Goal: Communication & Community: Answer question/provide support

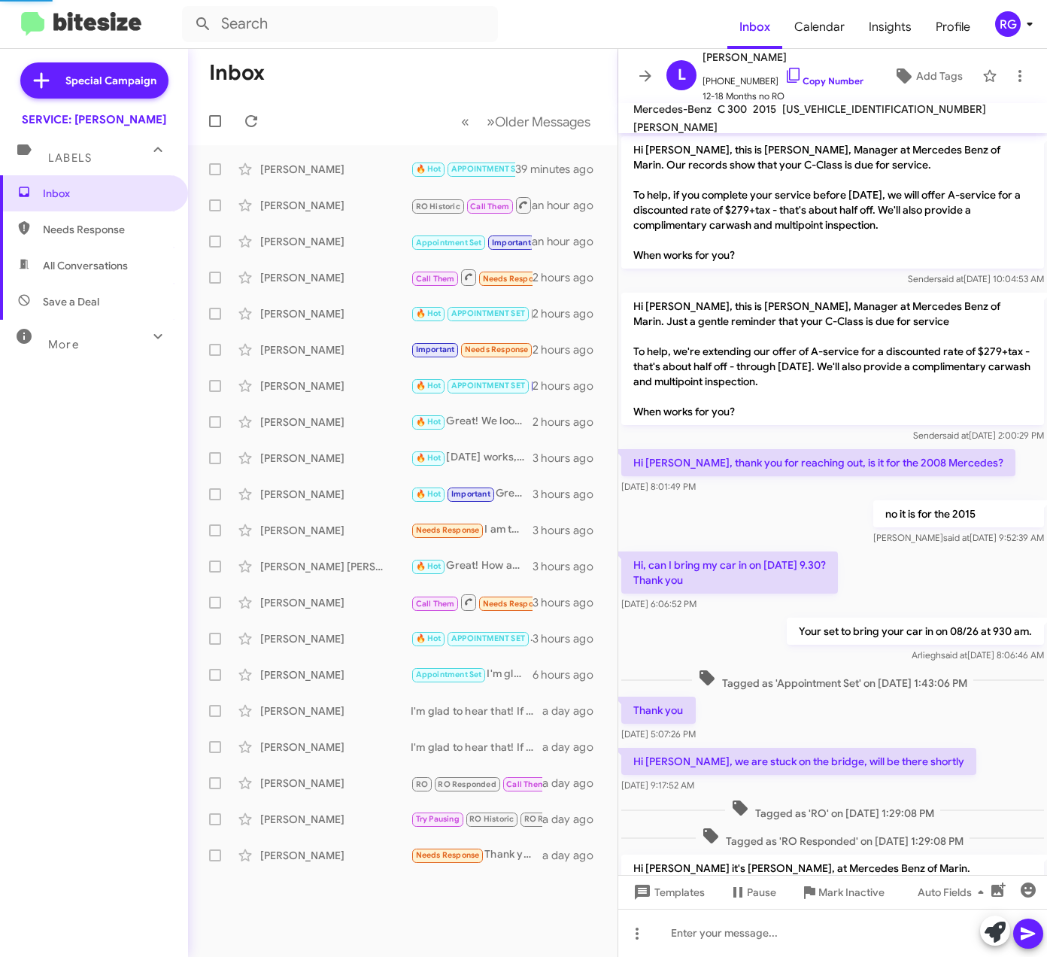
scroll to position [596, 0]
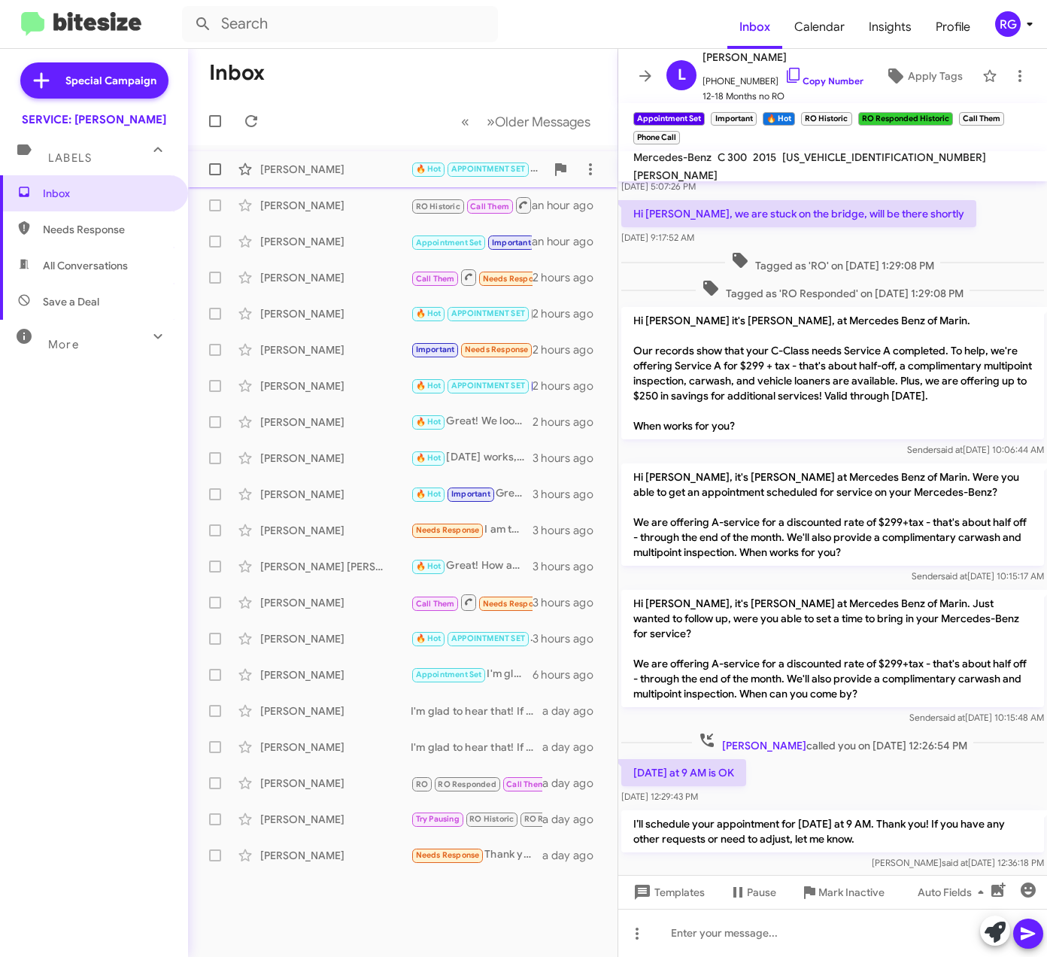
click at [304, 170] on div "[PERSON_NAME]" at bounding box center [335, 169] width 150 height 15
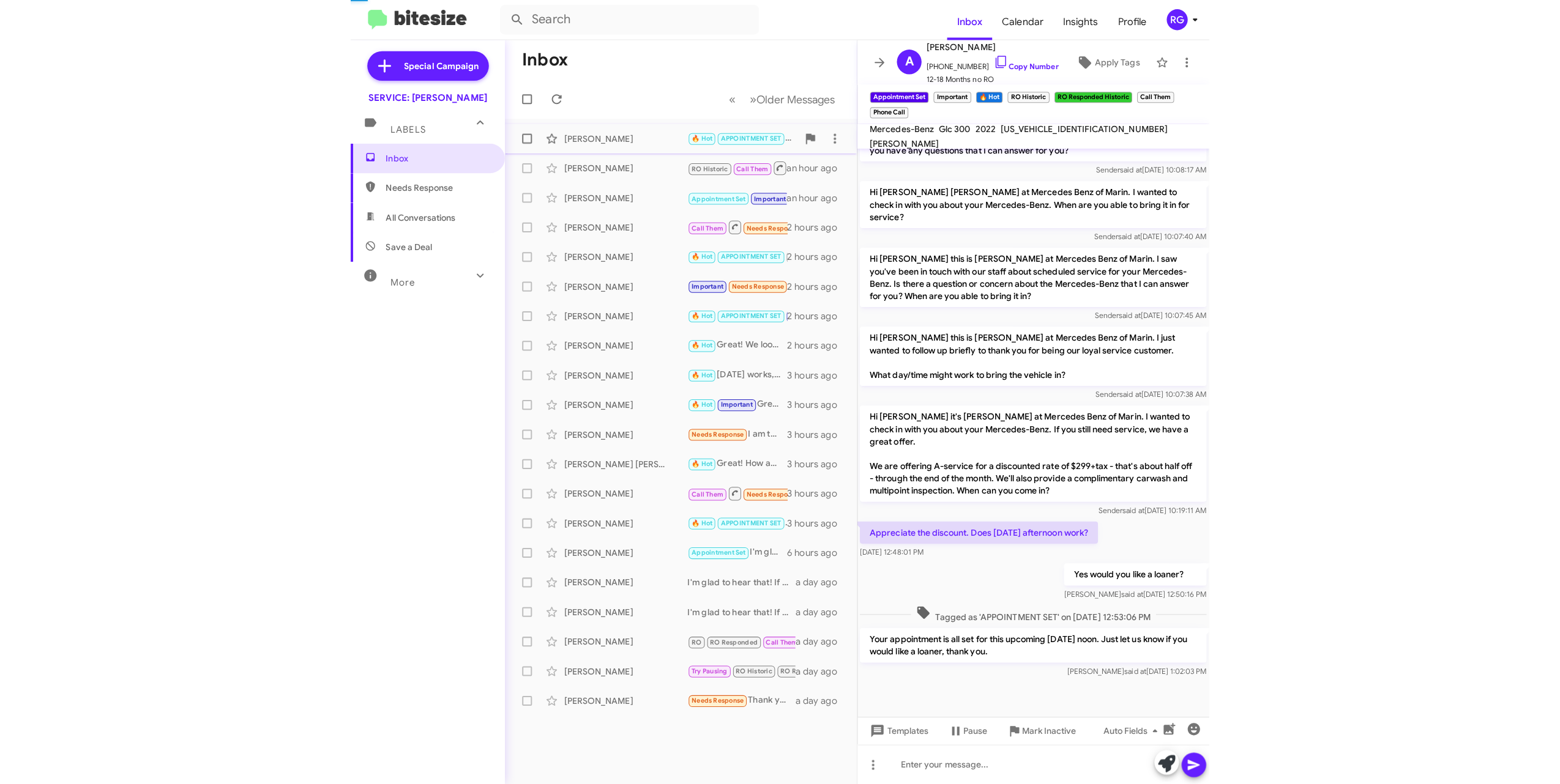
scroll to position [355, 0]
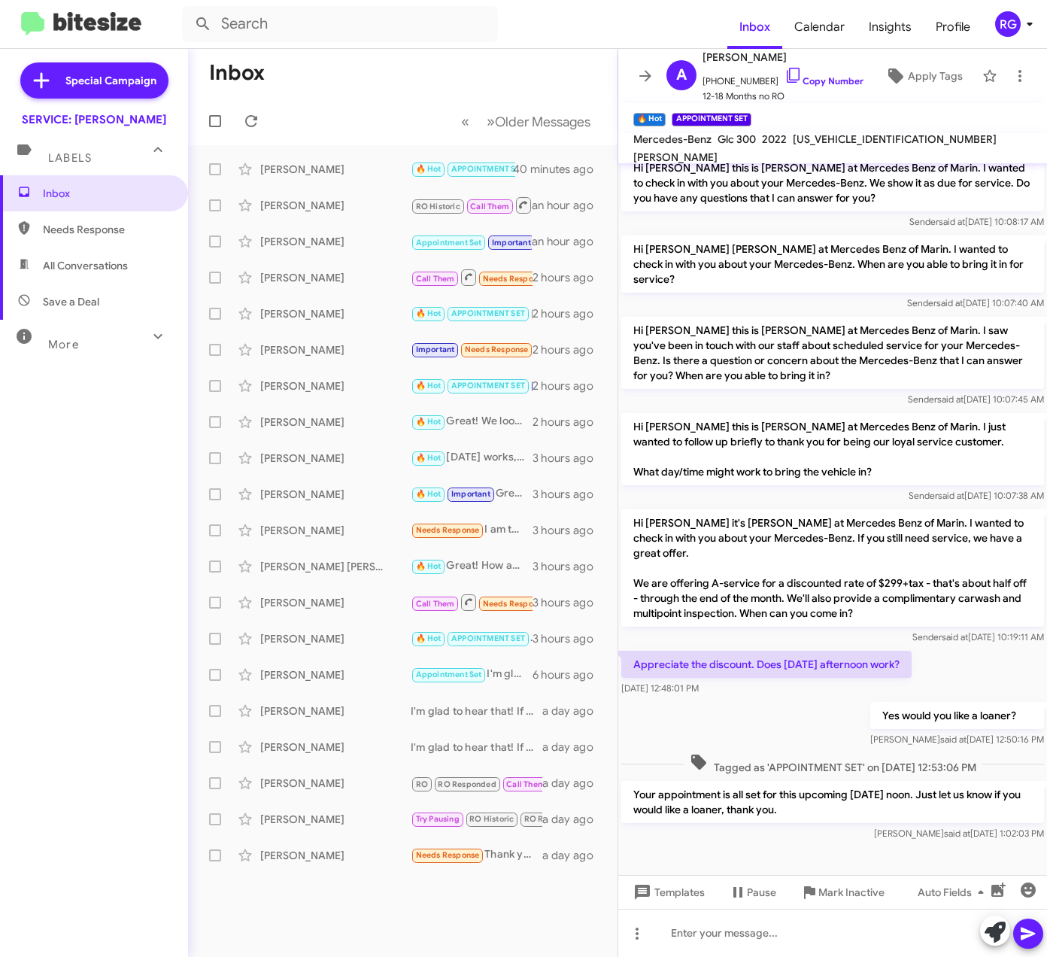
drag, startPoint x: 62, startPoint y: 582, endPoint x: 103, endPoint y: 431, distance: 156.8
click at [59, 563] on div "Inbox Needs Response All Conversations Save a Deal More Important 🔥 Hot Appoint…" at bounding box center [94, 462] width 188 height 574
click at [106, 197] on span "Inbox" at bounding box center [107, 193] width 128 height 15
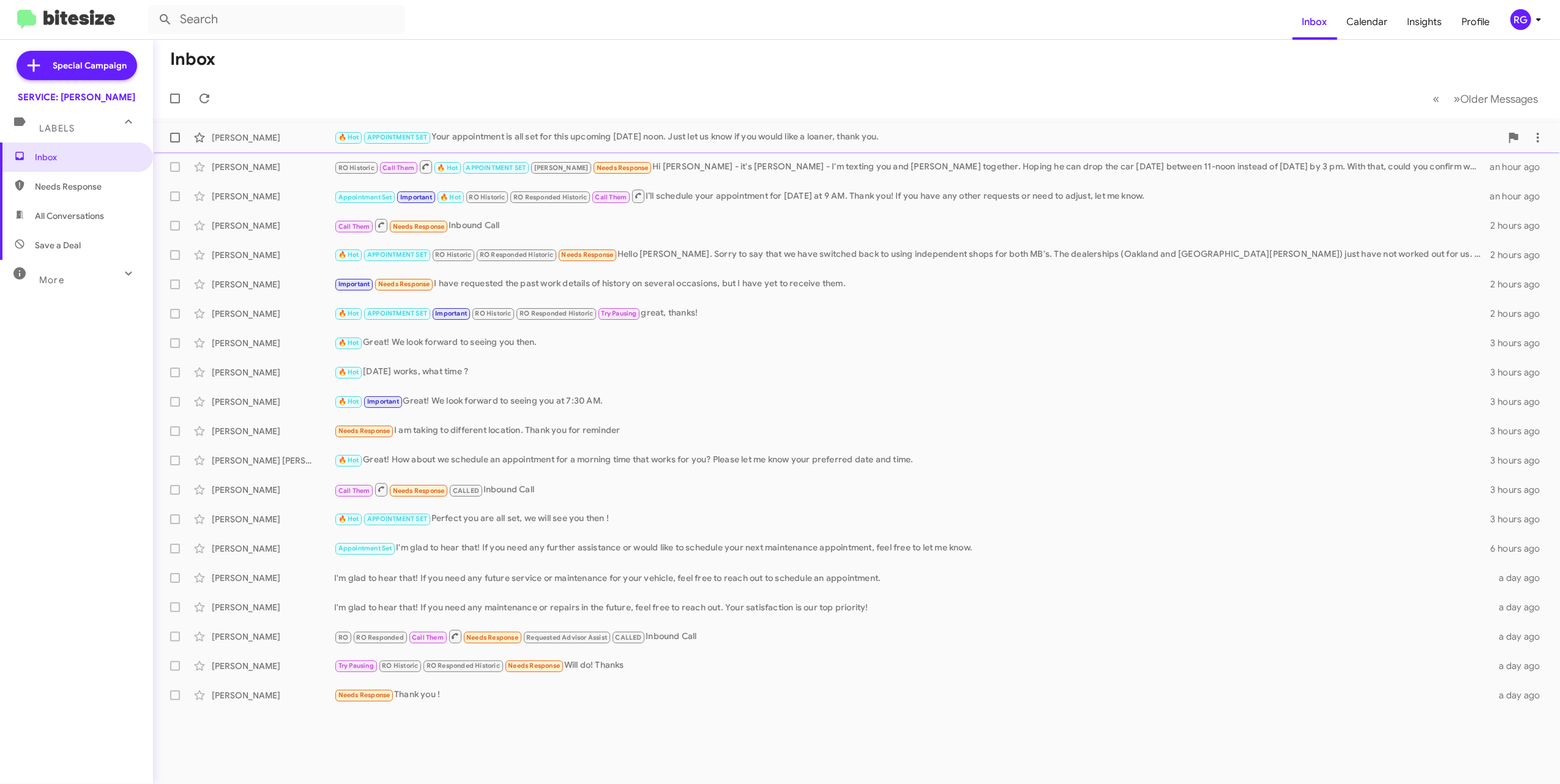
click at [246, 137] on div "[PERSON_NAME]" at bounding box center [272, 137] width 122 height 12
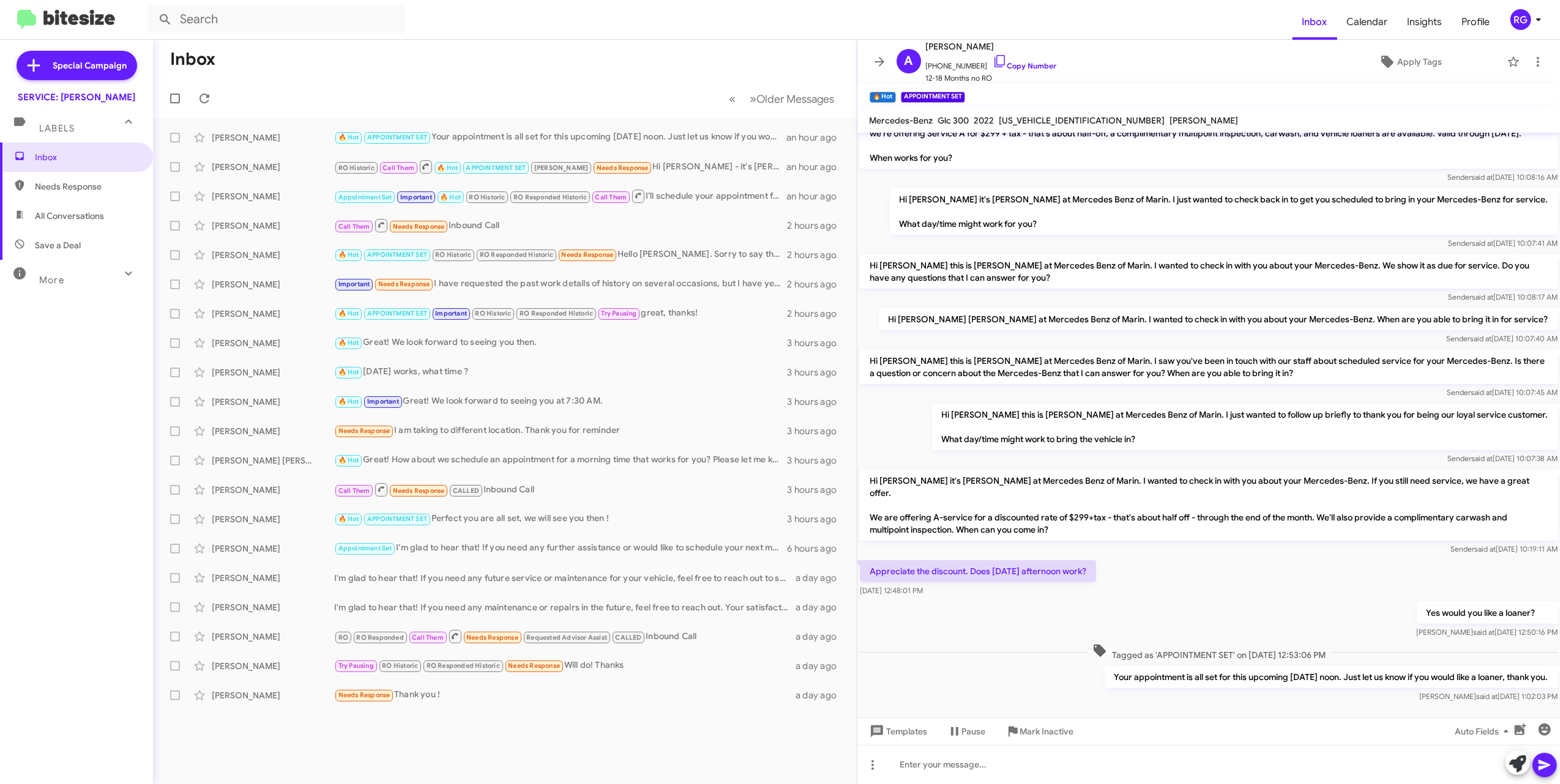
scroll to position [164, 0]
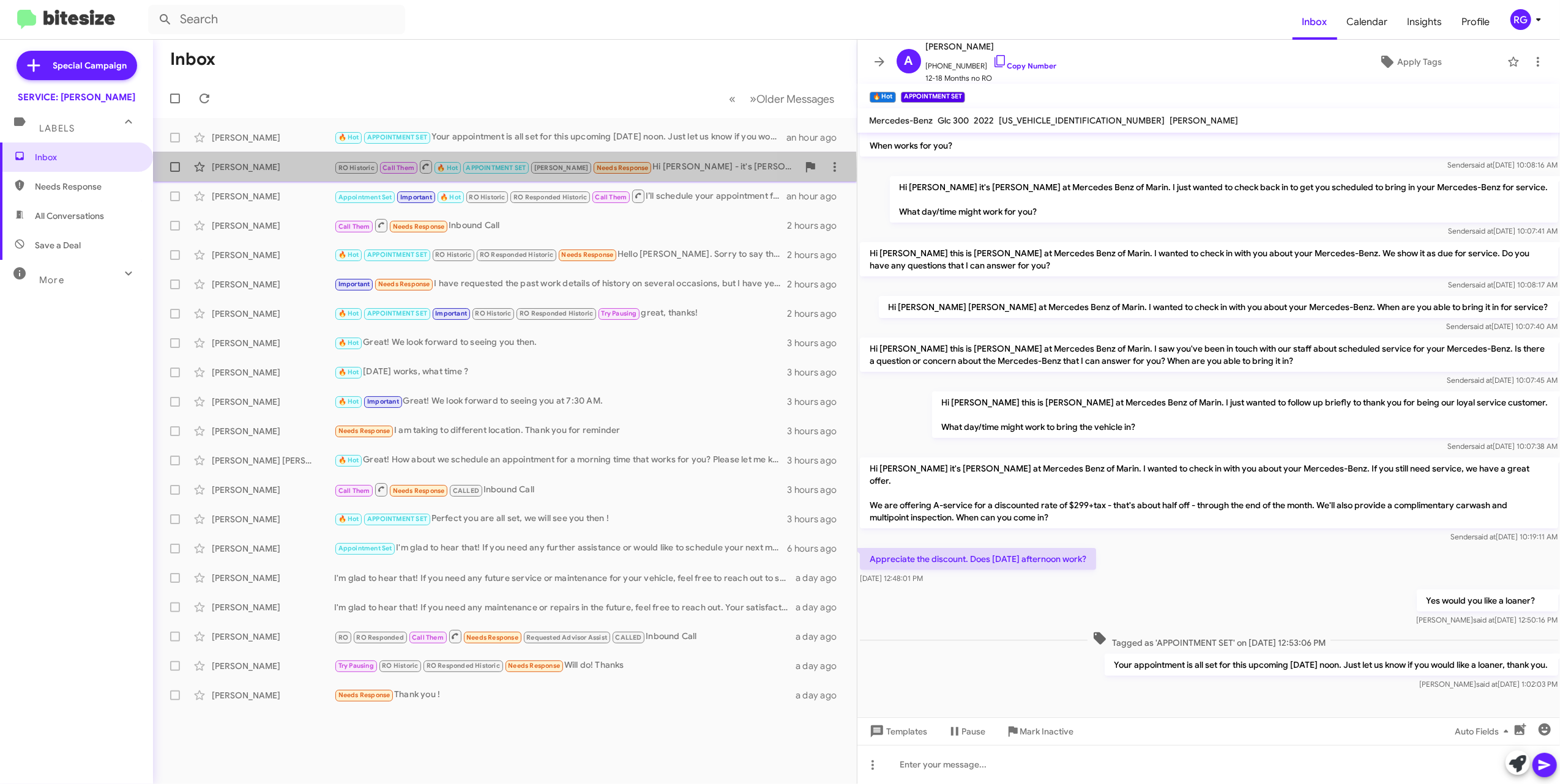
click at [272, 176] on div "Sandra Gerner RO Historic Call Them 🔥 Hot APPOINTMENT SET RAUL Needs Response H…" at bounding box center [504, 167] width 684 height 24
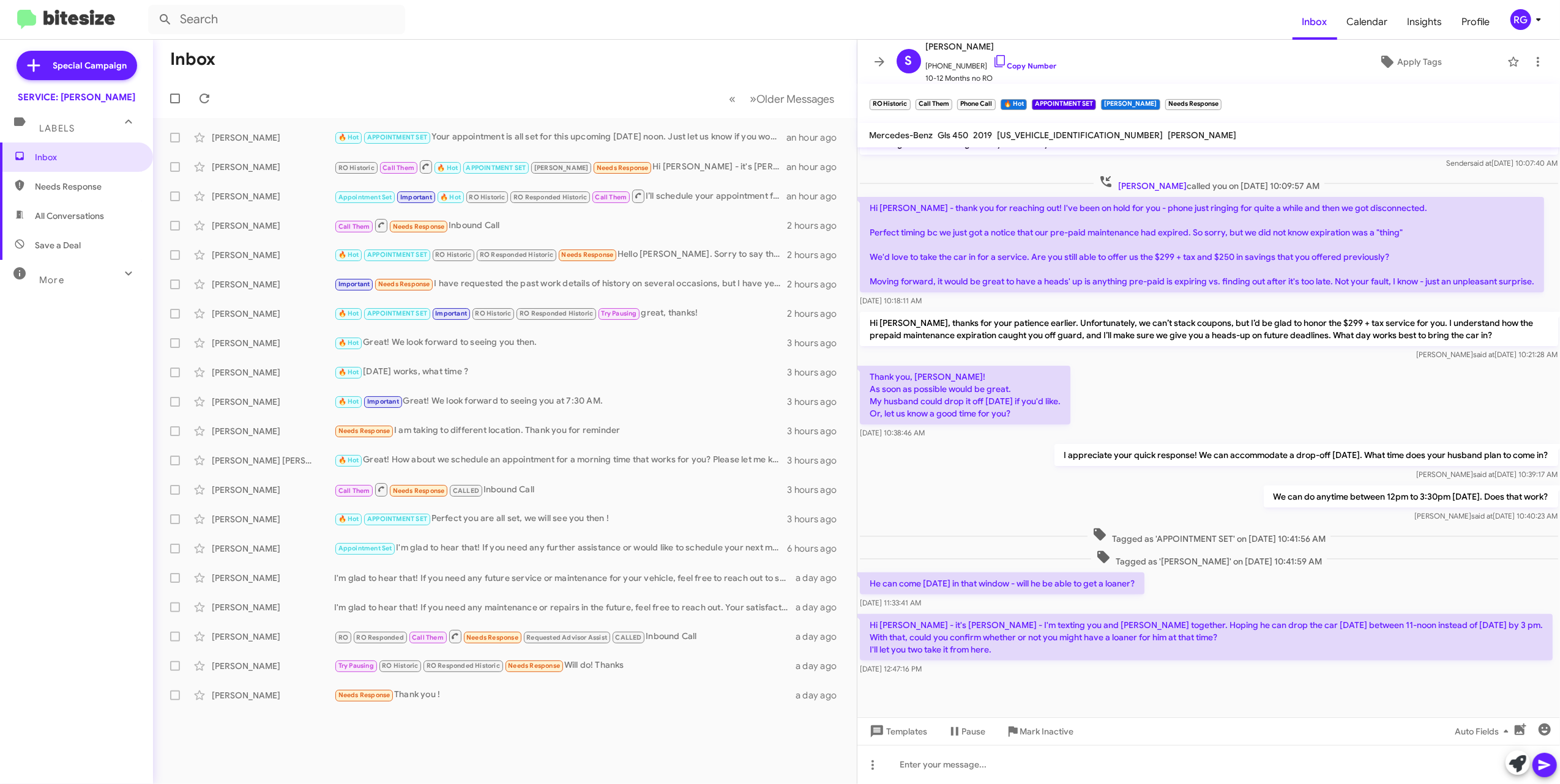
scroll to position [262, 0]
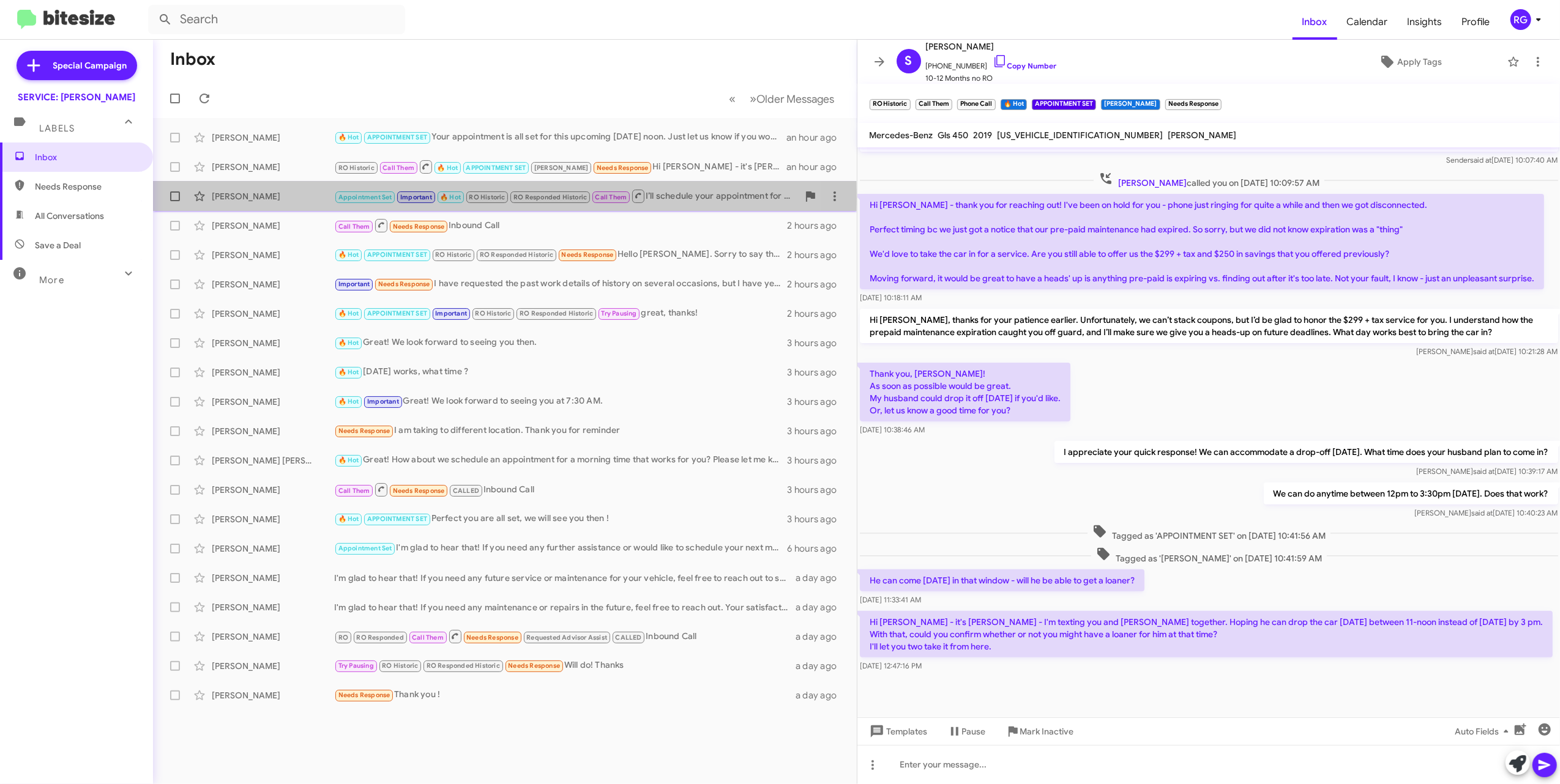
click at [294, 197] on div "[PERSON_NAME]" at bounding box center [272, 196] width 122 height 12
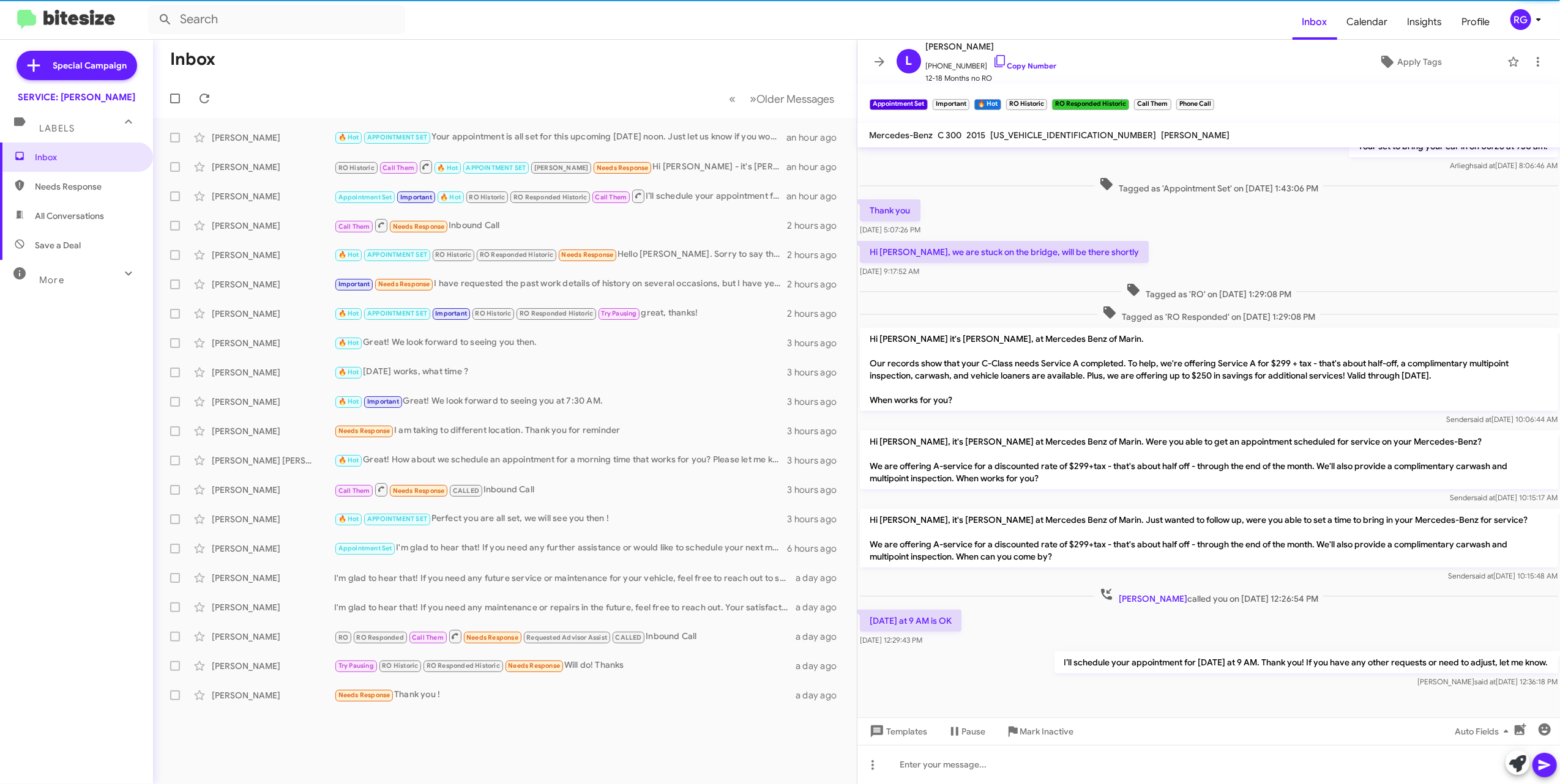
scroll to position [383, 0]
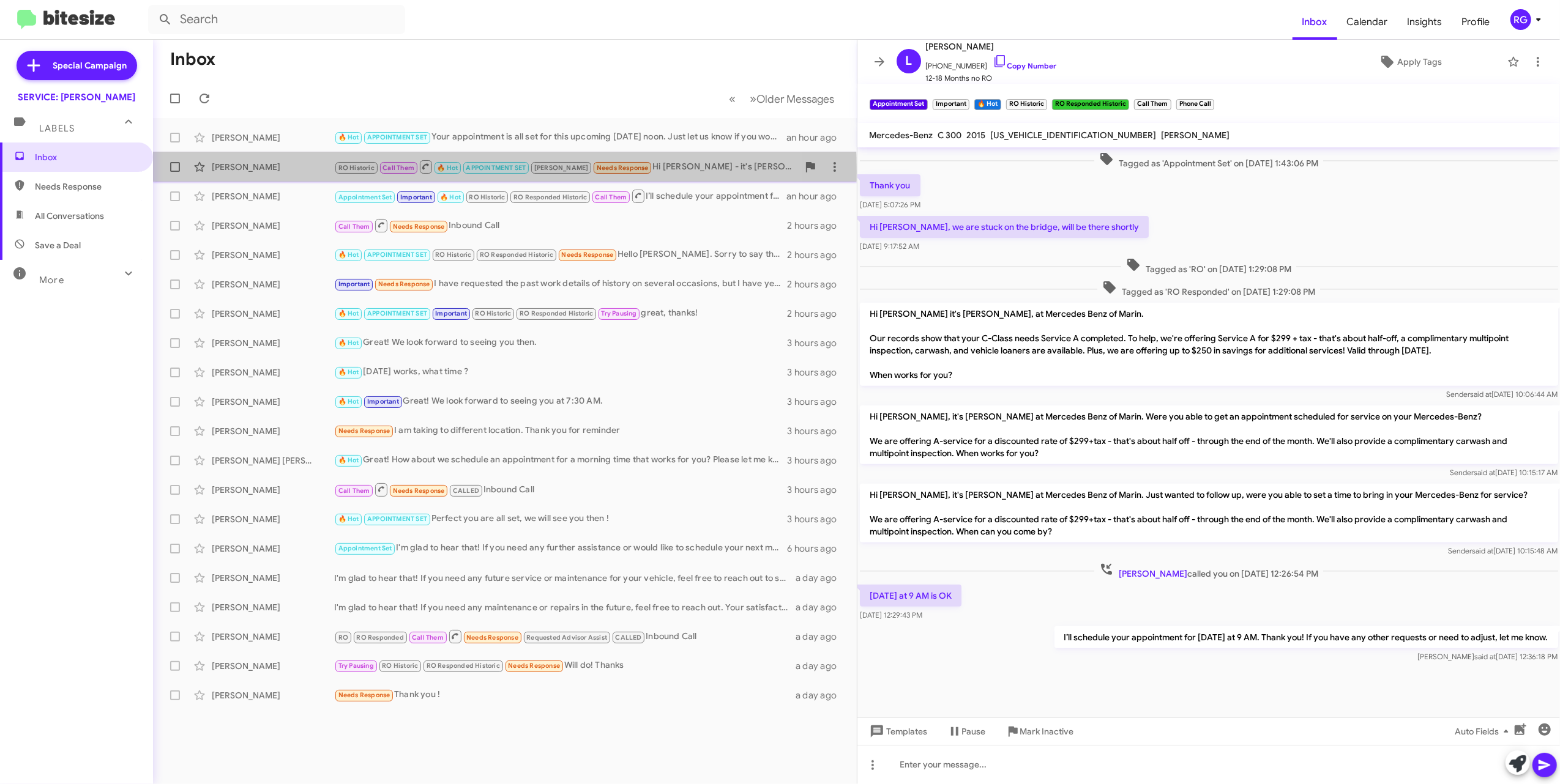
click at [285, 172] on div "Sandra Gerner" at bounding box center [272, 167] width 122 height 12
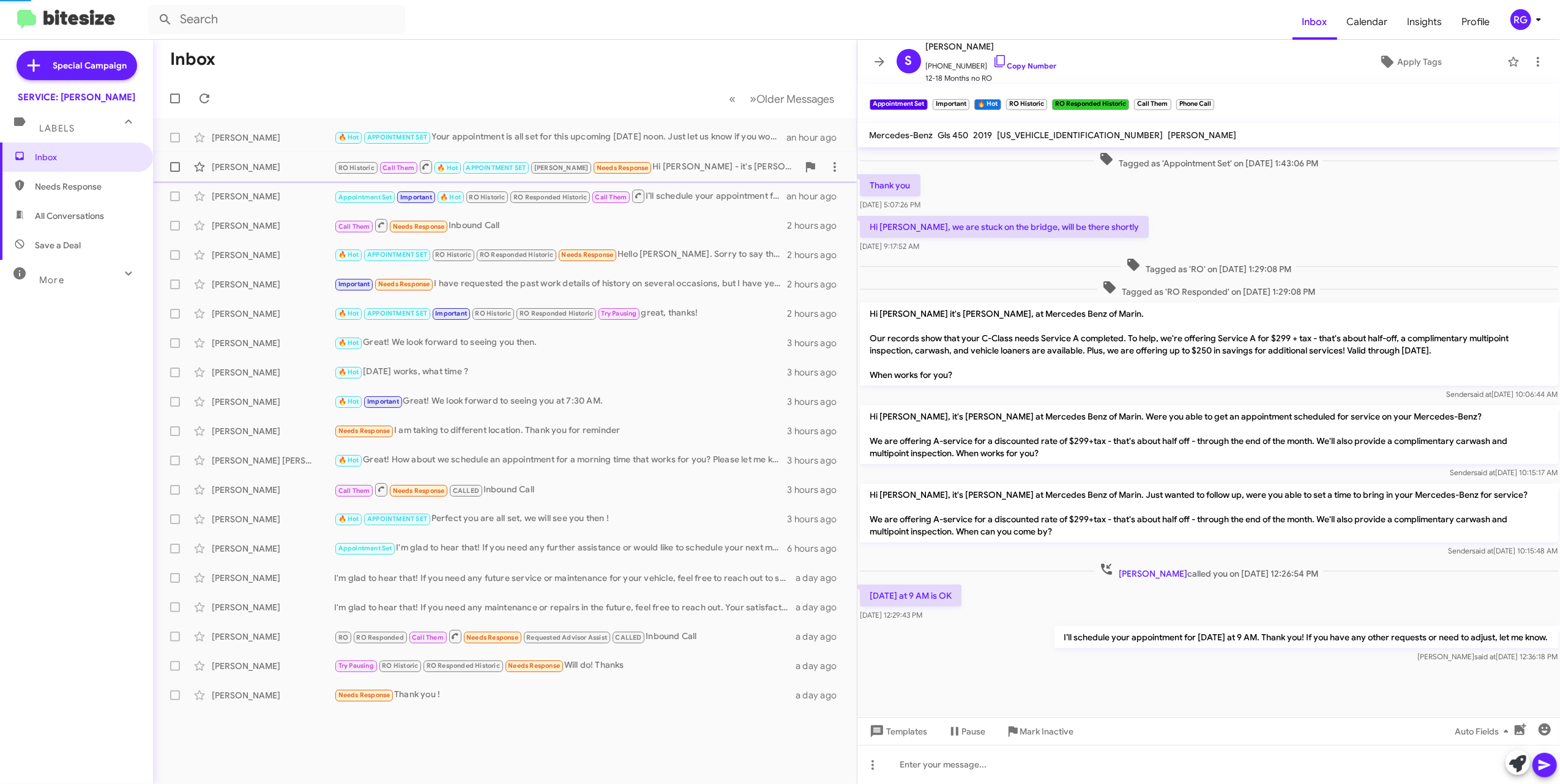
scroll to position [260, 0]
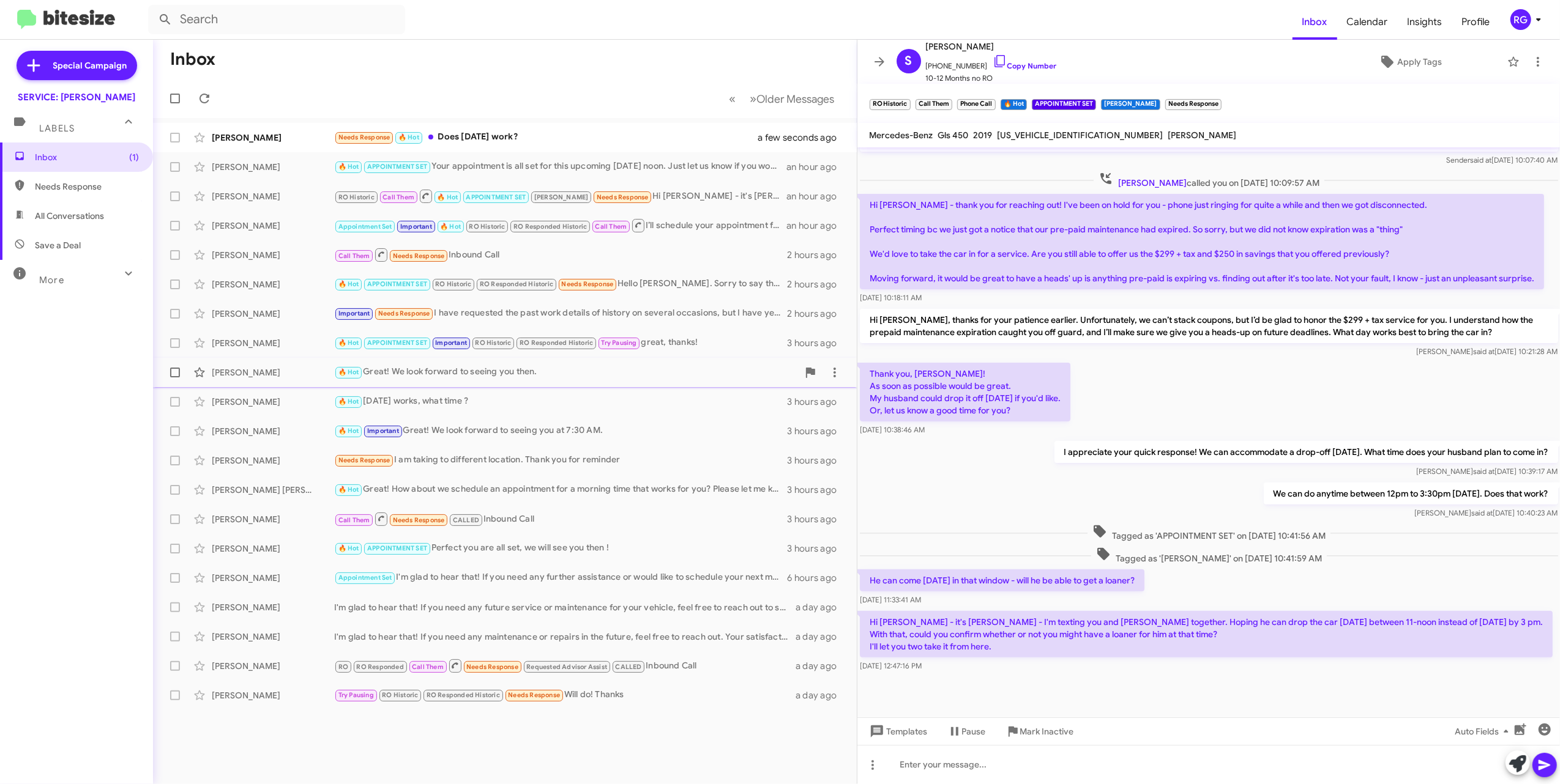
drag, startPoint x: 441, startPoint y: 382, endPoint x: 481, endPoint y: 382, distance: 40.0
click at [441, 382] on div "Marcia Berardi 🔥 Hot Great! We look forward to seeing you then. 3 hours ago" at bounding box center [504, 372] width 684 height 24
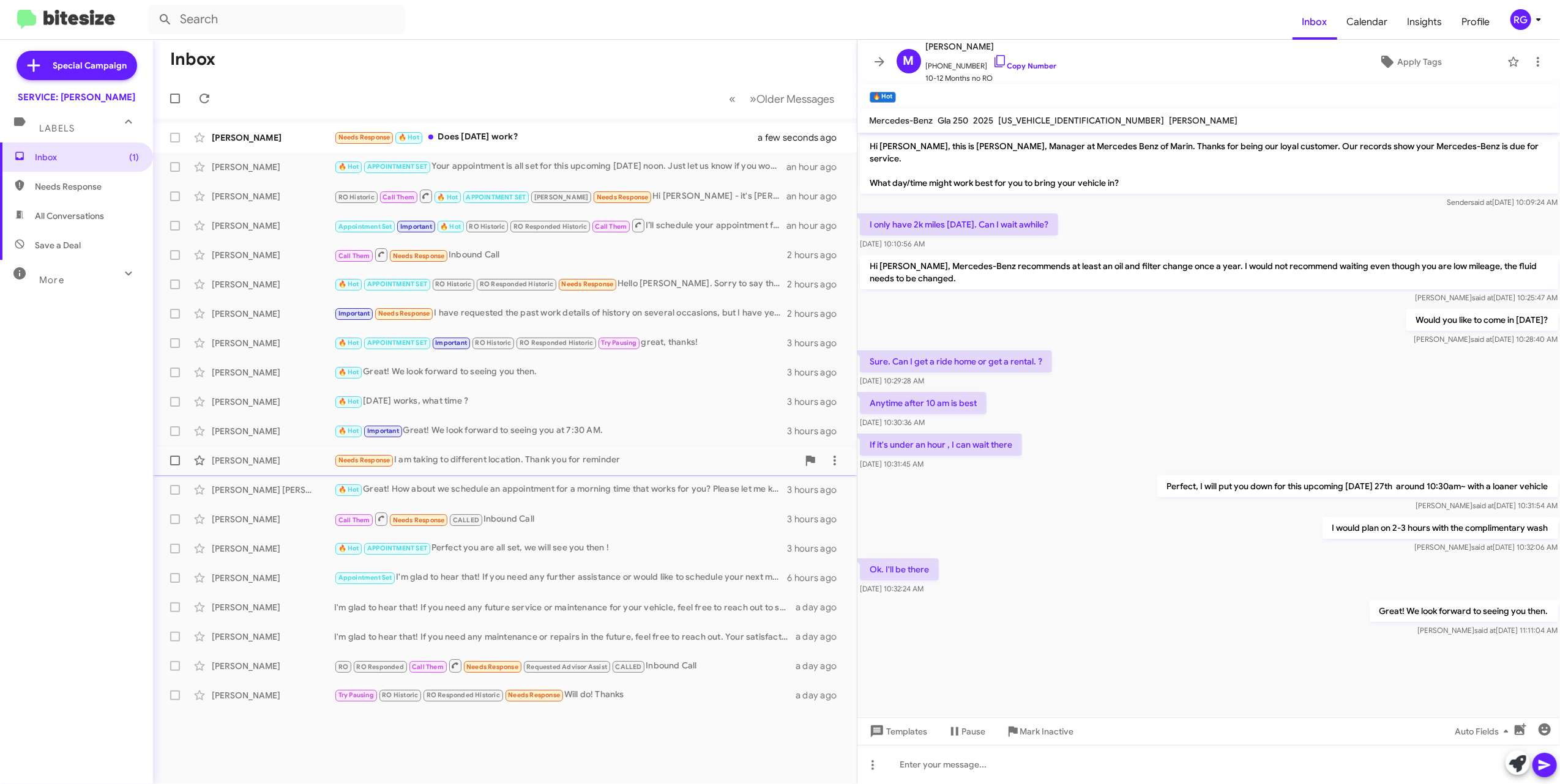
click at [536, 451] on mat-action-list "Christine Bacchi Needs Response 🔥 Hot Does Monday work? a few seconds ago Alex …" at bounding box center [504, 414] width 704 height 592
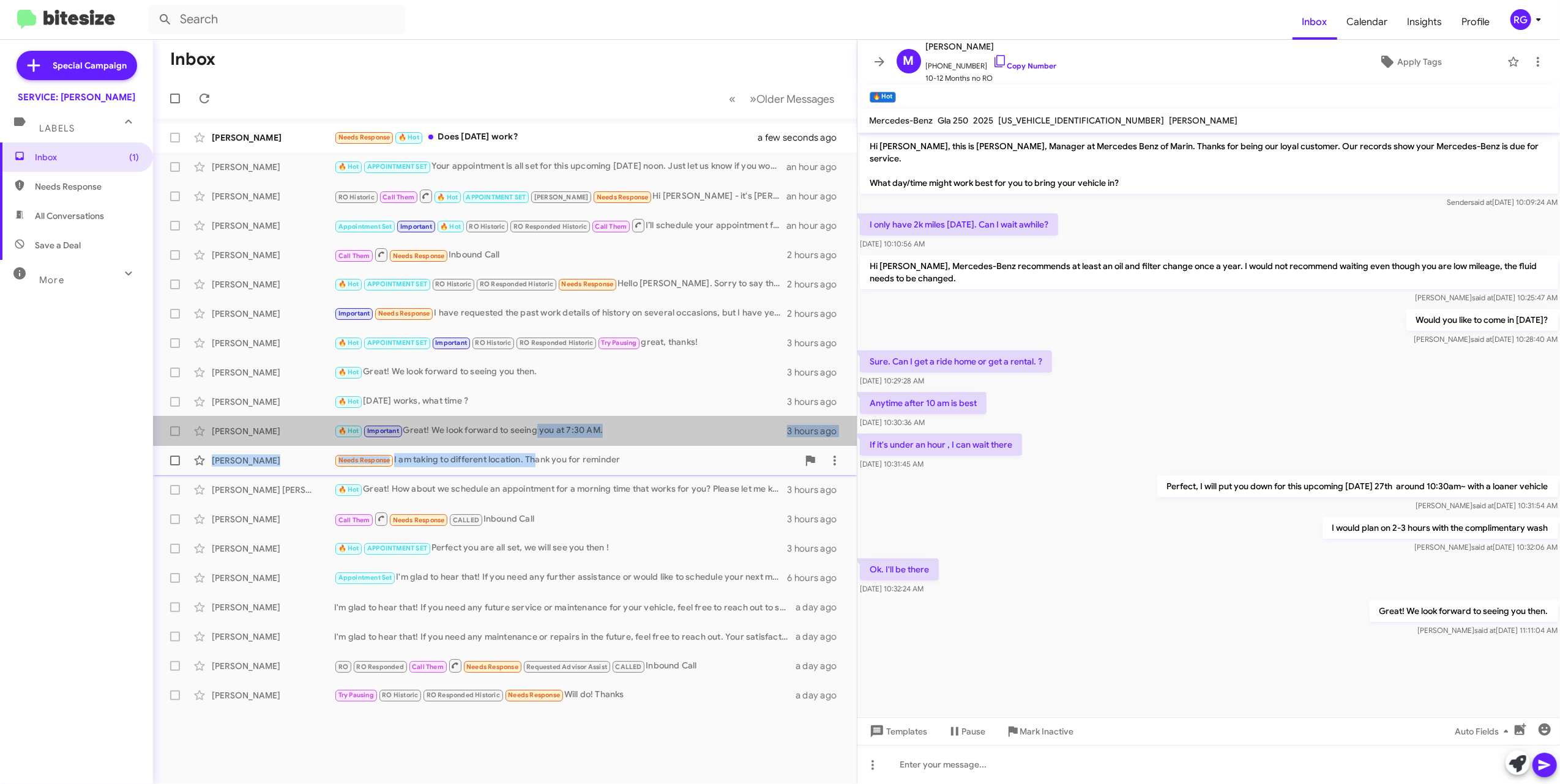
drag, startPoint x: 536, startPoint y: 451, endPoint x: 536, endPoint y: 466, distance: 15.0
click at [536, 460] on div "Needs Response I am taking to different location. Thank you for reminder" at bounding box center [566, 460] width 464 height 14
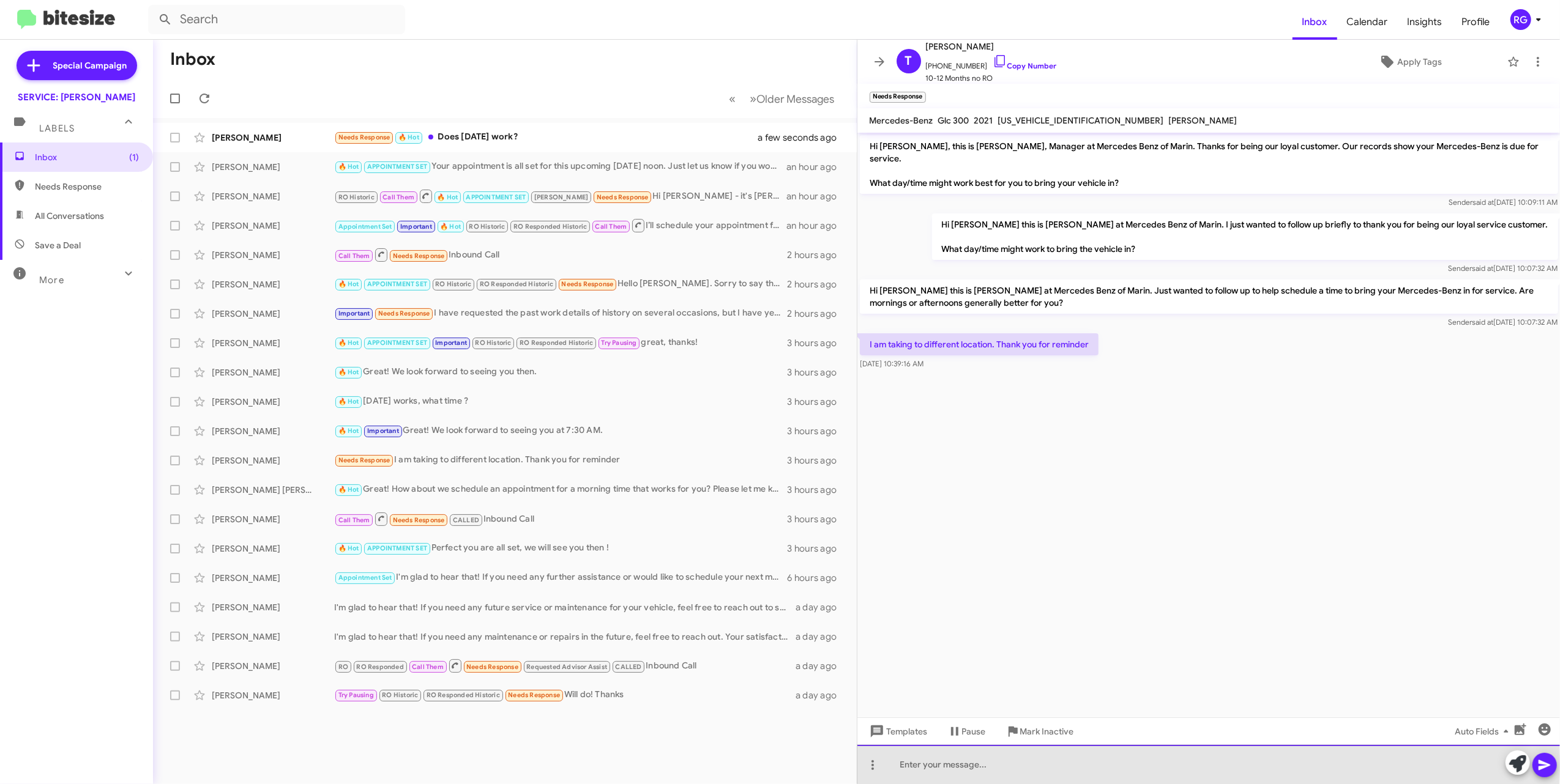
click at [851, 764] on div at bounding box center [1209, 764] width 703 height 39
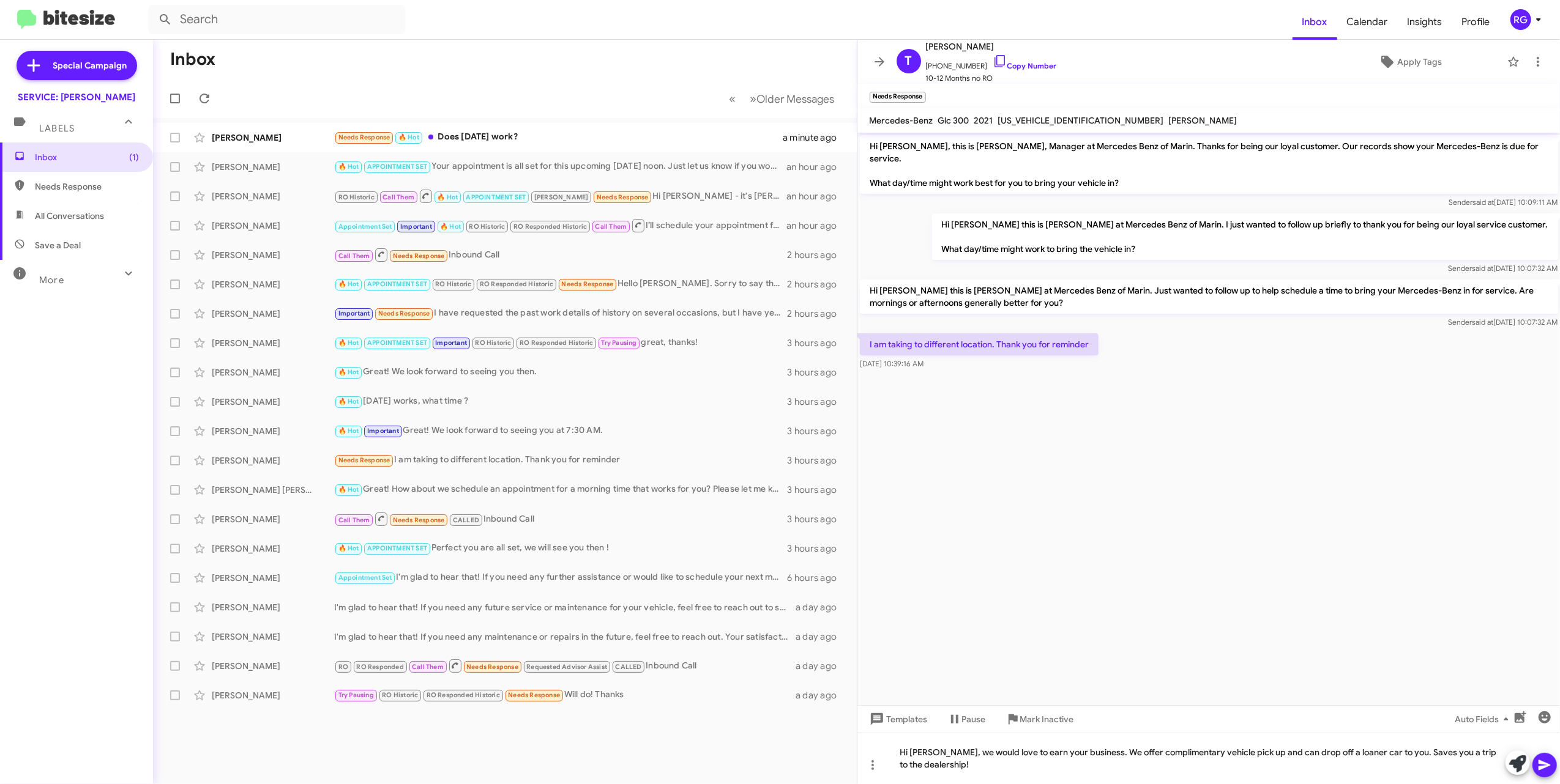
click at [851, 120] on span "[US_VEHICLE_IDENTIFICATION_NUMBER]" at bounding box center [1081, 120] width 166 height 11
copy span "[US_VEHICLE_IDENTIFICATION_NUMBER]"
click at [851, 769] on div "Hi Thone, we would love to earn your business. We offer complimentary vehicle p…" at bounding box center [1209, 758] width 703 height 51
click at [851, 760] on icon at bounding box center [1545, 765] width 15 height 15
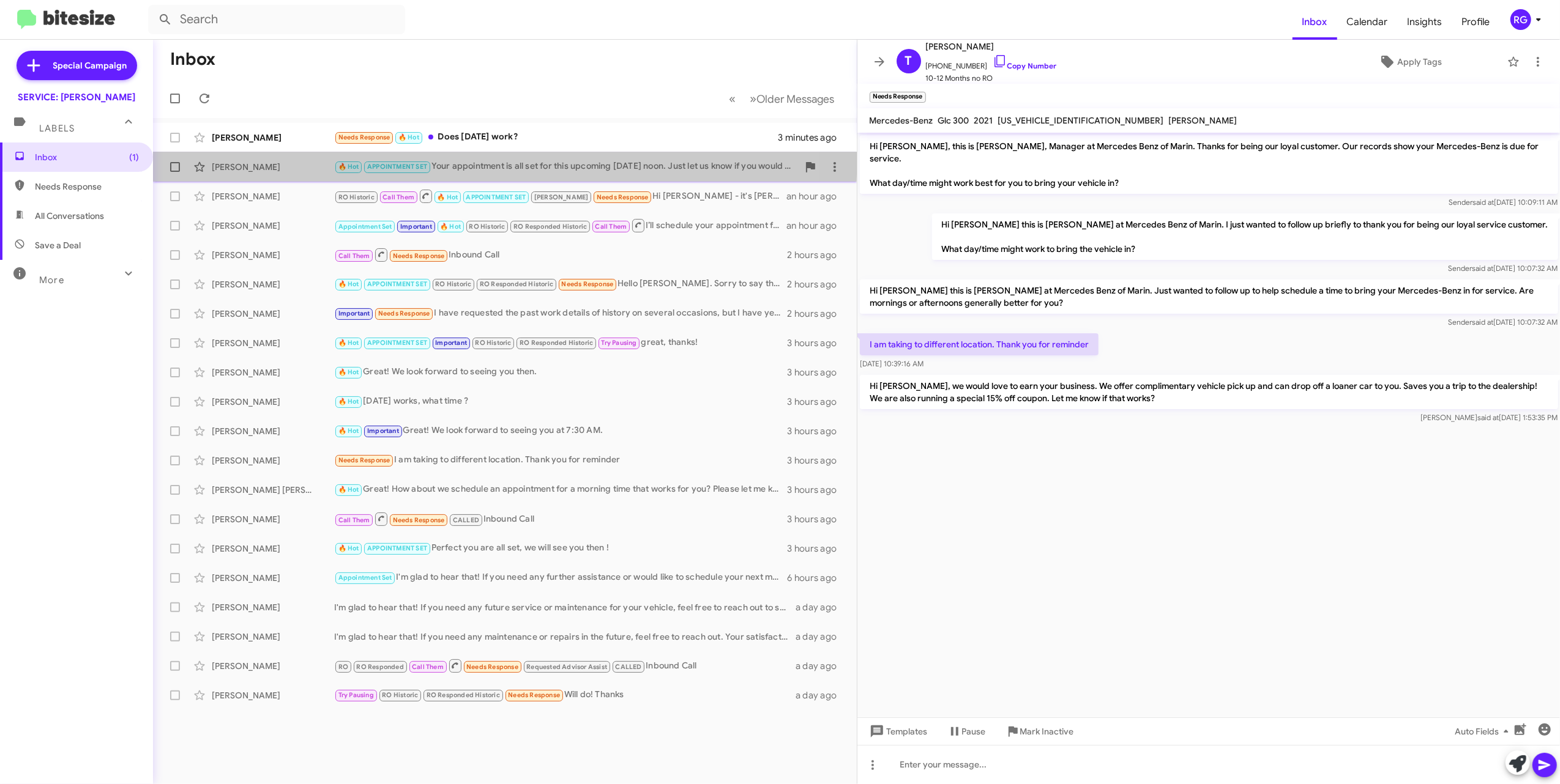
click at [294, 152] on span "[PERSON_NAME] 🔥 Hot APPOINTMENT SET Your appointment is all set for this upcomi…" at bounding box center [504, 167] width 704 height 29
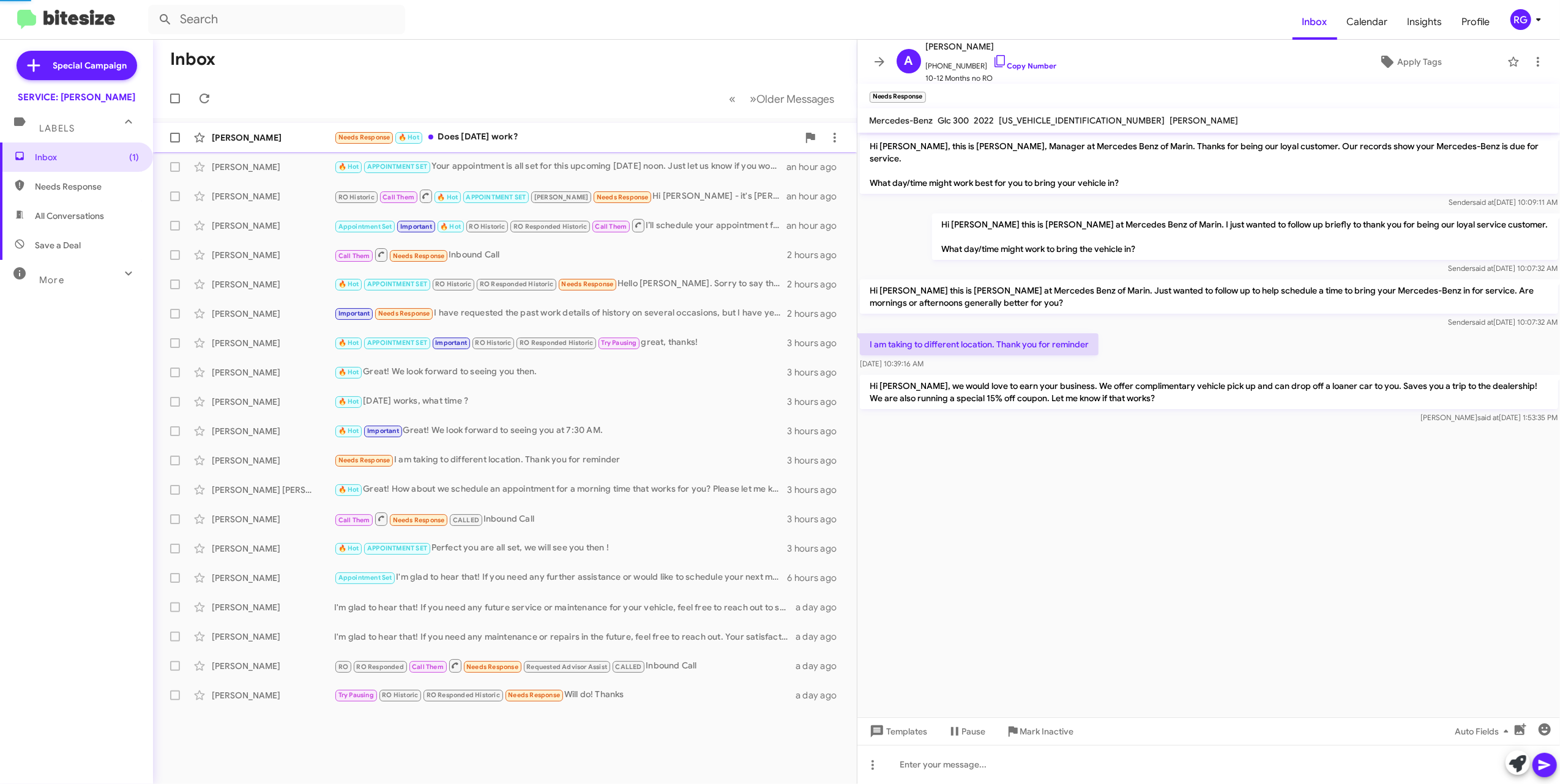
scroll to position [164, 0]
click at [296, 146] on div "Christine Bacchi Needs Response 🔥 Hot Does Monday work? 3 minutes ago" at bounding box center [504, 137] width 684 height 24
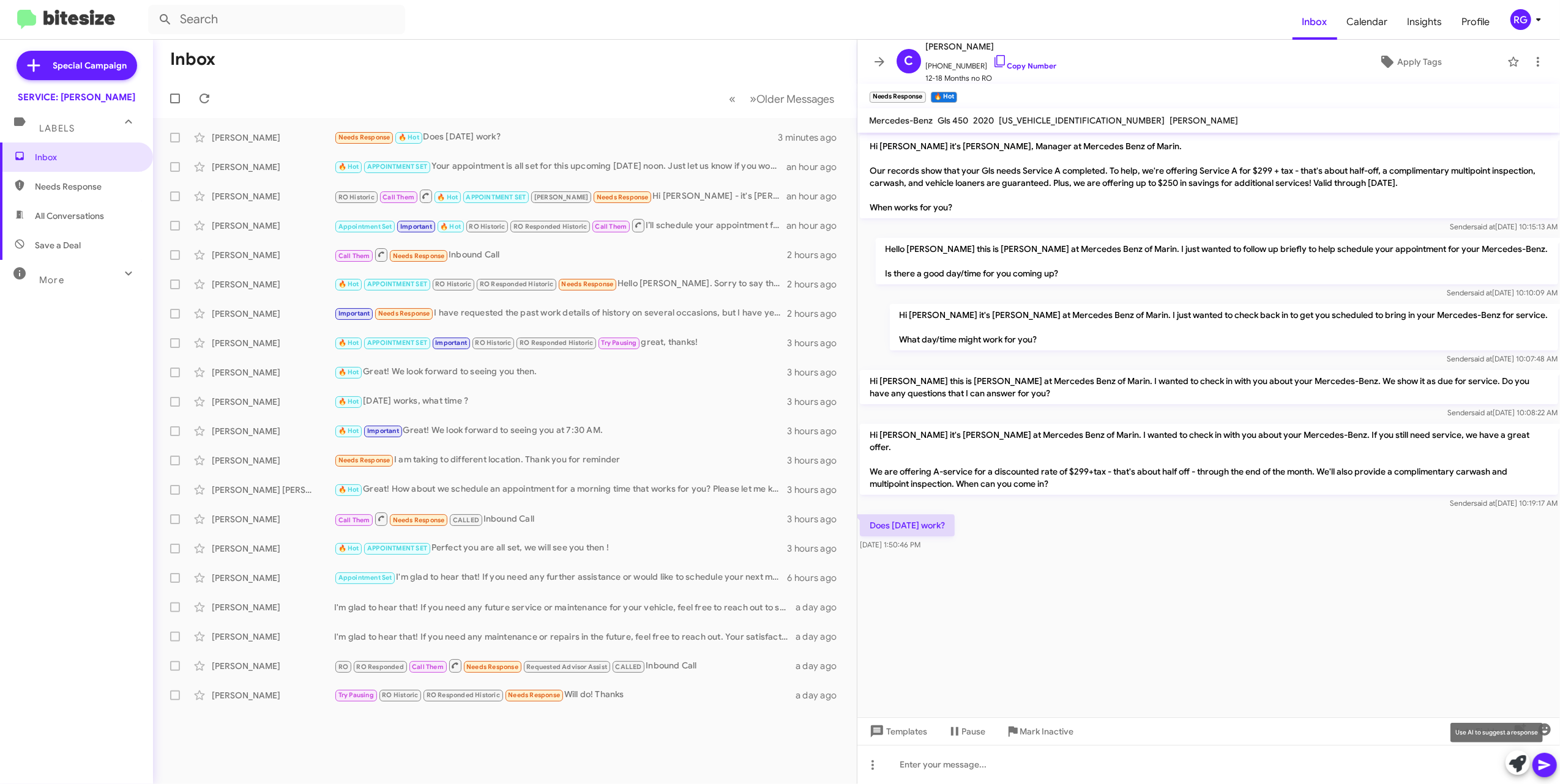
click at [851, 760] on icon at bounding box center [1517, 764] width 17 height 17
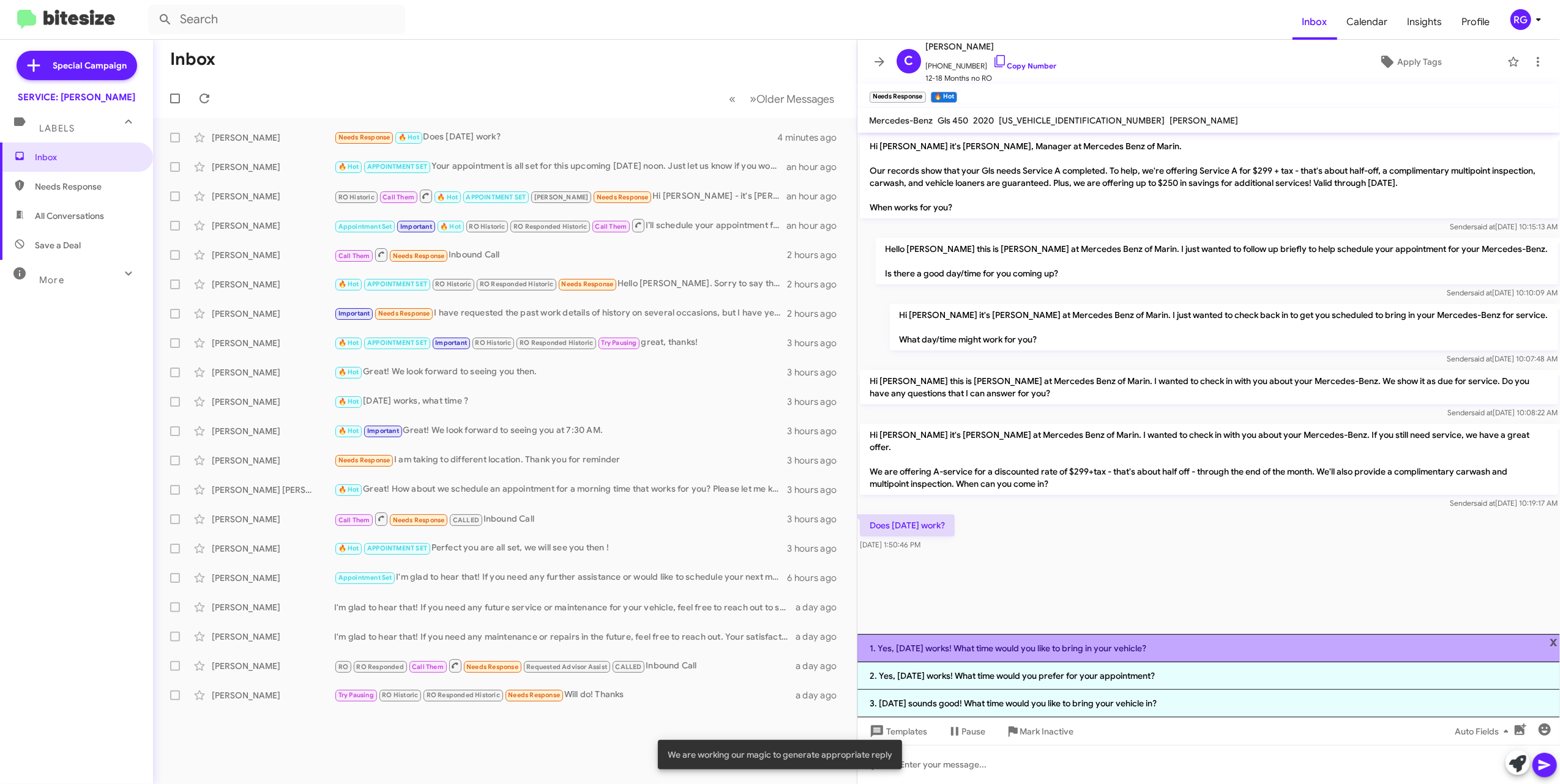
click at [851, 652] on li "1. Yes, Monday works! What time would you like to bring in your vehicle?" at bounding box center [1209, 648] width 703 height 28
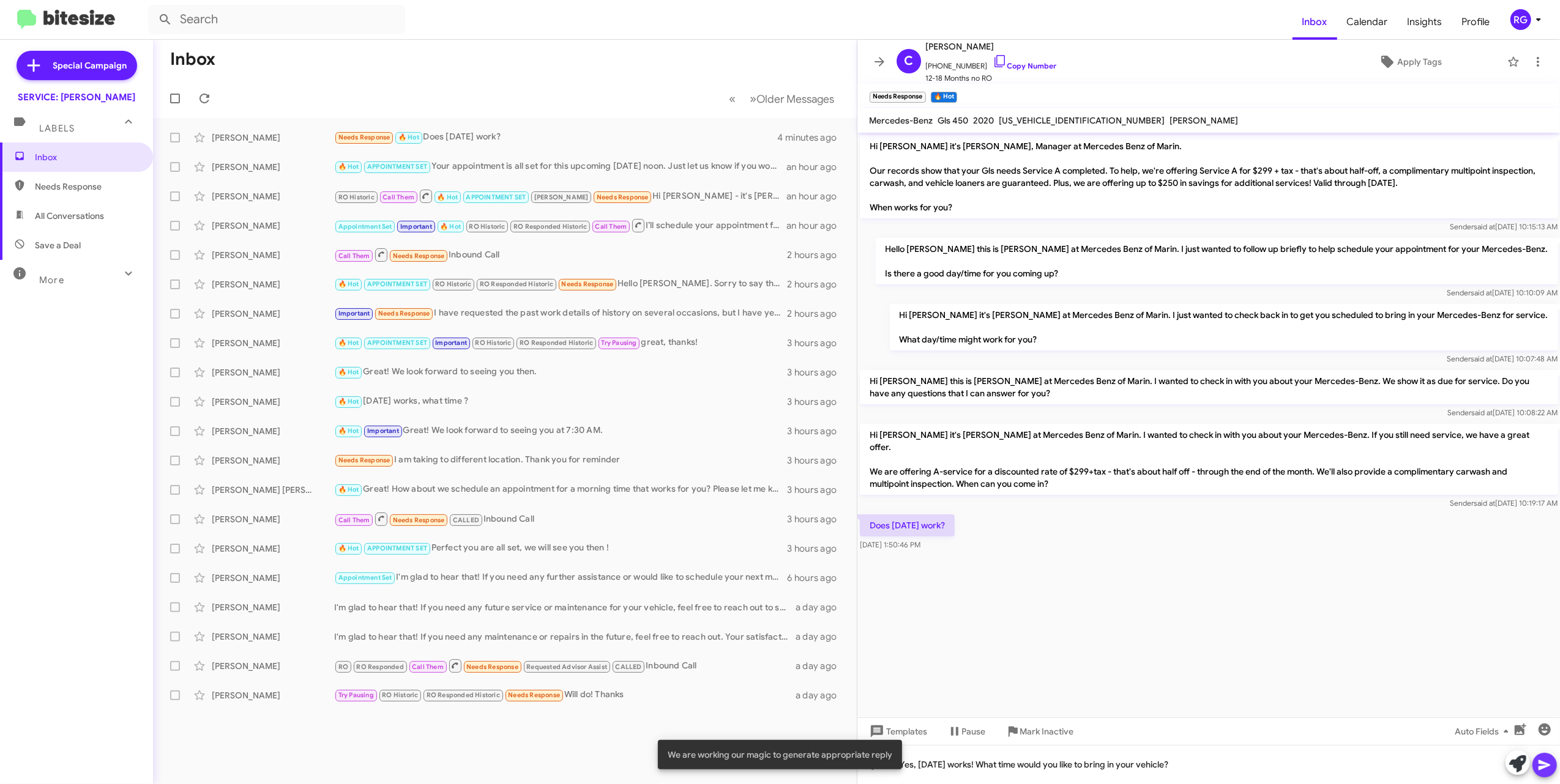
click at [851, 769] on icon at bounding box center [1544, 765] width 11 height 11
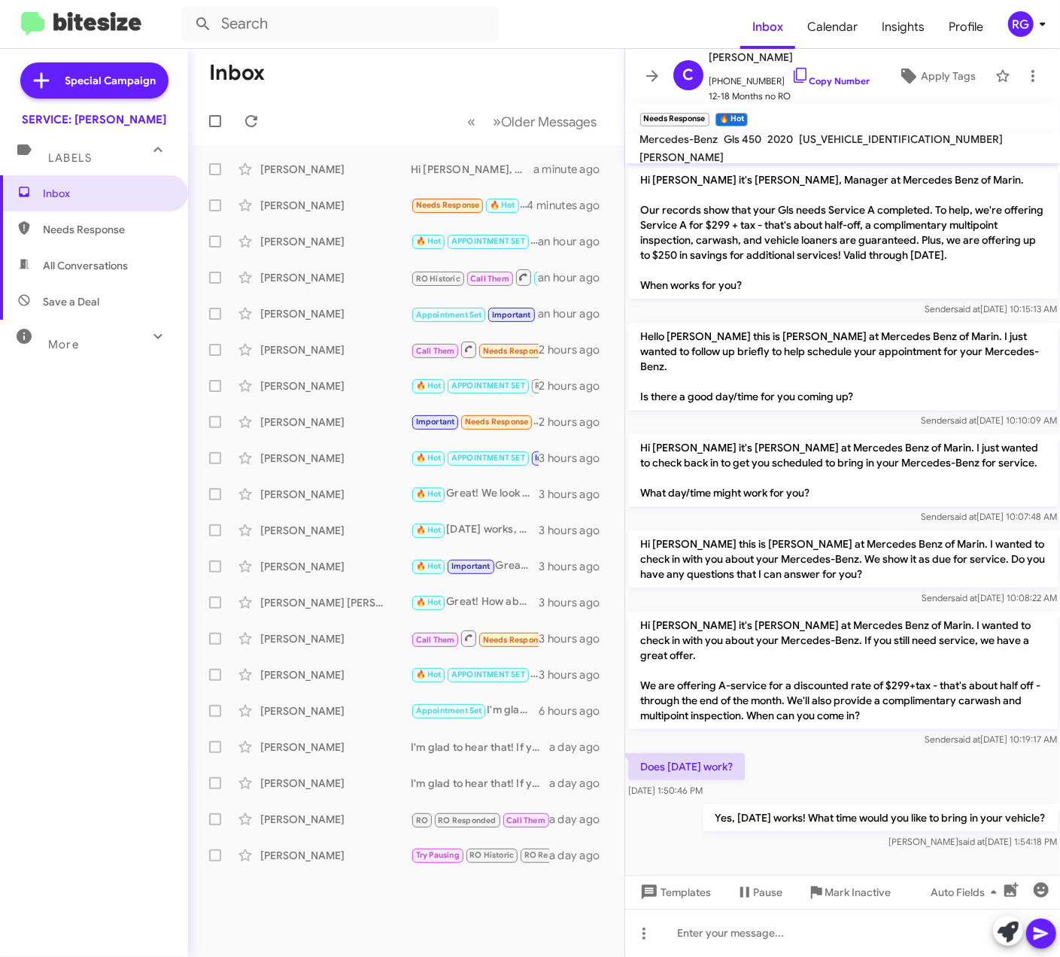
click at [879, 146] on span "[US_VEHICLE_IDENTIFICATION_NUMBER]" at bounding box center [902, 139] width 204 height 14
copy span "[US_VEHICLE_IDENTIFICATION_NUMBER]"
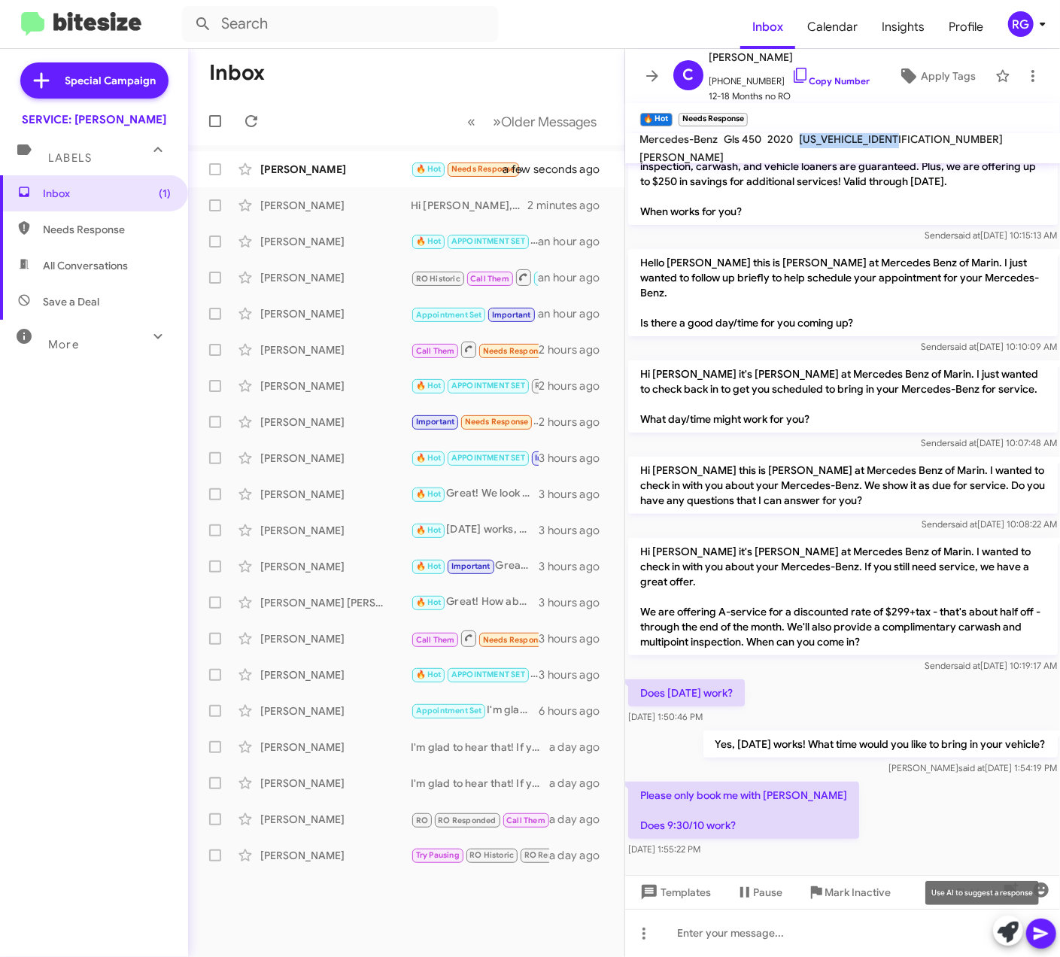
click at [1004, 934] on icon at bounding box center [1008, 932] width 21 height 21
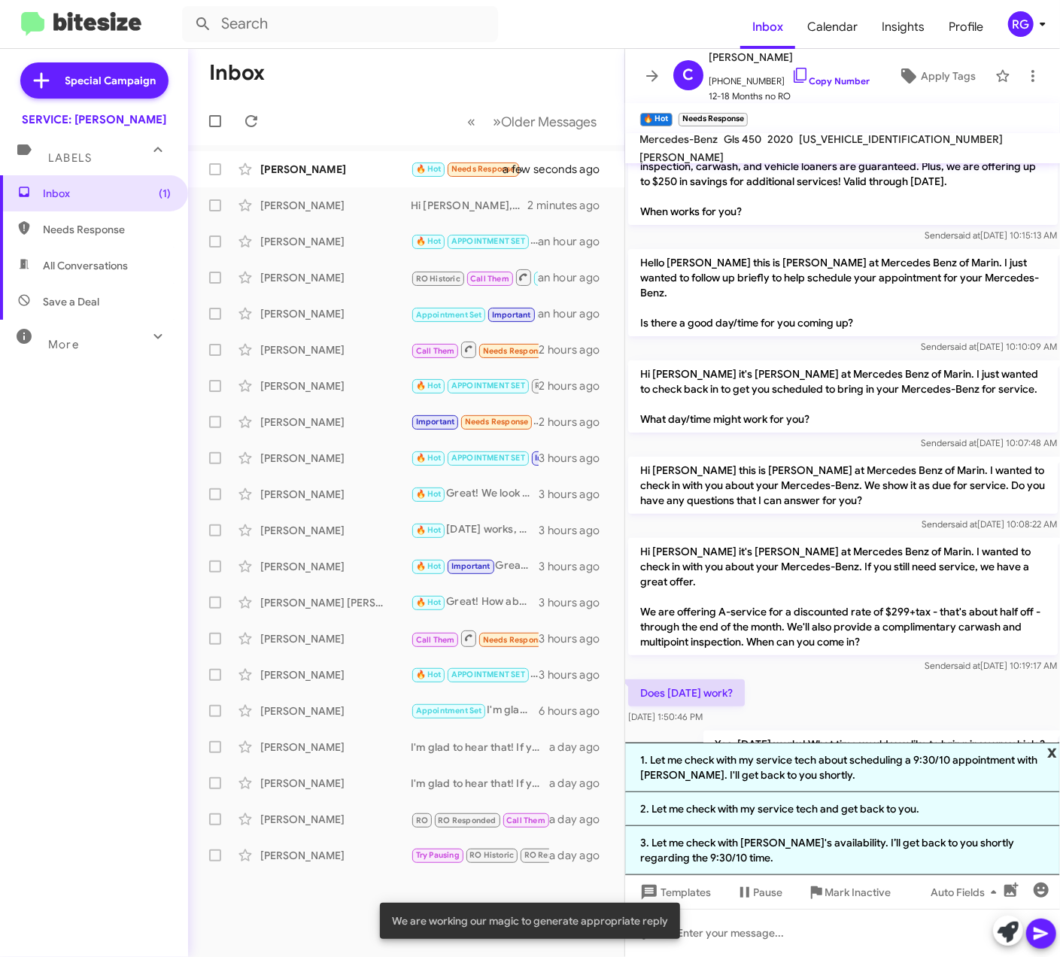
click at [1046, 750] on span "x" at bounding box center [1052, 751] width 10 height 18
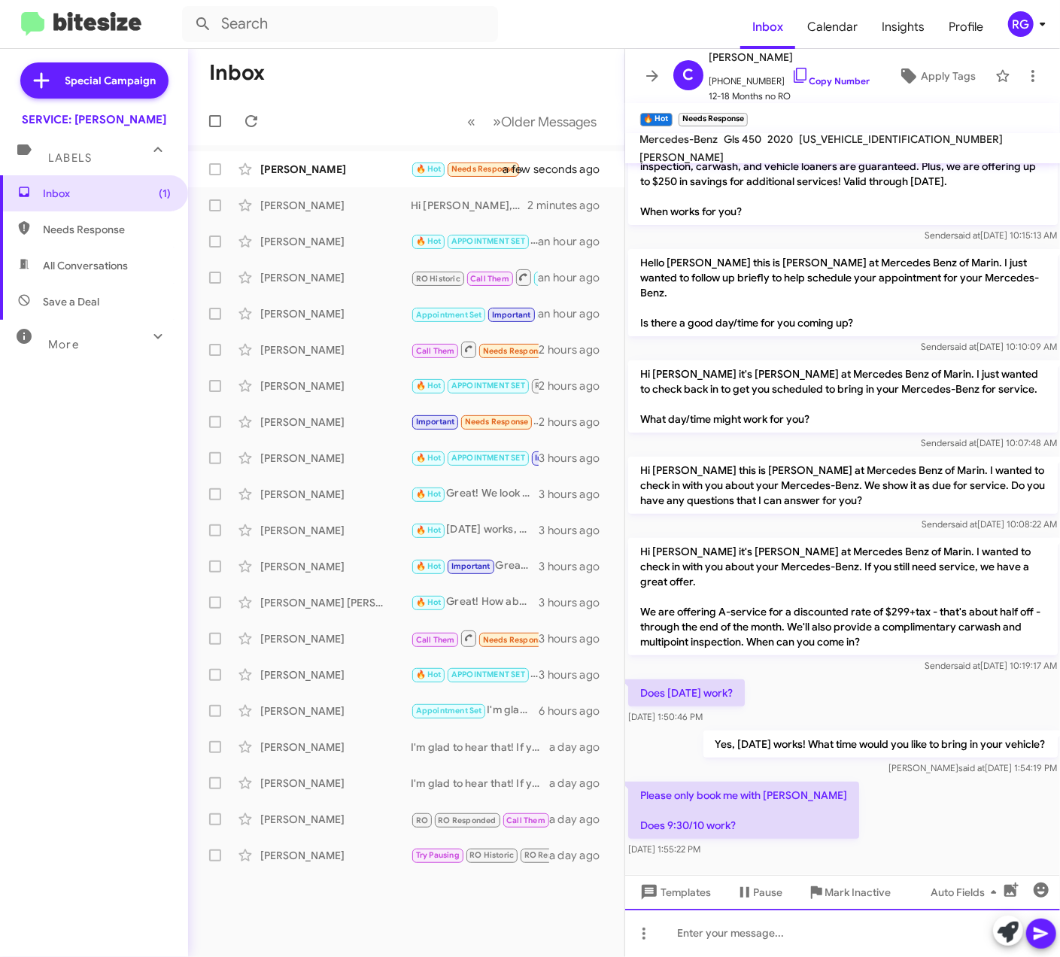
click at [767, 931] on div at bounding box center [843, 933] width 436 height 48
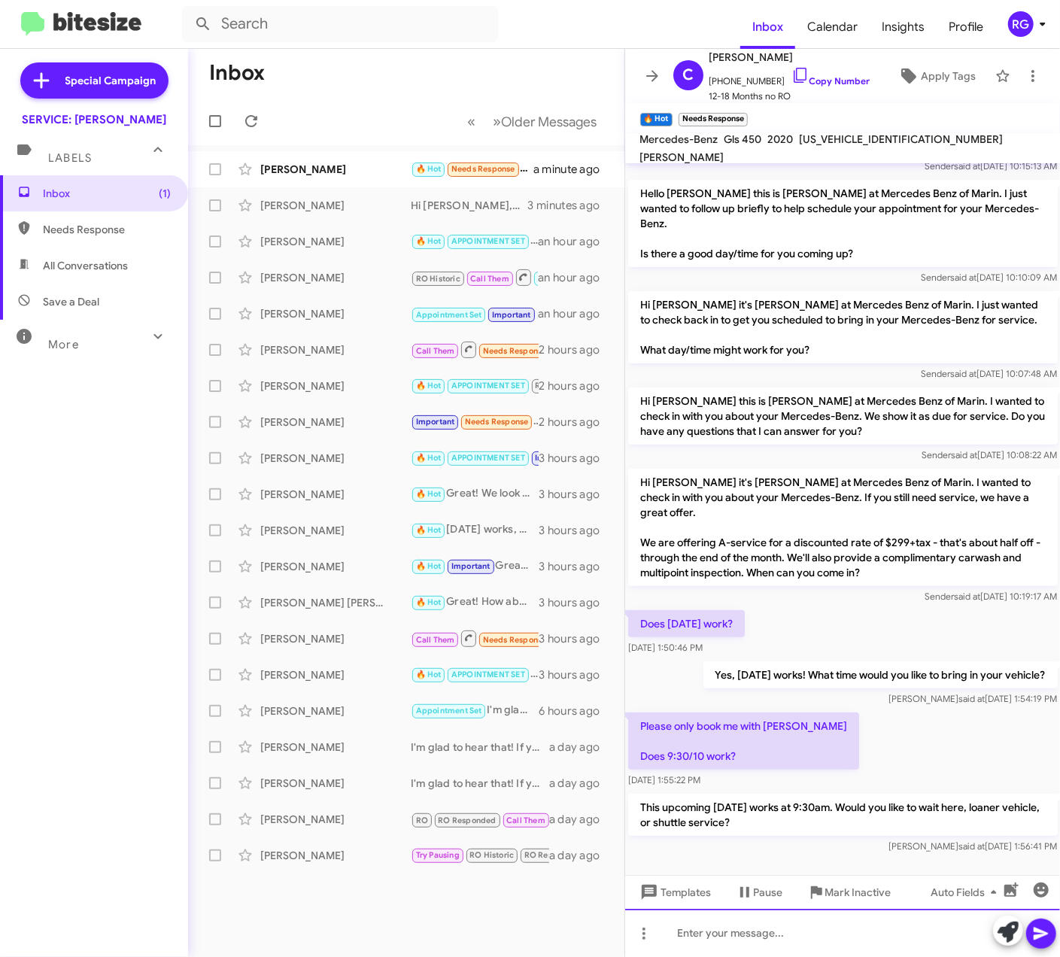
scroll to position [144, 0]
click at [871, 142] on span "[US_VEHICLE_IDENTIFICATION_NUMBER]" at bounding box center [902, 139] width 204 height 14
copy span "[US_VEHICLE_IDENTIFICATION_NUMBER]"
click at [421, 167] on span "🔥 Hot" at bounding box center [429, 169] width 26 height 10
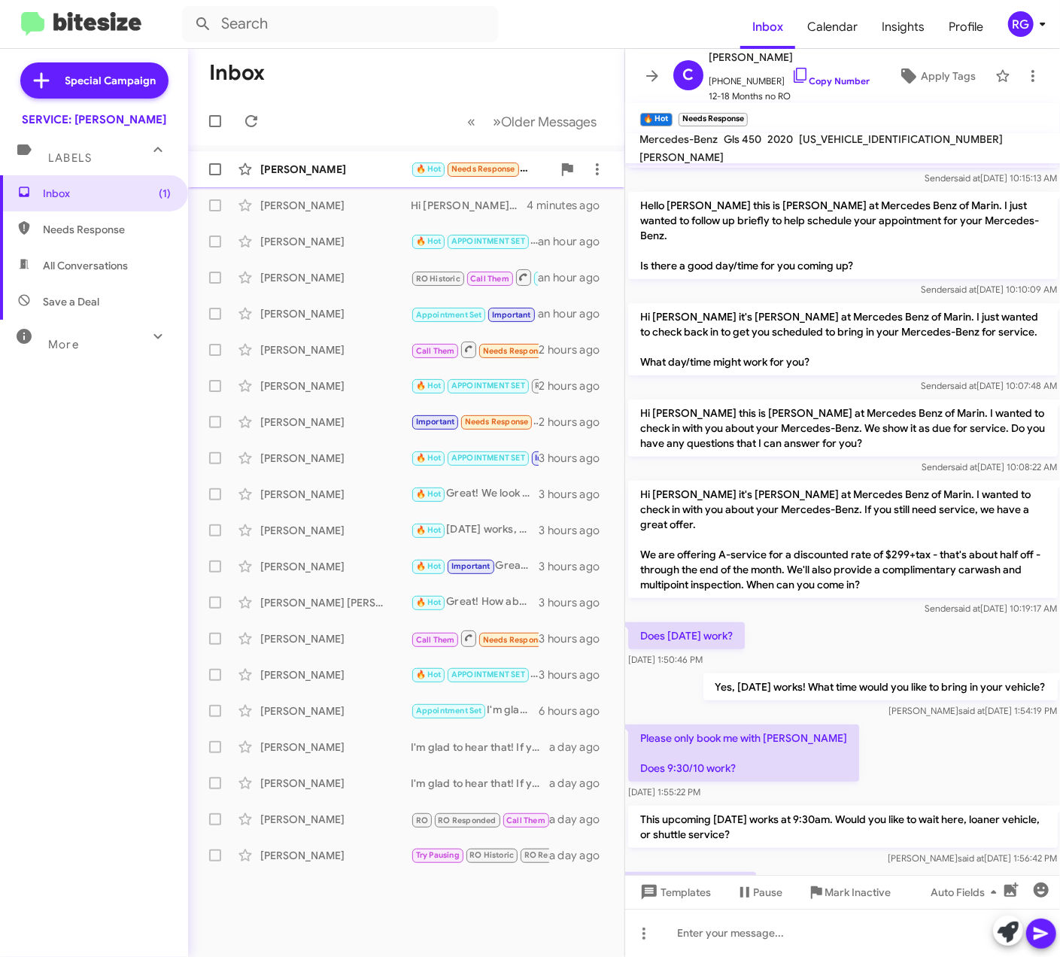
scroll to position [199, 0]
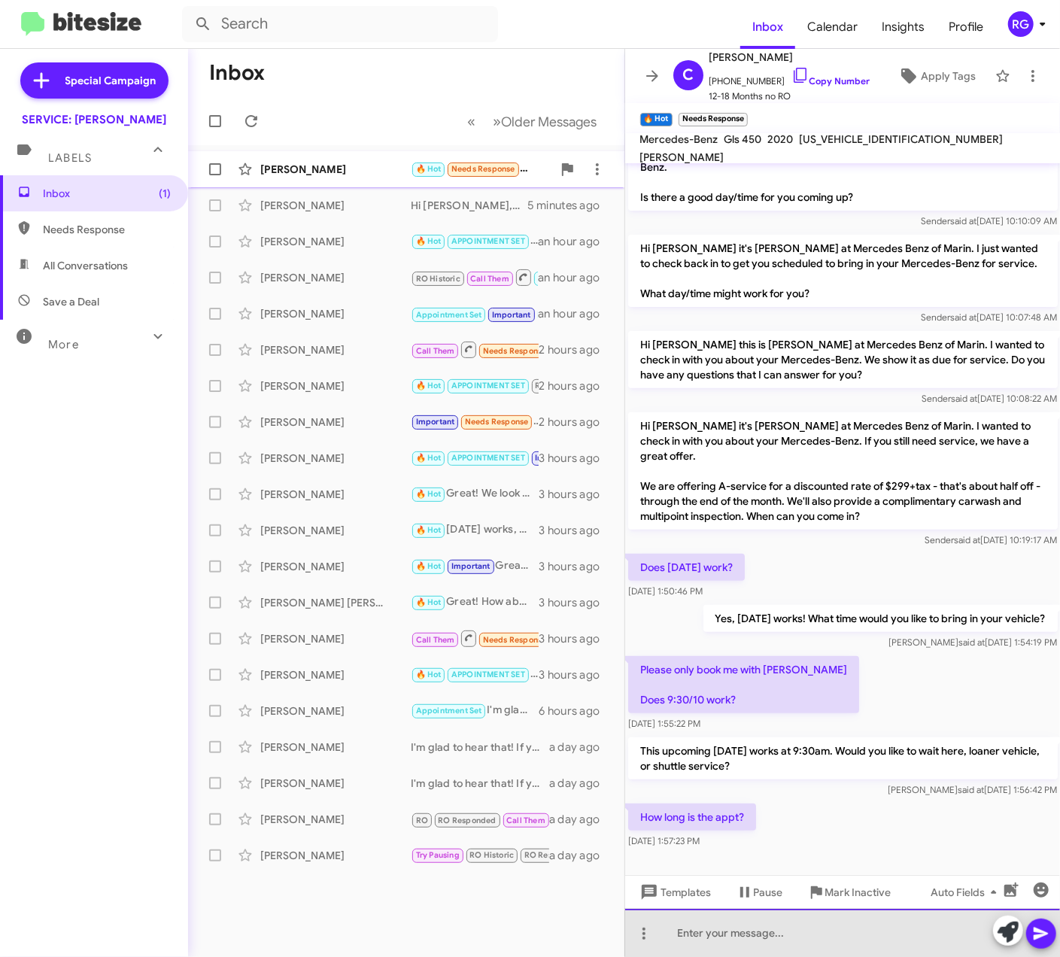
click at [828, 934] on div at bounding box center [843, 933] width 436 height 48
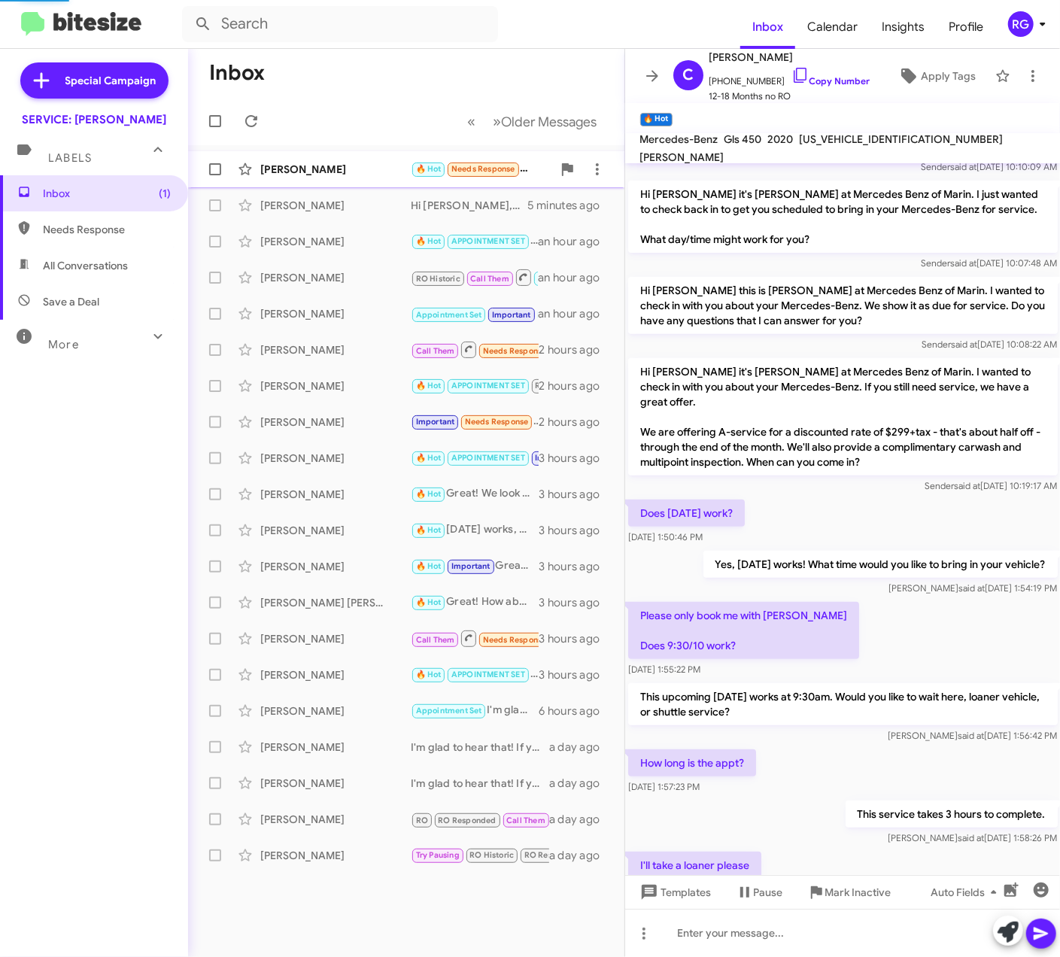
scroll to position [0, 0]
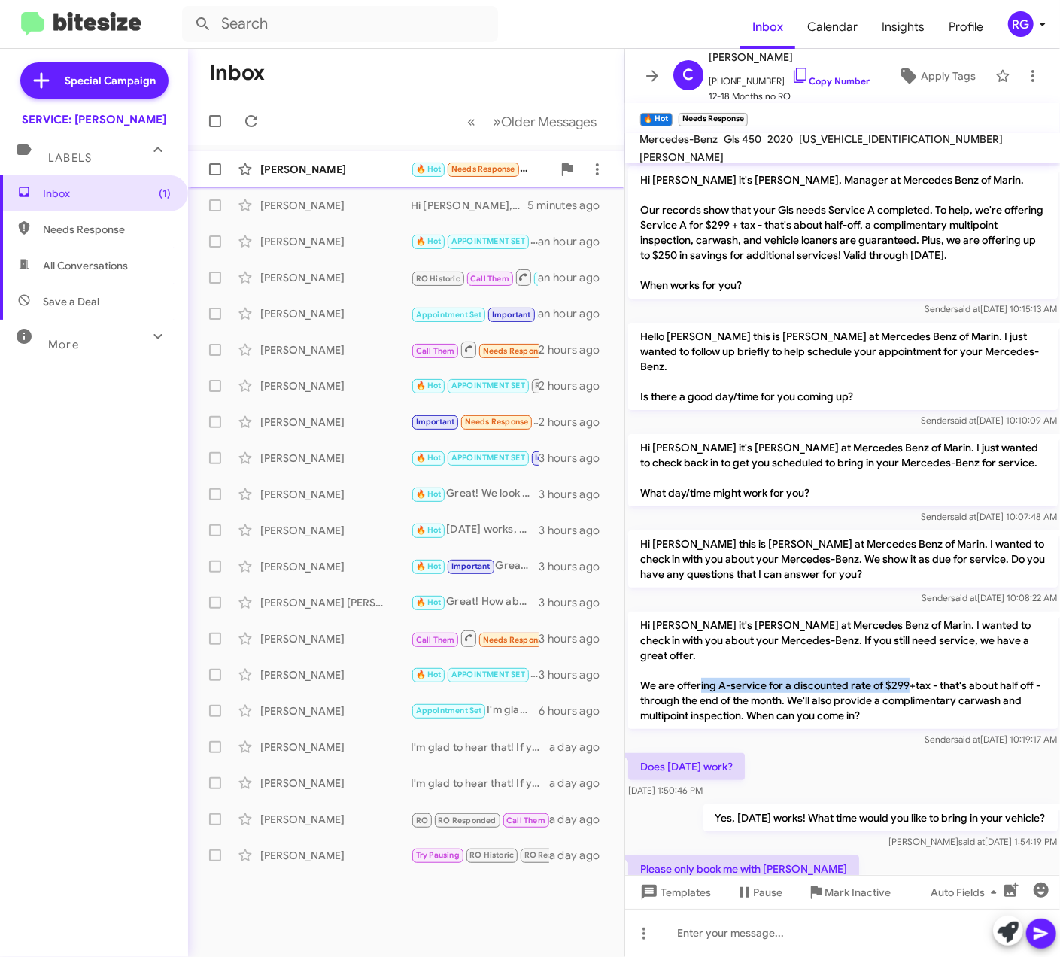
drag, startPoint x: 718, startPoint y: 670, endPoint x: 927, endPoint y: 672, distance: 209.1
click at [927, 672] on p "Hi Christine it's Omar Ibrahimi at Mercedes Benz of Marin. I wanted to check in…" at bounding box center [843, 670] width 430 height 117
copy p "A-service for a discounted rate of $299+tax"
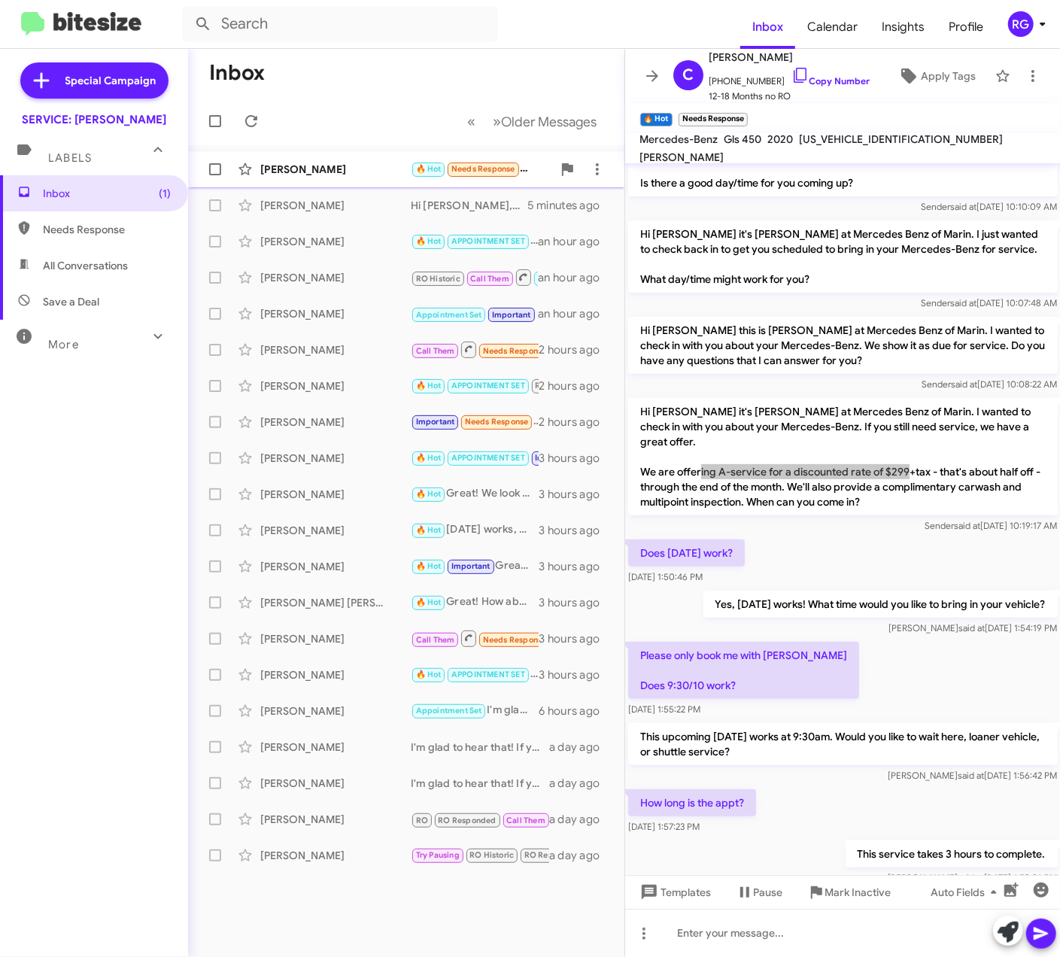
scroll to position [308, 0]
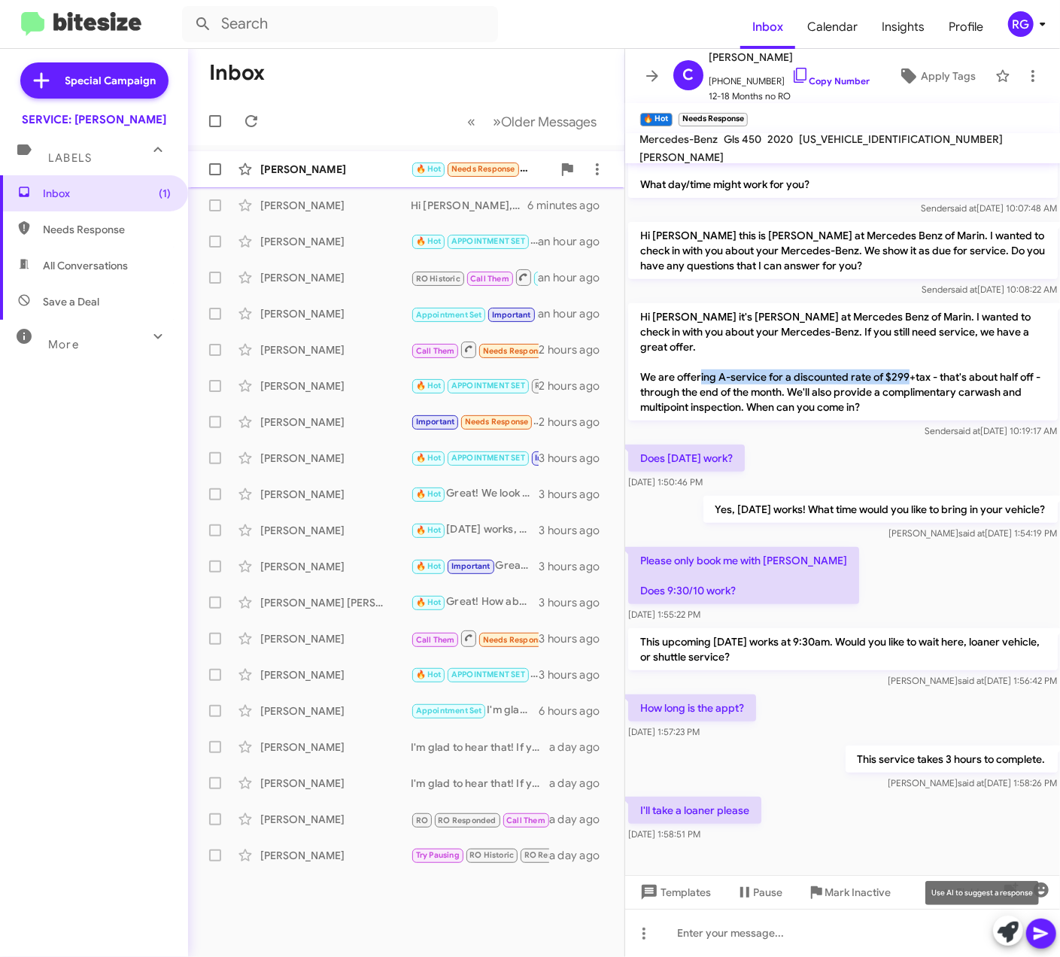
click at [1009, 937] on icon at bounding box center [1008, 932] width 21 height 21
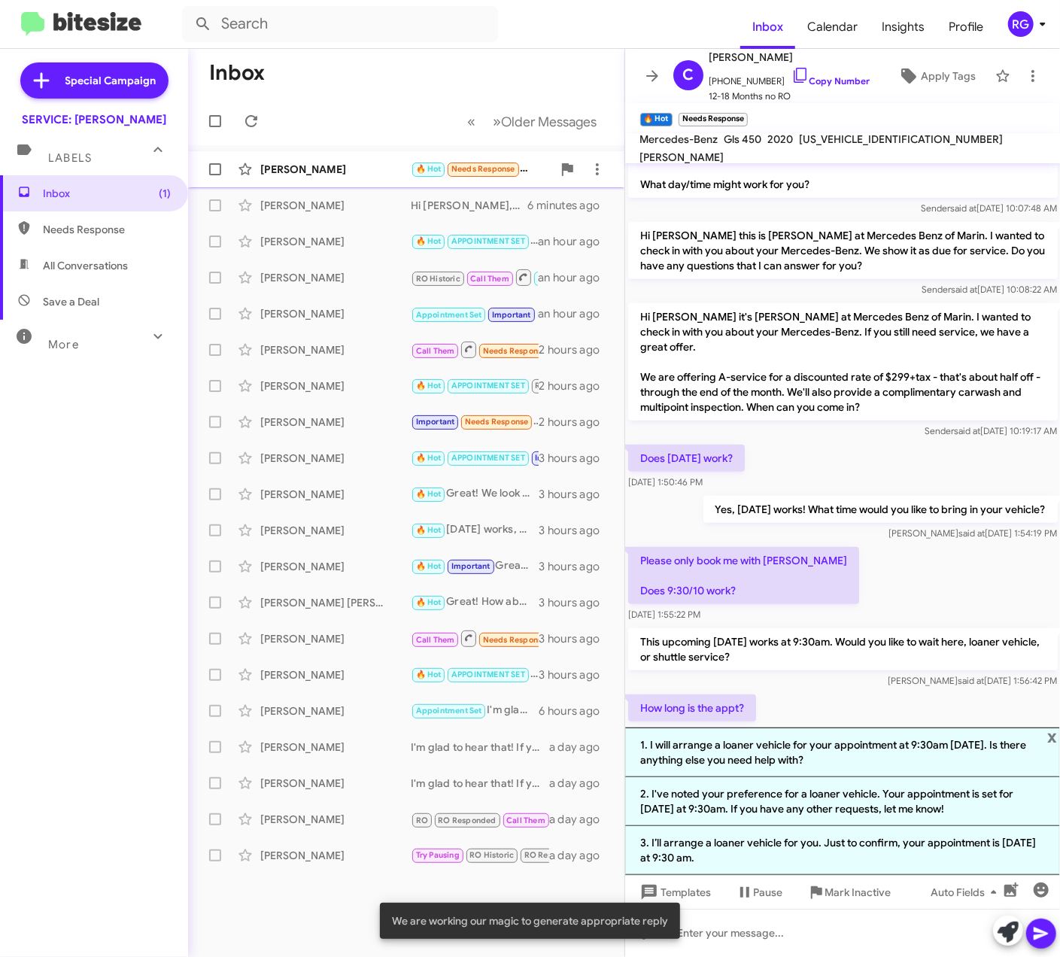
click at [779, 774] on li "1. I will arrange a loaner vehicle for your appointment at 9:30am on Monday. Is…" at bounding box center [843, 752] width 436 height 50
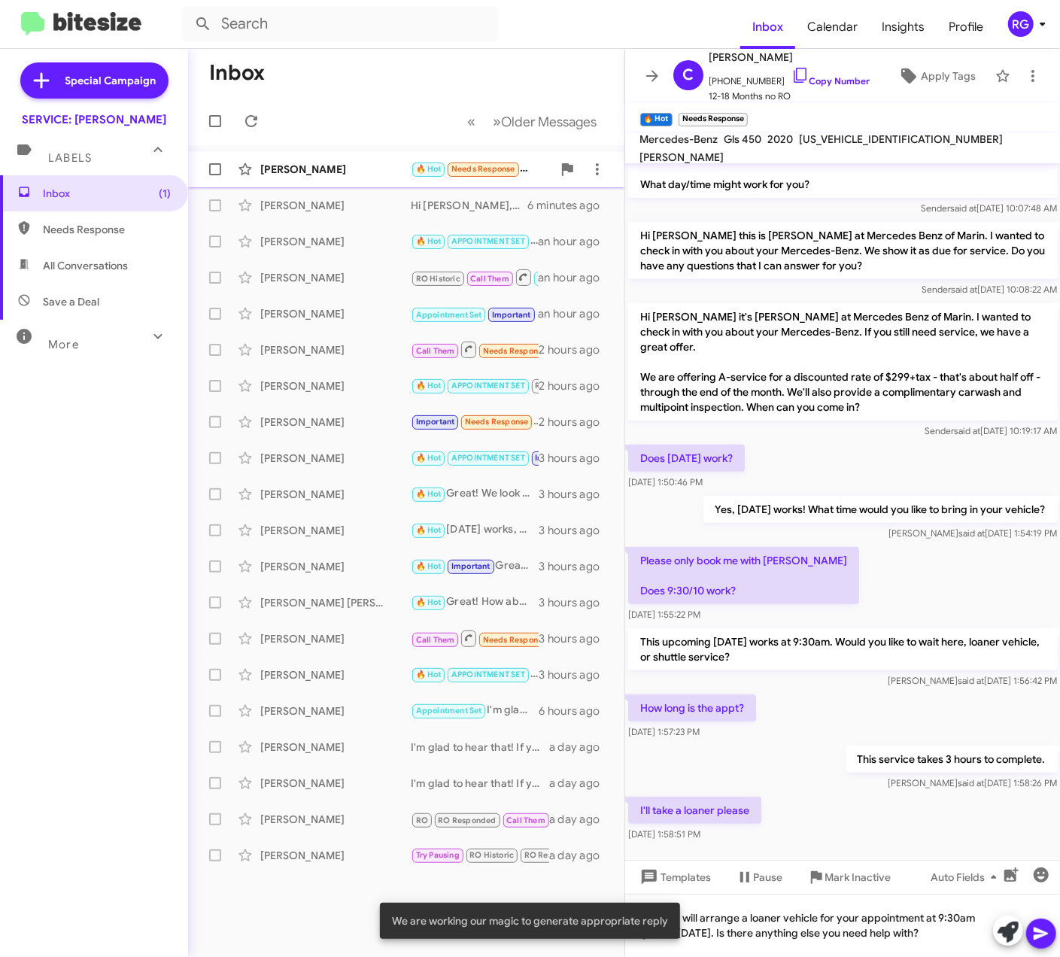
click at [1040, 936] on icon at bounding box center [1041, 934] width 14 height 13
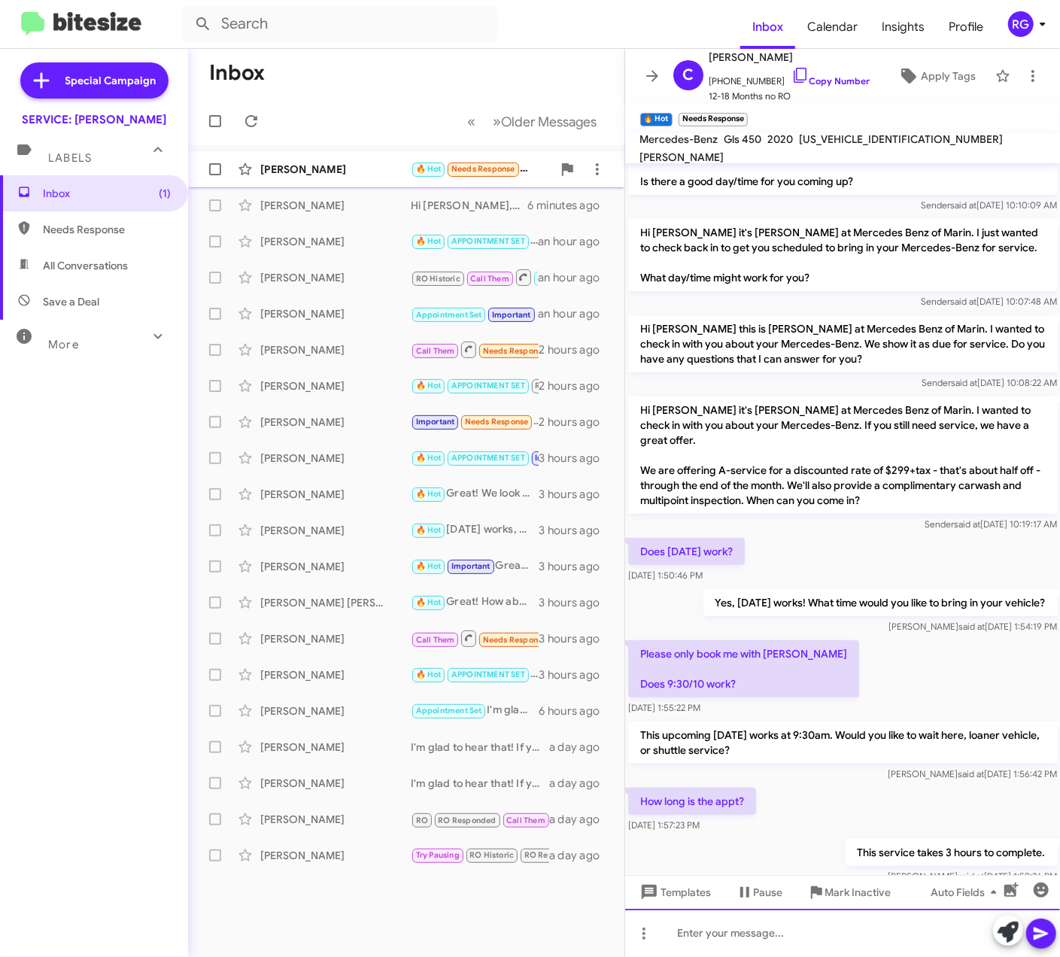
scroll to position [379, 0]
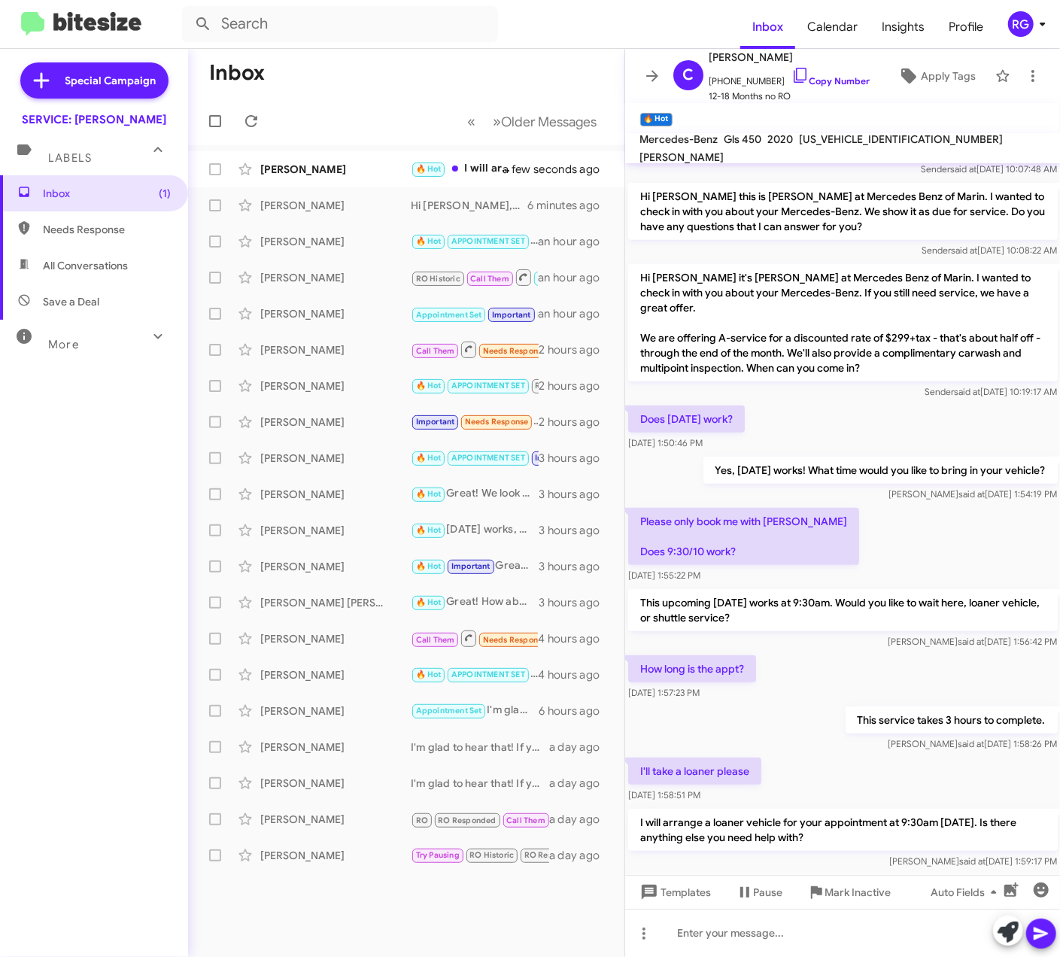
scroll to position [379, 0]
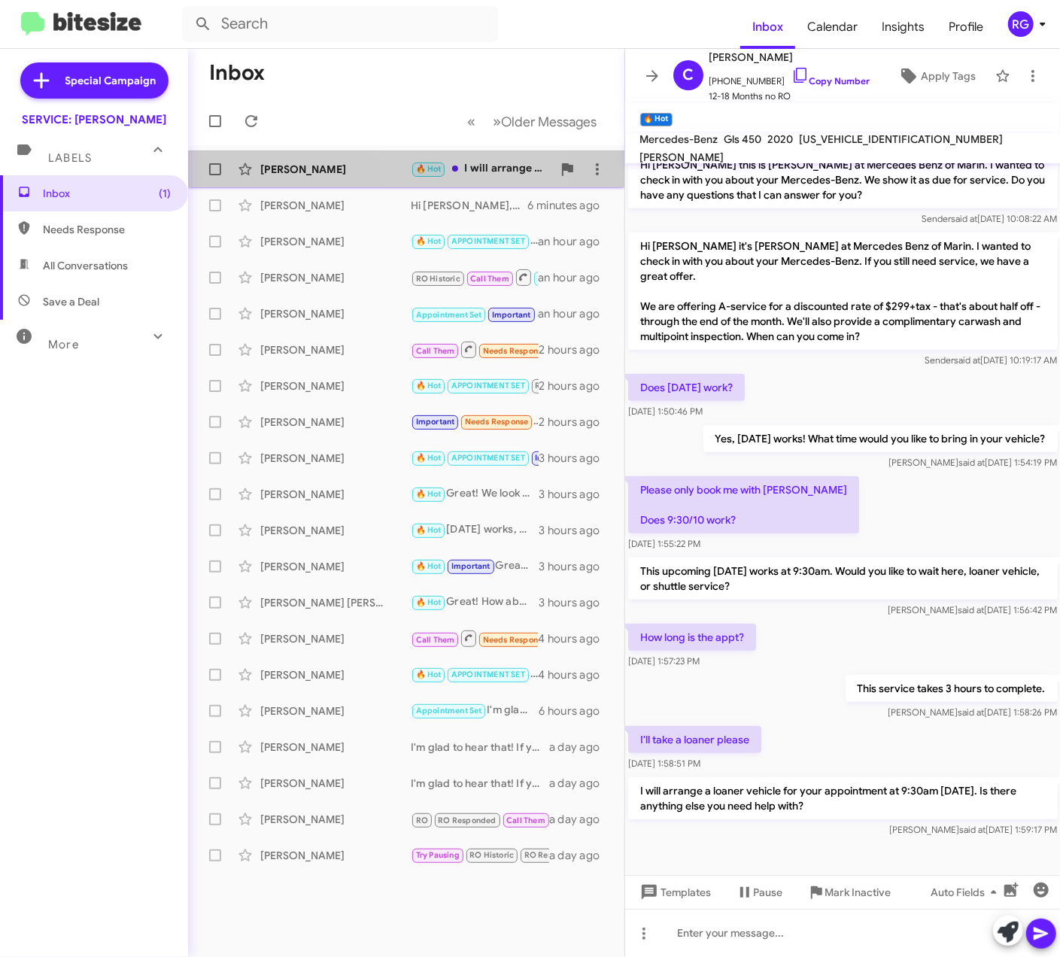
click at [416, 159] on div "Christine Bacchi 🔥 Hot I will arrange a loaner vehicle for your appointment at …" at bounding box center [406, 169] width 412 height 30
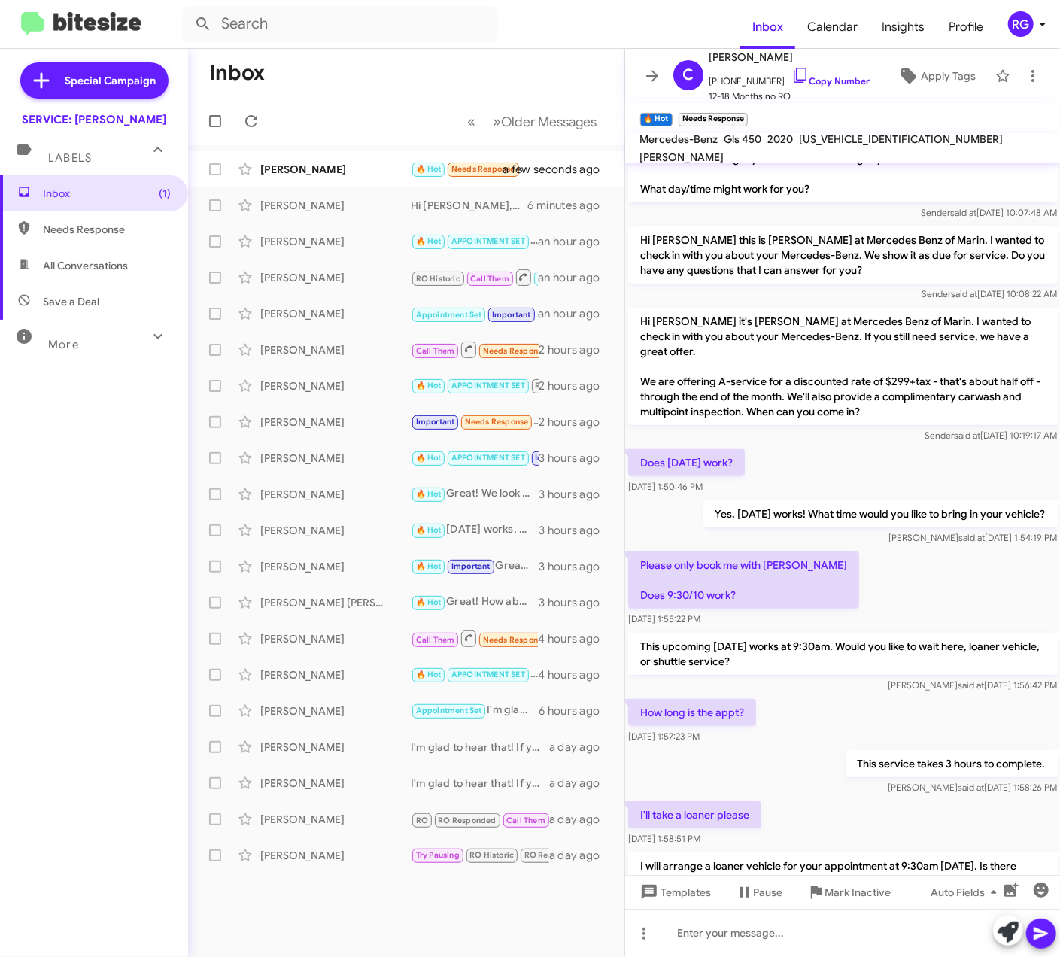
scroll to position [434, 0]
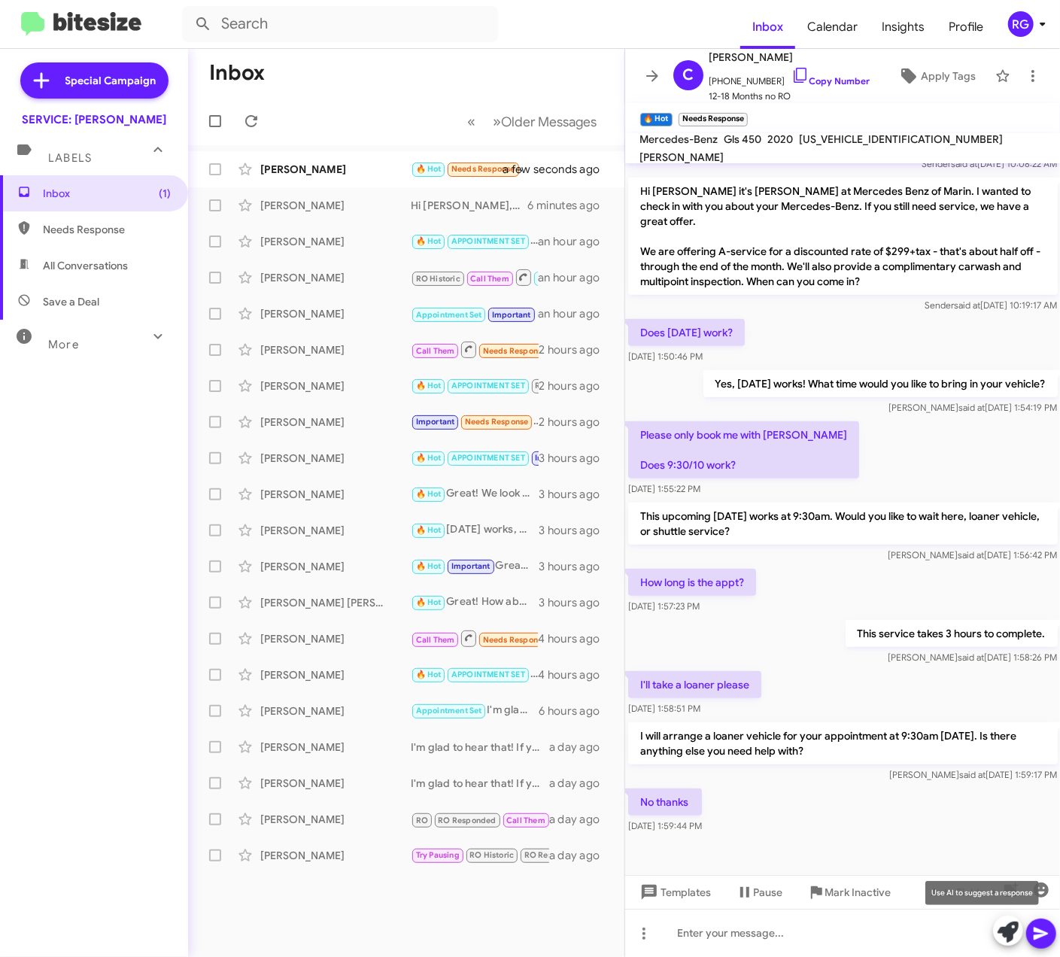
click at [1016, 931] on icon at bounding box center [1008, 932] width 21 height 21
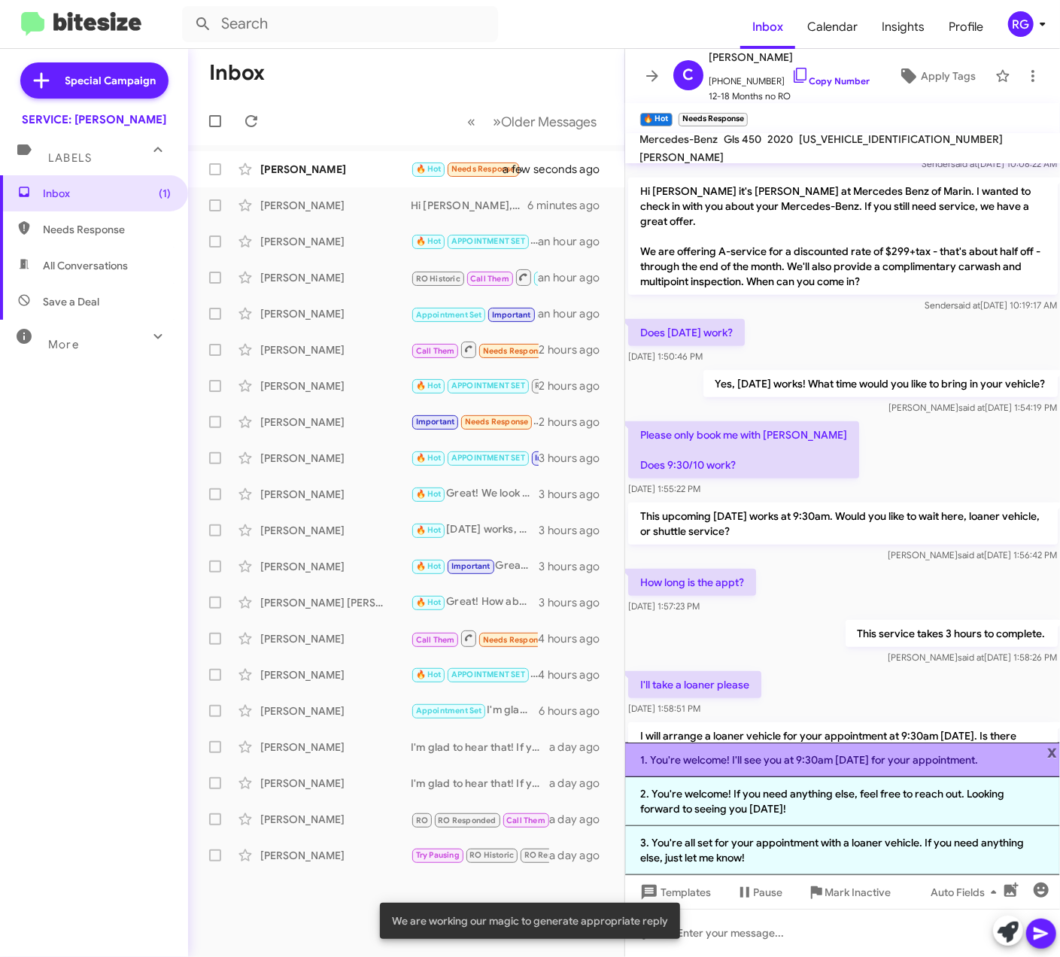
click at [940, 761] on li "1. You're welcome! I'll see you at 9:30am on Monday for your appointment." at bounding box center [843, 759] width 436 height 35
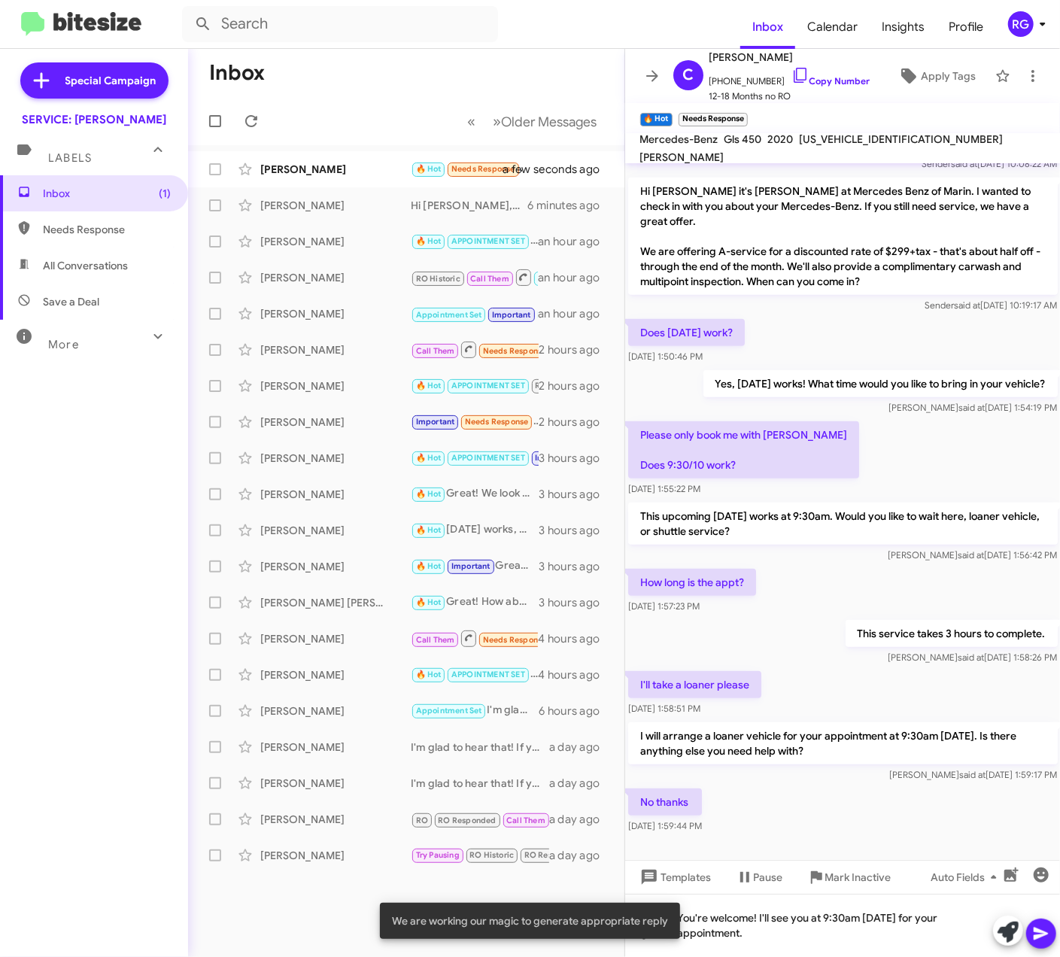
click at [1040, 931] on icon at bounding box center [1041, 934] width 14 height 13
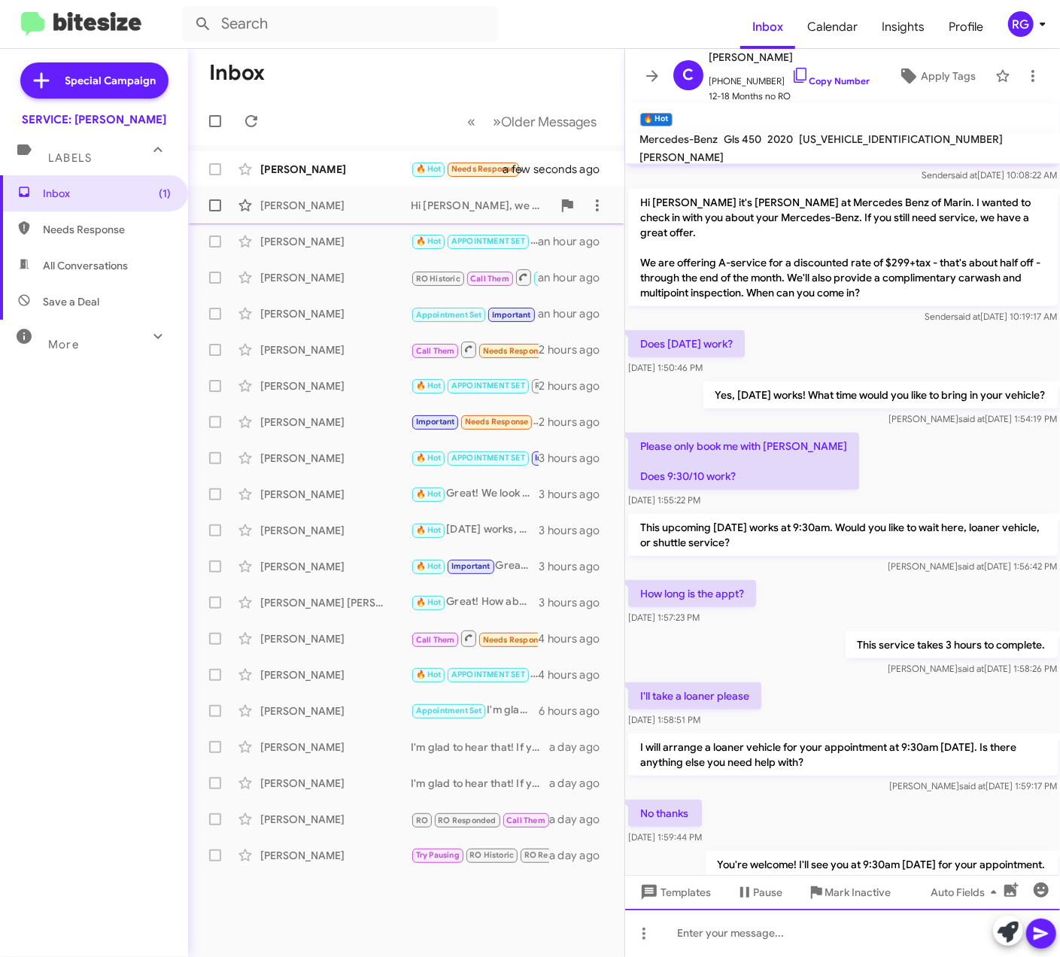
scroll to position [388, 0]
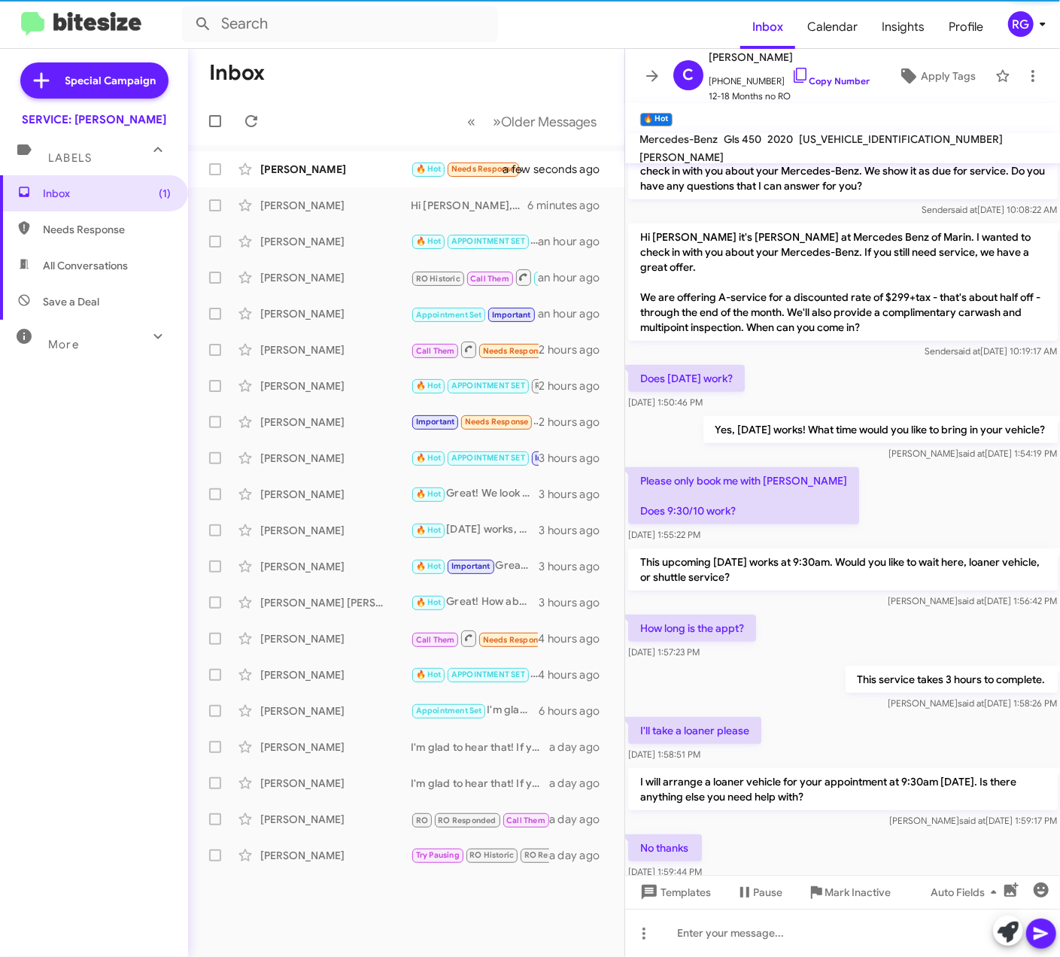
click at [852, 146] on span "[US_VEHICLE_IDENTIFICATION_NUMBER]" at bounding box center [902, 139] width 204 height 14
drag, startPoint x: 847, startPoint y: 147, endPoint x: 835, endPoint y: 145, distance: 12.2
click at [835, 145] on span "[US_VEHICLE_IDENTIFICATION_NUMBER]" at bounding box center [902, 139] width 204 height 14
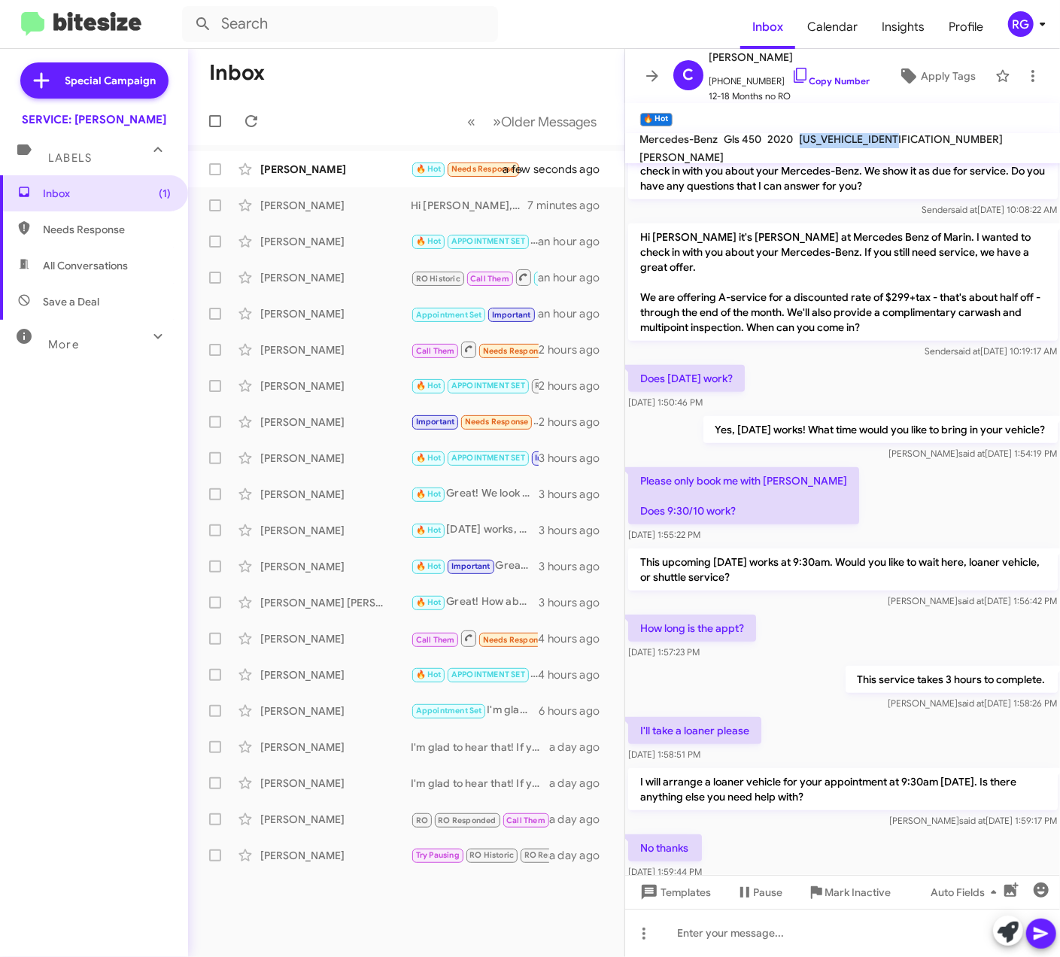
copy span "[US_VEHICLE_IDENTIFICATION_NUMBER]"
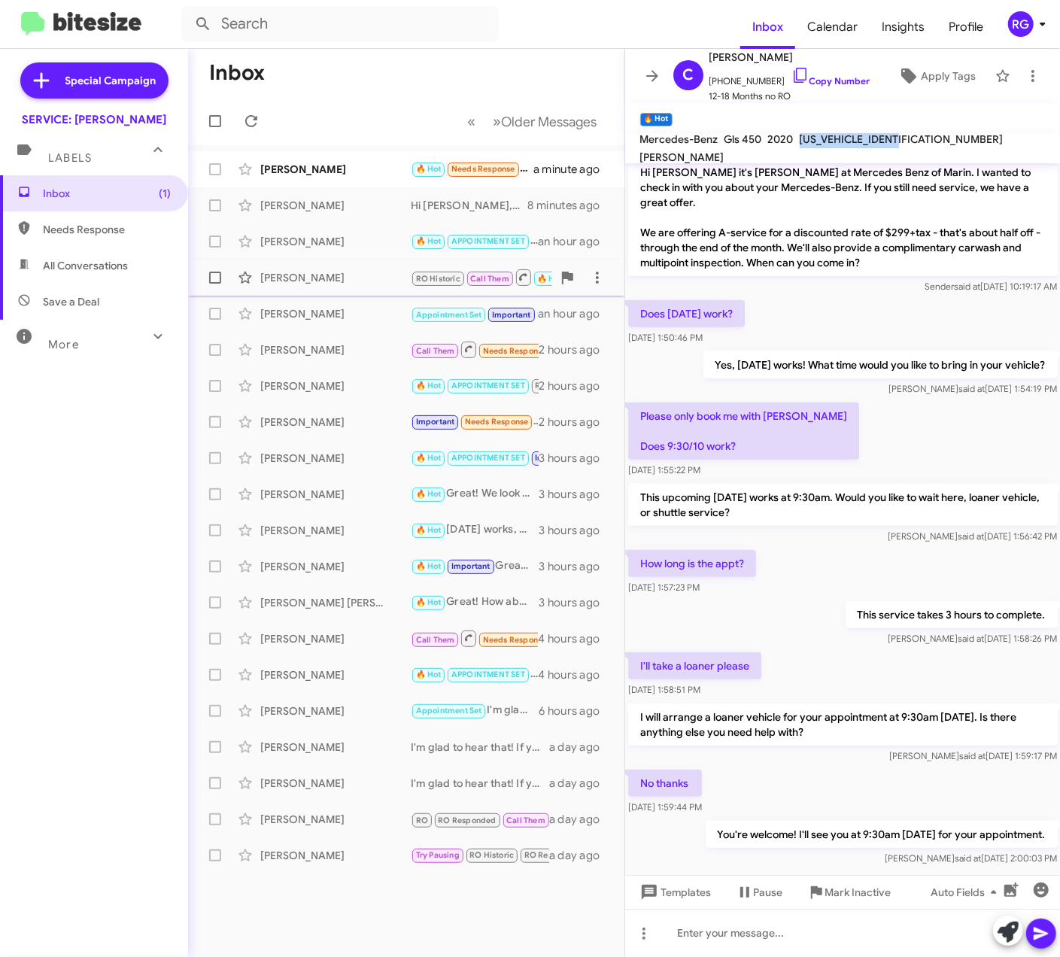
scroll to position [488, 0]
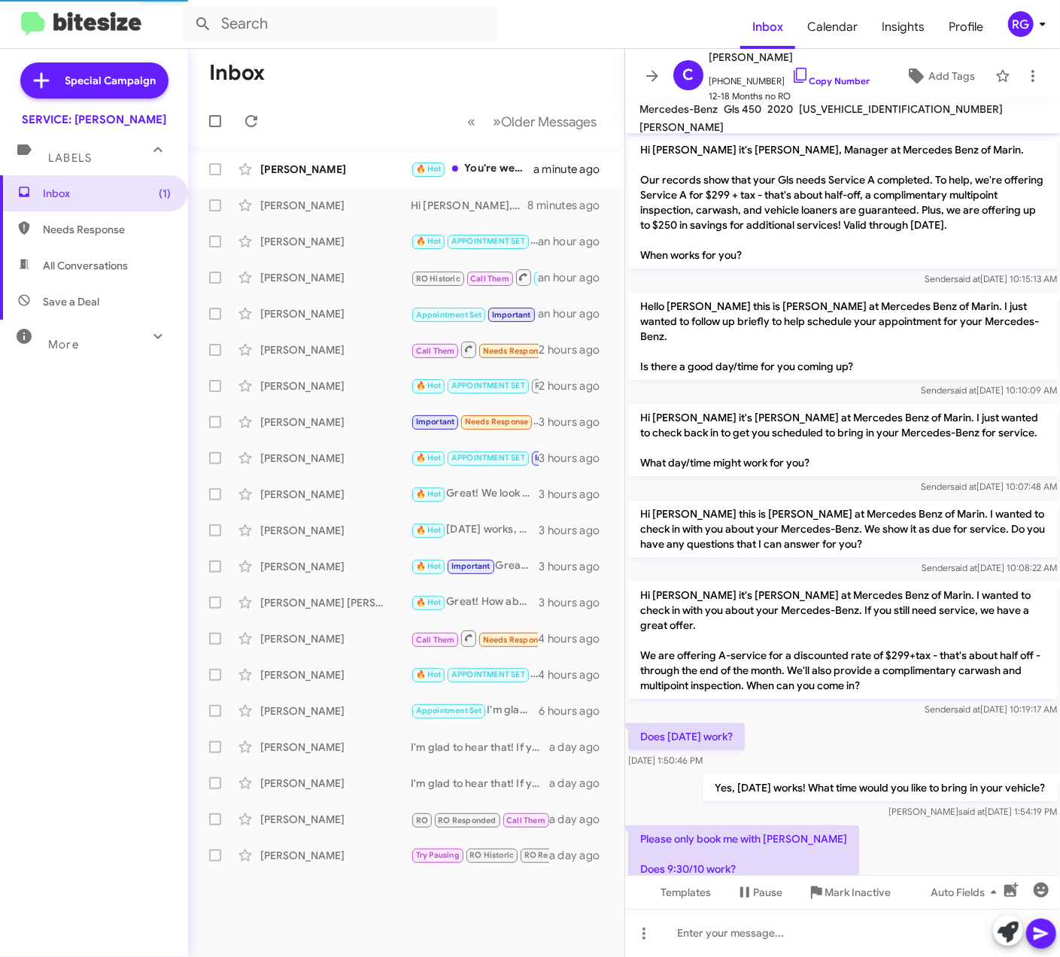
scroll to position [458, 0]
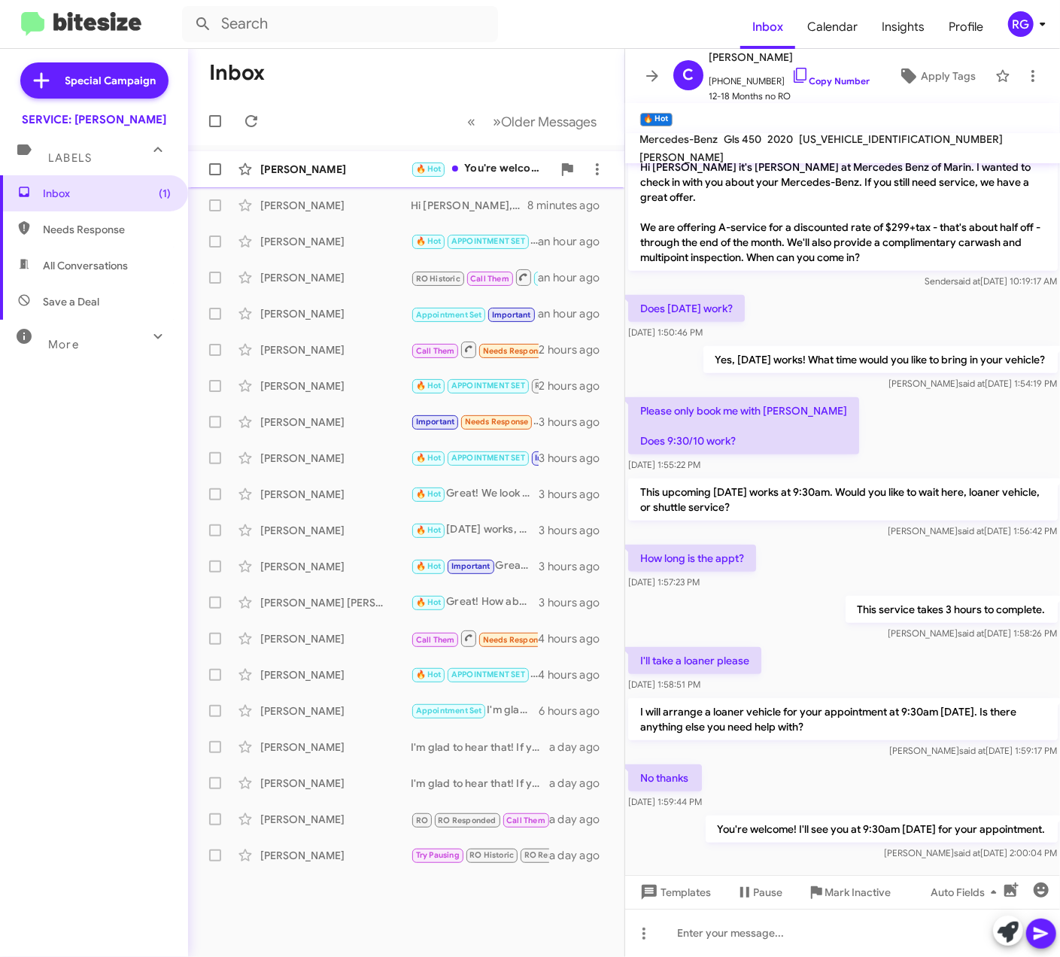
click at [509, 173] on div "🔥 Hot You're welcome! I'll see you at 9:30am on Monday for your appointment." at bounding box center [481, 168] width 141 height 17
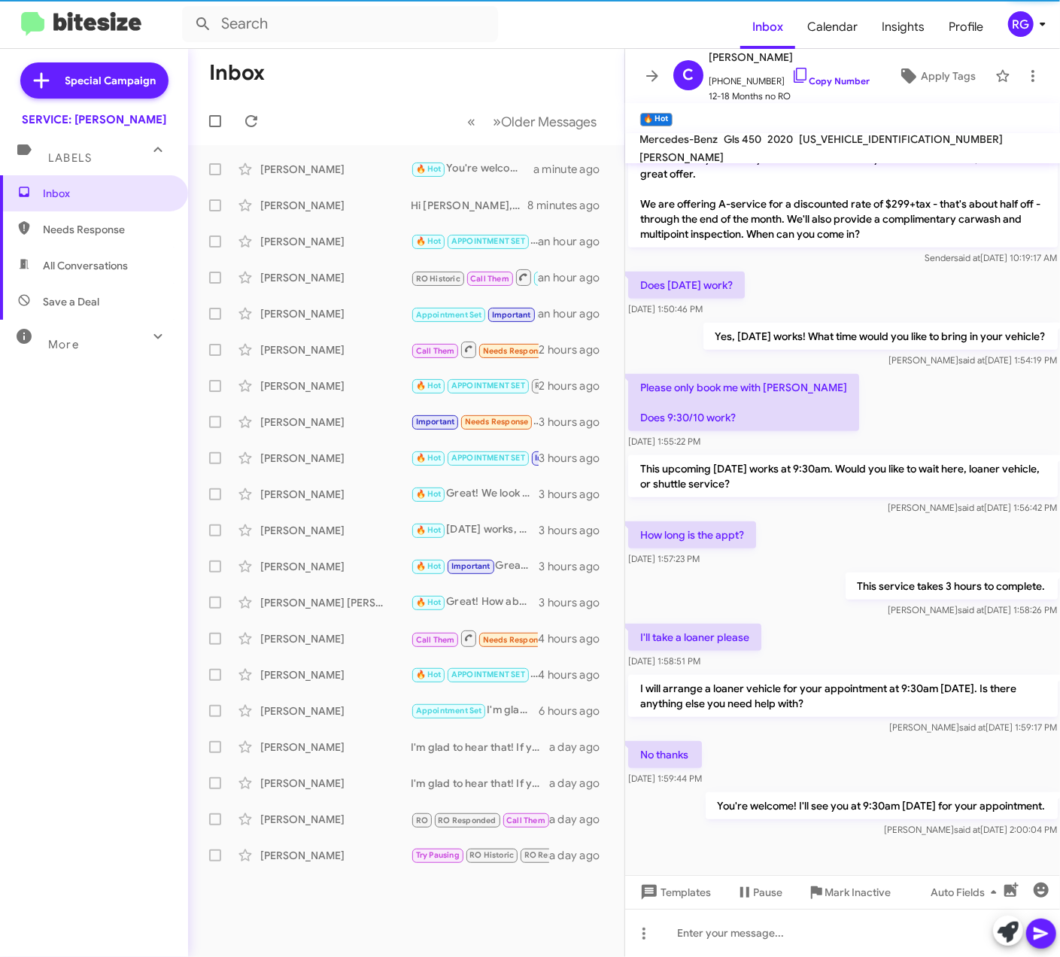
scroll to position [488, 0]
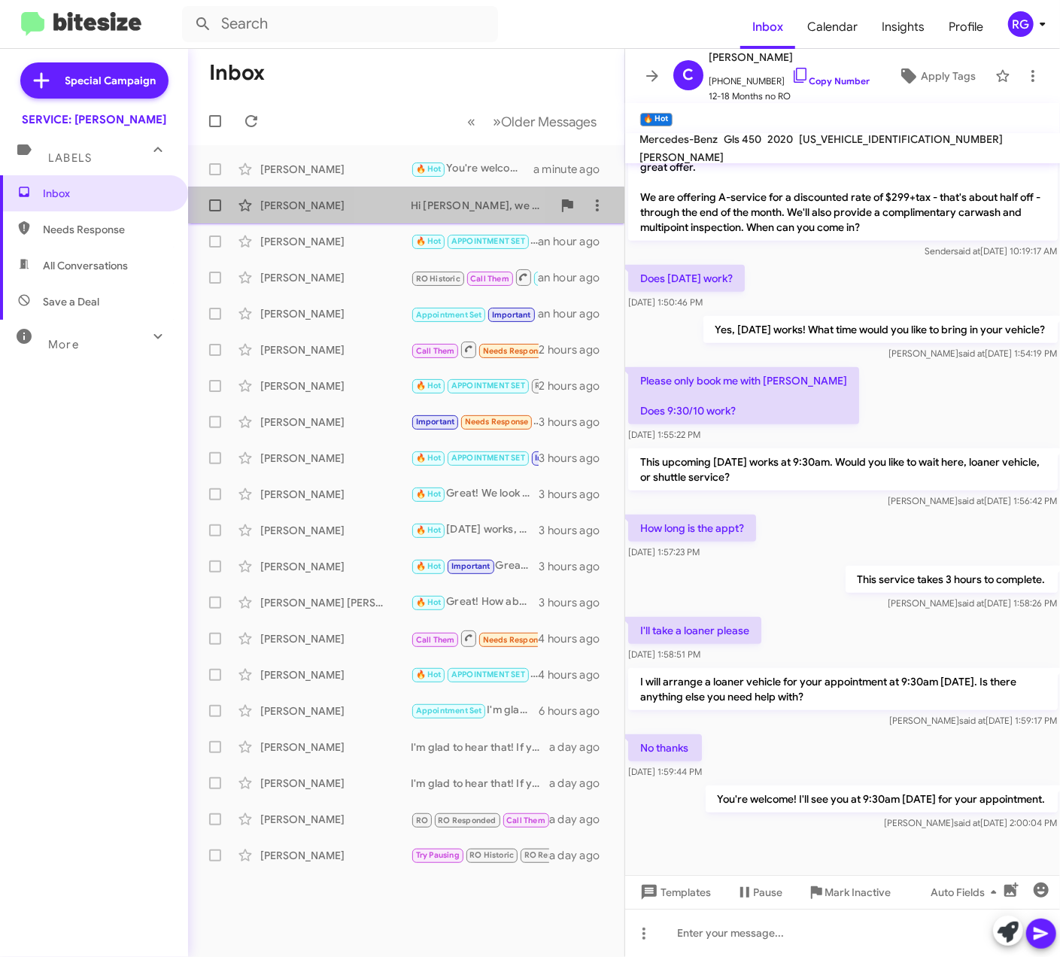
click at [394, 214] on div "Thone Soungpanya Hi Thone, we would love to earn your business. We offer compli…" at bounding box center [406, 205] width 412 height 30
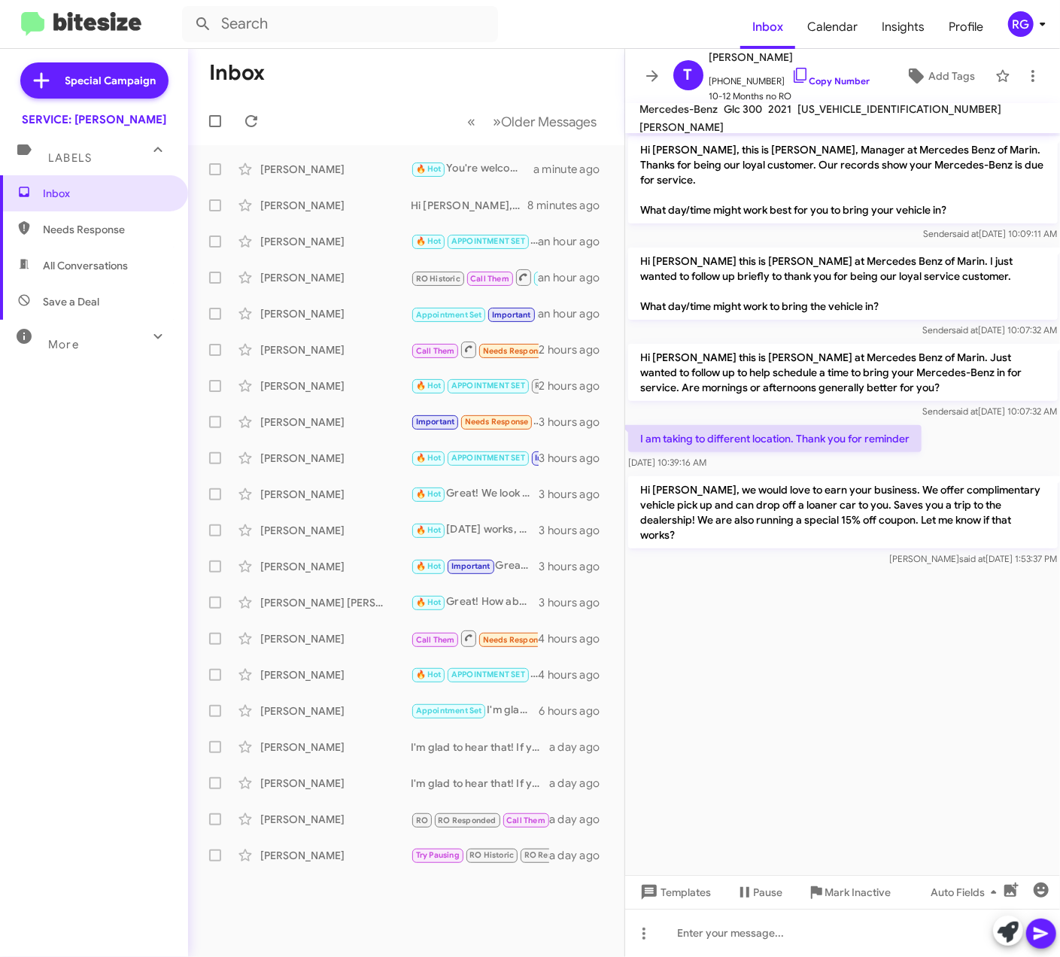
click at [141, 223] on span "Needs Response" at bounding box center [107, 229] width 128 height 15
type input "in:needs-response"
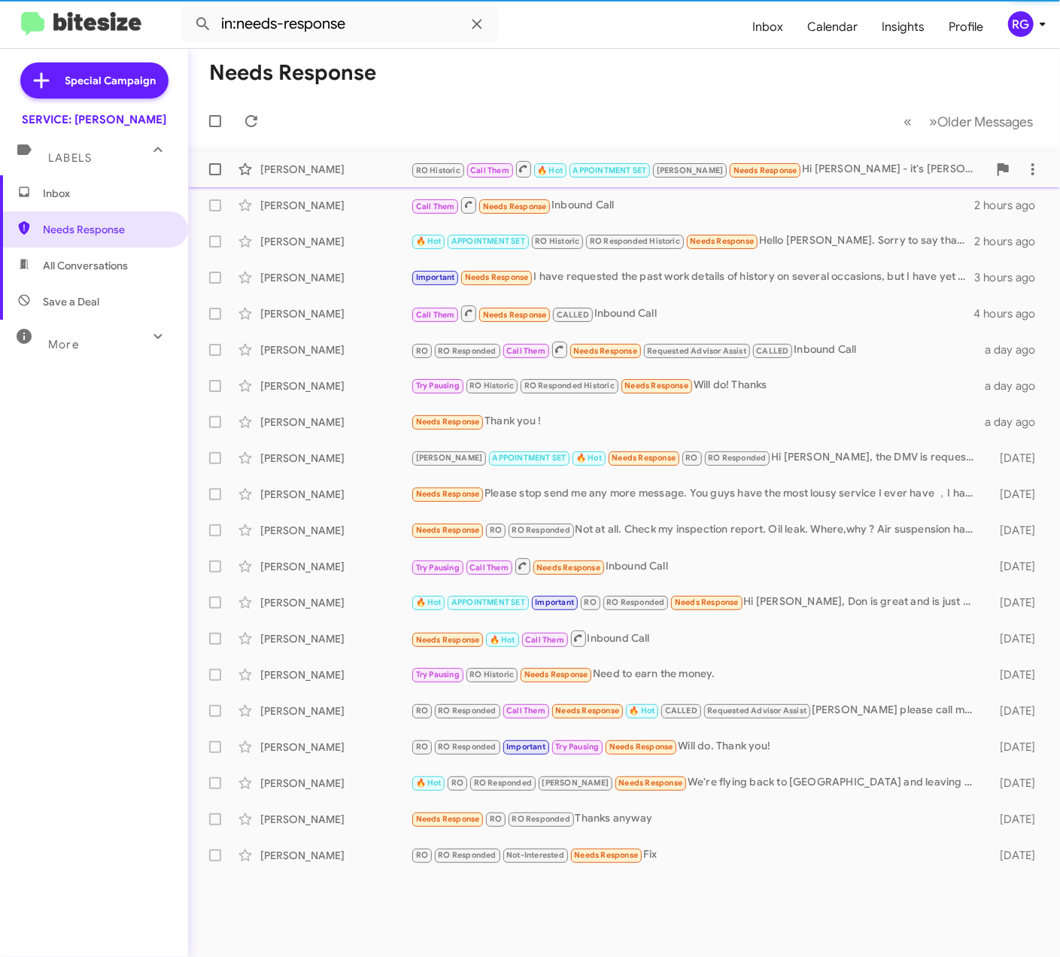
click at [419, 169] on span "RO Historic" at bounding box center [438, 171] width 44 height 10
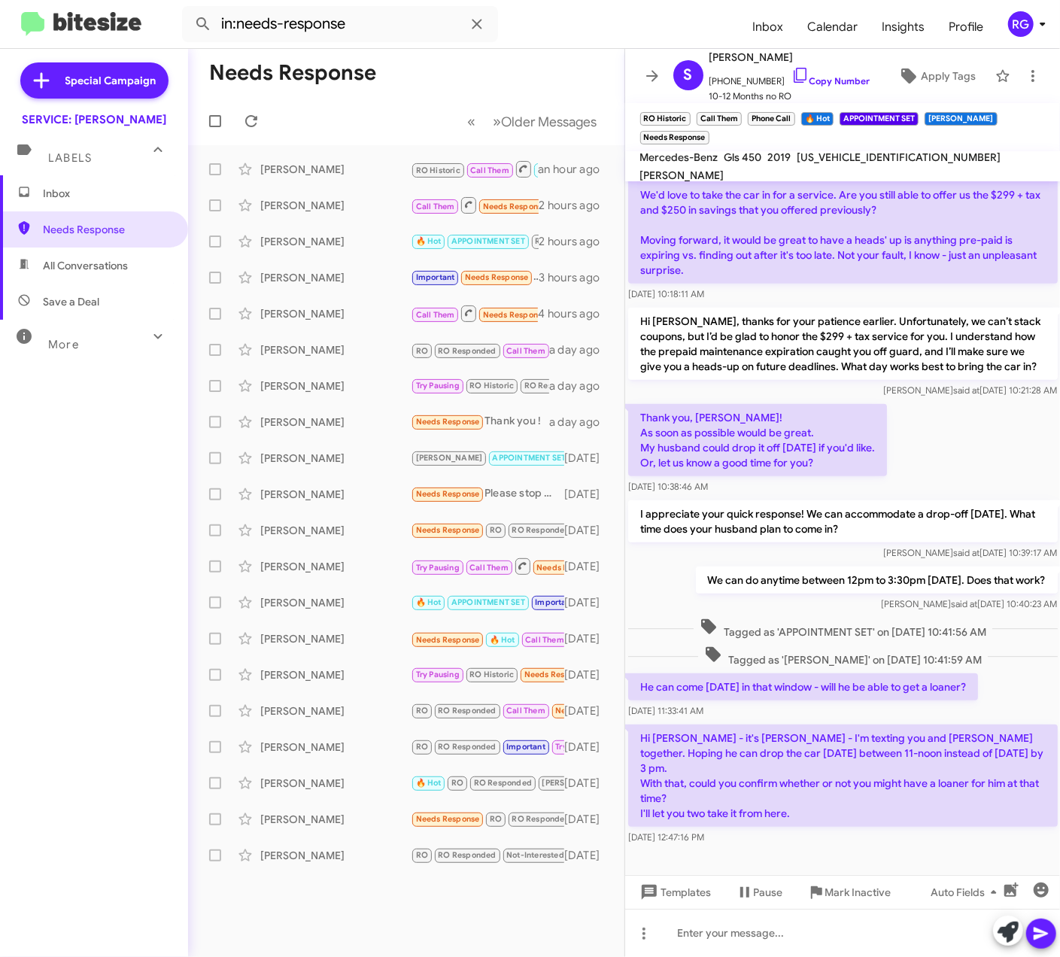
scroll to position [570, 0]
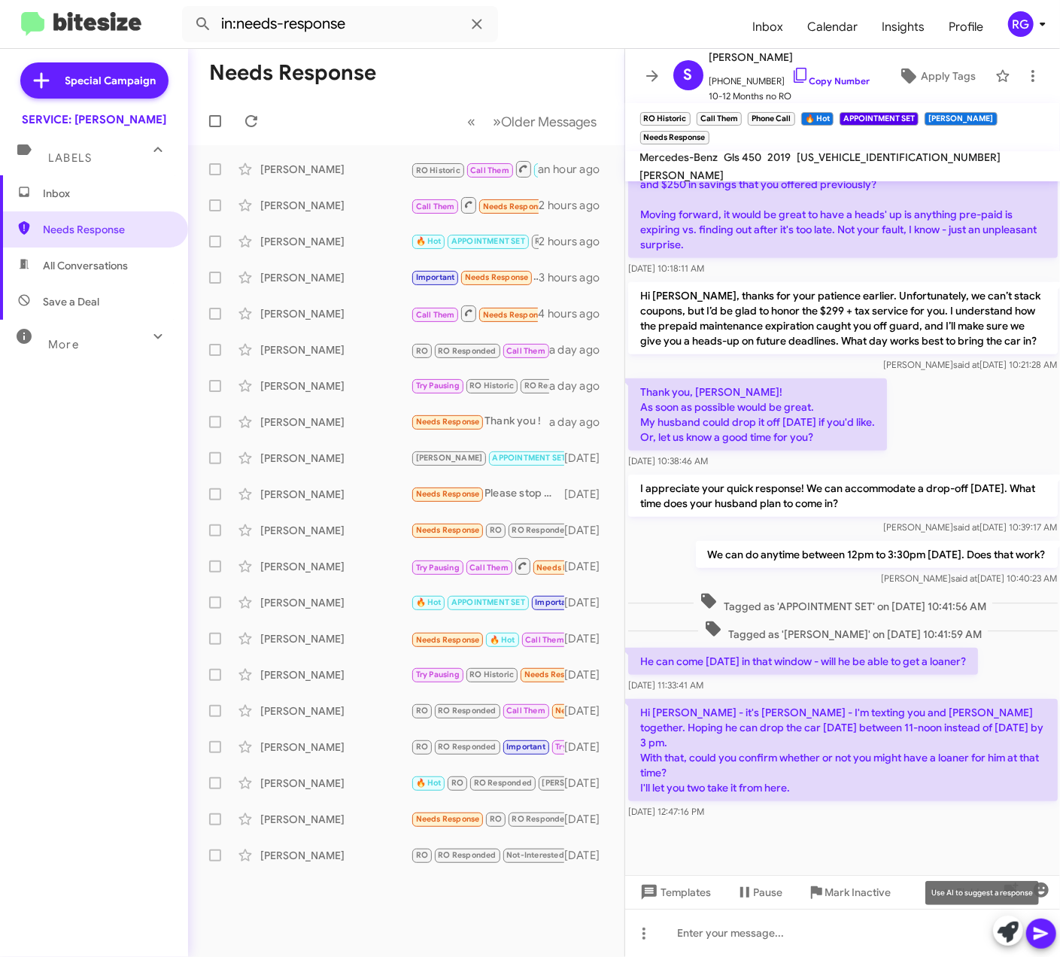
click at [1000, 927] on icon at bounding box center [1008, 932] width 21 height 21
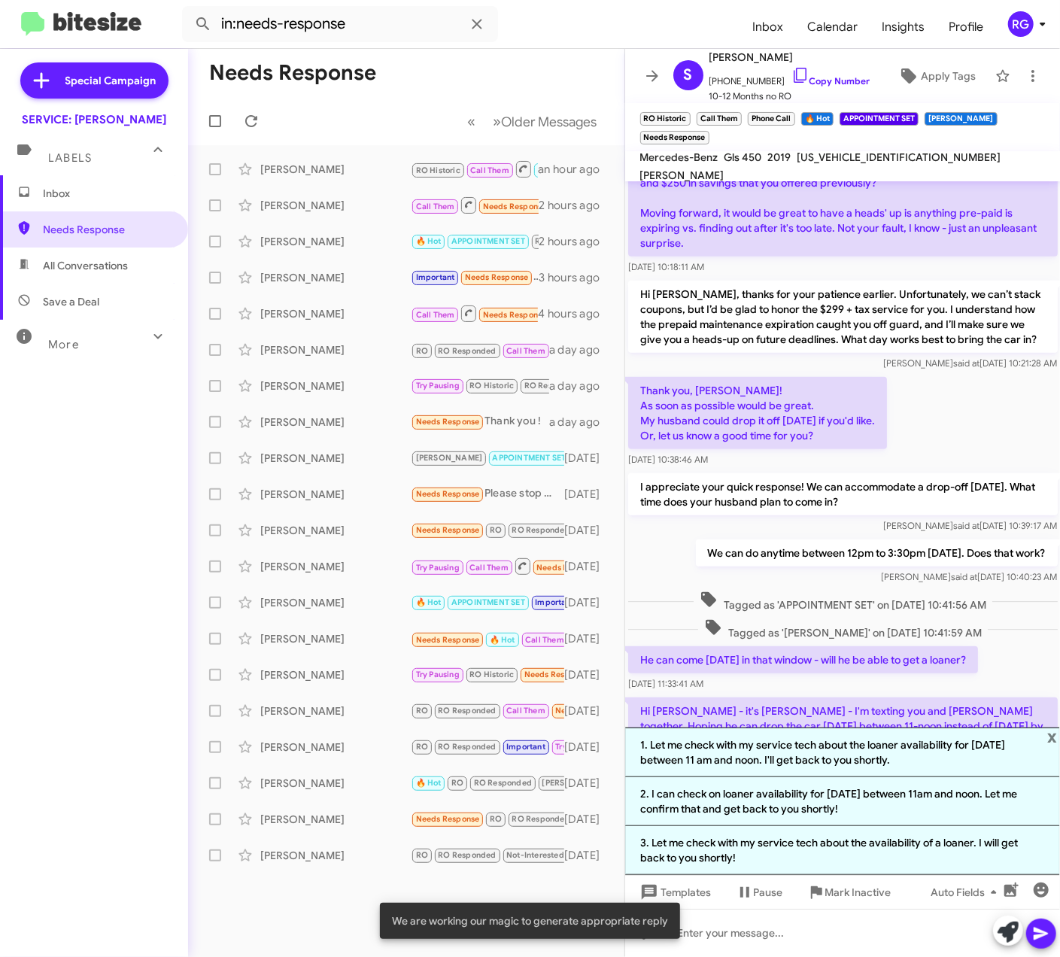
scroll to position [719, 0]
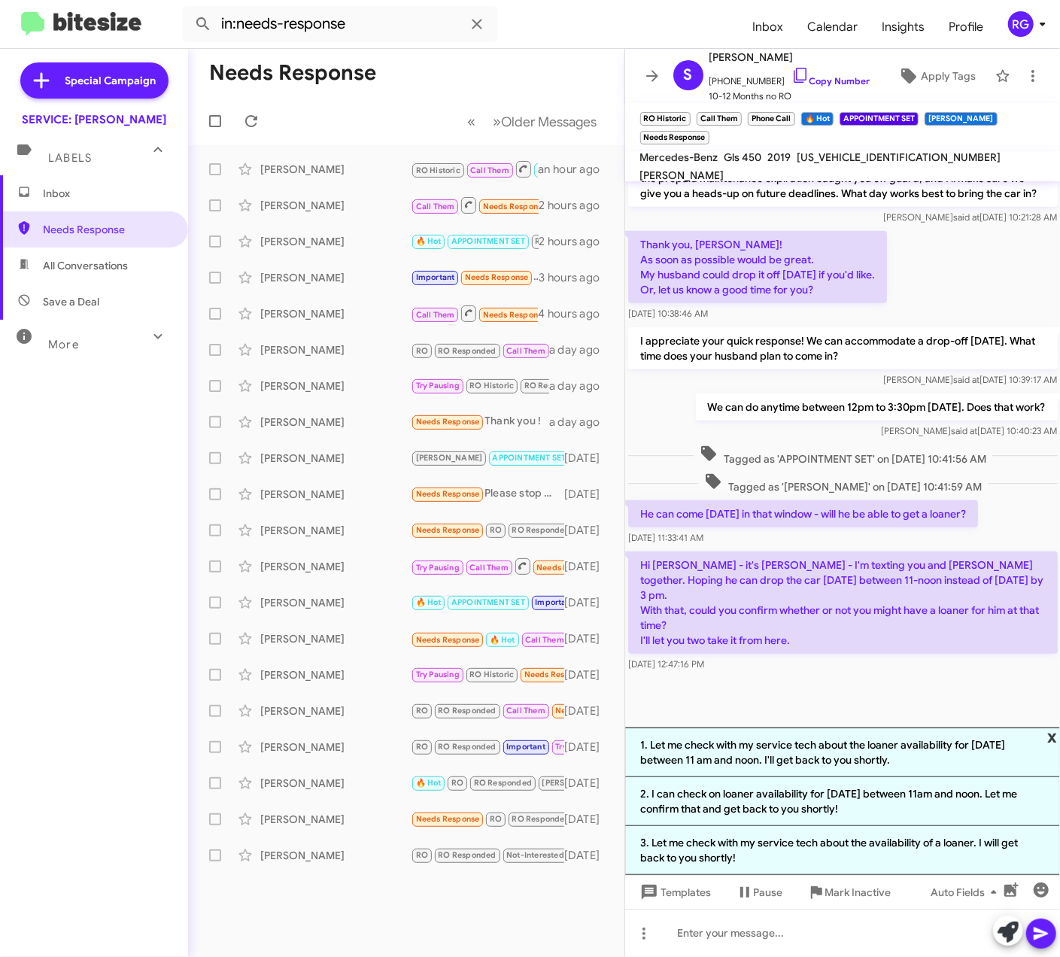
click at [1048, 735] on span "x" at bounding box center [1052, 736] width 10 height 18
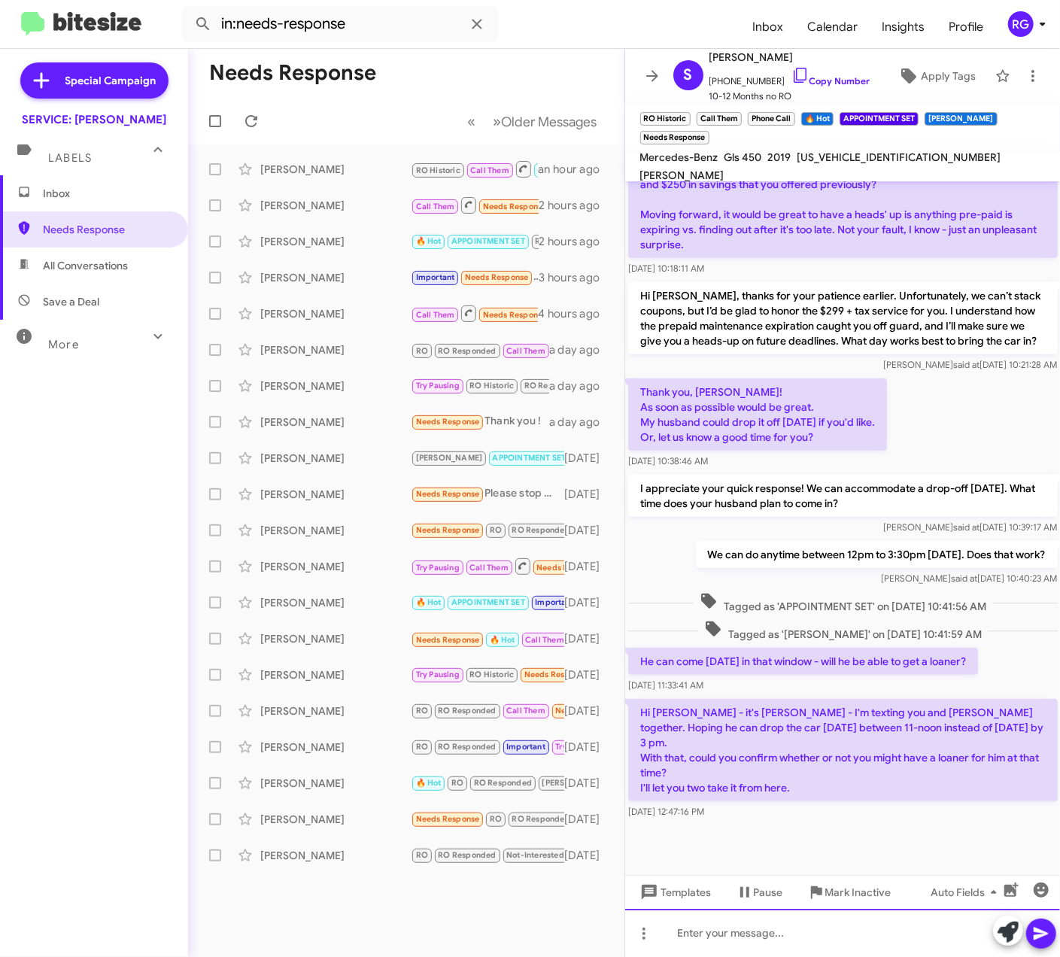
click at [762, 931] on div at bounding box center [843, 933] width 436 height 48
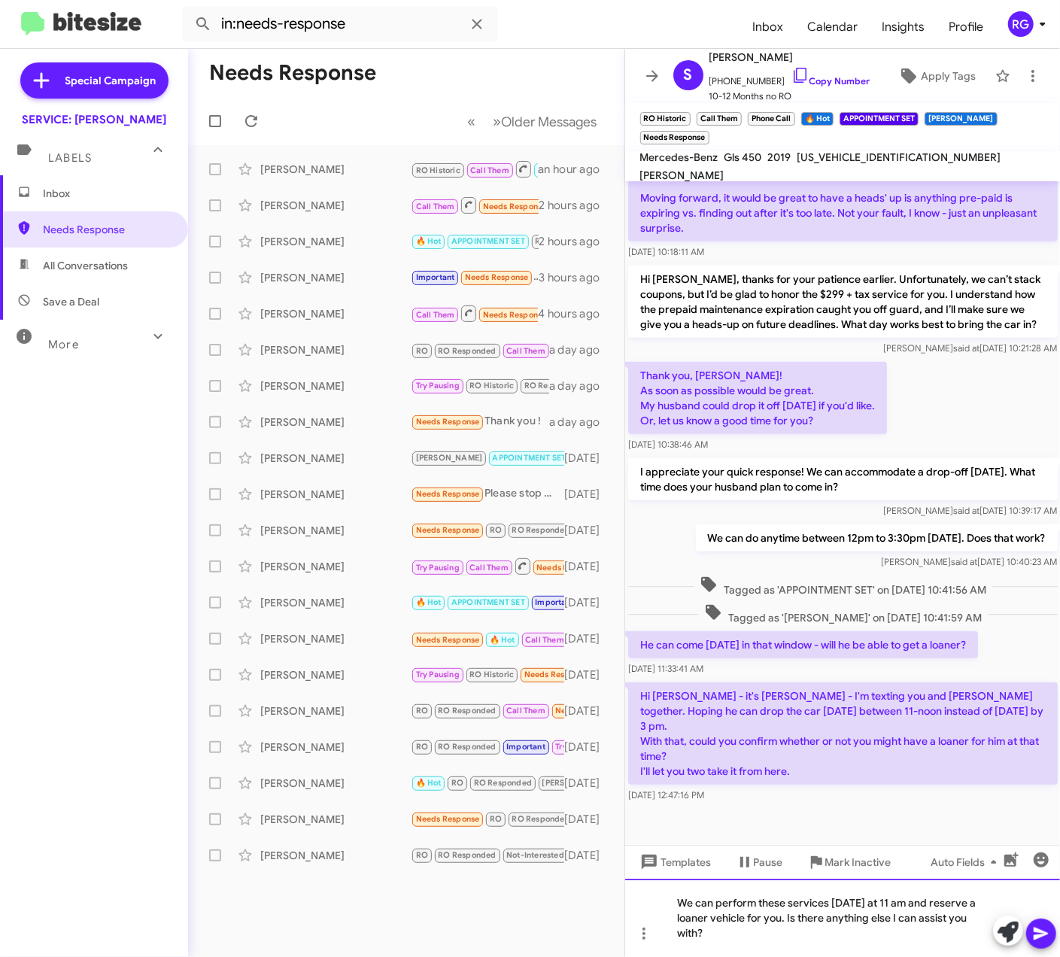
scroll to position [600, 0]
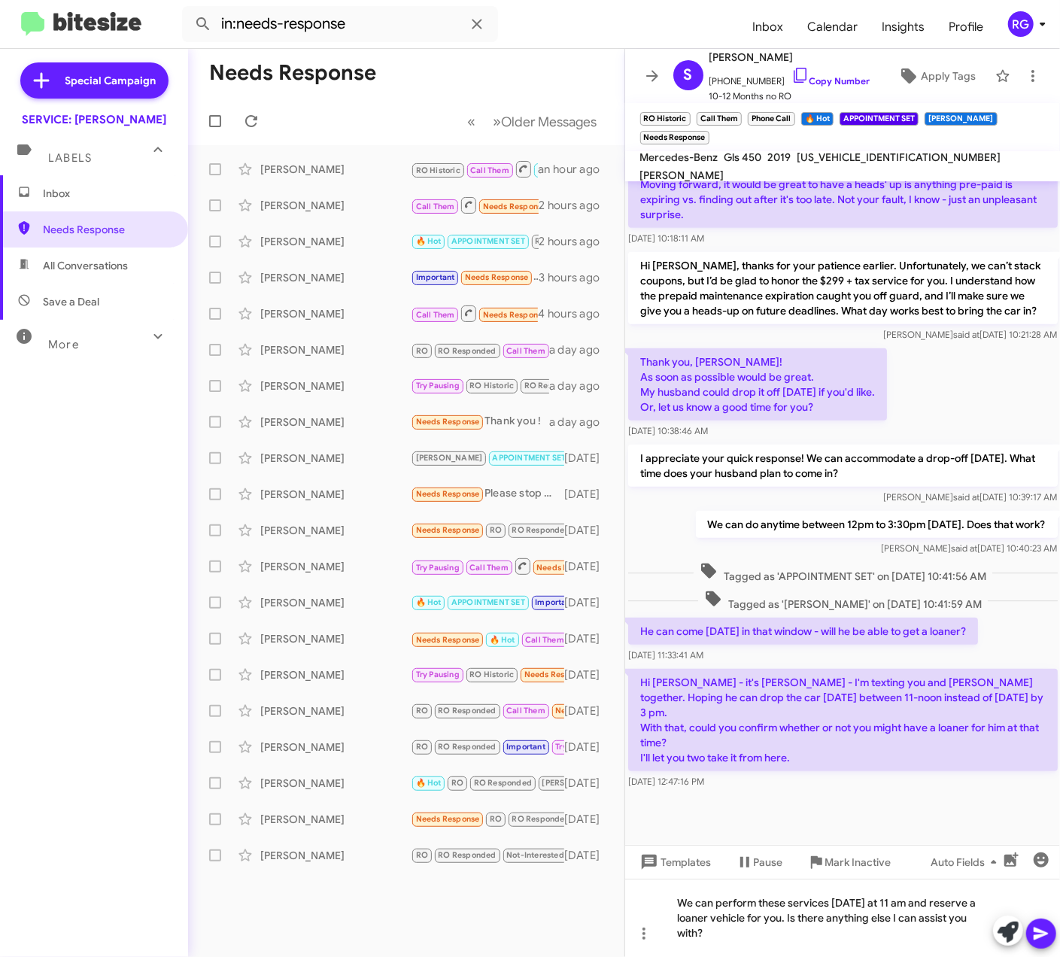
click at [1037, 925] on icon at bounding box center [1041, 934] width 18 height 18
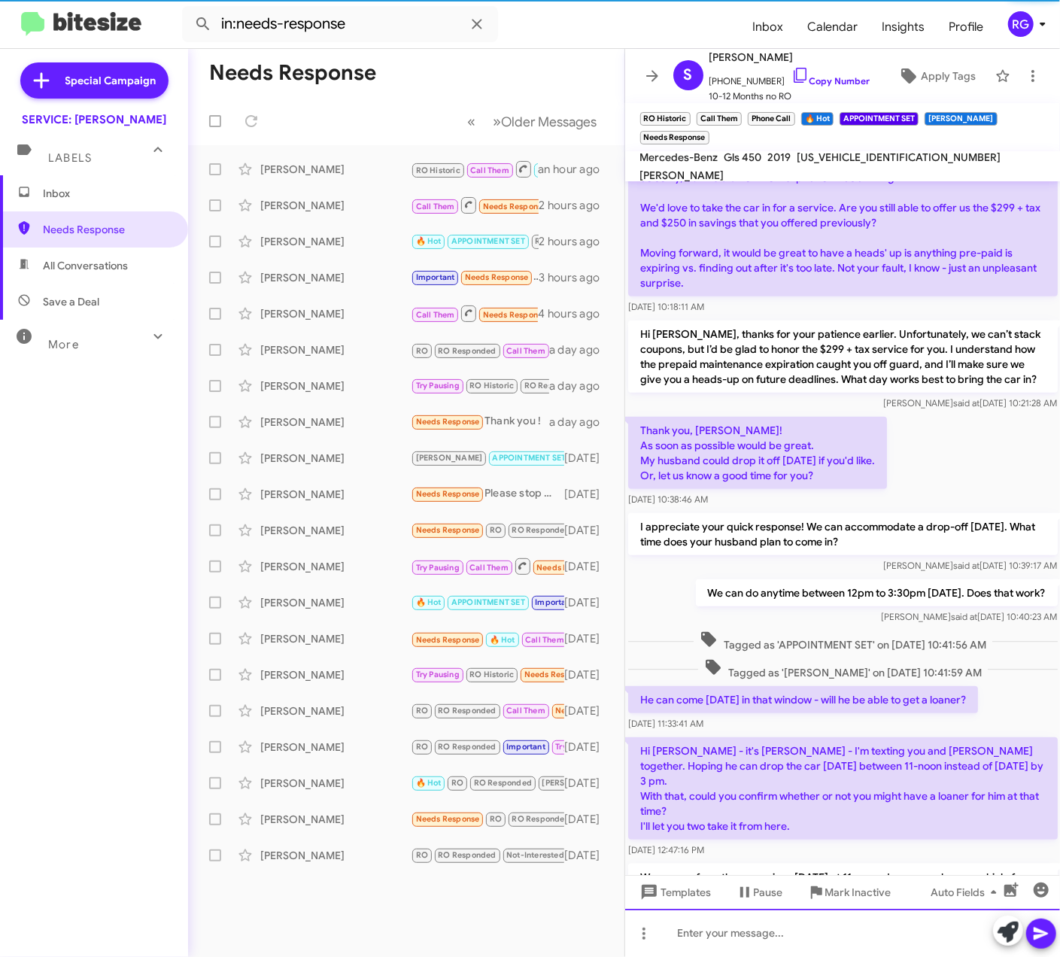
scroll to position [639, 0]
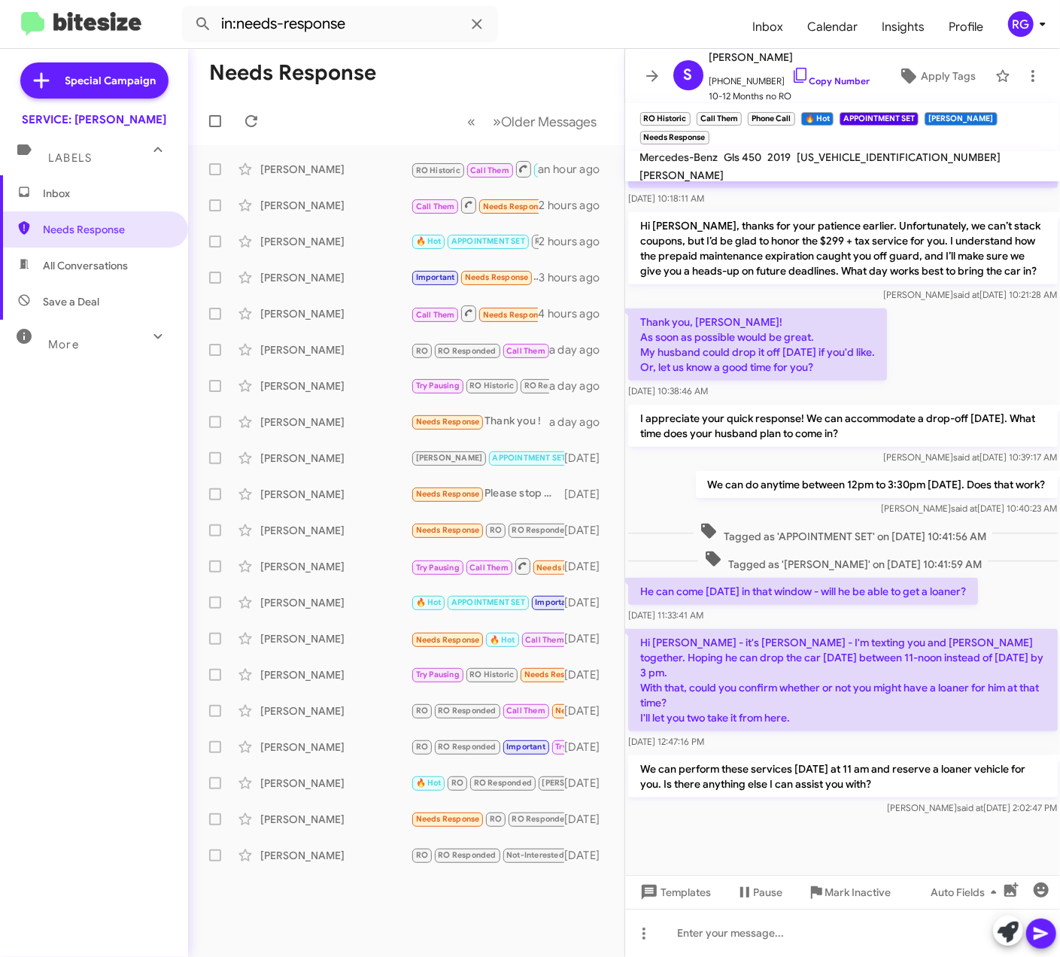
click at [900, 154] on mat-toolbar "Mercedes-Benz Gls 450 2019 4JGDF6EEXKB232132 JOE MALIGAT" at bounding box center [843, 166] width 436 height 30
click at [897, 158] on div "4JGDF6EEXKB232132" at bounding box center [899, 157] width 210 height 18
copy span "4JGDF6EEXKB232132"
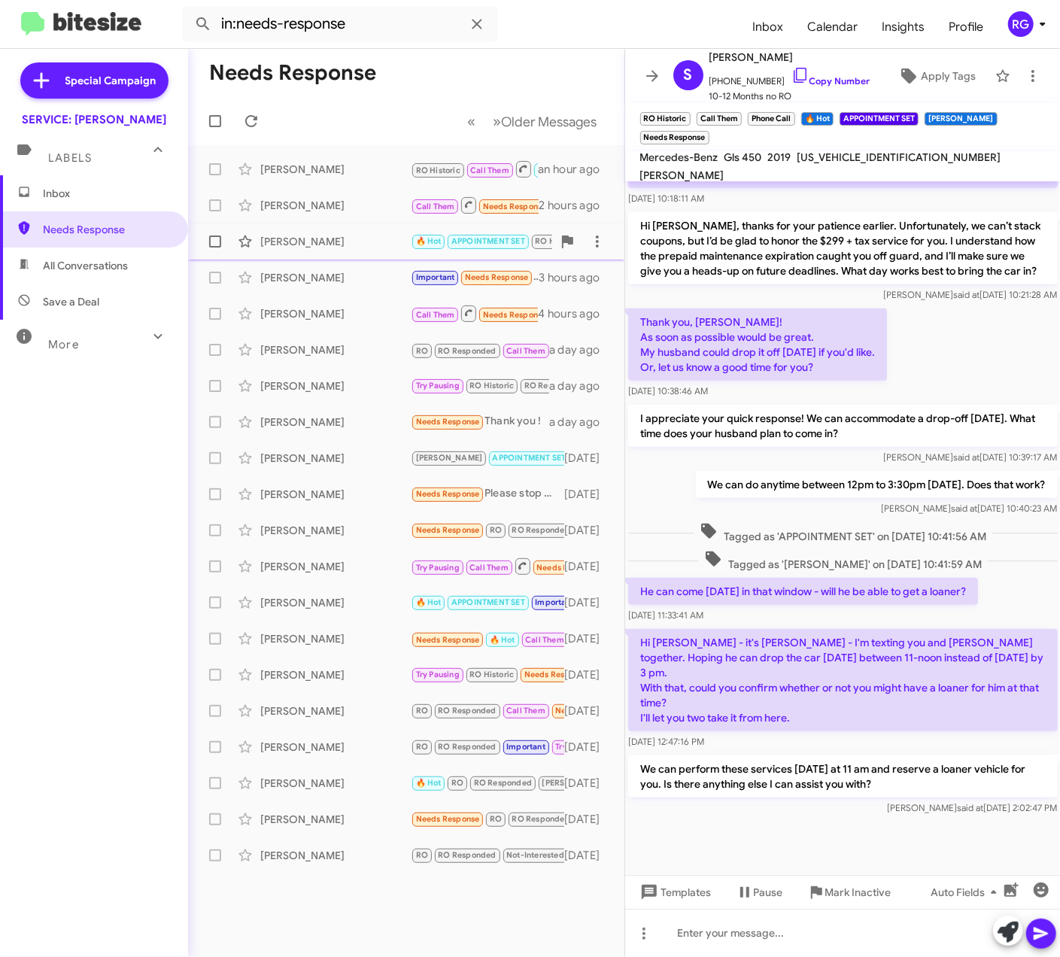
click at [349, 234] on div "[PERSON_NAME]" at bounding box center [335, 241] width 150 height 15
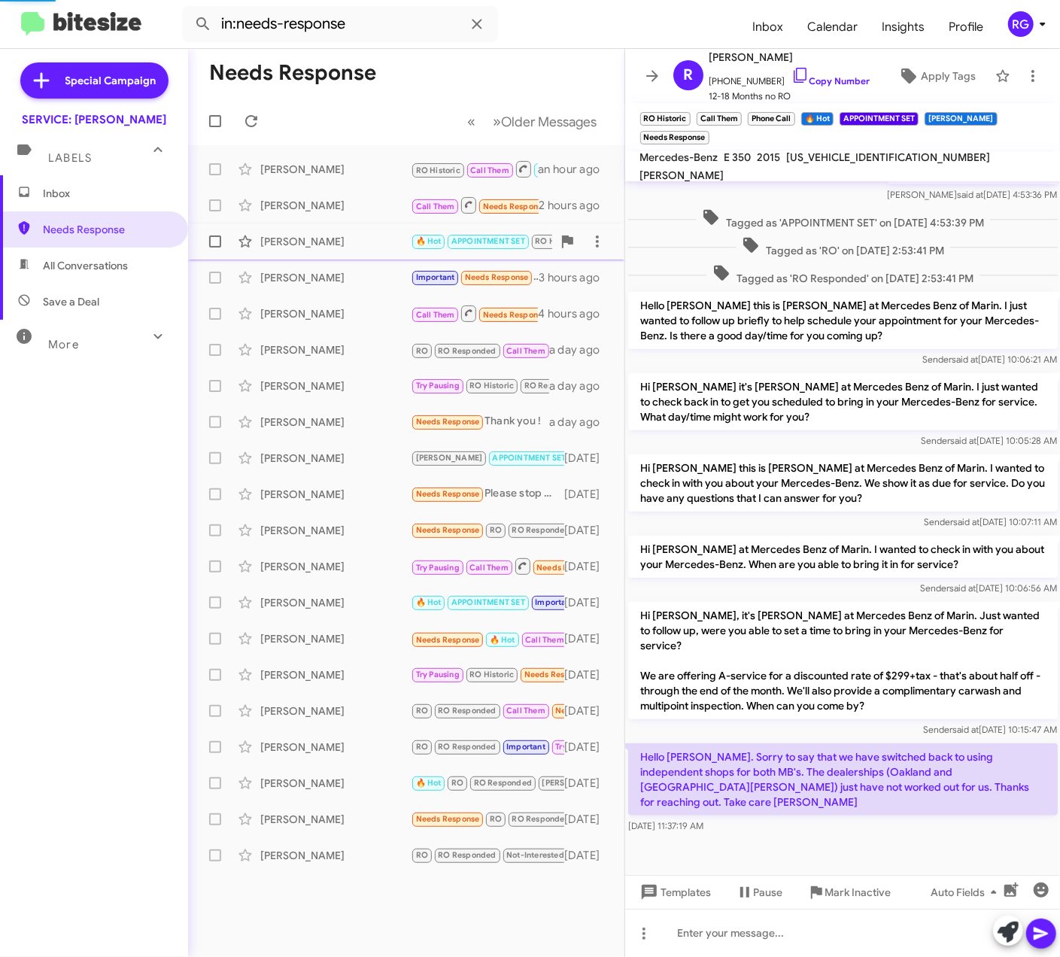
scroll to position [569, 0]
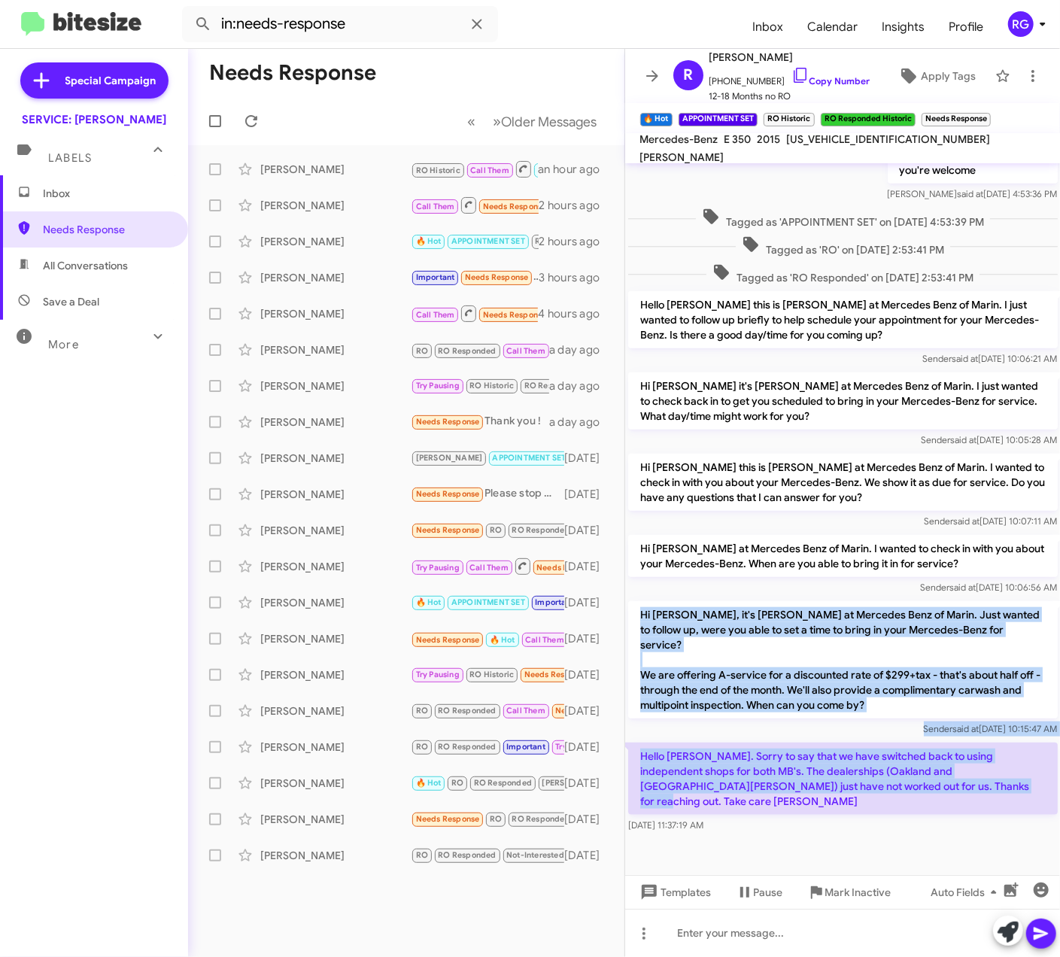
drag, startPoint x: 967, startPoint y: 768, endPoint x: 636, endPoint y: 608, distance: 367.7
click at [636, 608] on div "Hi Robert, this is Omar Ibrahimi, Manager at Mercedes Benz of Marin. Our record…" at bounding box center [843, 215] width 436 height 1242
drag, startPoint x: 636, startPoint y: 608, endPoint x: 654, endPoint y: 612, distance: 19.3
copy div "Hi Robert, it's Omar Ibrahimi at Mercedes Benz of Marin. Just wanted to follow …"
click at [733, 886] on button "Pause" at bounding box center [759, 892] width 71 height 27
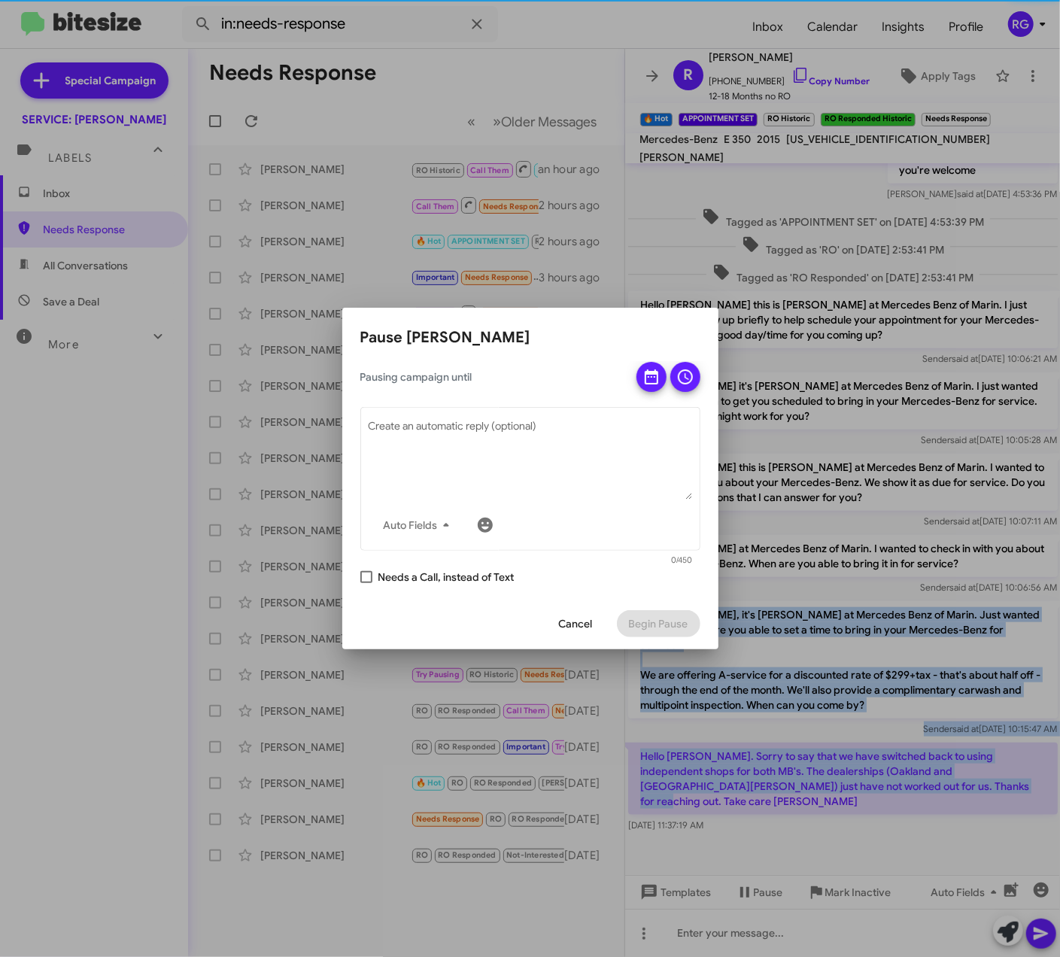
click at [759, 831] on div at bounding box center [530, 478] width 1060 height 957
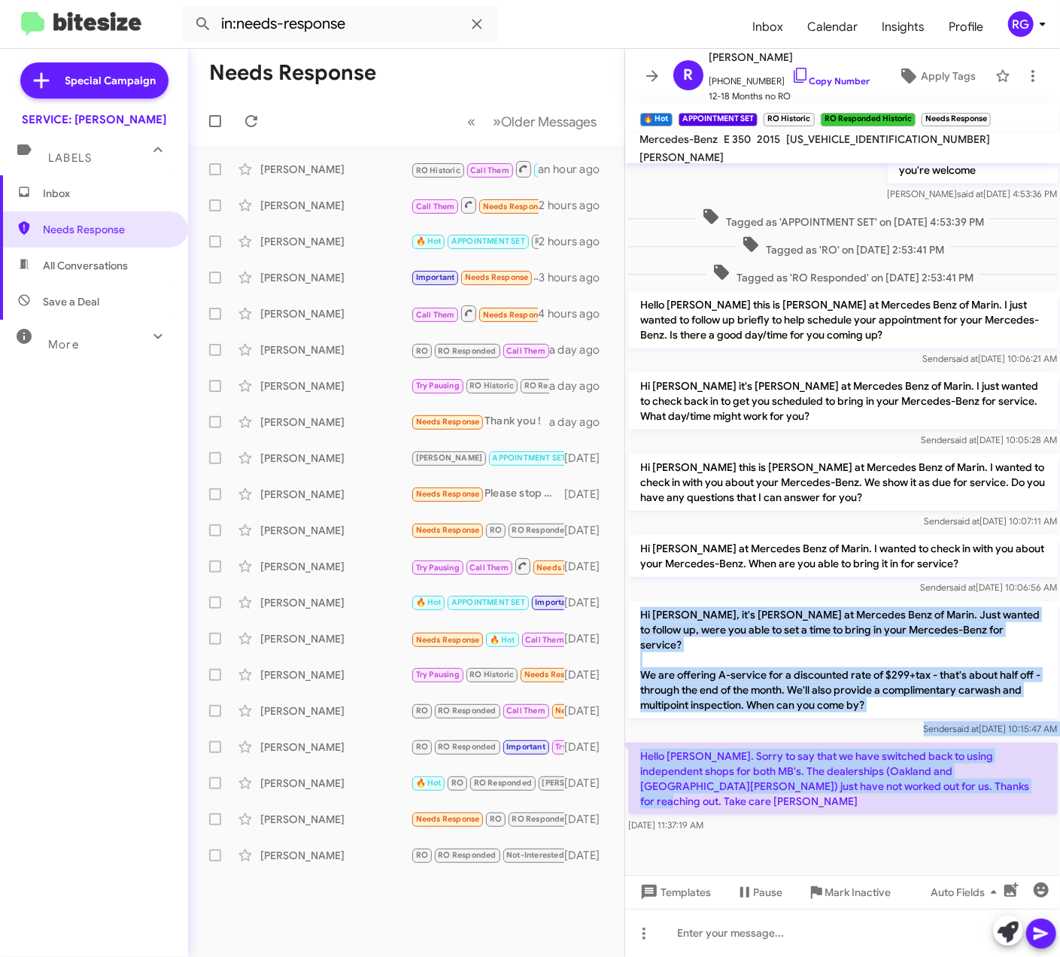
click at [819, 767] on p "Hello [PERSON_NAME]. Sorry to say that we have switched back to using independe…" at bounding box center [843, 778] width 430 height 72
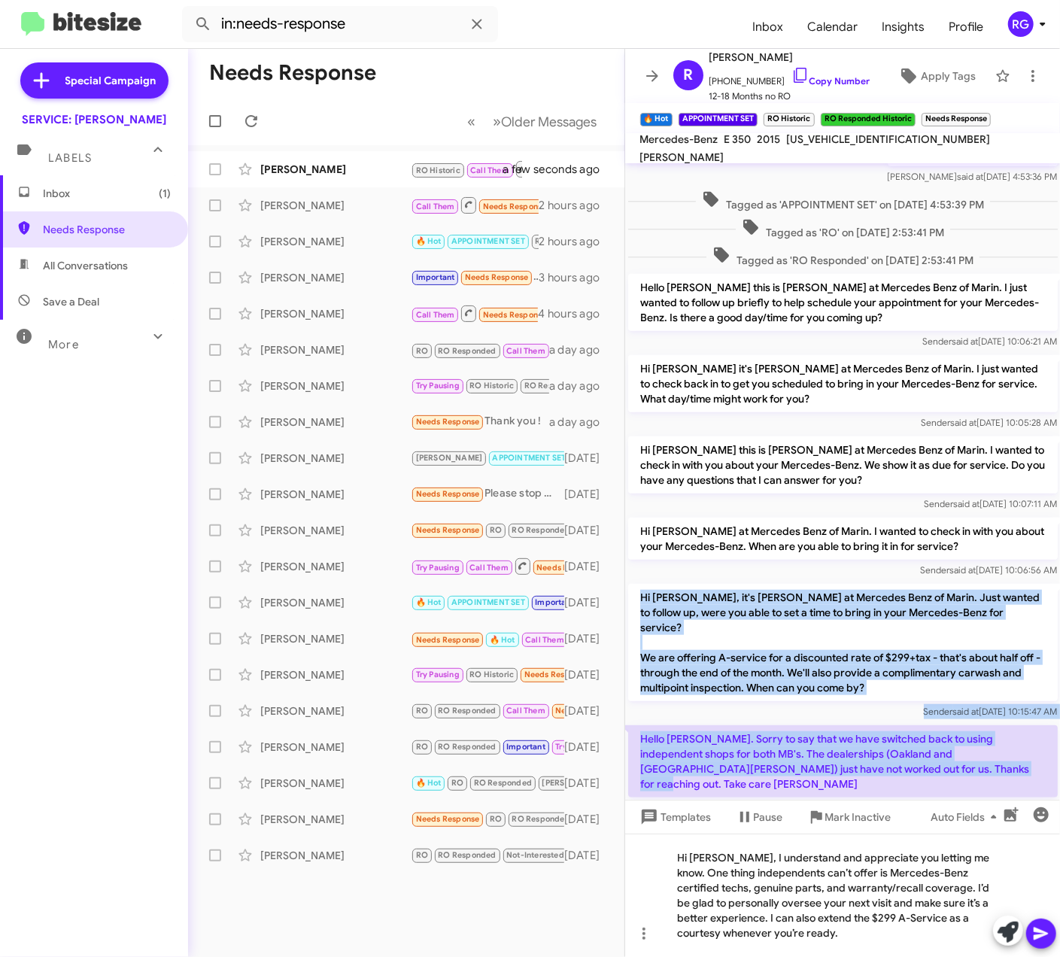
click at [858, 143] on span "[US_VEHICLE_IDENTIFICATION_NUMBER]" at bounding box center [889, 139] width 204 height 14
click at [861, 144] on span "[US_VEHICLE_IDENTIFICATION_NUMBER]" at bounding box center [889, 139] width 204 height 14
copy span "[US_VEHICLE_IDENTIFICATION_NUMBER]"
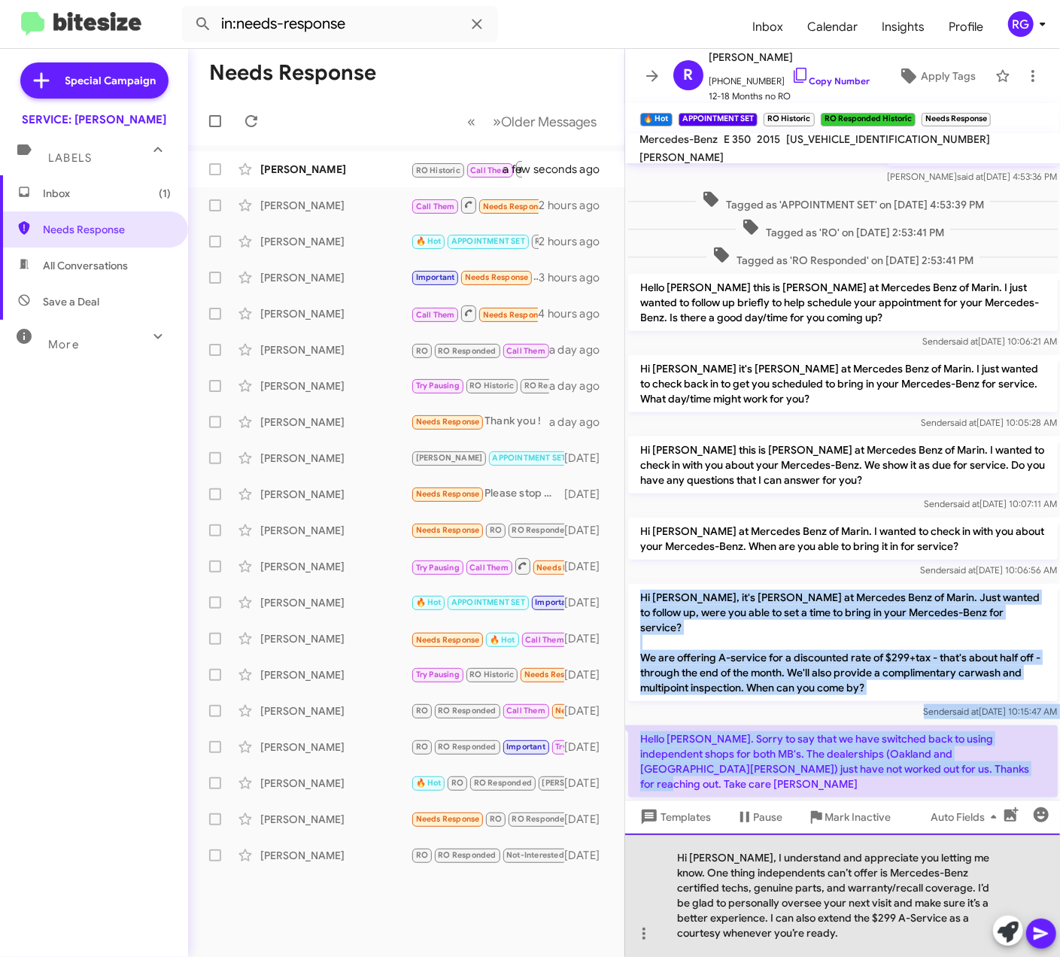
click at [873, 918] on div "Hi Robert, I understand and appreciate you letting me know. One thing independe…" at bounding box center [843, 895] width 436 height 123
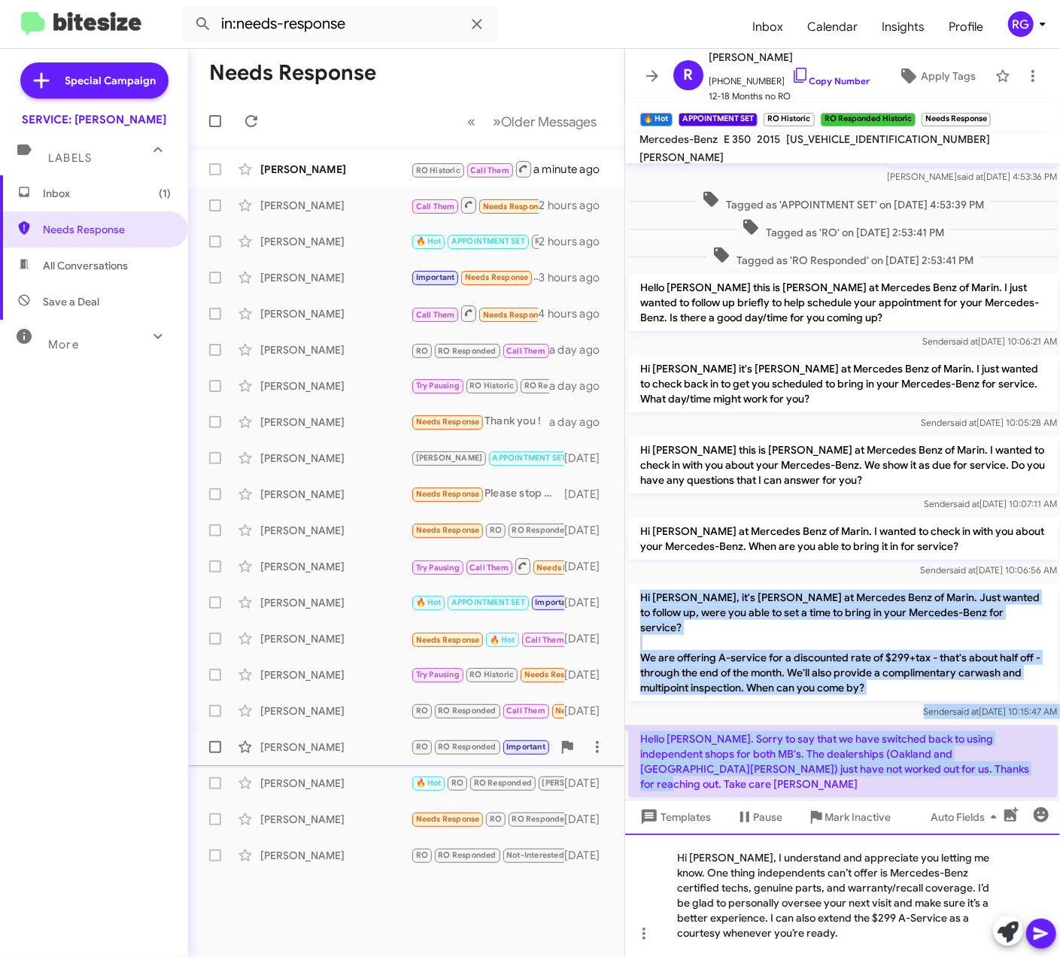
drag, startPoint x: 856, startPoint y: 940, endPoint x: 611, endPoint y: 759, distance: 305.0
click at [609, 759] on div "Needs Response « Previous » Next Older Messages Sandra Gerner RO Historic Call …" at bounding box center [624, 503] width 872 height 908
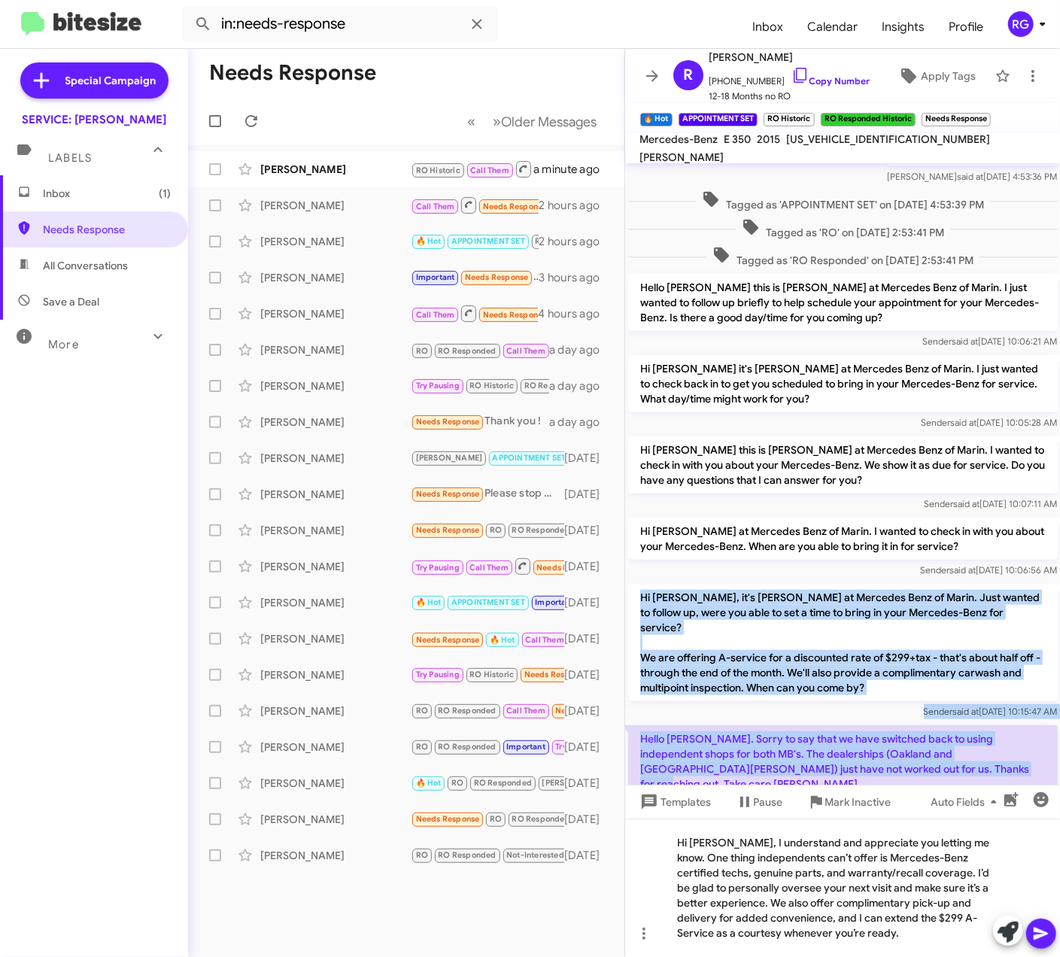
click at [1029, 940] on button at bounding box center [1041, 934] width 30 height 30
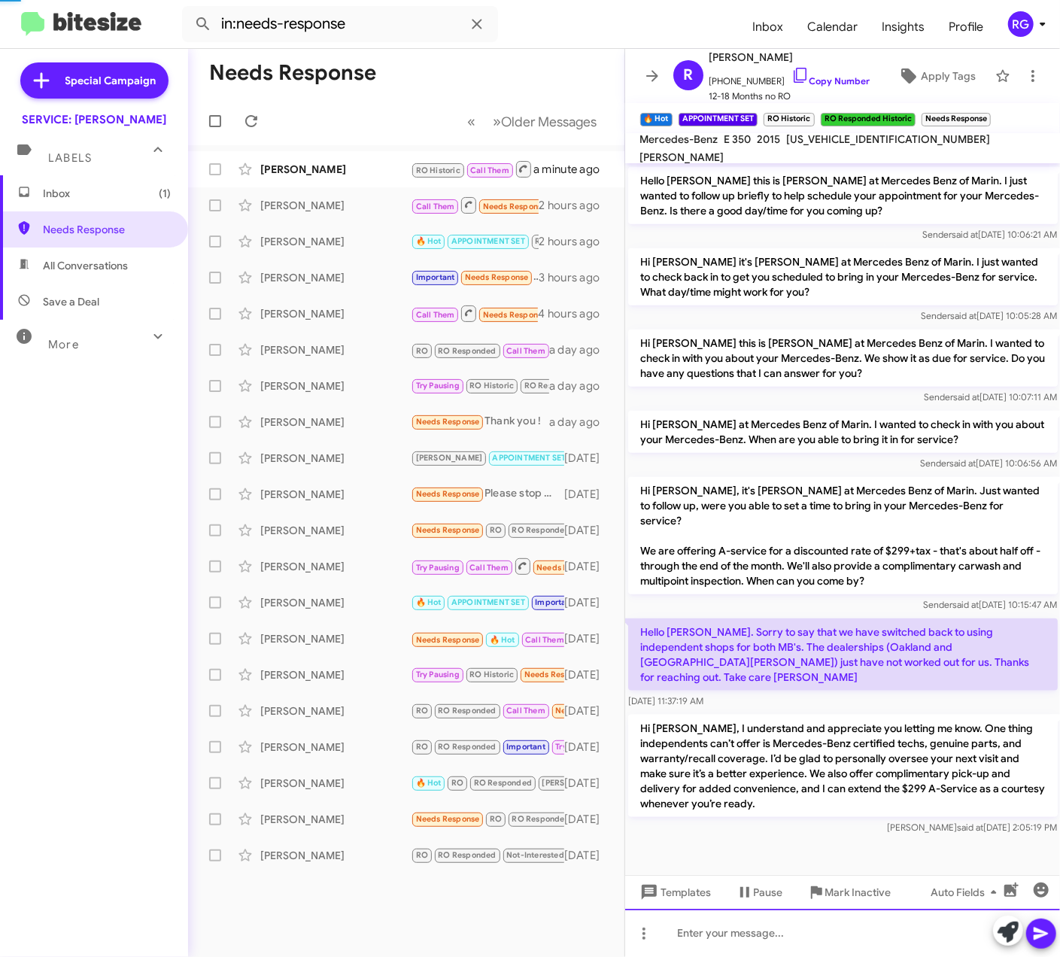
scroll to position [699, 0]
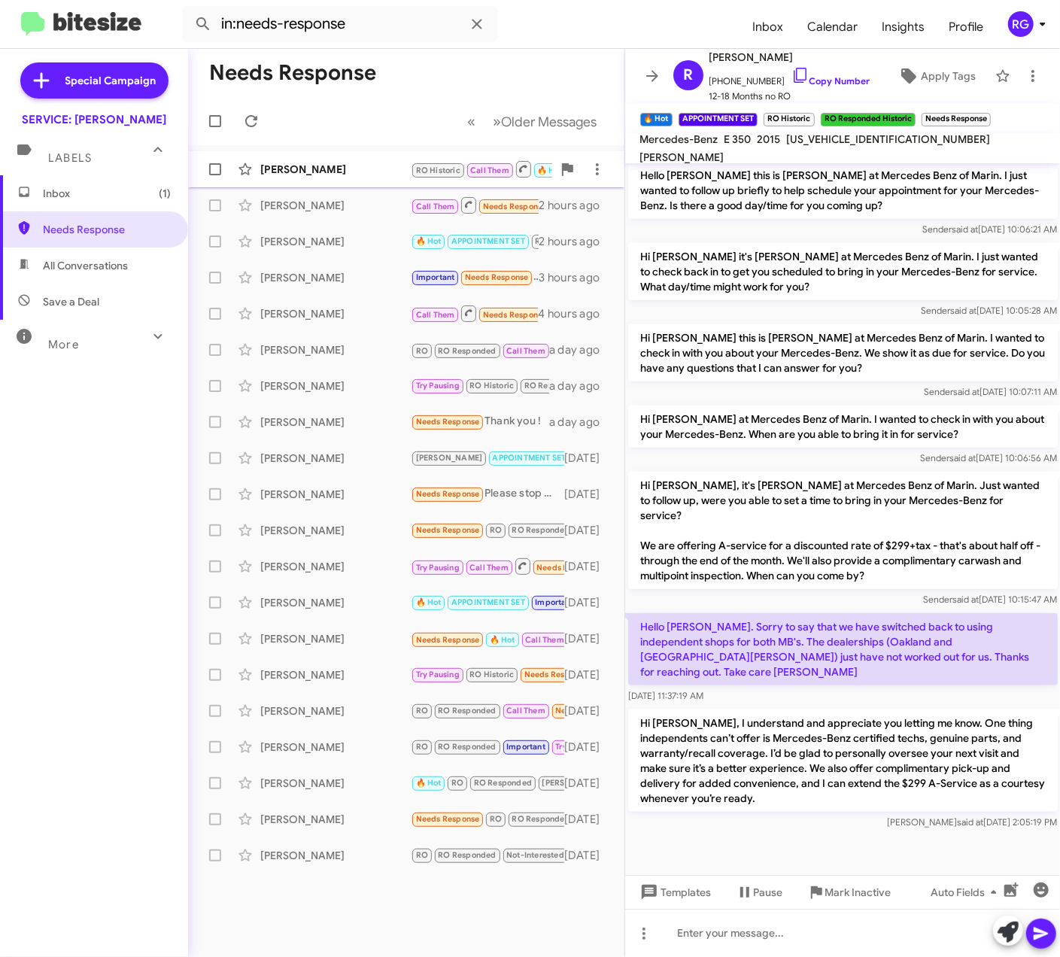
click at [316, 163] on div "[PERSON_NAME]" at bounding box center [335, 169] width 150 height 15
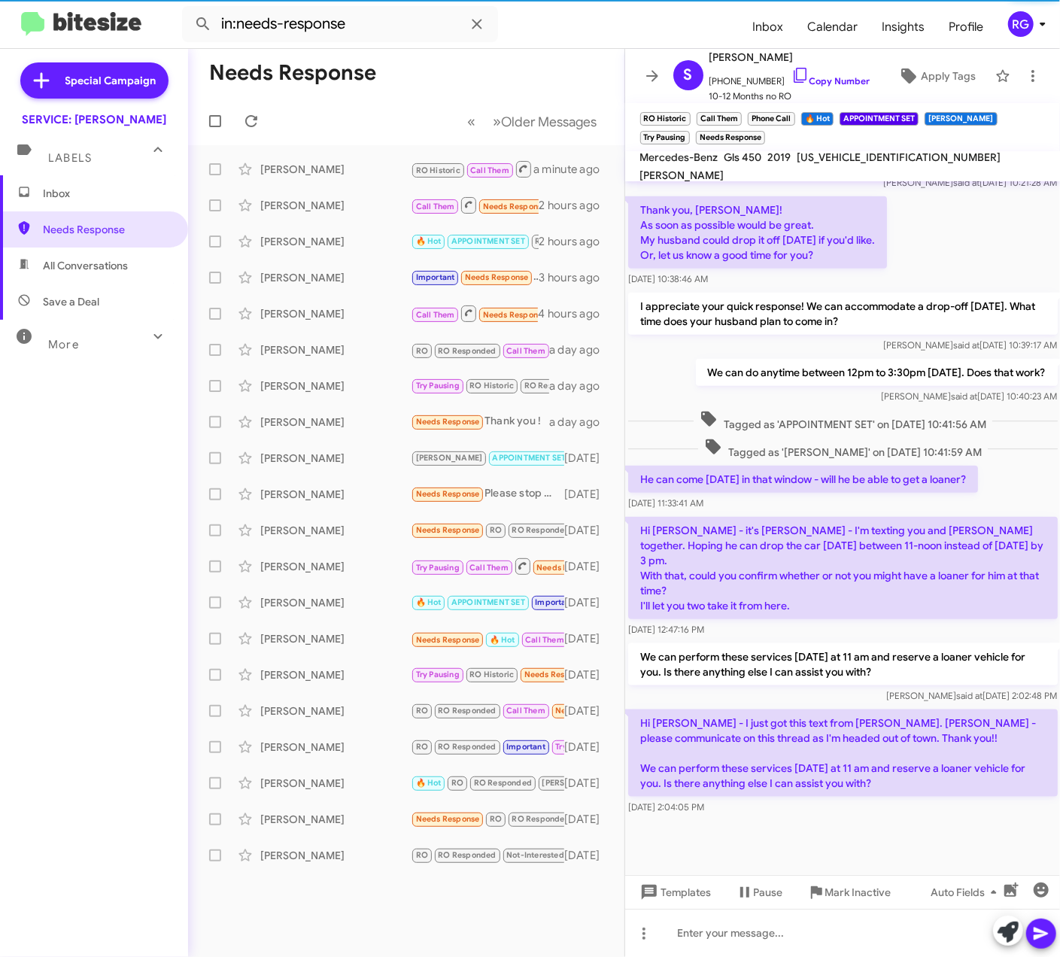
scroll to position [755, 0]
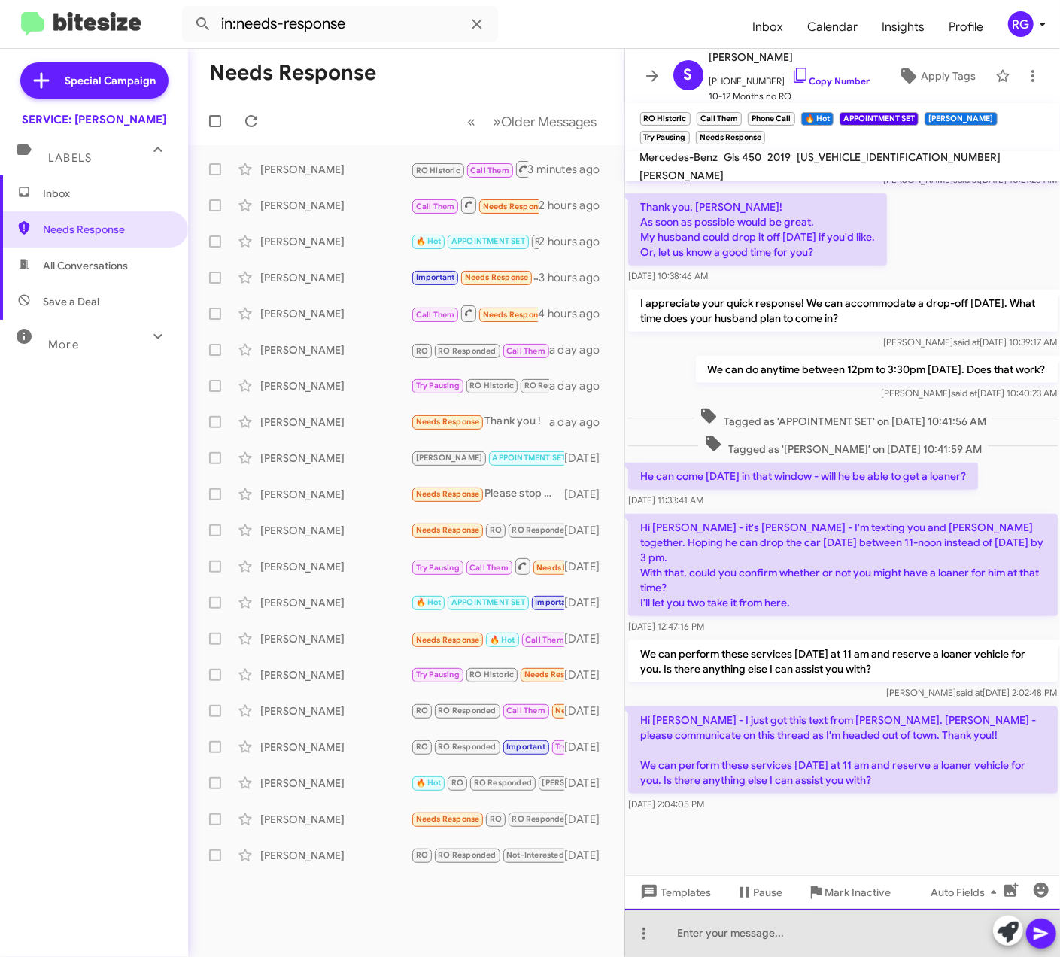
drag, startPoint x: 864, startPoint y: 922, endPoint x: 864, endPoint y: 936, distance: 13.5
click at [864, 936] on div at bounding box center [843, 933] width 436 height 48
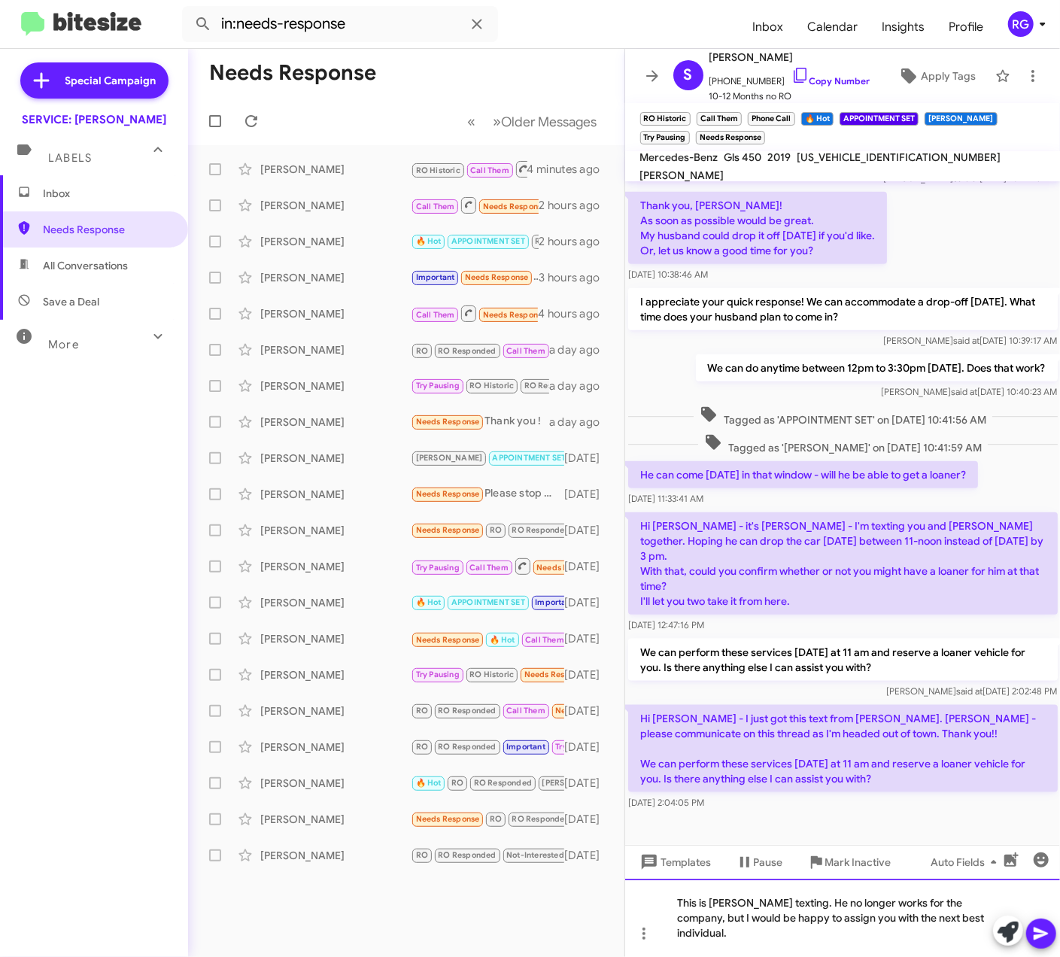
drag, startPoint x: 951, startPoint y: 949, endPoint x: 654, endPoint y: 955, distance: 296.5
click at [606, 928] on div "Needs Response « Previous » Next Older Messages Sandra Gerner RO Historic Call …" at bounding box center [624, 503] width 872 height 908
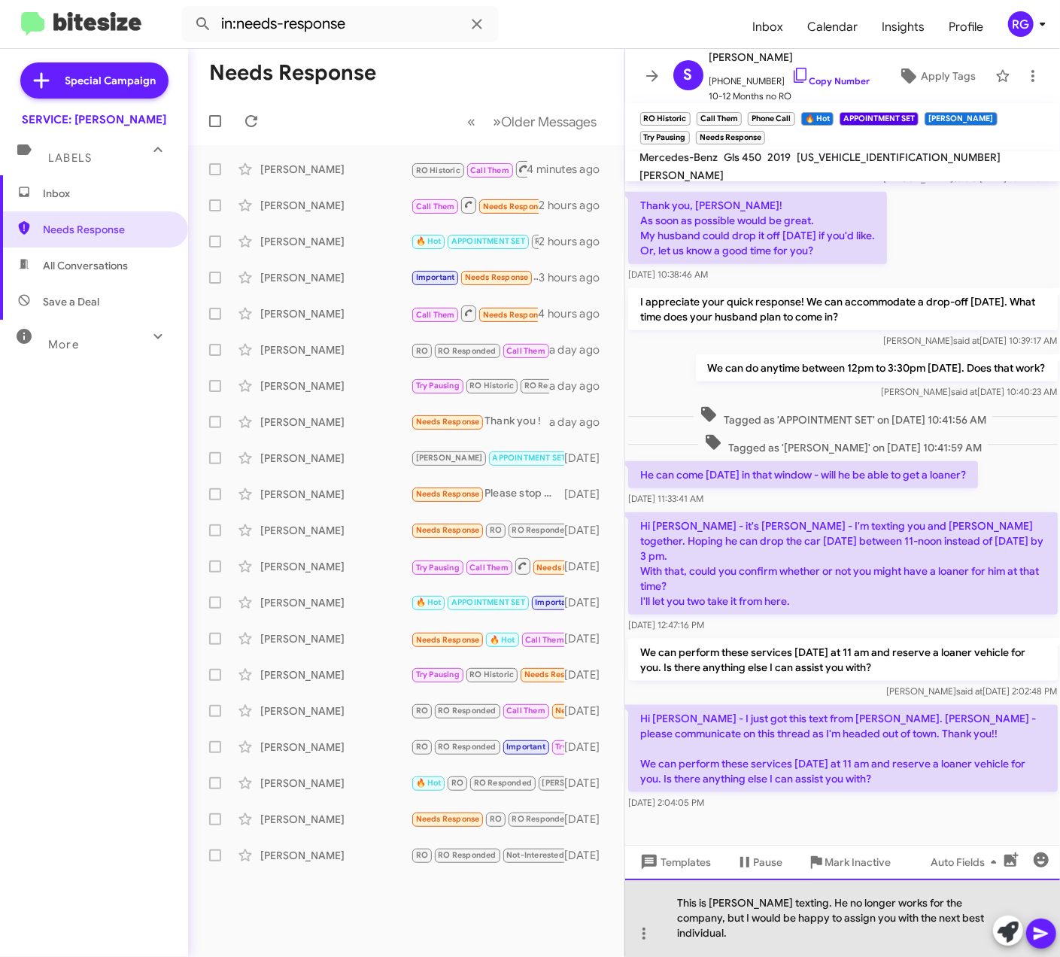
click at [933, 934] on div "This is Omar texting. He no longer works for the company, but I would be happy …" at bounding box center [843, 918] width 436 height 78
drag, startPoint x: 961, startPoint y: 931, endPoint x: 915, endPoint y: 931, distance: 46.6
click at [915, 931] on div "This is Omar texting. He no longer works for the company, but I would be happy …" at bounding box center [843, 918] width 436 height 78
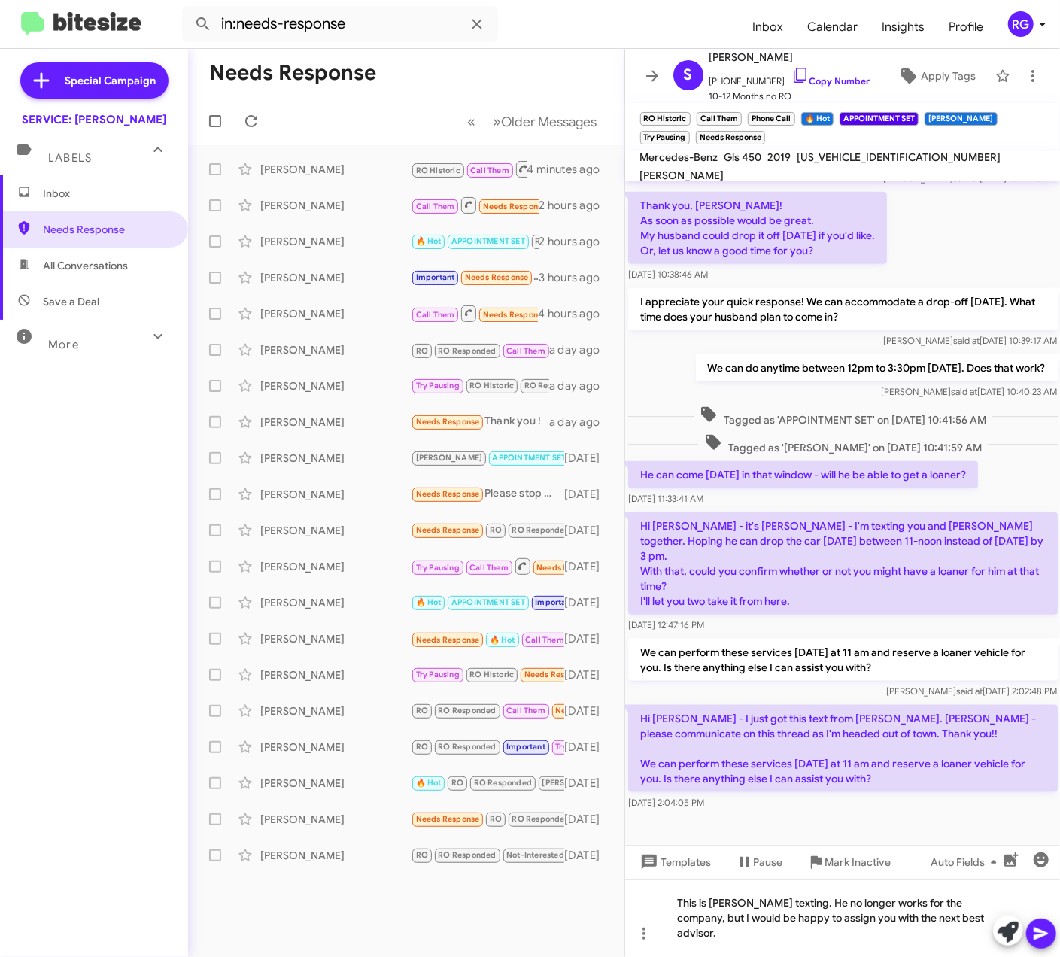
click at [1043, 931] on icon at bounding box center [1041, 934] width 14 height 13
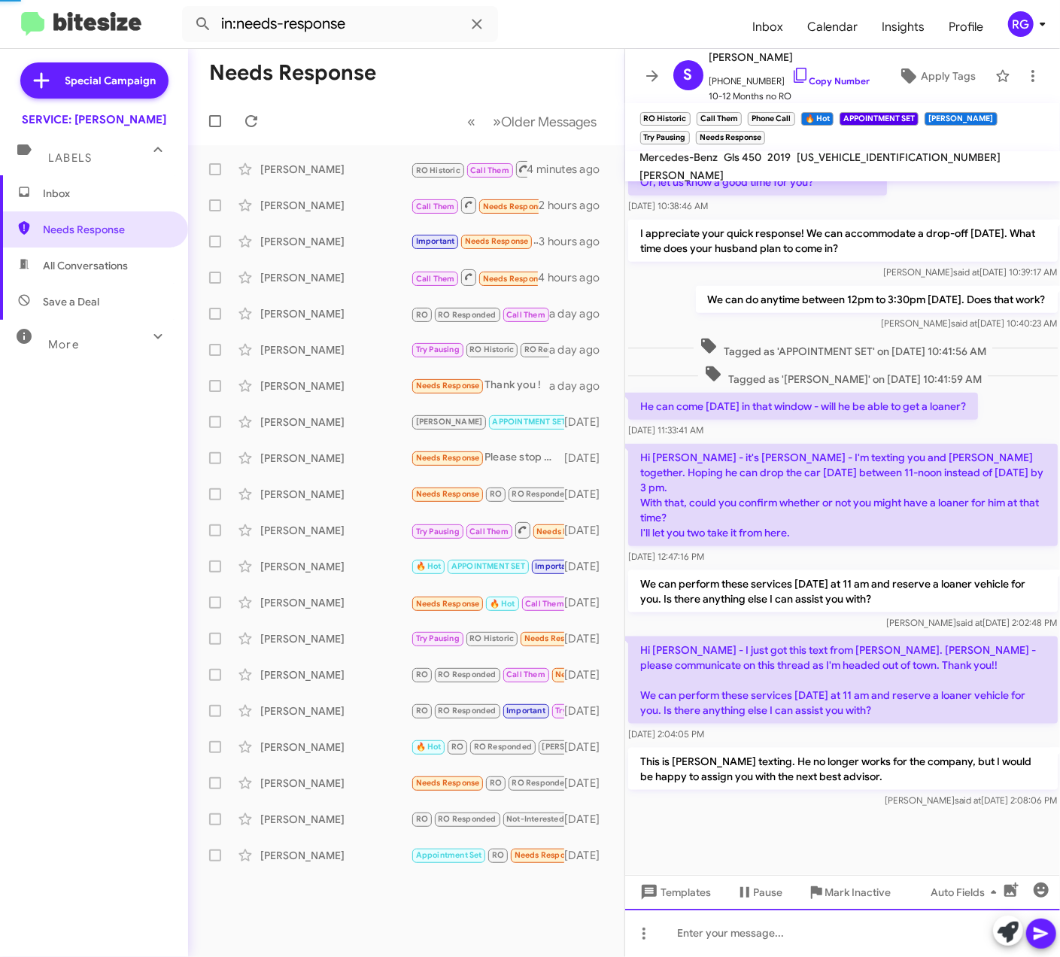
scroll to position [825, 0]
click at [342, 175] on div "[PERSON_NAME]" at bounding box center [335, 169] width 150 height 15
click at [323, 196] on div "Brittany Battle Call Them Needs Response Inbound Call 2 hours ago" at bounding box center [406, 205] width 412 height 30
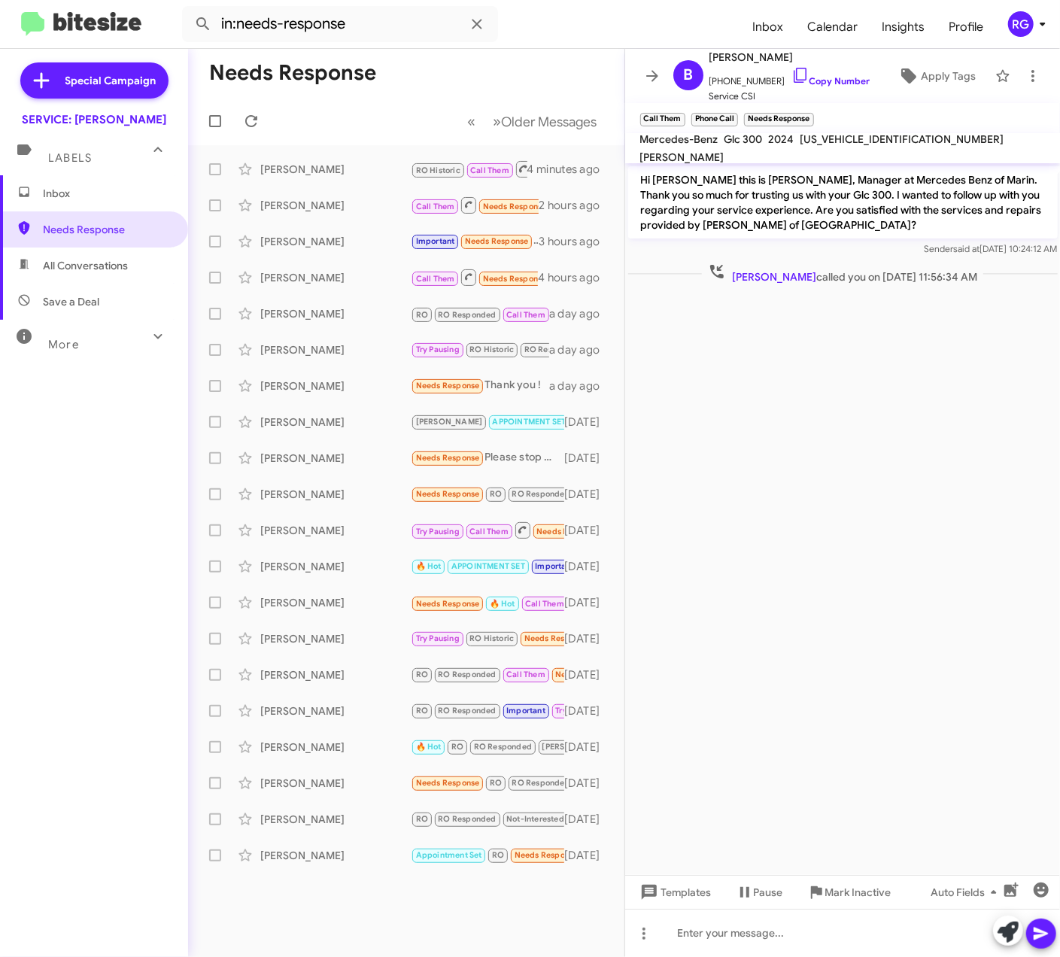
click at [837, 142] on span "W1NKJ4HB6RF088851" at bounding box center [902, 139] width 204 height 14
copy span "W1NKJ4HB6RF088851"
click at [114, 482] on div "Inbox Needs Response All Conversations Save a Deal More Important 🔥 Hot Appoint…" at bounding box center [94, 462] width 188 height 574
drag, startPoint x: 964, startPoint y: 409, endPoint x: 975, endPoint y: 393, distance: 19.6
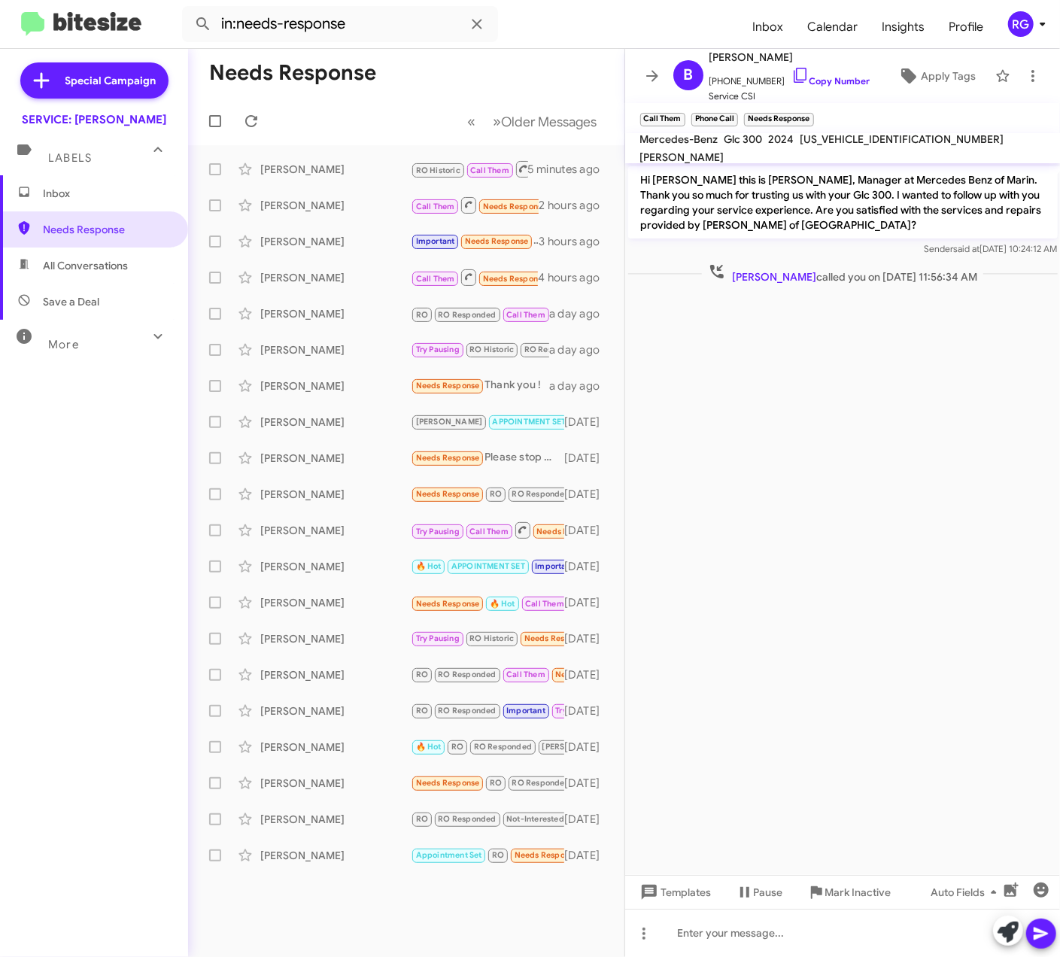
click at [972, 402] on cdk-virtual-scroll-viewport "Hi Brittany this is Omar Ibrahimi, Manager at Mercedes Benz of Marin. Thank you…" at bounding box center [843, 519] width 436 height 712
click at [975, 393] on cdk-virtual-scroll-viewport "Hi Brittany this is Omar Ibrahimi, Manager at Mercedes Benz of Marin. Thank you…" at bounding box center [843, 519] width 436 height 712
drag, startPoint x: 58, startPoint y: 340, endPoint x: 111, endPoint y: 534, distance: 201.3
click at [111, 534] on div "Inbox (1) Needs Response All Conversations Save a Deal More Important 🔥 Hot App…" at bounding box center [94, 462] width 188 height 574
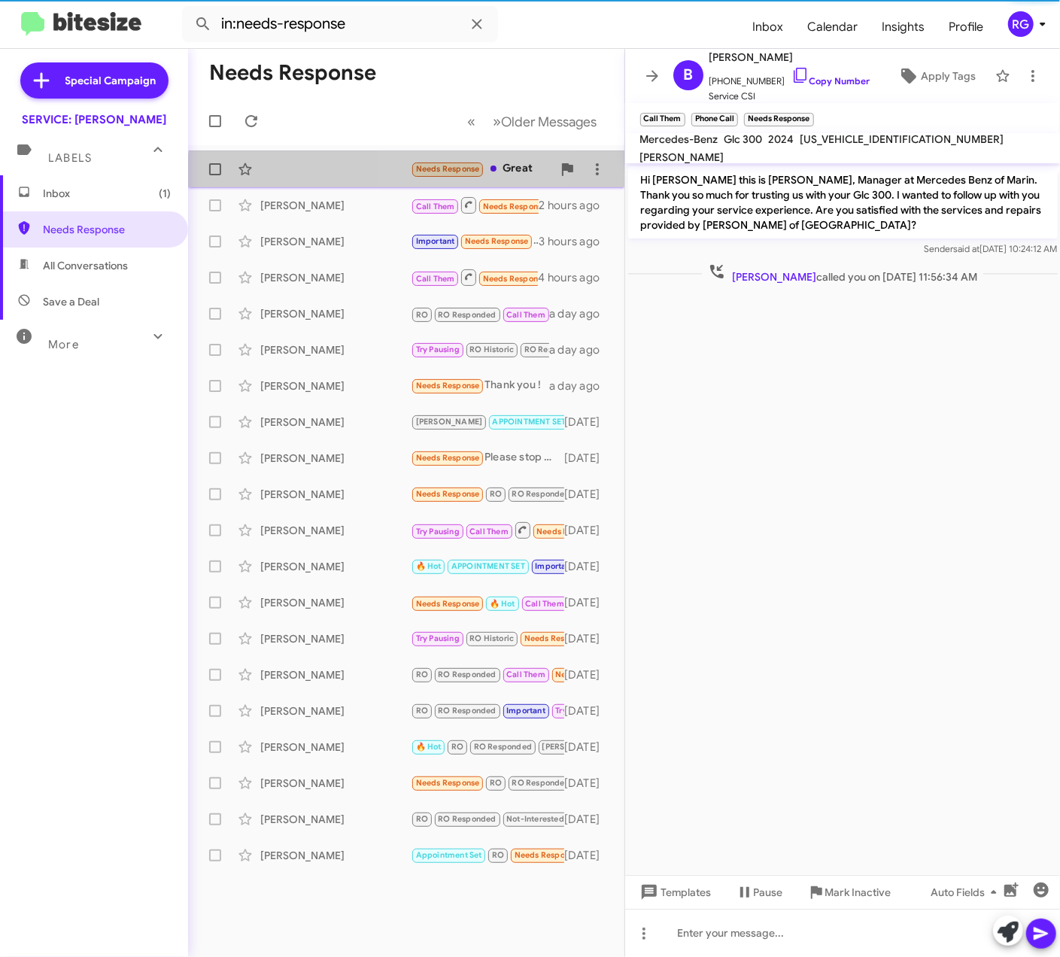
click at [426, 181] on div "Needs Response Great 4 minutes ago" at bounding box center [406, 169] width 412 height 30
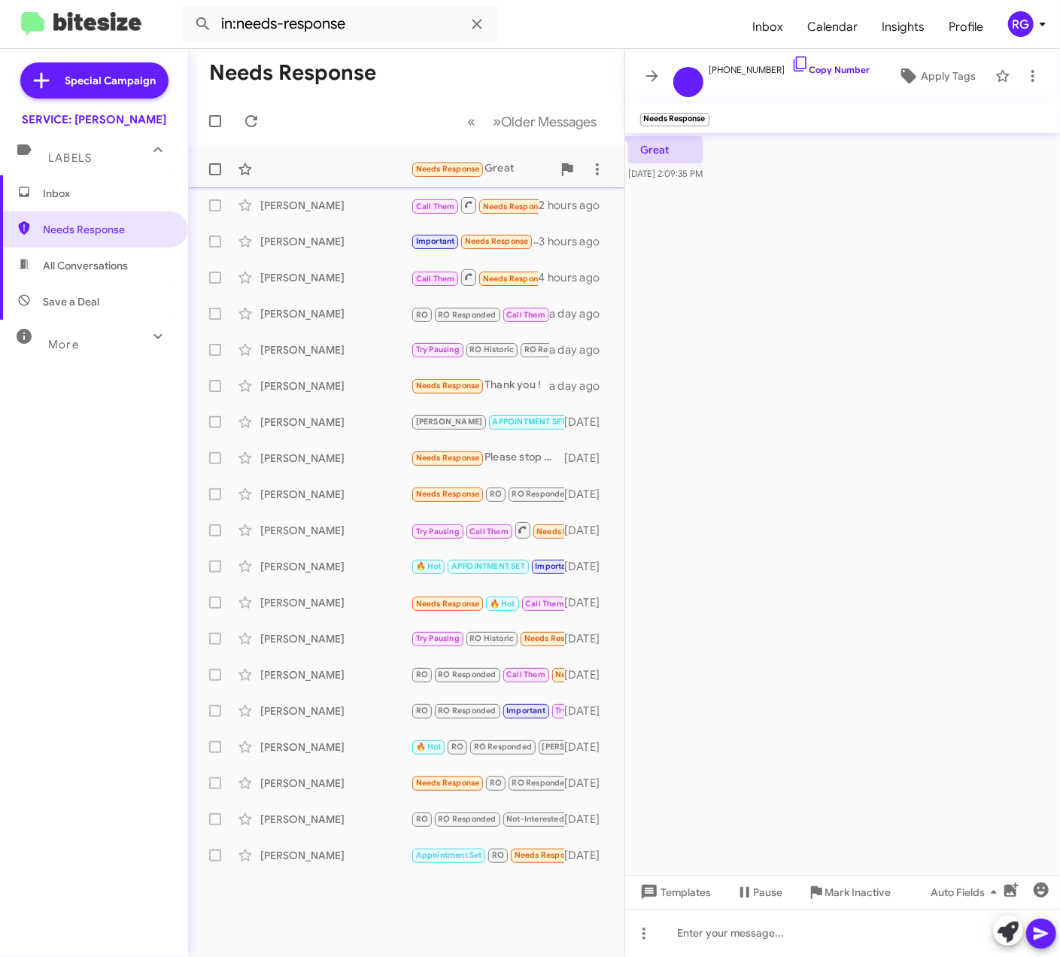
click at [375, 178] on div "Needs Response Great 10 minutes ago" at bounding box center [406, 169] width 412 height 30
click at [72, 148] on div "Labels" at bounding box center [79, 152] width 134 height 28
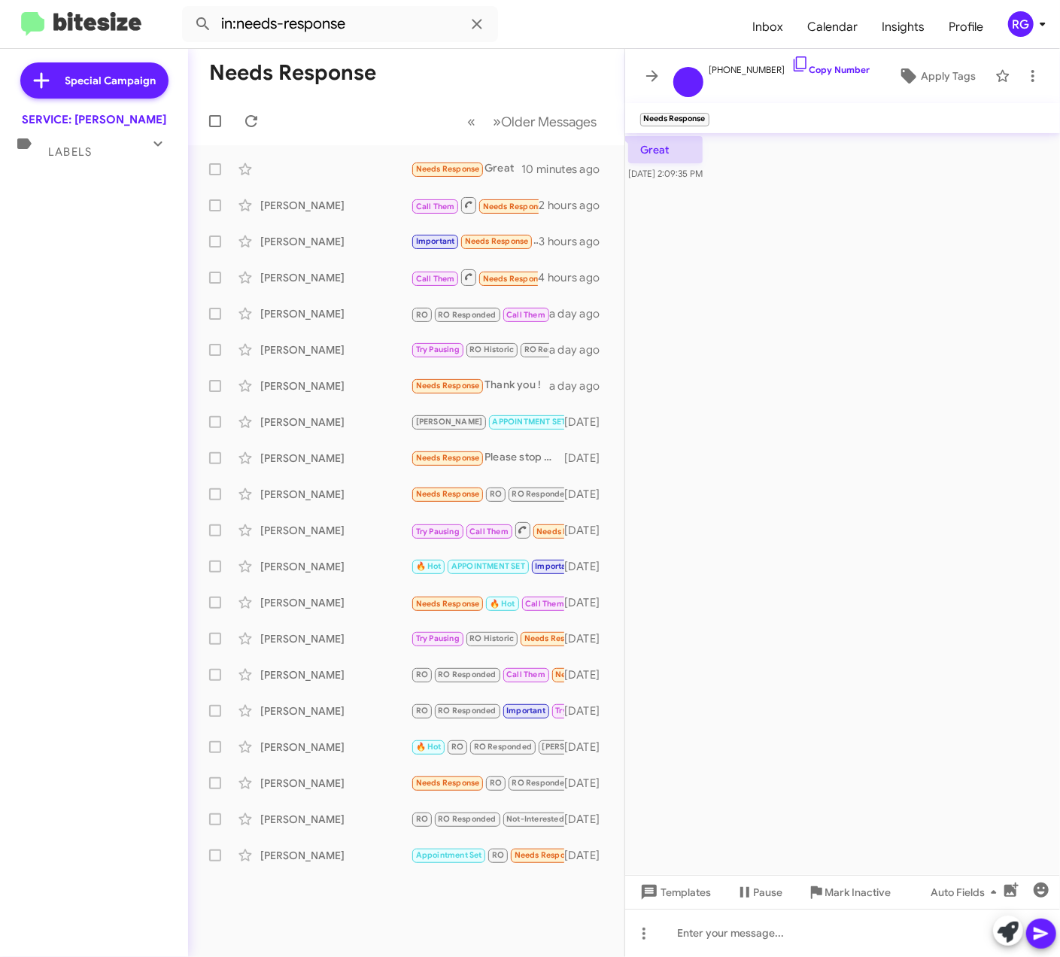
click at [61, 191] on div "Special Campaign SERVICE: [PERSON_NAME] Labels Inbox Needs Response All Convers…" at bounding box center [94, 500] width 188 height 902
click at [79, 157] on span "Labels" at bounding box center [70, 152] width 44 height 14
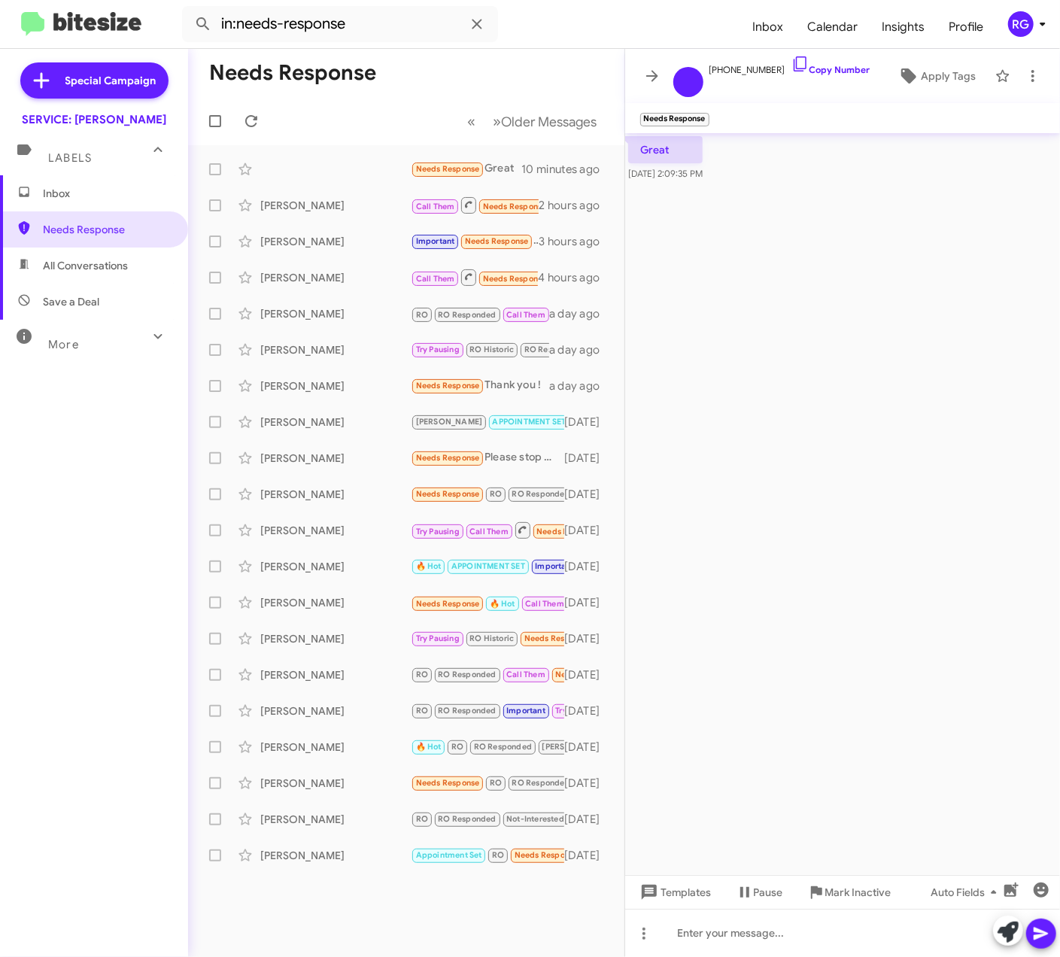
click at [73, 185] on span "Inbox" at bounding box center [94, 193] width 188 height 36
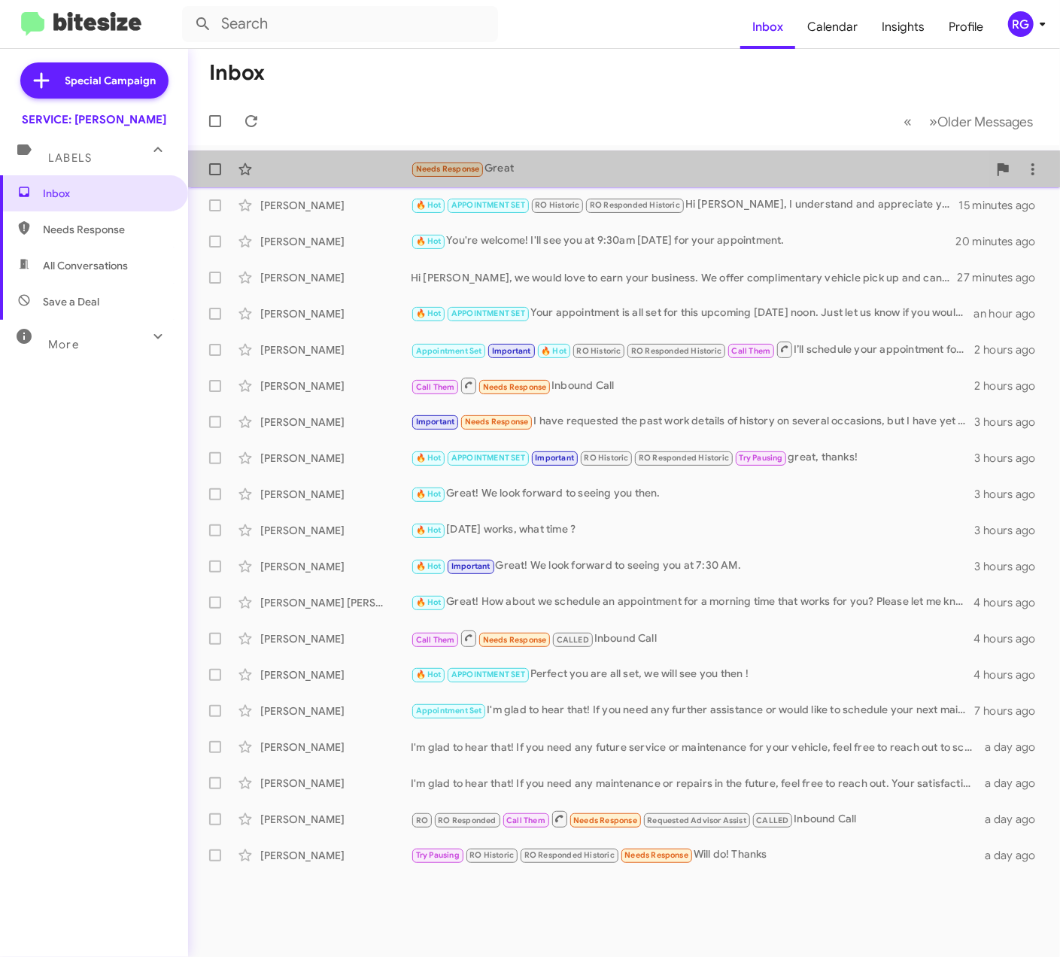
click at [450, 169] on small "Needs Response" at bounding box center [447, 169] width 71 height 14
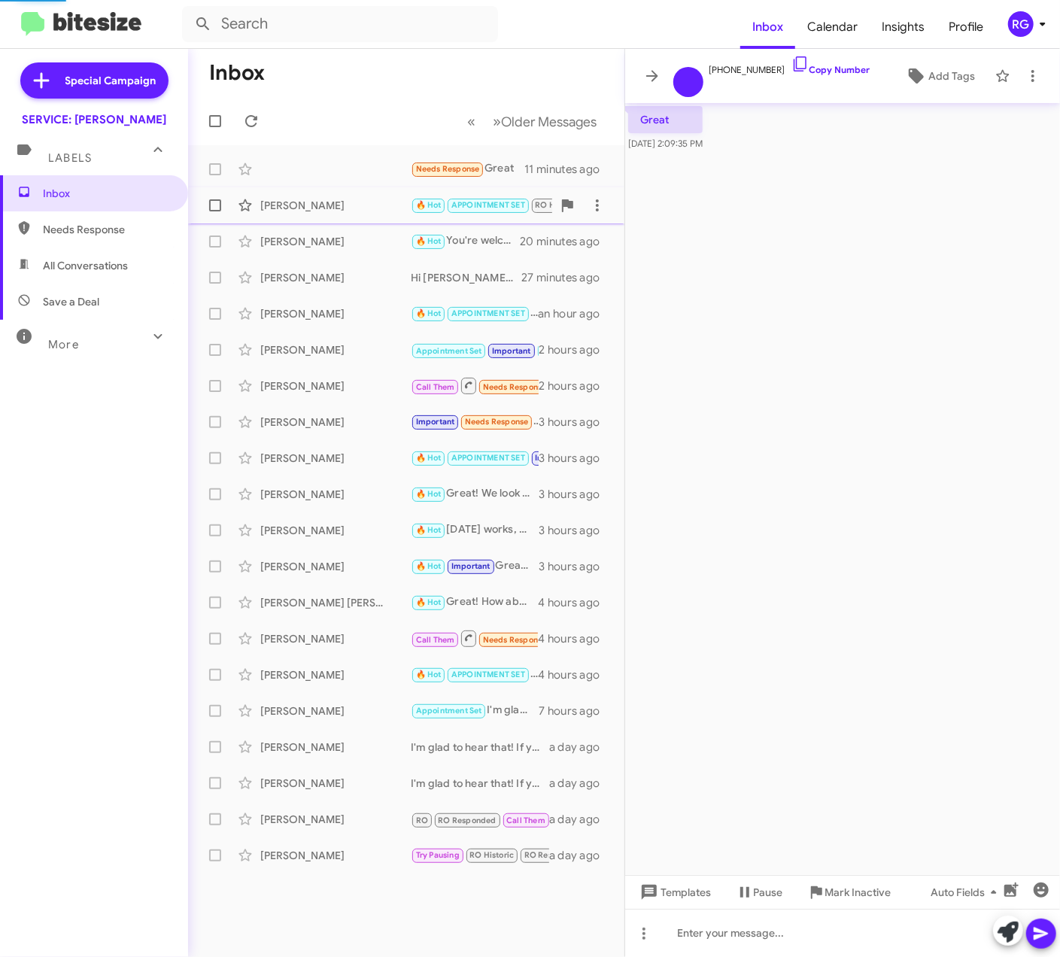
click at [454, 211] on small "APPOINTMENT SET" at bounding box center [488, 206] width 80 height 14
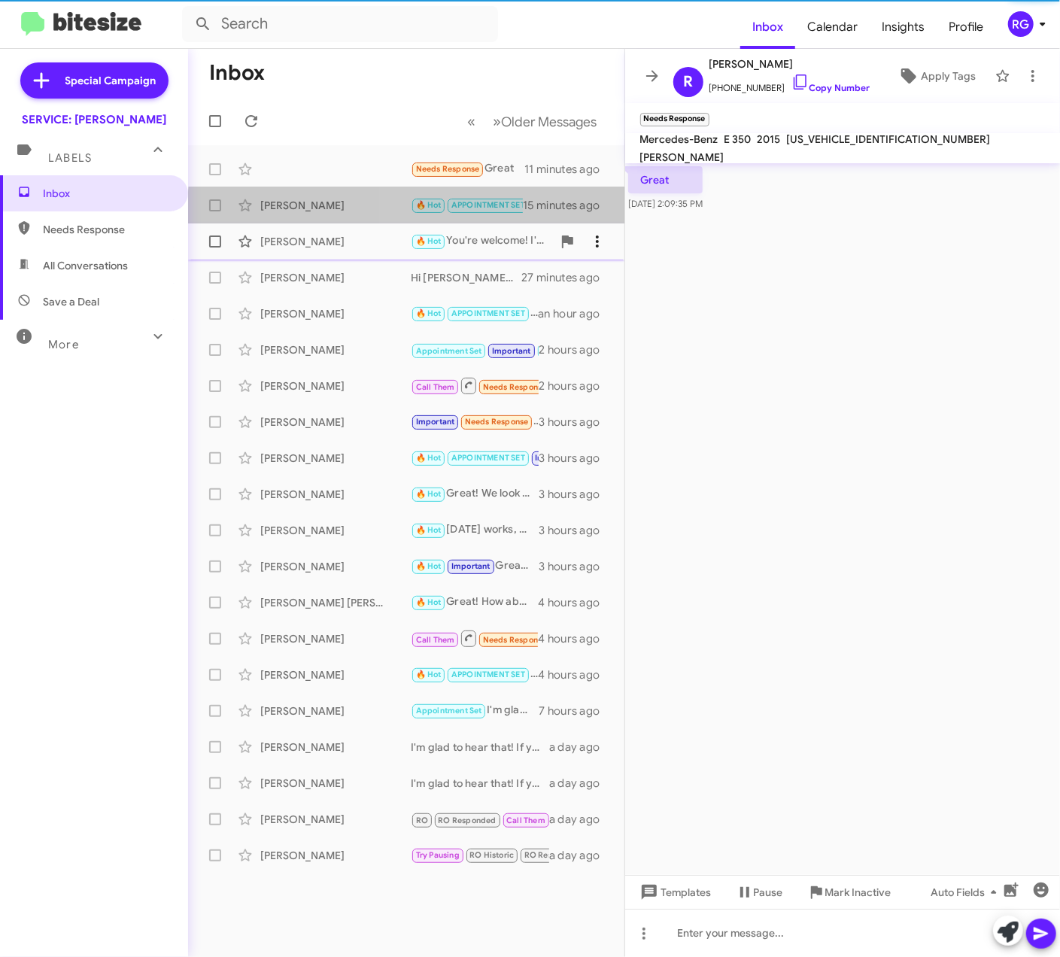
scroll to position [699, 0]
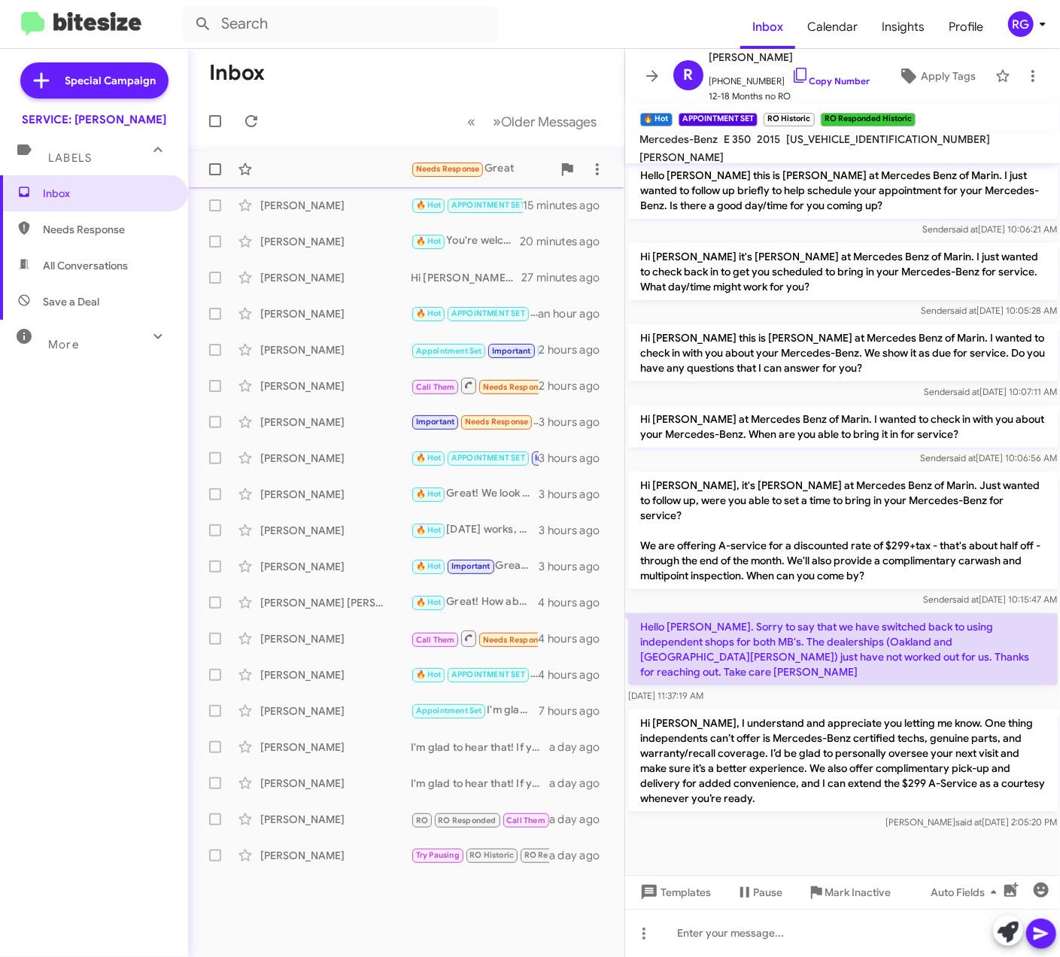
click at [424, 185] on span "Needs Response Great 11 minutes ago" at bounding box center [406, 169] width 436 height 36
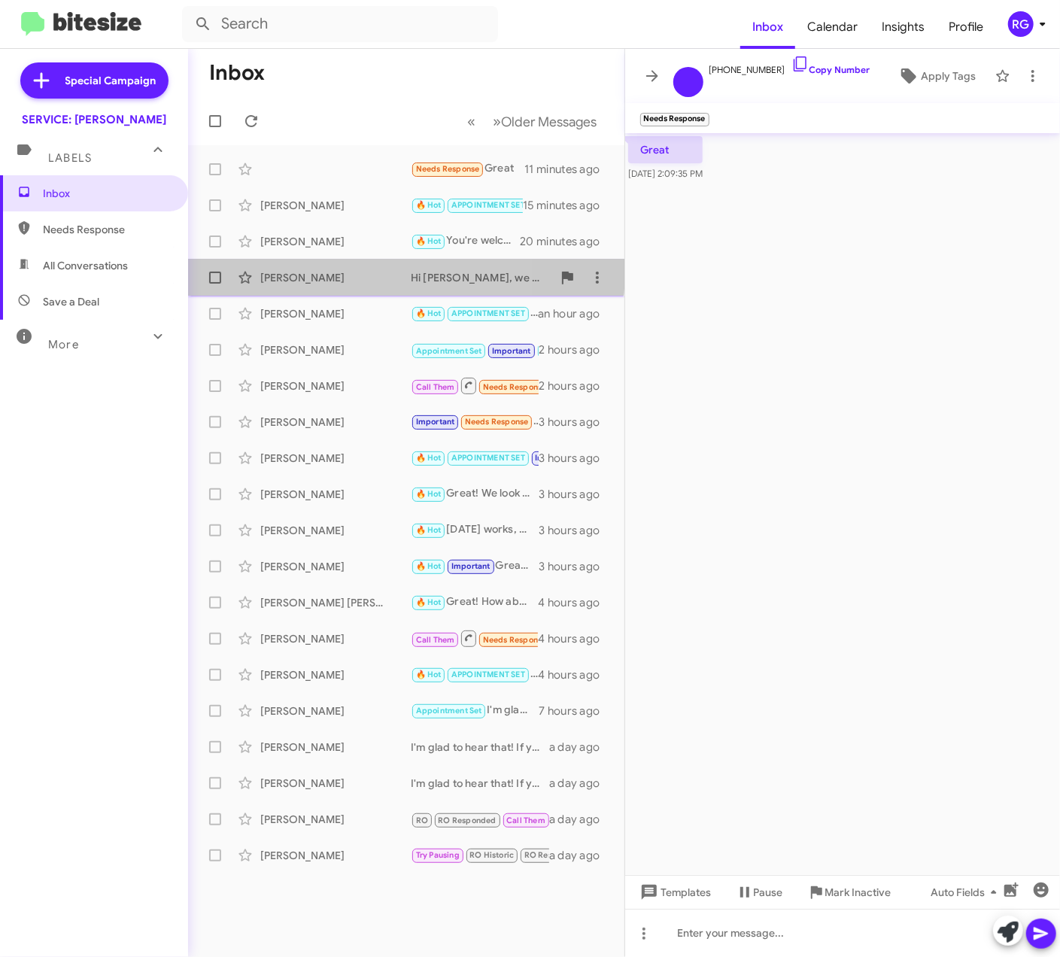
click at [292, 260] on span "[PERSON_NAME] Hi [PERSON_NAME], we would love to earn your business. We offer c…" at bounding box center [406, 278] width 436 height 36
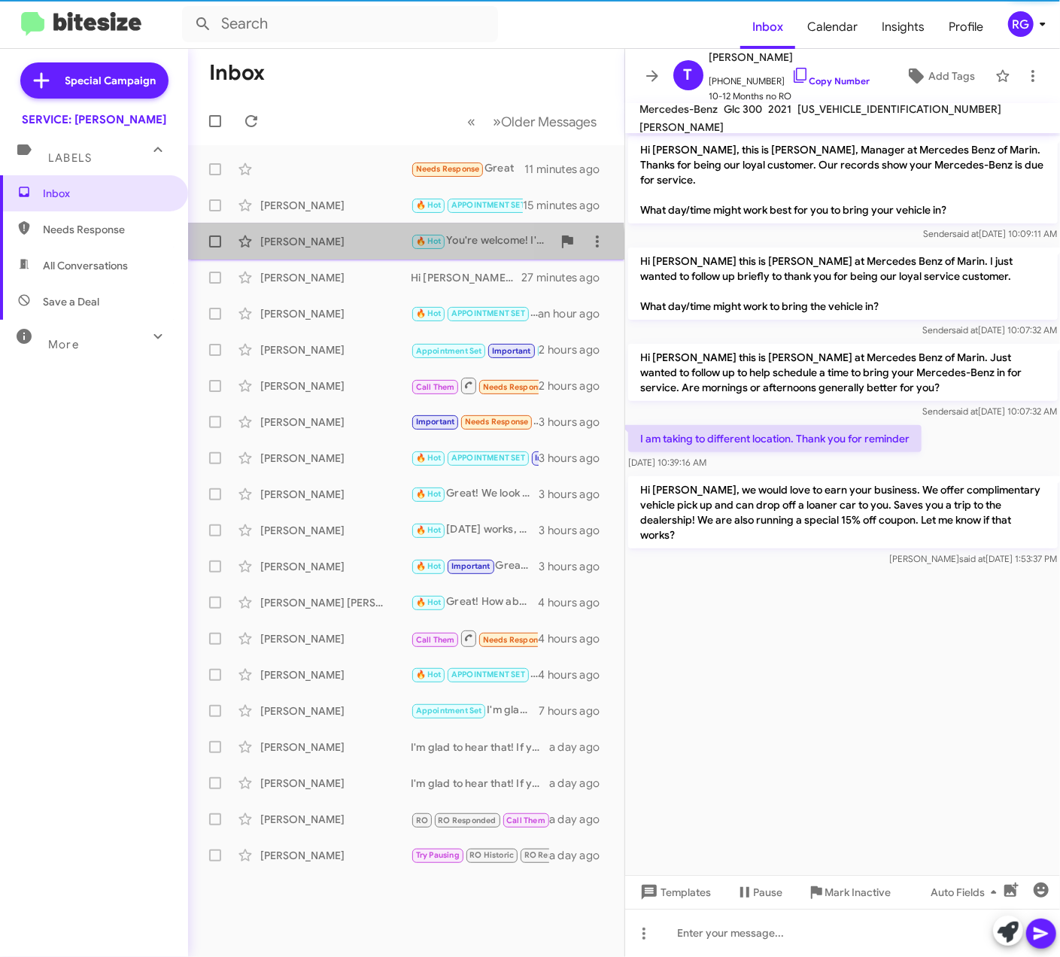
click at [293, 250] on div "Christine Bacchi 🔥 Hot You're welcome! I'll see you at 9:30am on Monday for you…" at bounding box center [406, 241] width 412 height 30
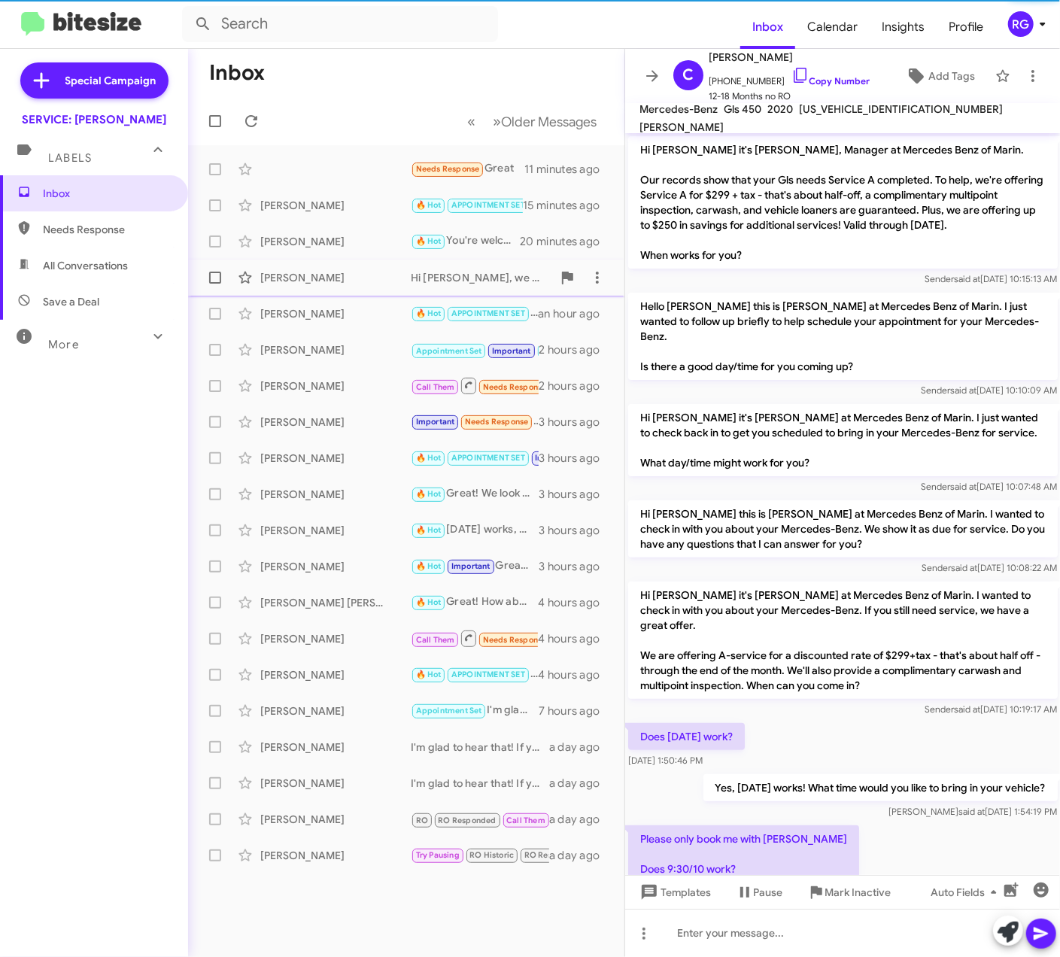
scroll to position [458, 0]
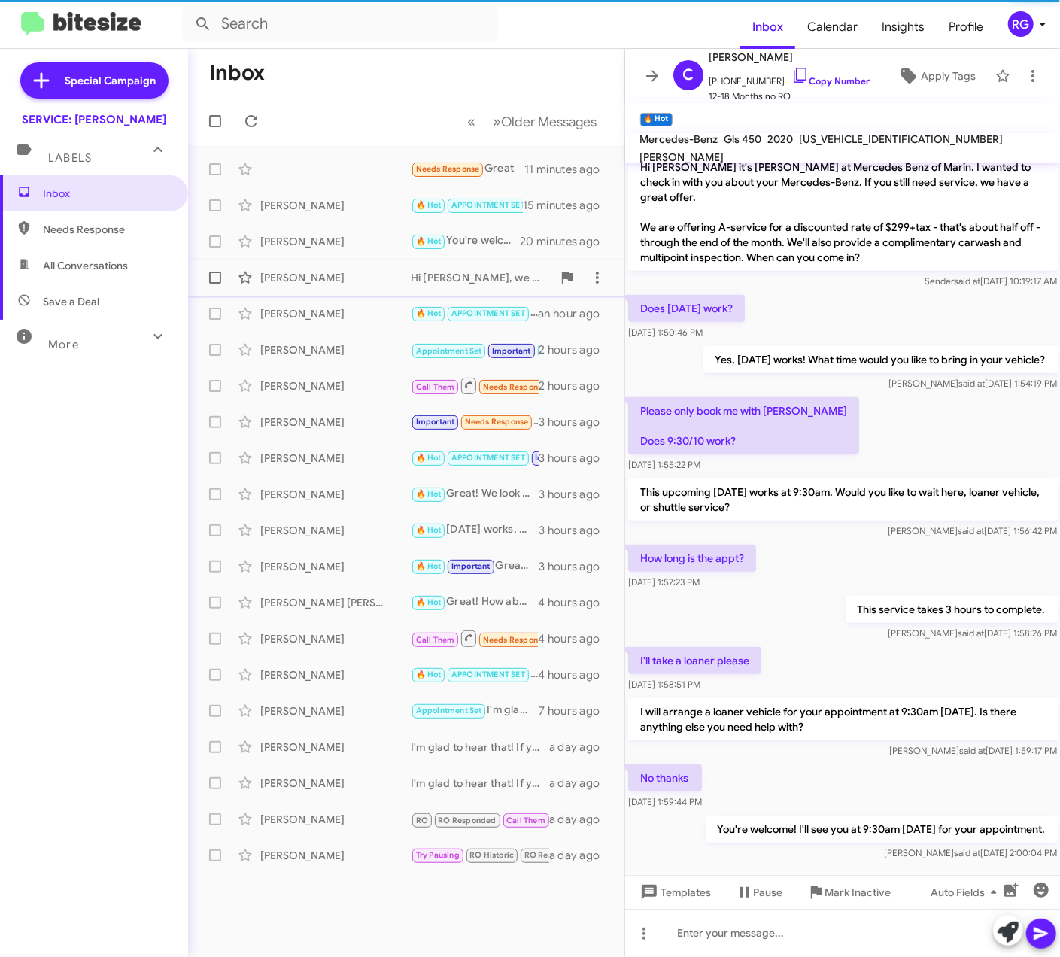
click at [313, 274] on div "[PERSON_NAME]" at bounding box center [335, 277] width 150 height 15
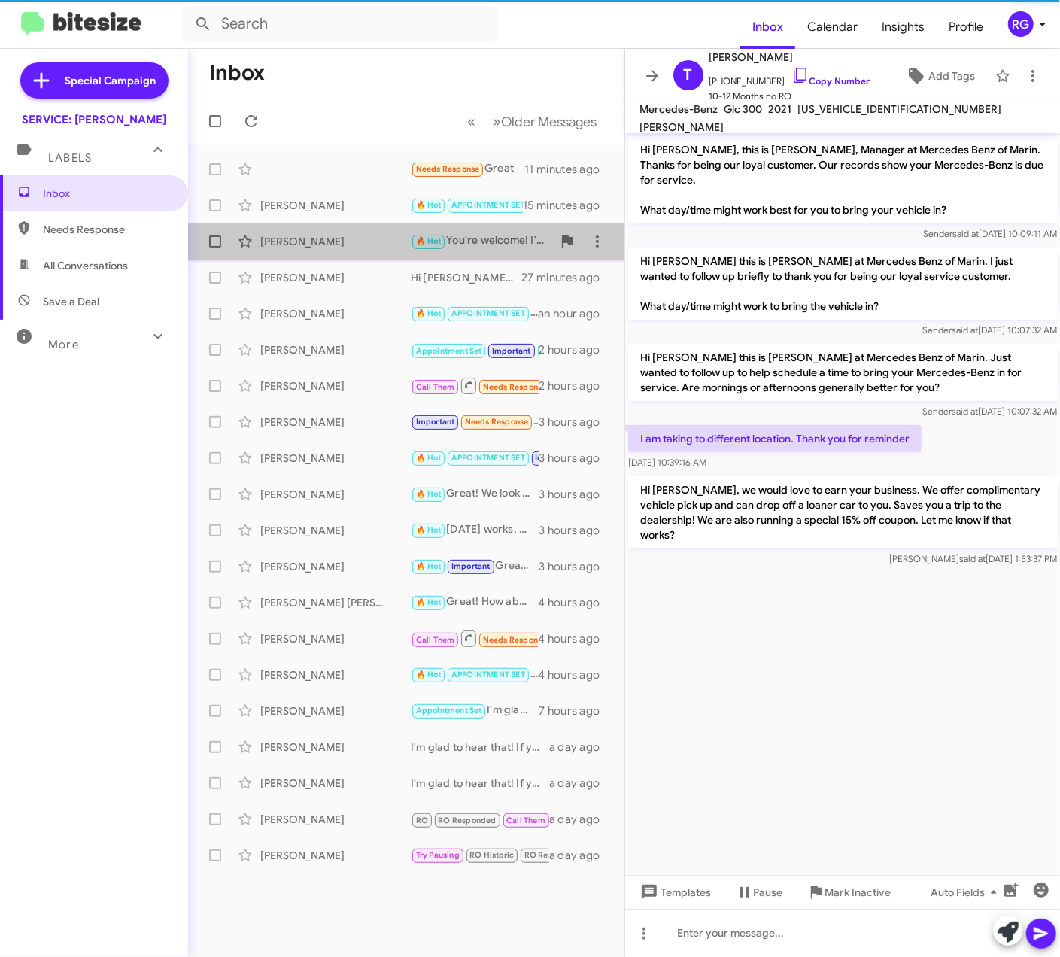
click at [351, 247] on div "[PERSON_NAME]" at bounding box center [335, 241] width 150 height 15
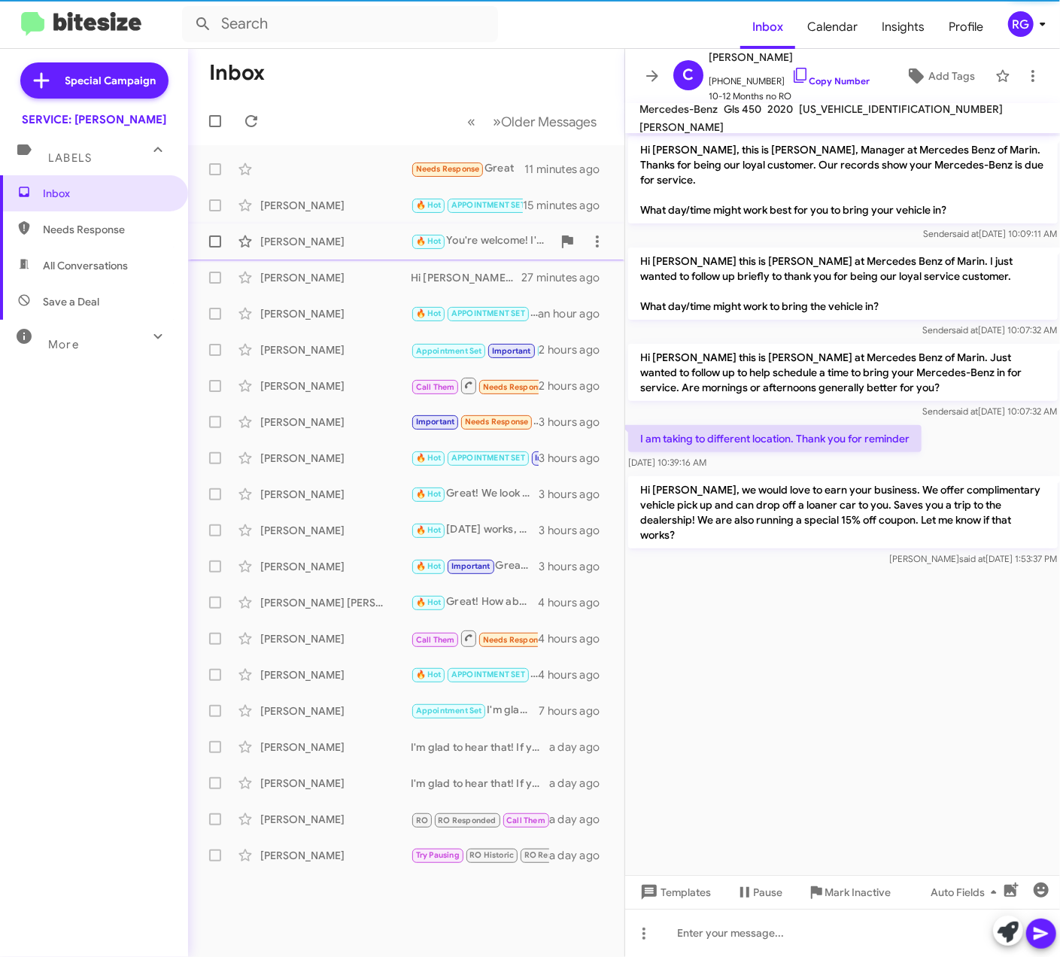
scroll to position [458, 0]
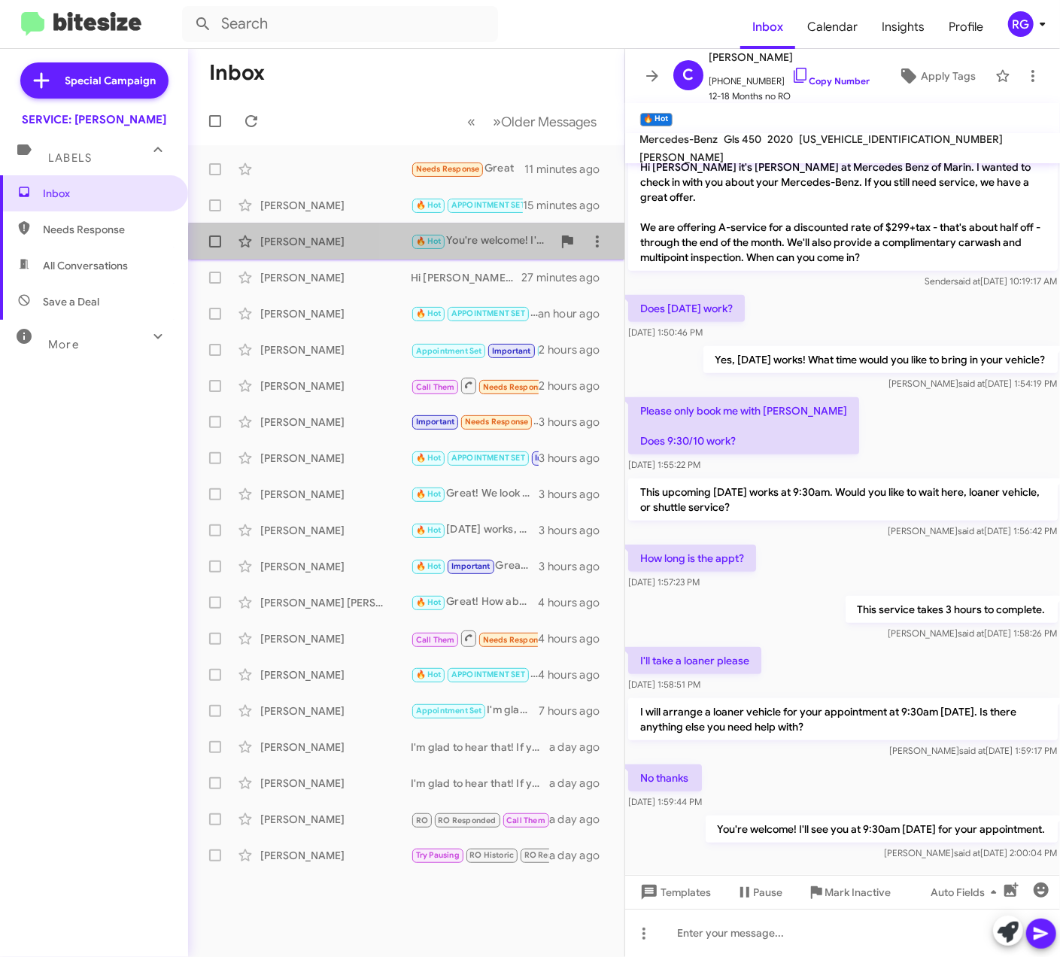
click at [432, 245] on span "🔥 Hot" at bounding box center [429, 241] width 26 height 10
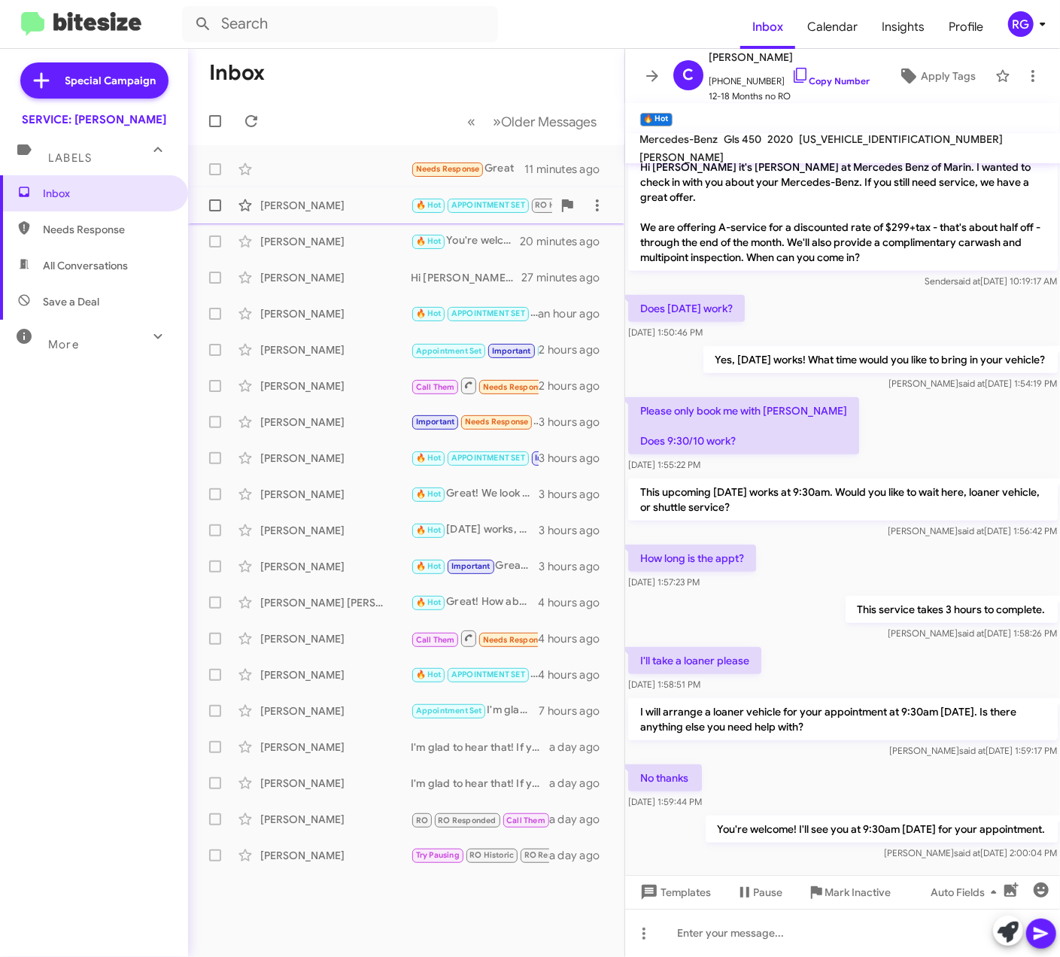
click at [438, 214] on span "🔥 Hot APPOINTMENT SET RO Historic RO Responded Historic" at bounding box center [548, 204] width 275 height 17
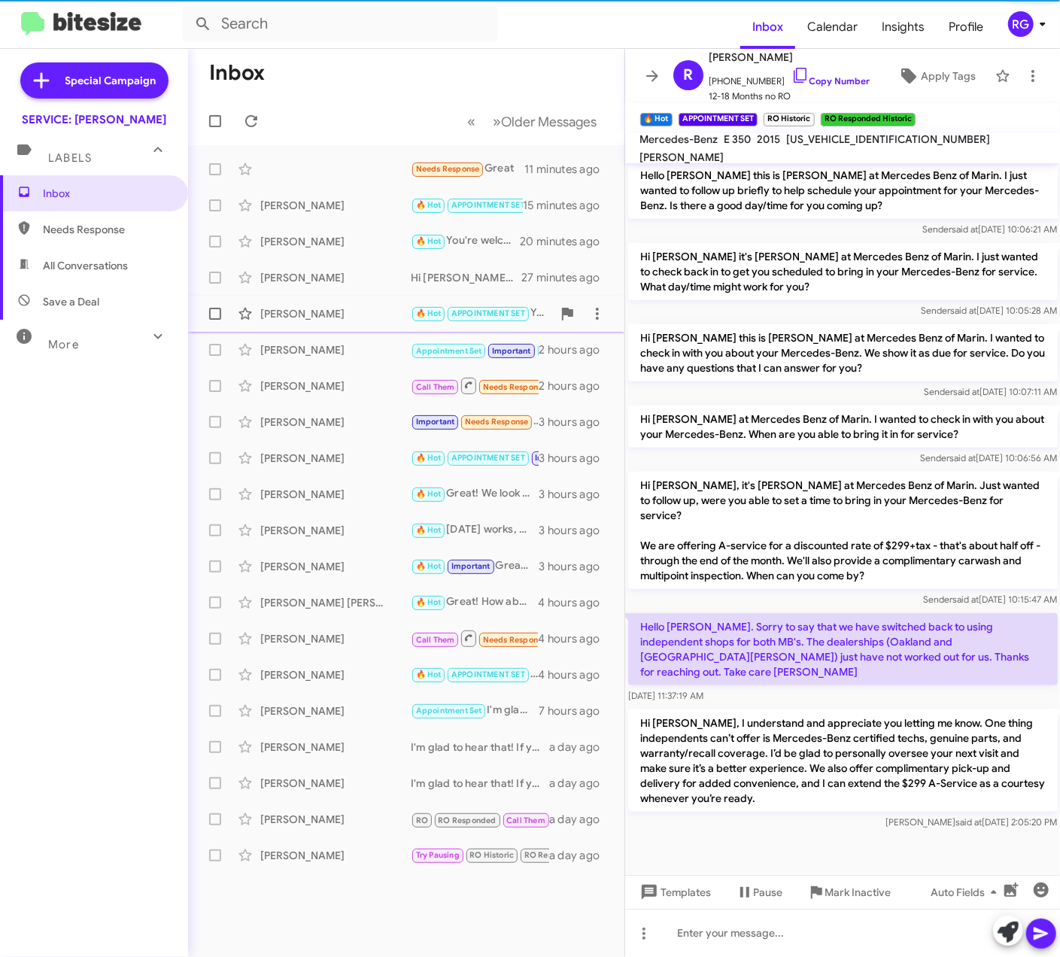
drag, startPoint x: 438, startPoint y: 214, endPoint x: 396, endPoint y: 307, distance: 102.4
click at [396, 307] on div "[PERSON_NAME]" at bounding box center [335, 313] width 150 height 15
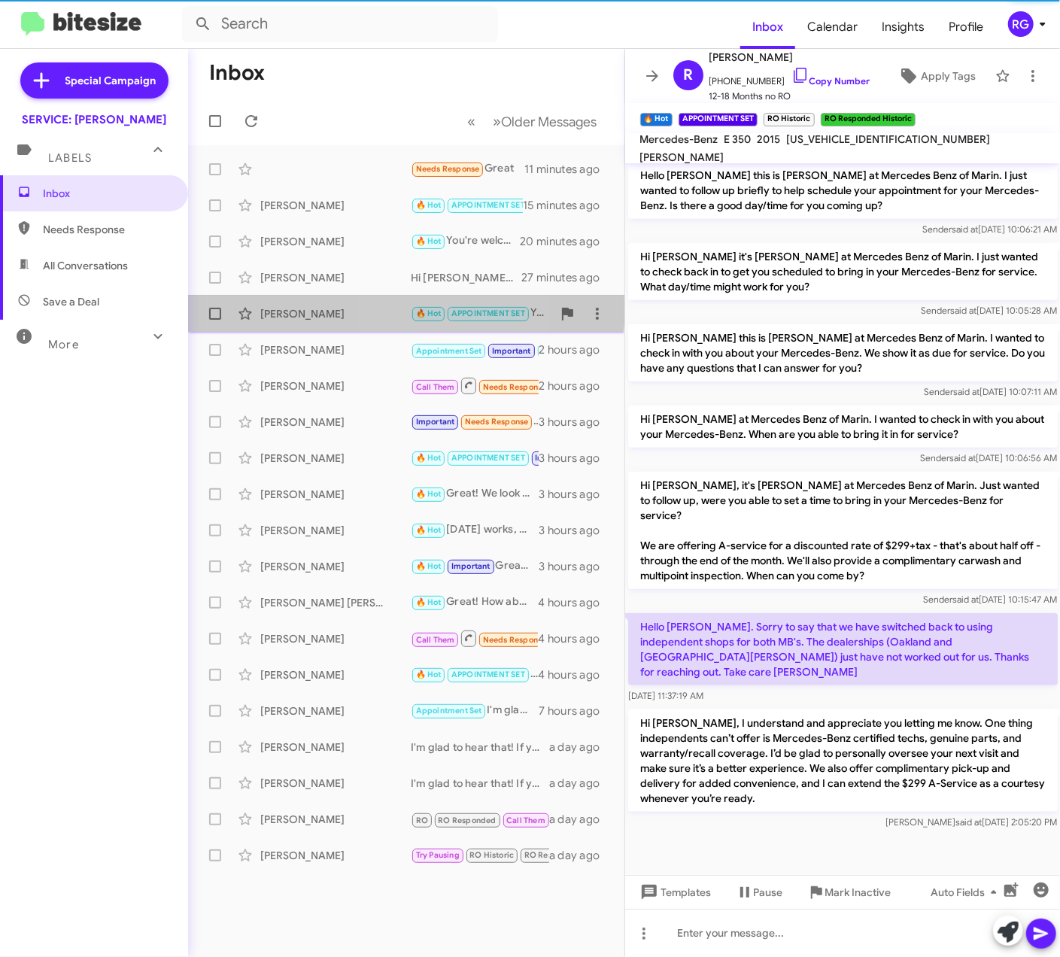
scroll to position [435, 0]
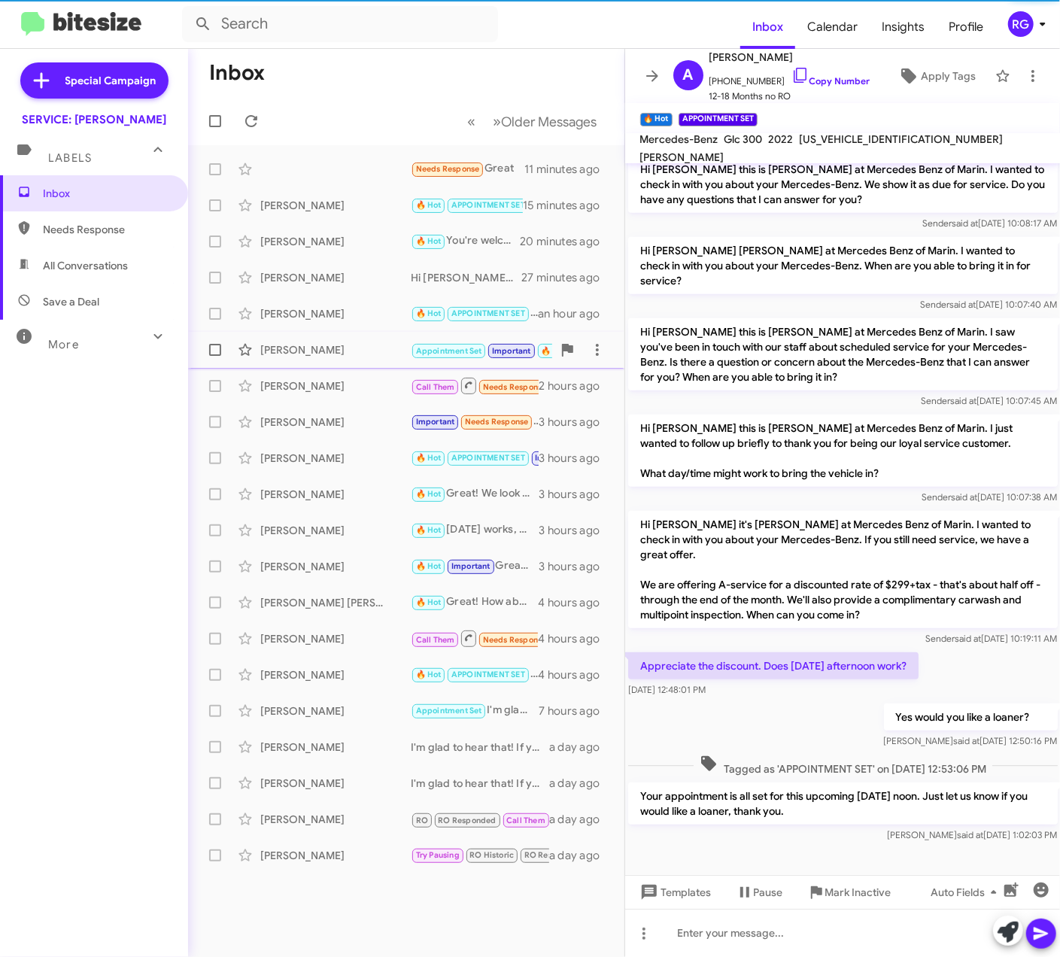
click at [406, 363] on div "[PERSON_NAME] Appointment Set Important 🔥 Hot RO Historic RO Responded Historic…" at bounding box center [406, 350] width 412 height 30
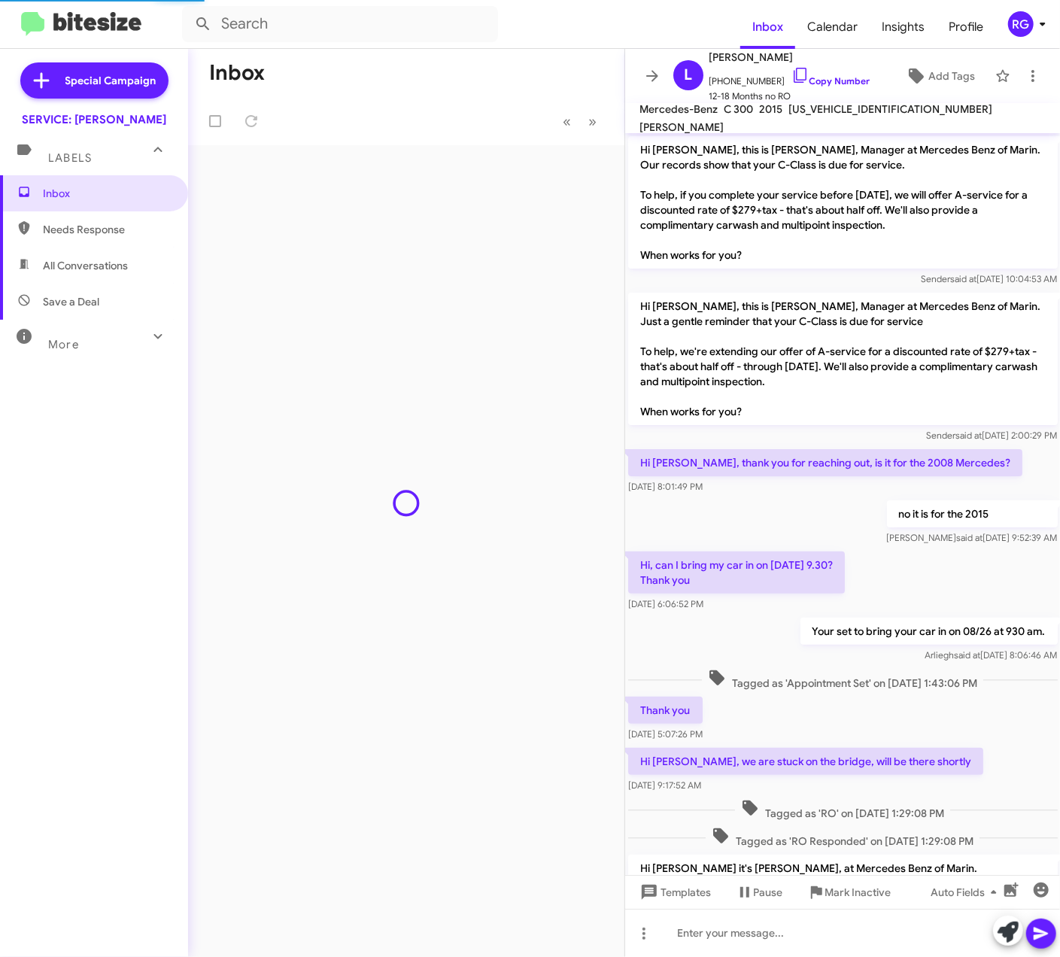
scroll to position [596, 0]
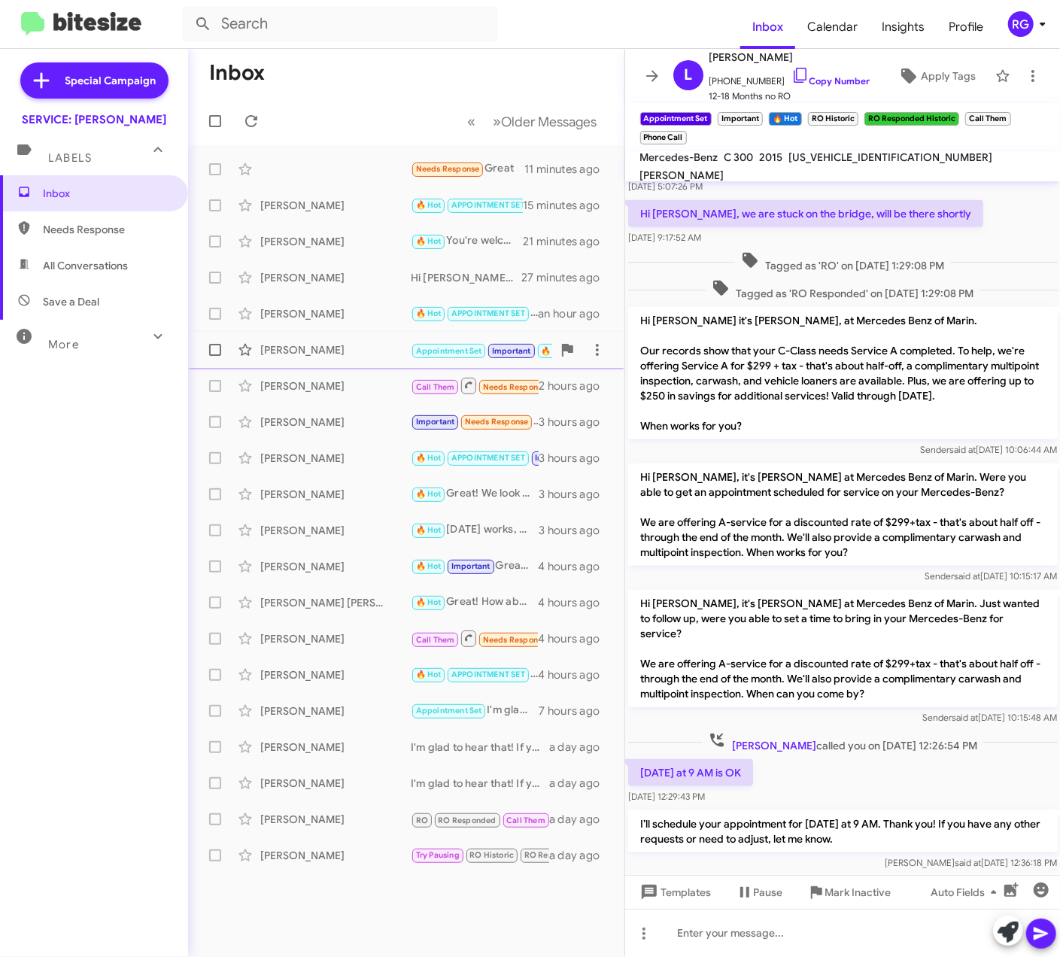
click at [374, 337] on div "Luisa Manfredi Appointment Set Important 🔥 Hot RO Historic RO Responded Histori…" at bounding box center [406, 350] width 412 height 30
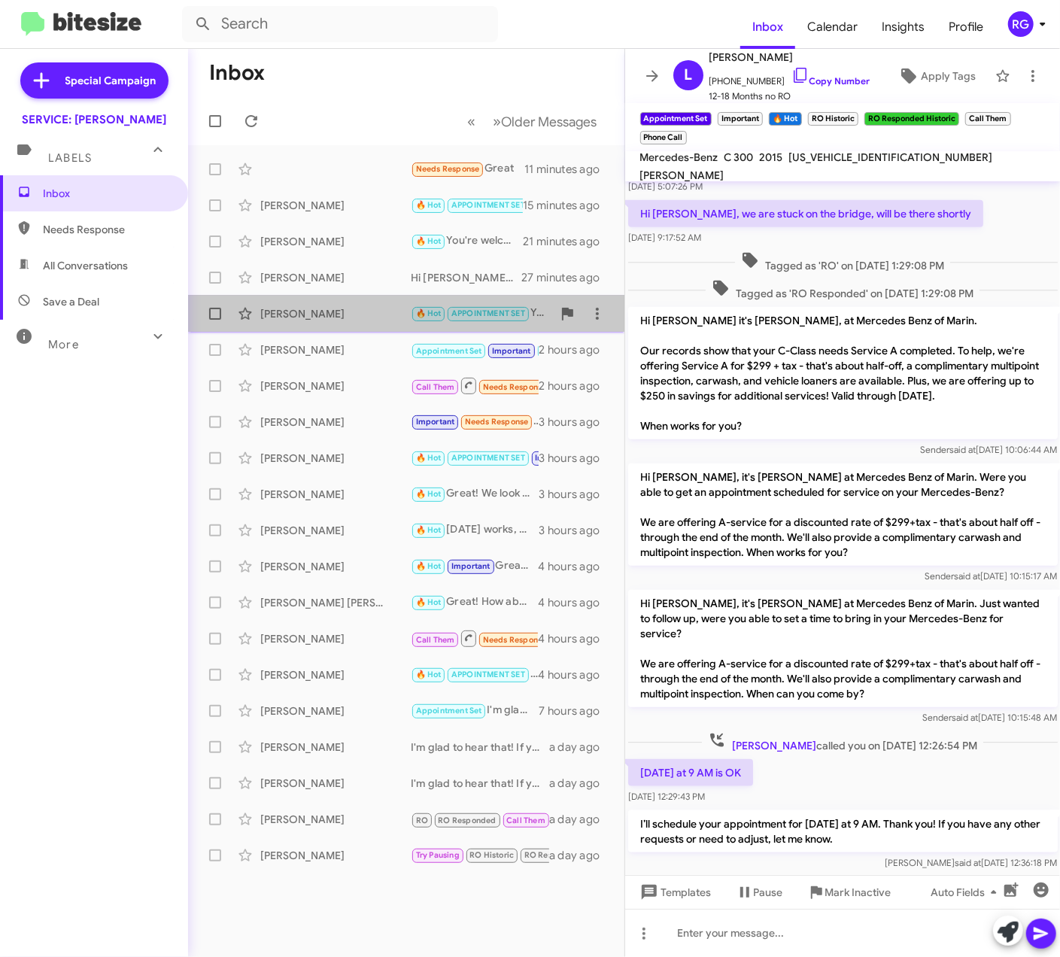
click at [411, 301] on div "Alex Schwiebert 🔥 Hot APPOINTMENT SET Your appointment is all set for this upco…" at bounding box center [406, 314] width 412 height 30
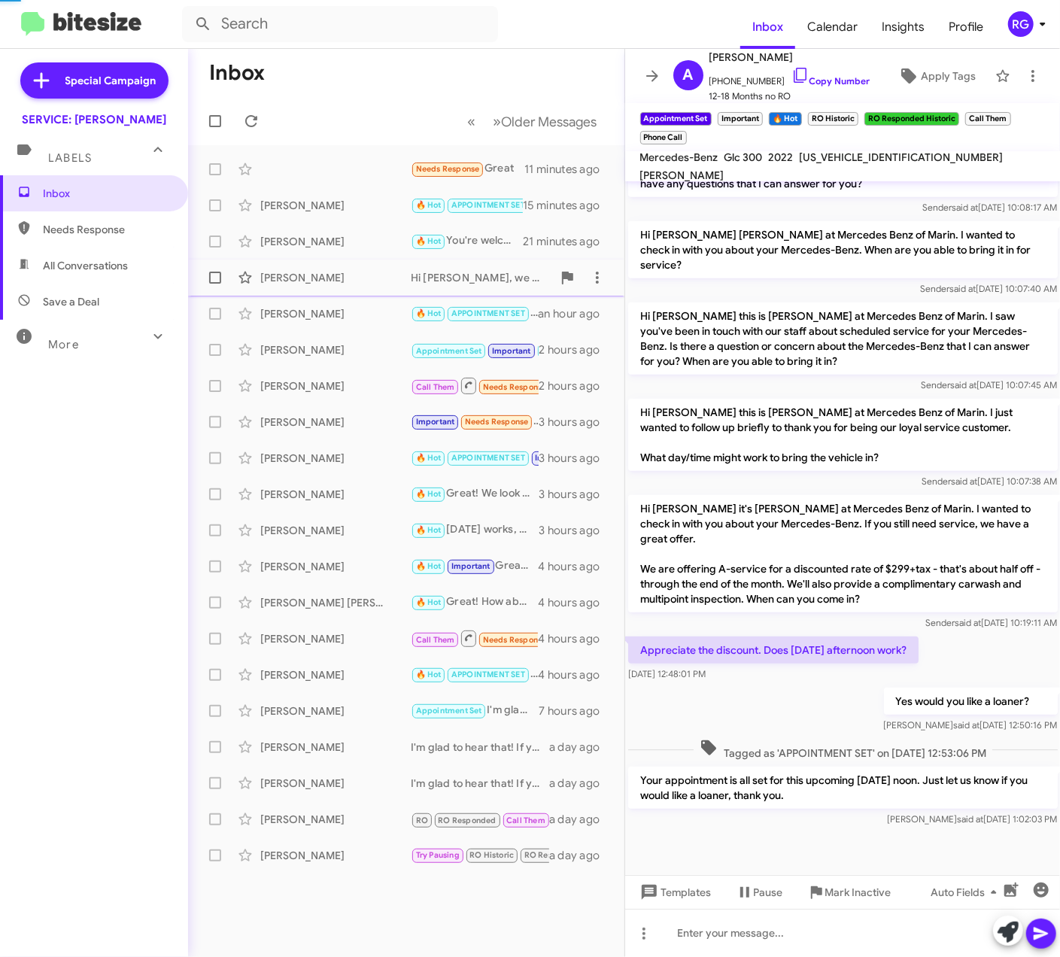
scroll to position [436, 0]
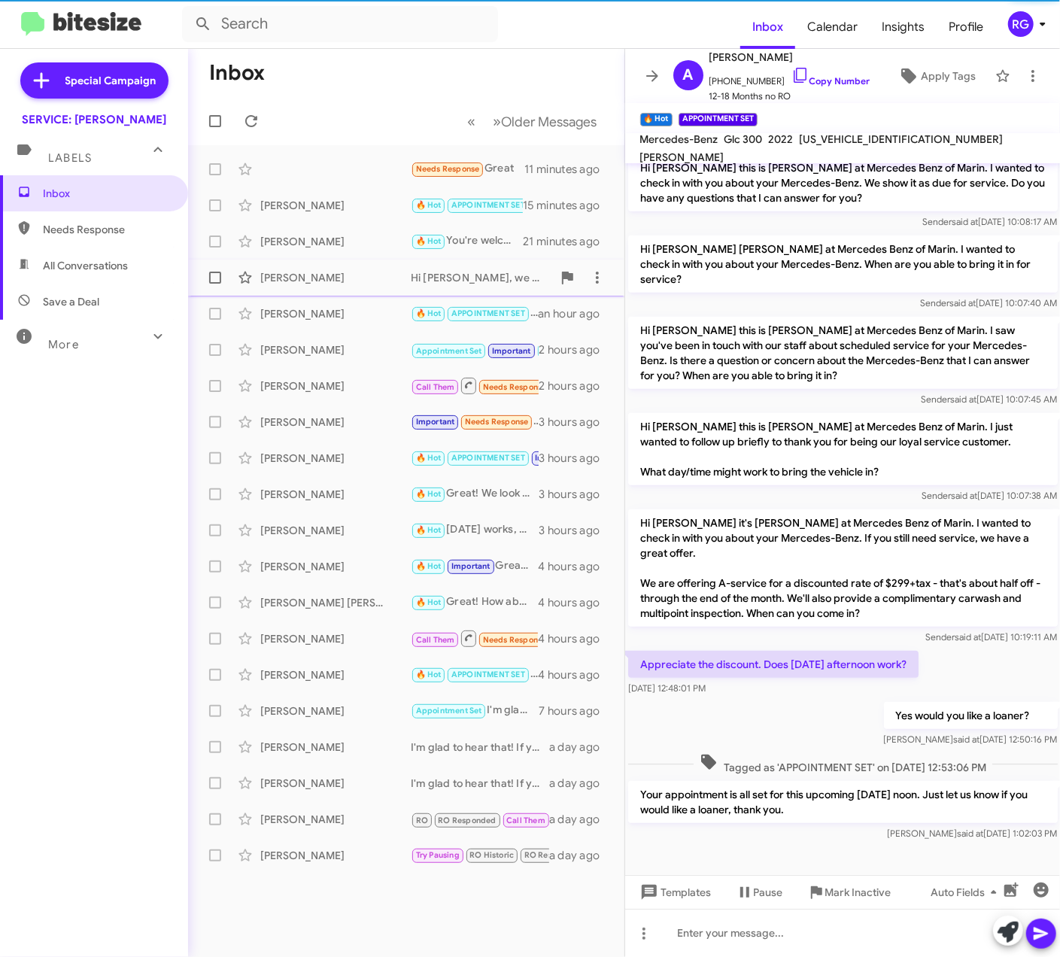
click at [413, 287] on div "Thone Soungpanya Hi Thone, we would love to earn your business. We offer compli…" at bounding box center [406, 278] width 412 height 30
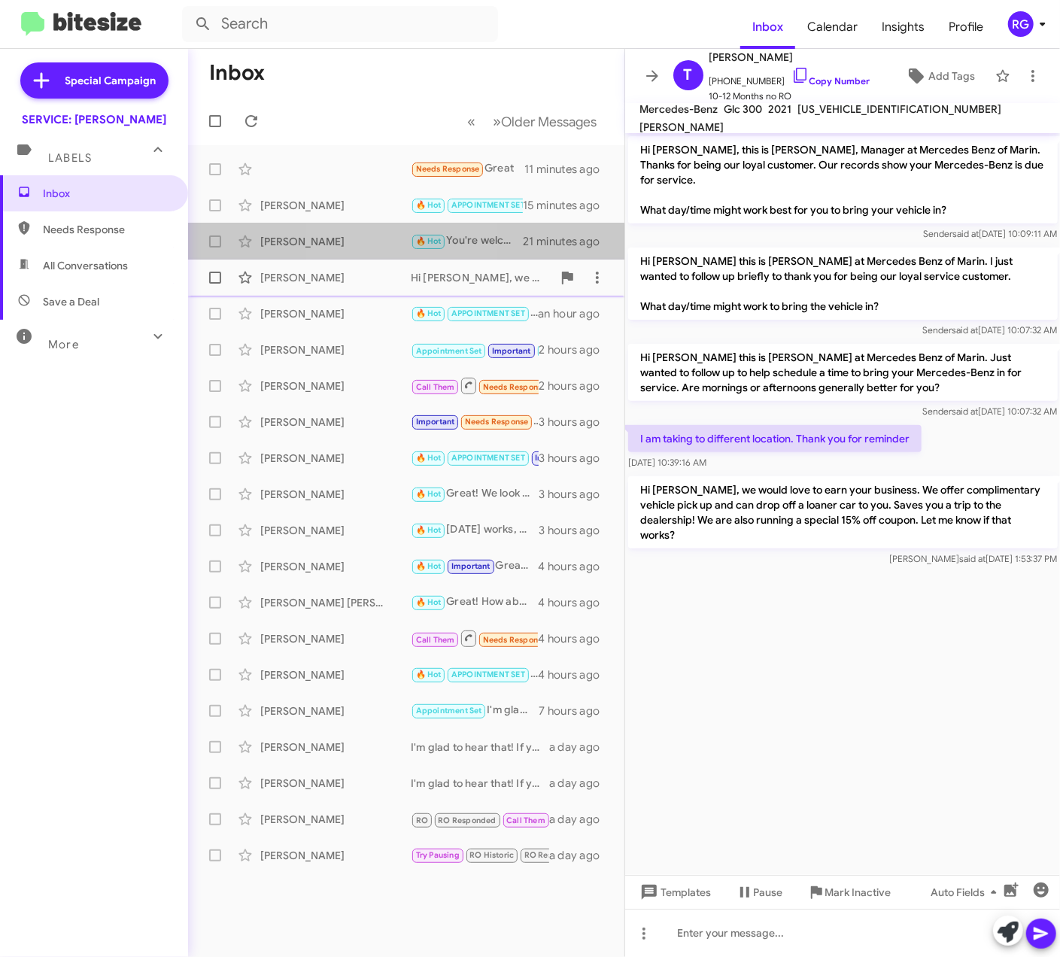
drag, startPoint x: 370, startPoint y: 251, endPoint x: 371, endPoint y: 260, distance: 9.1
click at [372, 257] on span "Christine Bacchi 🔥 Hot You're welcome! I'll see you at 9:30am on Monday for you…" at bounding box center [406, 241] width 436 height 36
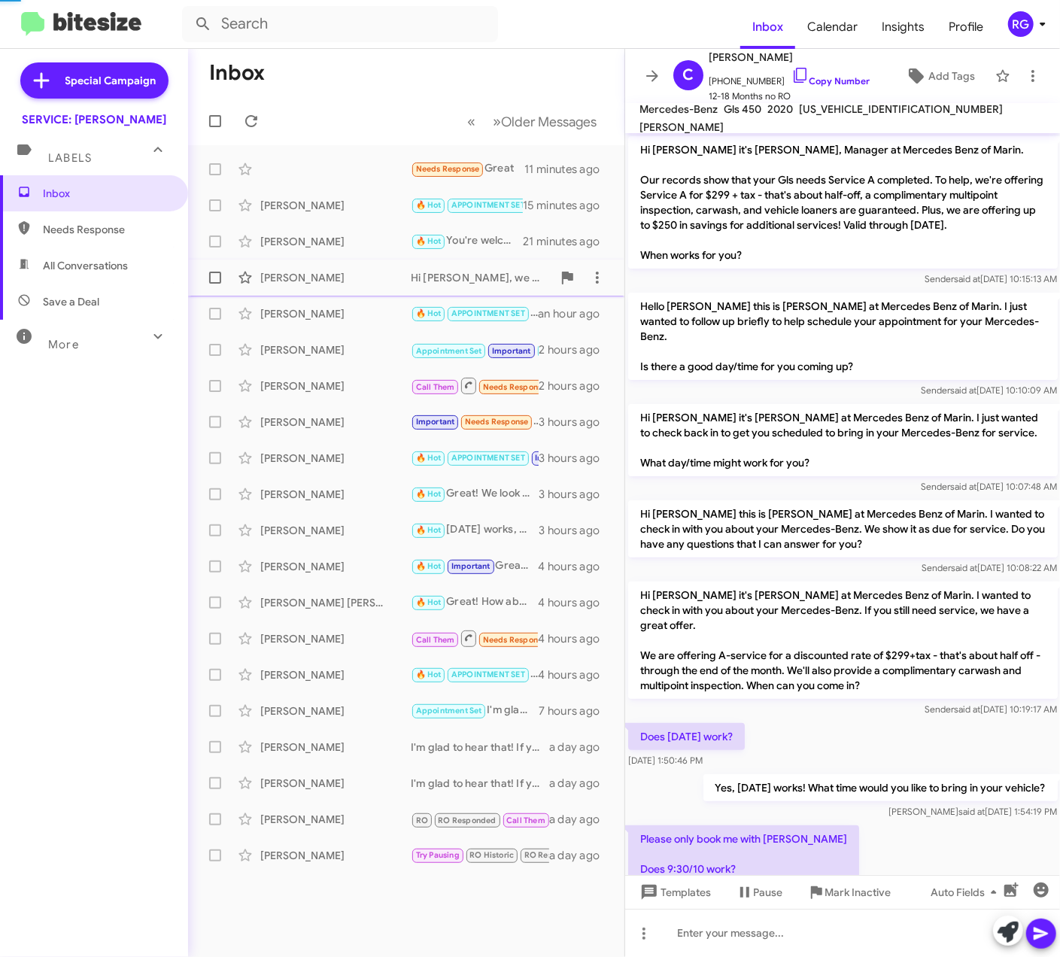
scroll to position [458, 0]
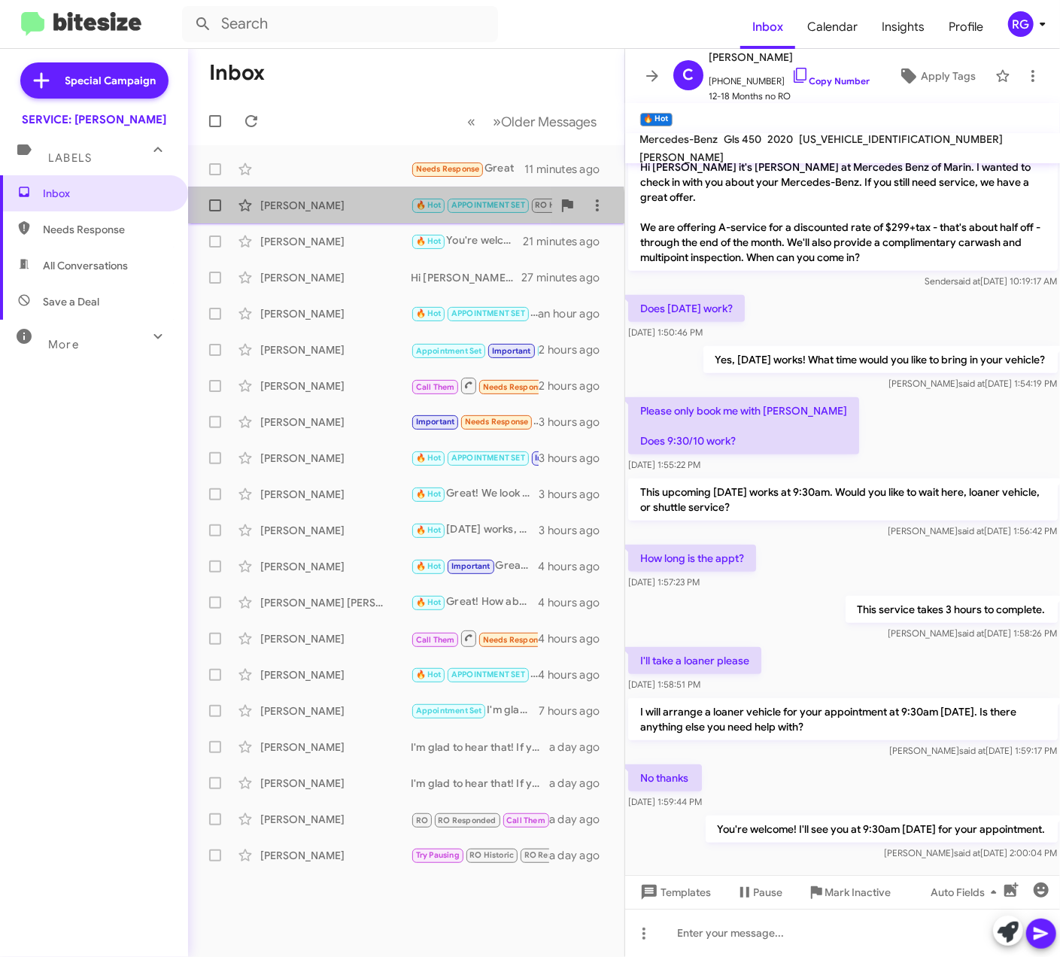
drag, startPoint x: 397, startPoint y: 218, endPoint x: 397, endPoint y: 191, distance: 27.1
click at [397, 217] on div "Robert Hohmann 🔥 Hot APPOINTMENT SET RO Historic RO Responded Historic Hi Rober…" at bounding box center [406, 205] width 412 height 30
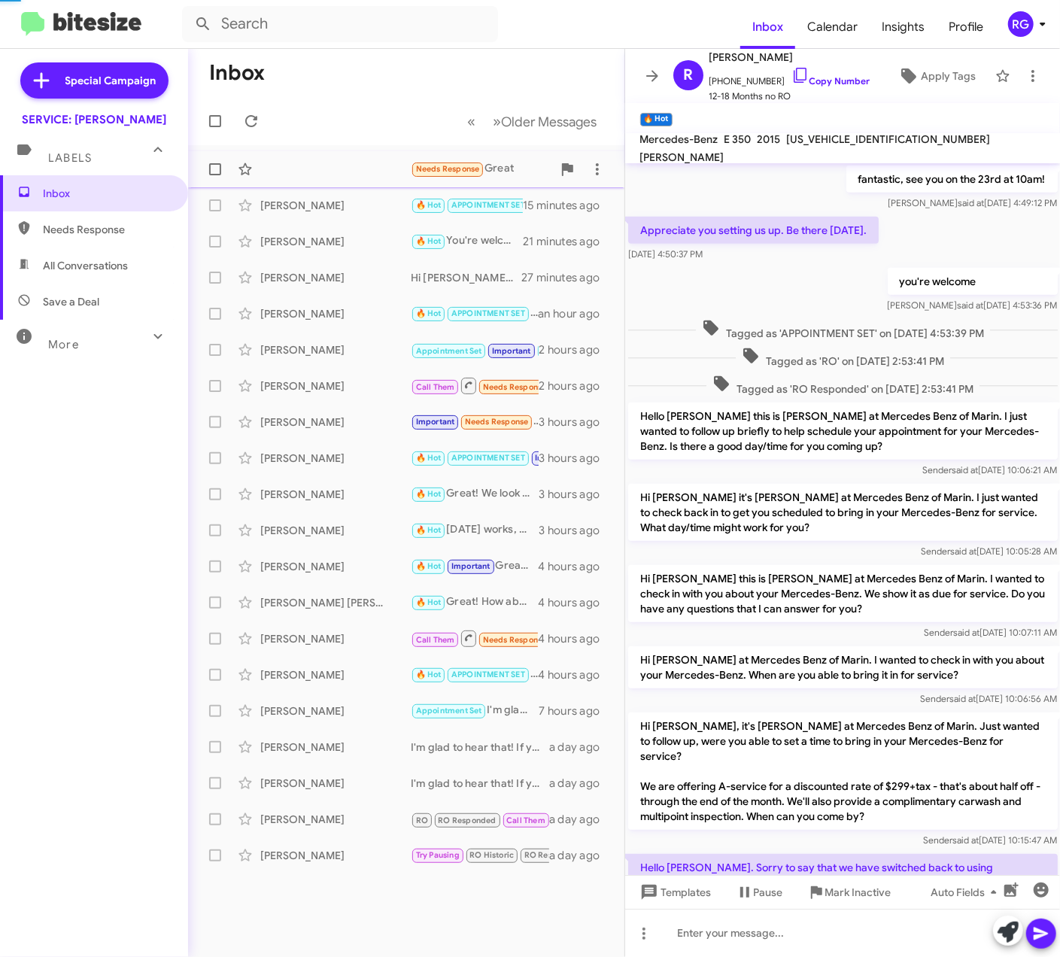
scroll to position [699, 0]
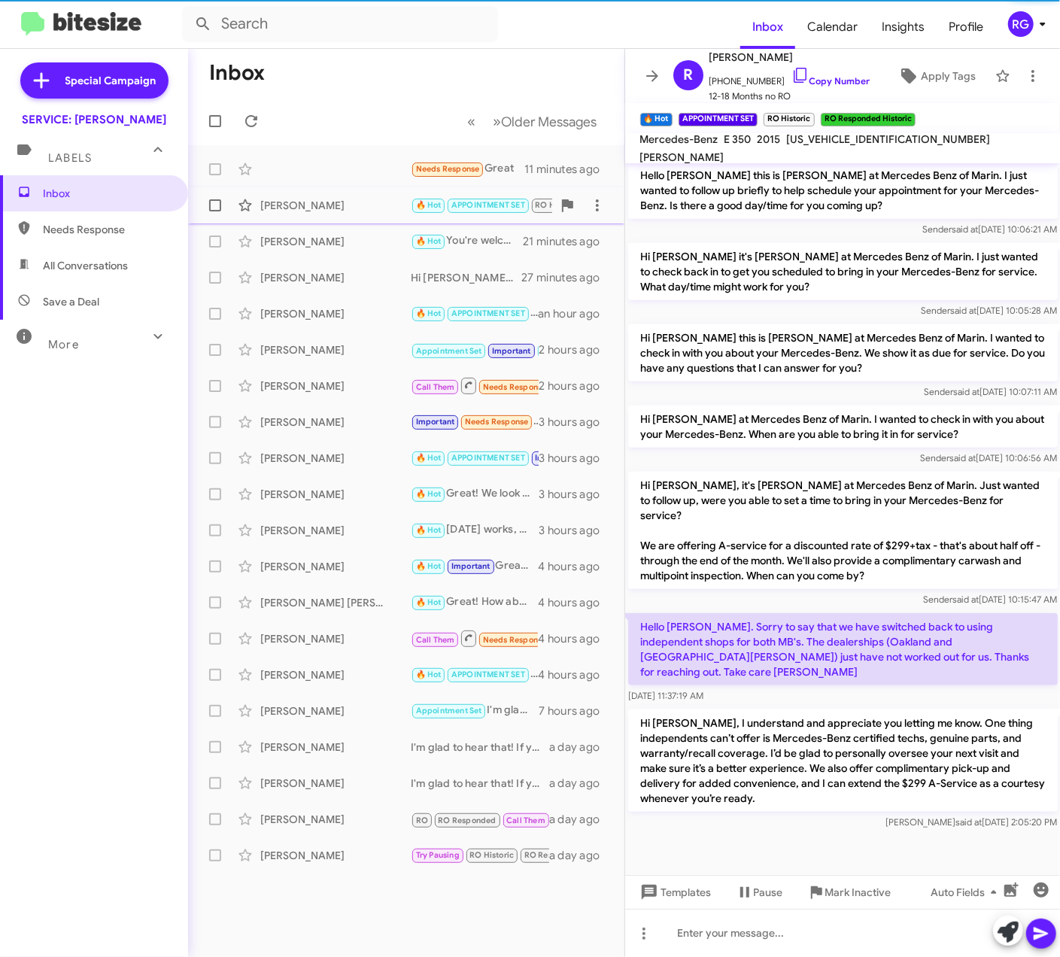
click at [427, 184] on span "Needs Response Great 11 minutes ago" at bounding box center [406, 169] width 436 height 36
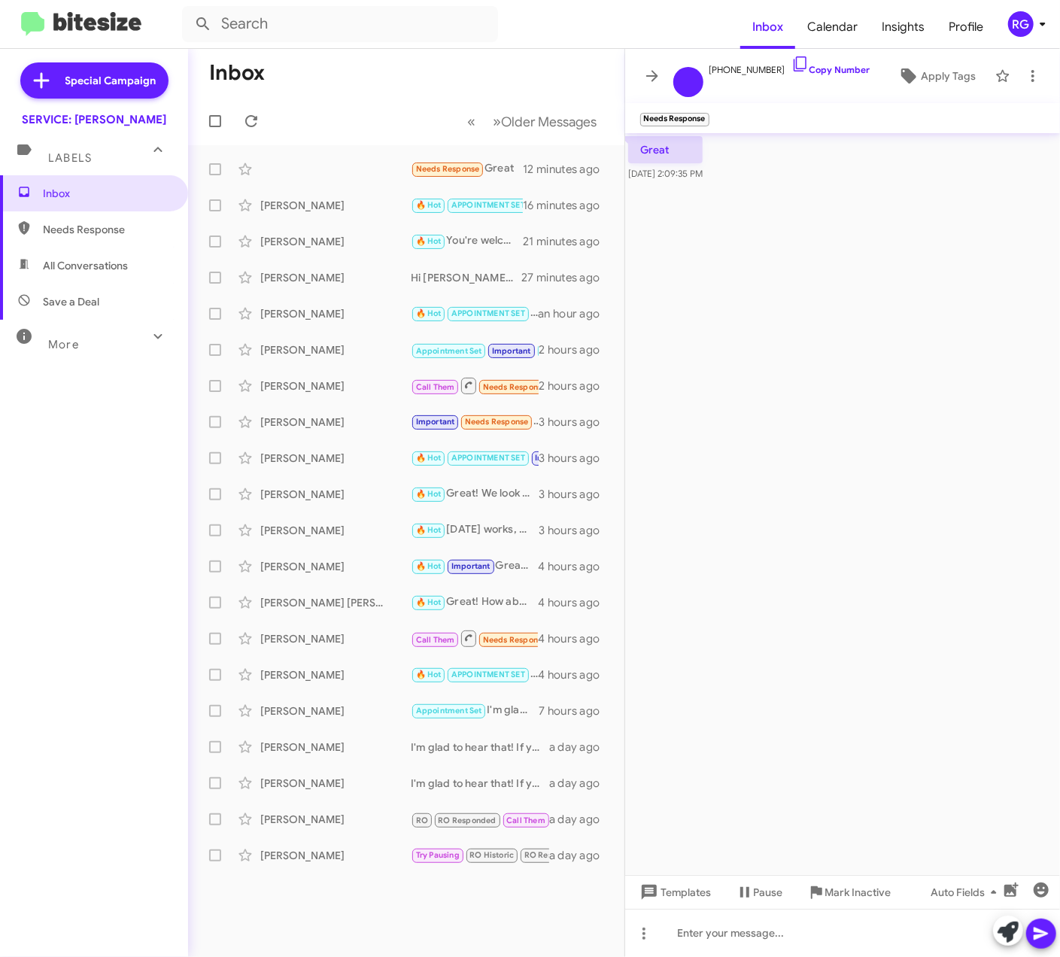
click at [101, 266] on span "All Conversations" at bounding box center [85, 265] width 85 height 15
type input "in:all-conversations"
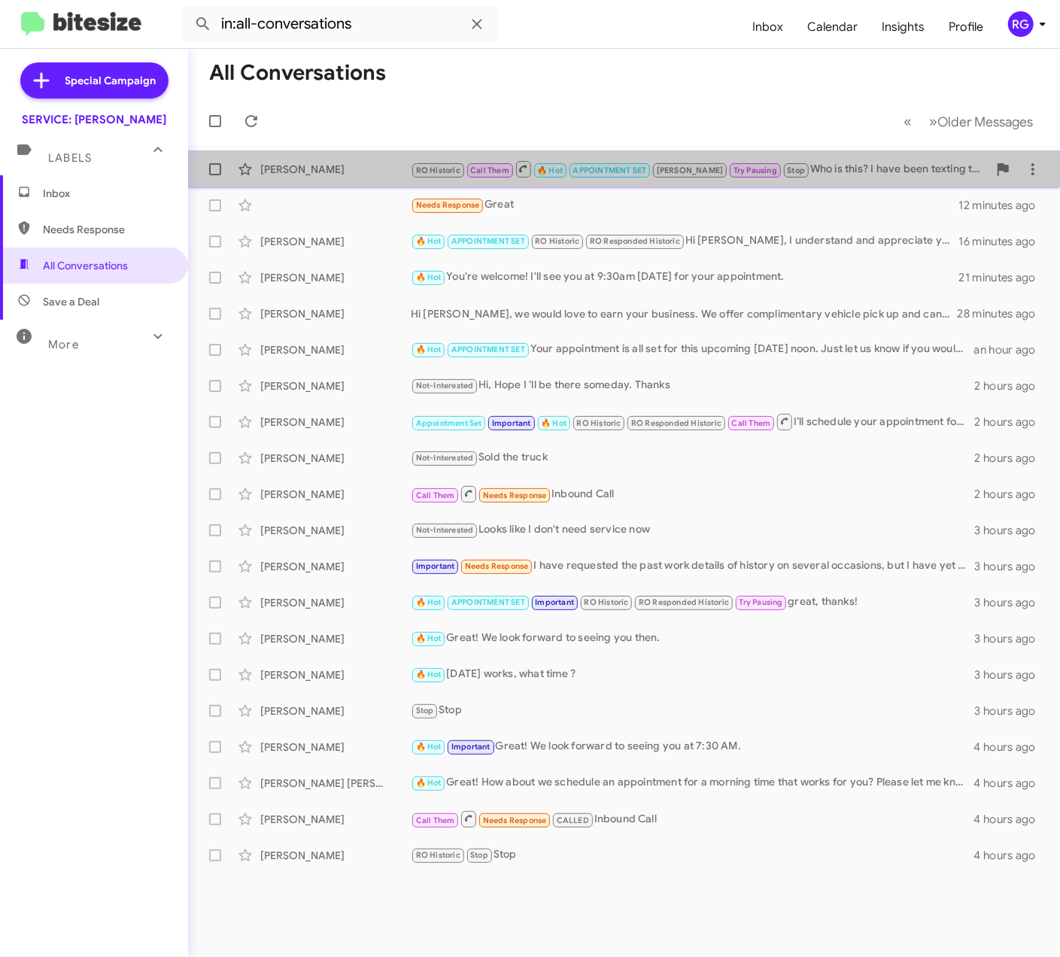
click at [366, 163] on div "[PERSON_NAME]" at bounding box center [335, 169] width 150 height 15
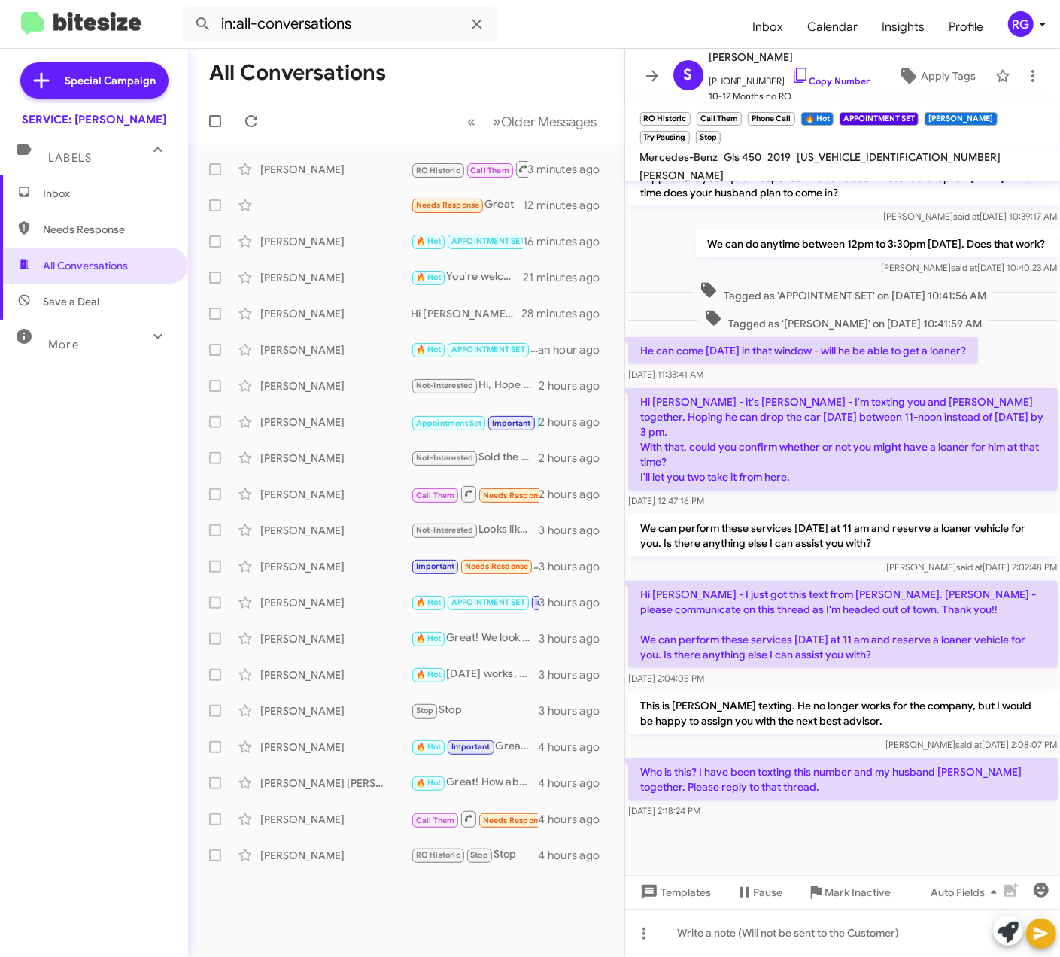
scroll to position [895, 0]
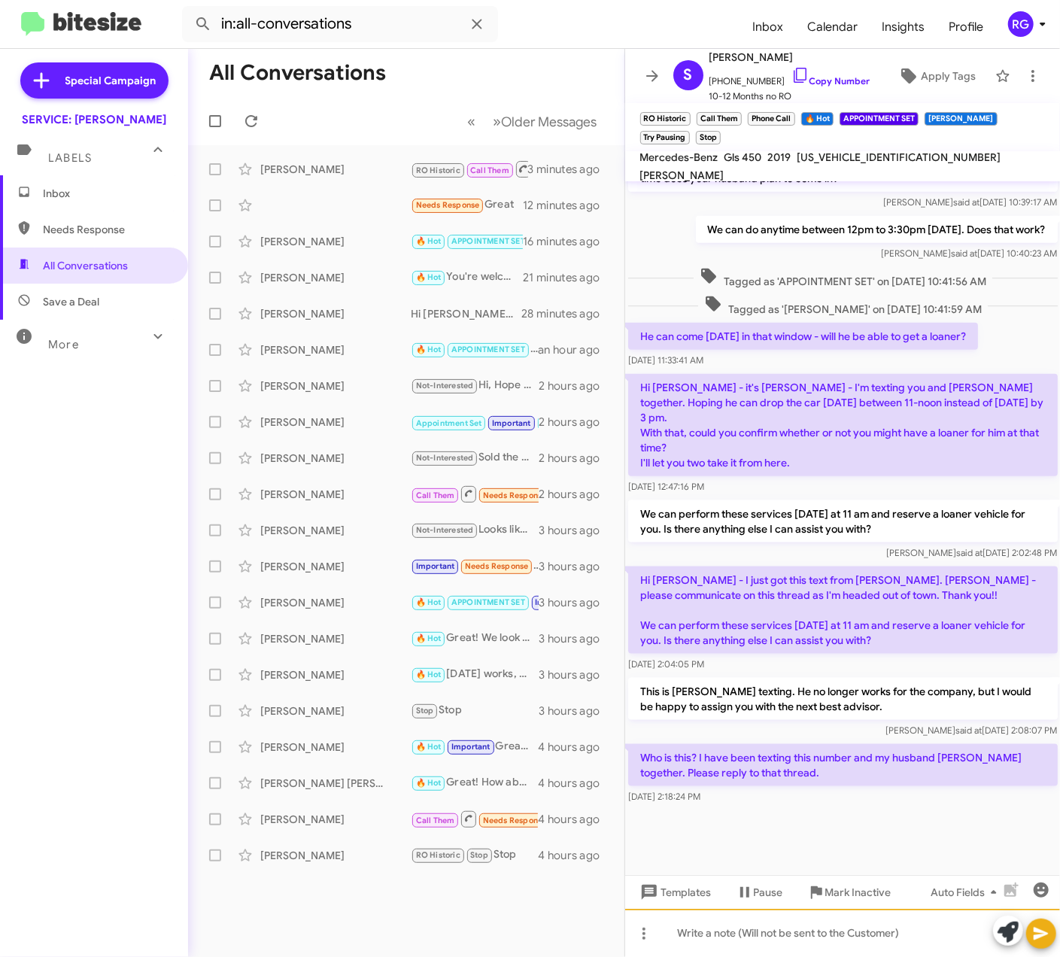
click at [745, 907] on div "Hi Sandra, this is Omar Ibrahimi, Manager at Mercedes Benz of Marin. Our record…" at bounding box center [843, 569] width 436 height 776
click at [790, 829] on div at bounding box center [843, 841] width 436 height 68
click at [768, 913] on div at bounding box center [843, 933] width 436 height 48
drag, startPoint x: 837, startPoint y: 933, endPoint x: 807, endPoint y: 924, distance: 30.7
click at [834, 933] on div at bounding box center [843, 933] width 436 height 48
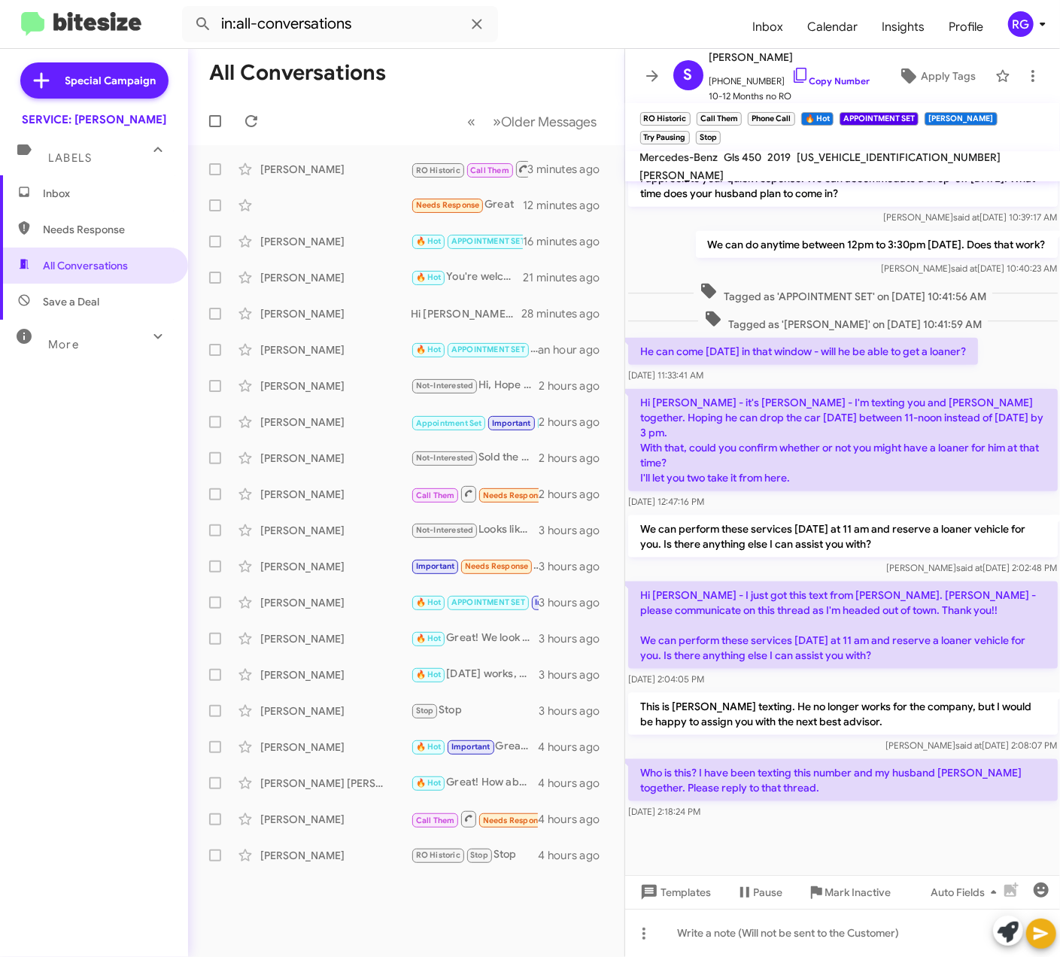
scroll to position [895, 0]
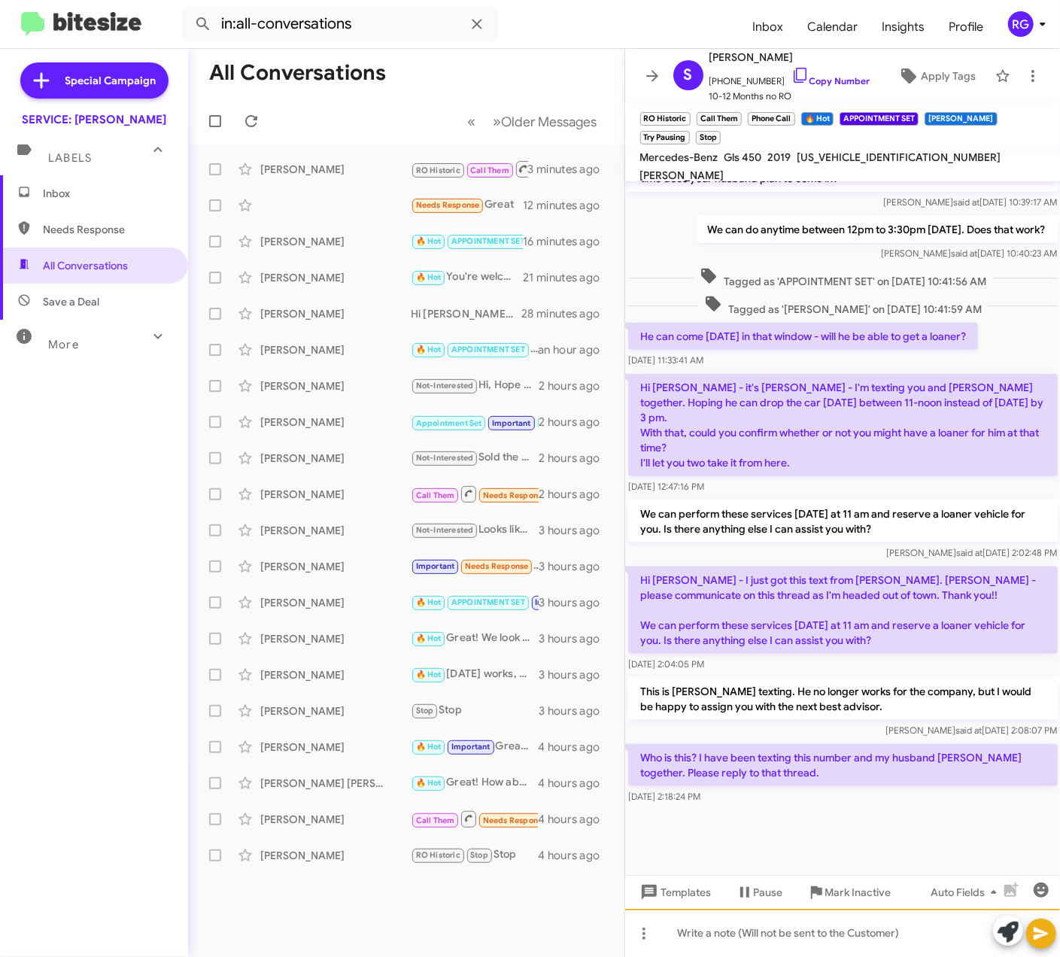
click at [793, 940] on div at bounding box center [843, 933] width 436 height 48
drag, startPoint x: 855, startPoint y: 166, endPoint x: 667, endPoint y: 175, distance: 189.0
click at [855, 164] on span "[US_VEHICLE_IDENTIFICATION_NUMBER]" at bounding box center [899, 157] width 204 height 14
click at [834, 164] on span "[US_VEHICLE_IDENTIFICATION_NUMBER]" at bounding box center [899, 157] width 204 height 14
click at [834, 162] on span "[US_VEHICLE_IDENTIFICATION_NUMBER]" at bounding box center [899, 157] width 204 height 14
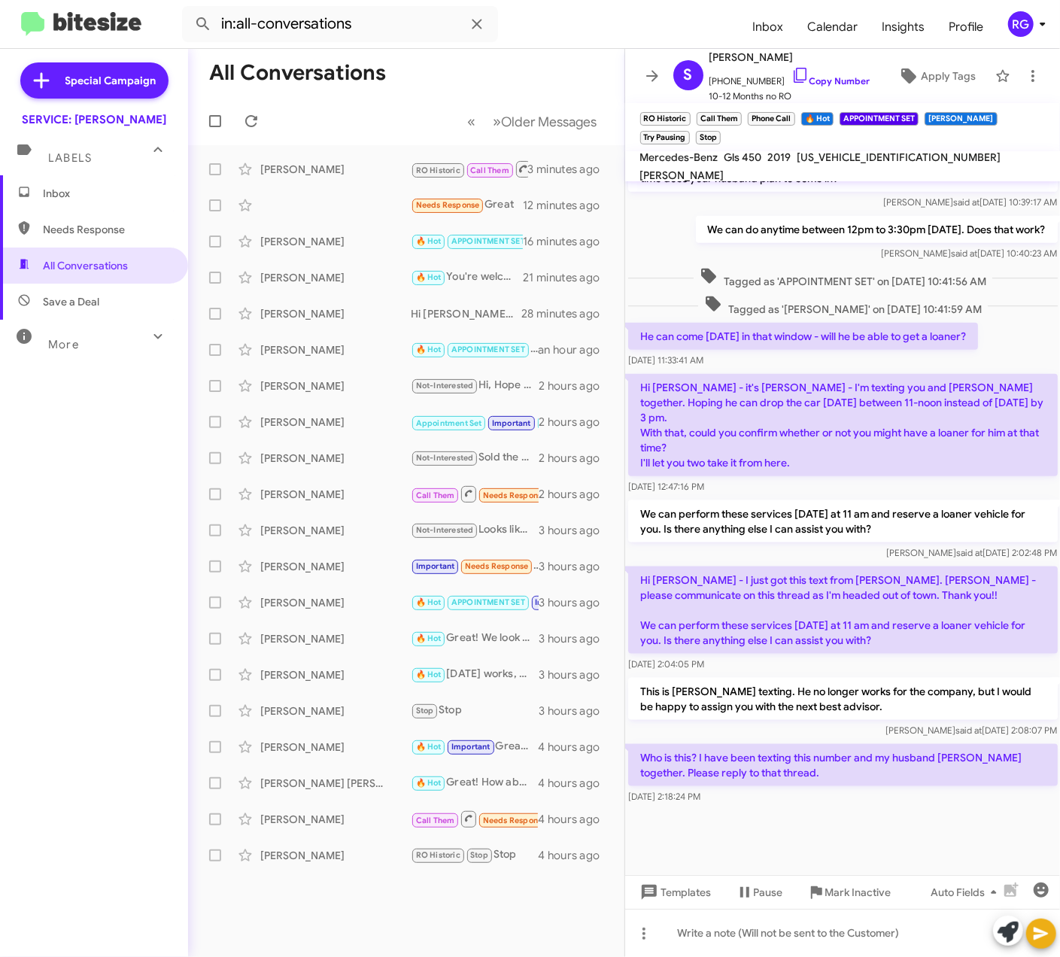
click at [855, 164] on span "[US_VEHICLE_IDENTIFICATION_NUMBER]" at bounding box center [899, 157] width 204 height 14
copy span "[US_VEHICLE_IDENTIFICATION_NUMBER]"
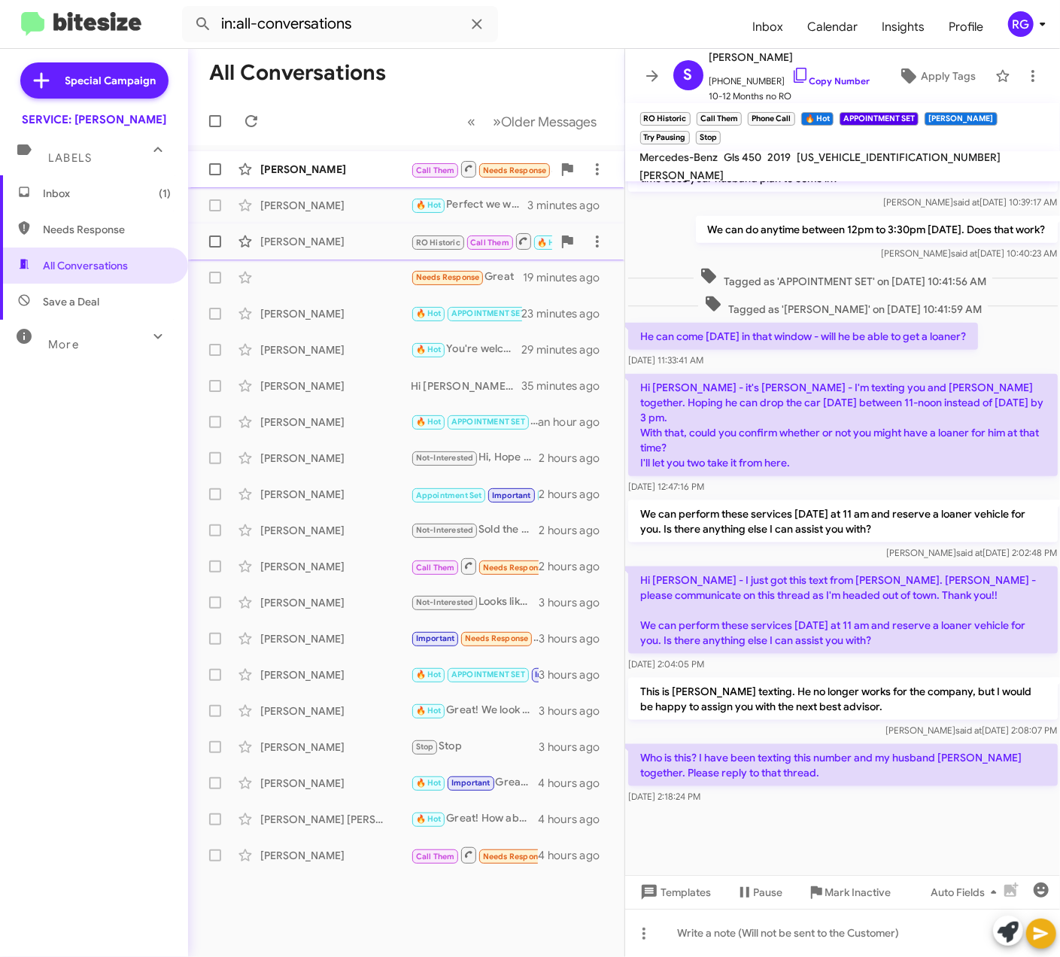
click at [320, 169] on div "[PERSON_NAME]" at bounding box center [335, 169] width 150 height 15
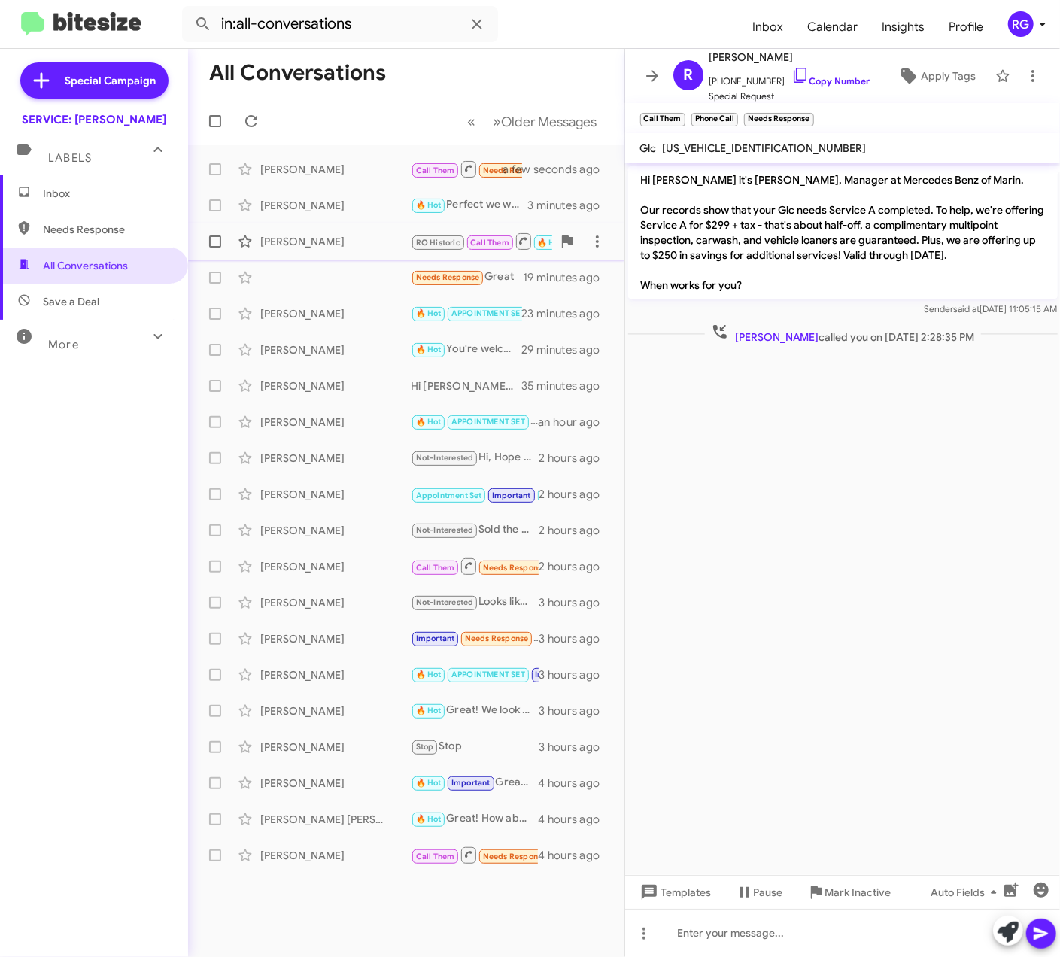
click at [758, 139] on div "[US_VEHICLE_IDENTIFICATION_NUMBER]" at bounding box center [765, 148] width 210 height 18
click at [313, 238] on div "[PERSON_NAME]" at bounding box center [335, 241] width 150 height 15
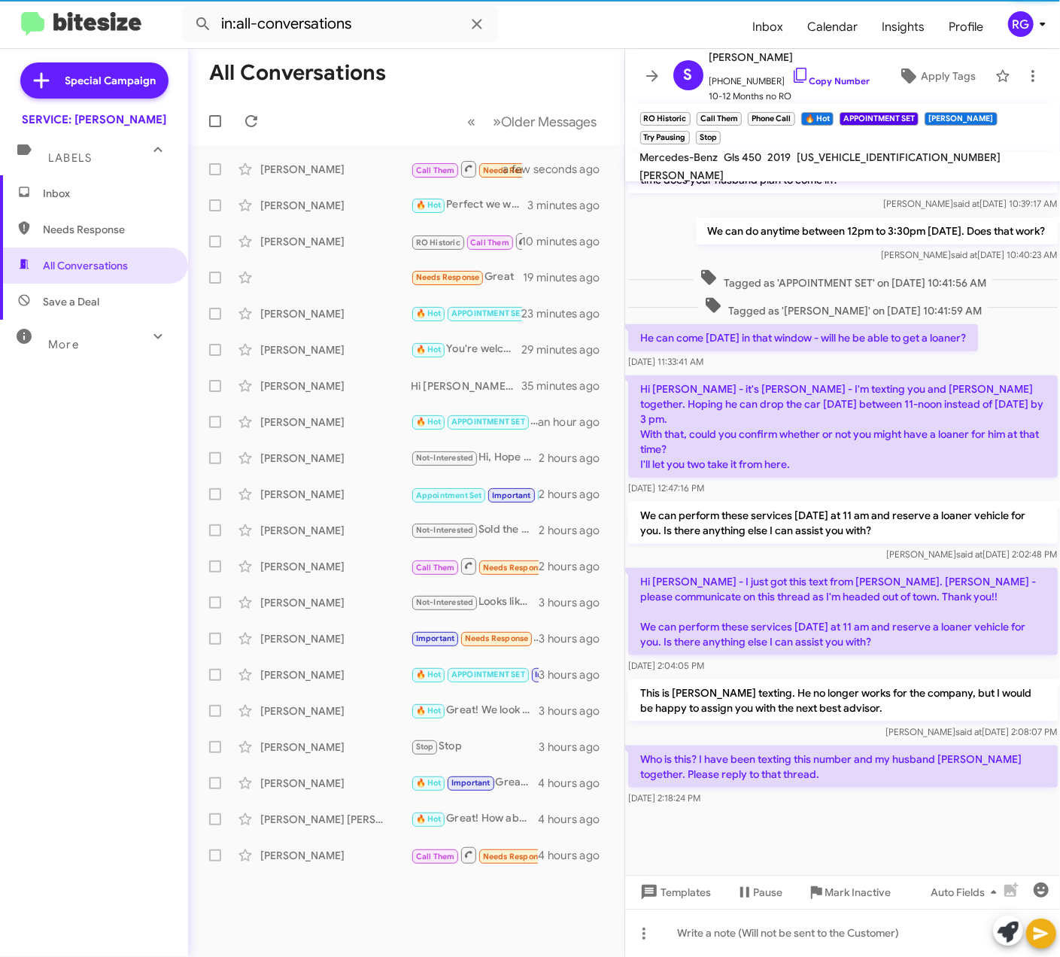
scroll to position [895, 0]
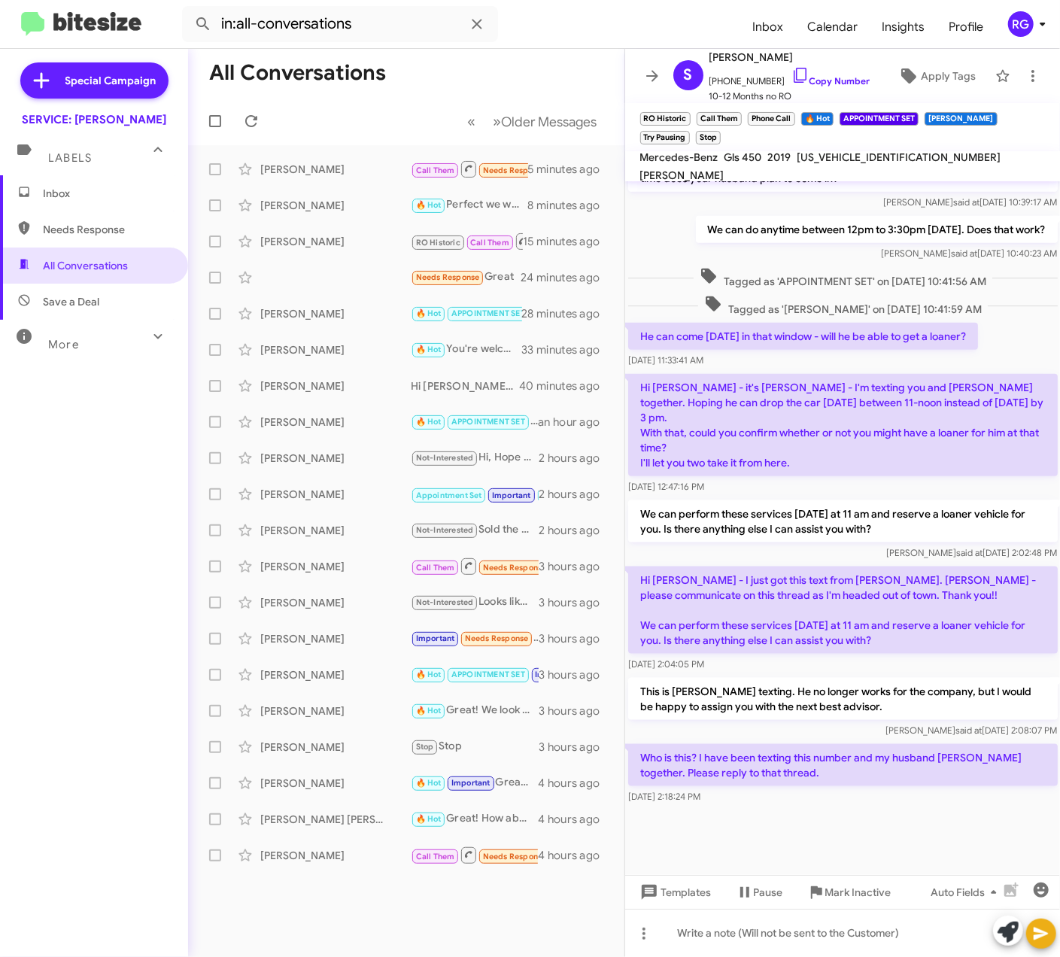
drag, startPoint x: 74, startPoint y: 474, endPoint x: 122, endPoint y: 437, distance: 60.6
click at [74, 475] on div "Inbox Needs Response All Conversations Save a Deal More Important 🔥 Hot Appoint…" at bounding box center [94, 462] width 188 height 574
click at [319, 242] on div "[PERSON_NAME]" at bounding box center [335, 241] width 150 height 15
click at [861, 164] on span "[US_VEHICLE_IDENTIFICATION_NUMBER]" at bounding box center [899, 157] width 204 height 14
click at [858, 162] on span "[US_VEHICLE_IDENTIFICATION_NUMBER]" at bounding box center [899, 157] width 204 height 14
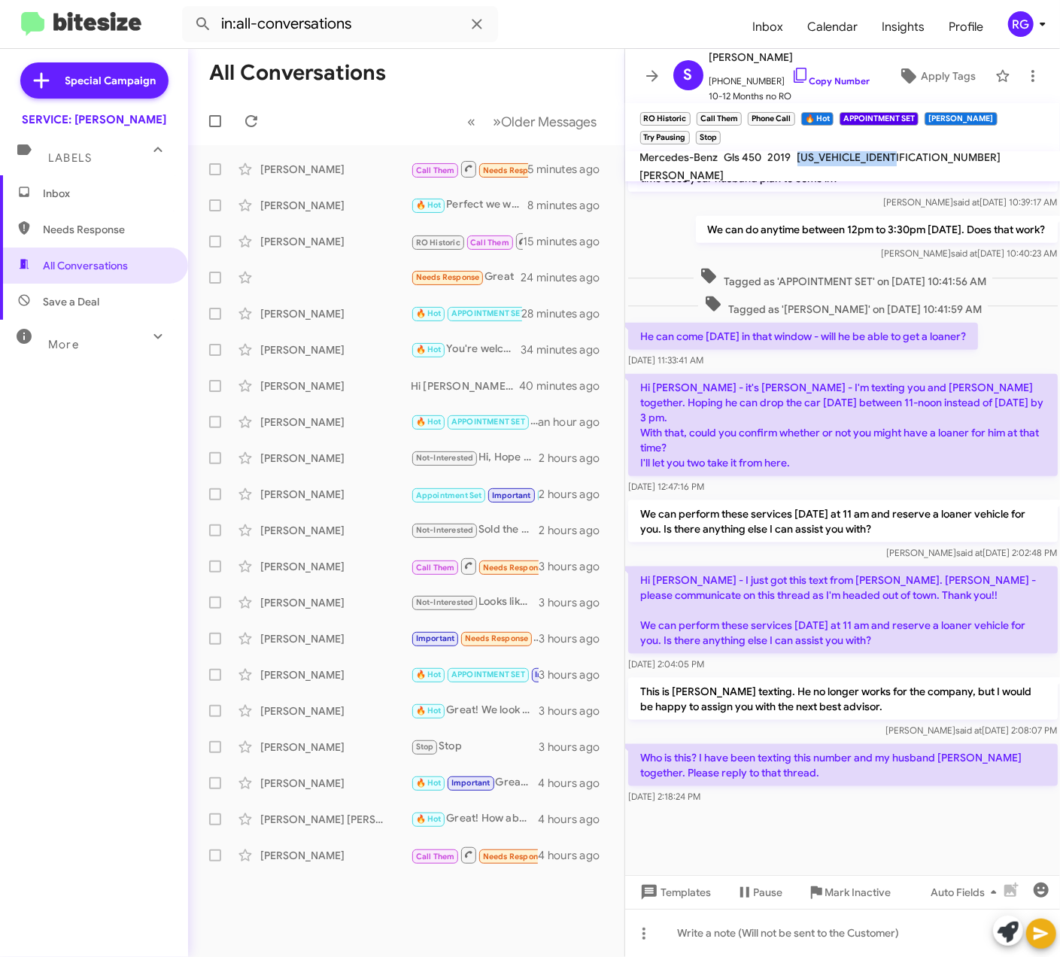
click at [859, 162] on span "[US_VEHICLE_IDENTIFICATION_NUMBER]" at bounding box center [899, 157] width 204 height 14
copy span "[US_VEHICLE_IDENTIFICATION_NUMBER]"
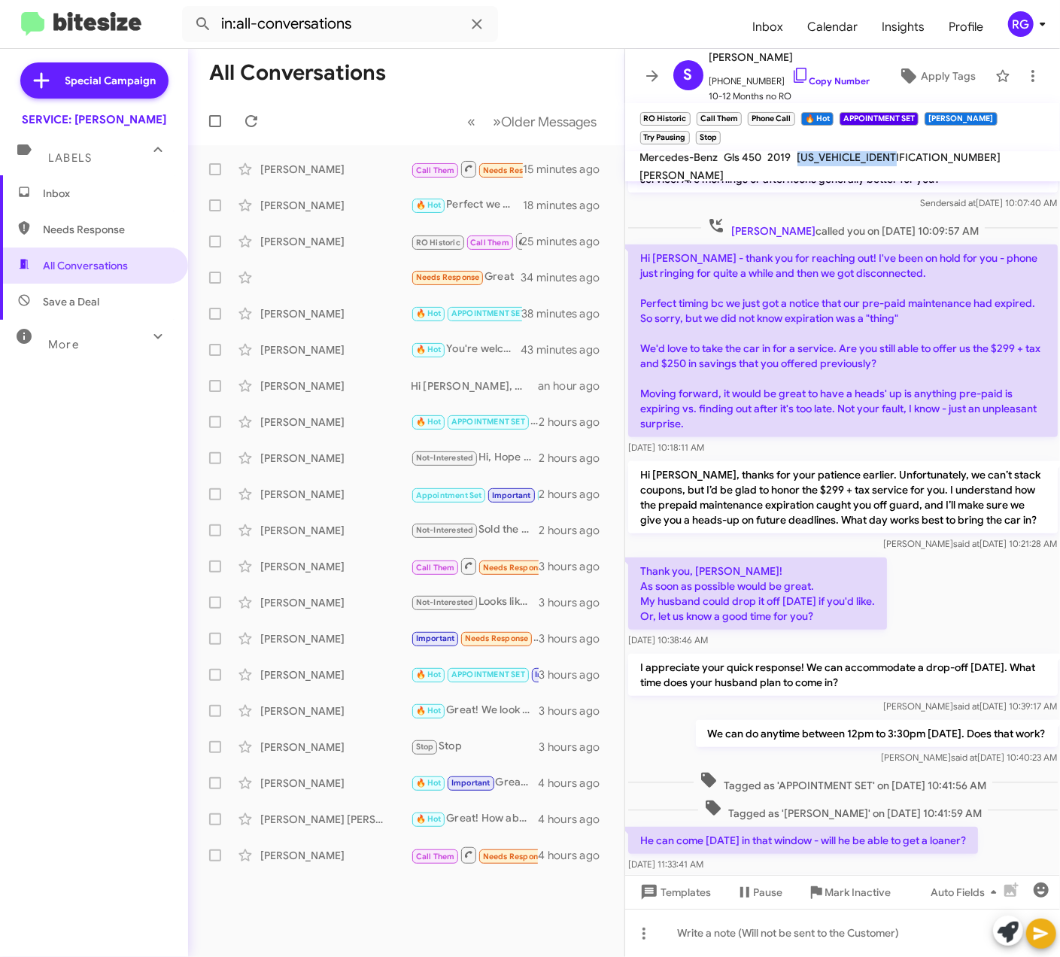
scroll to position [394, 0]
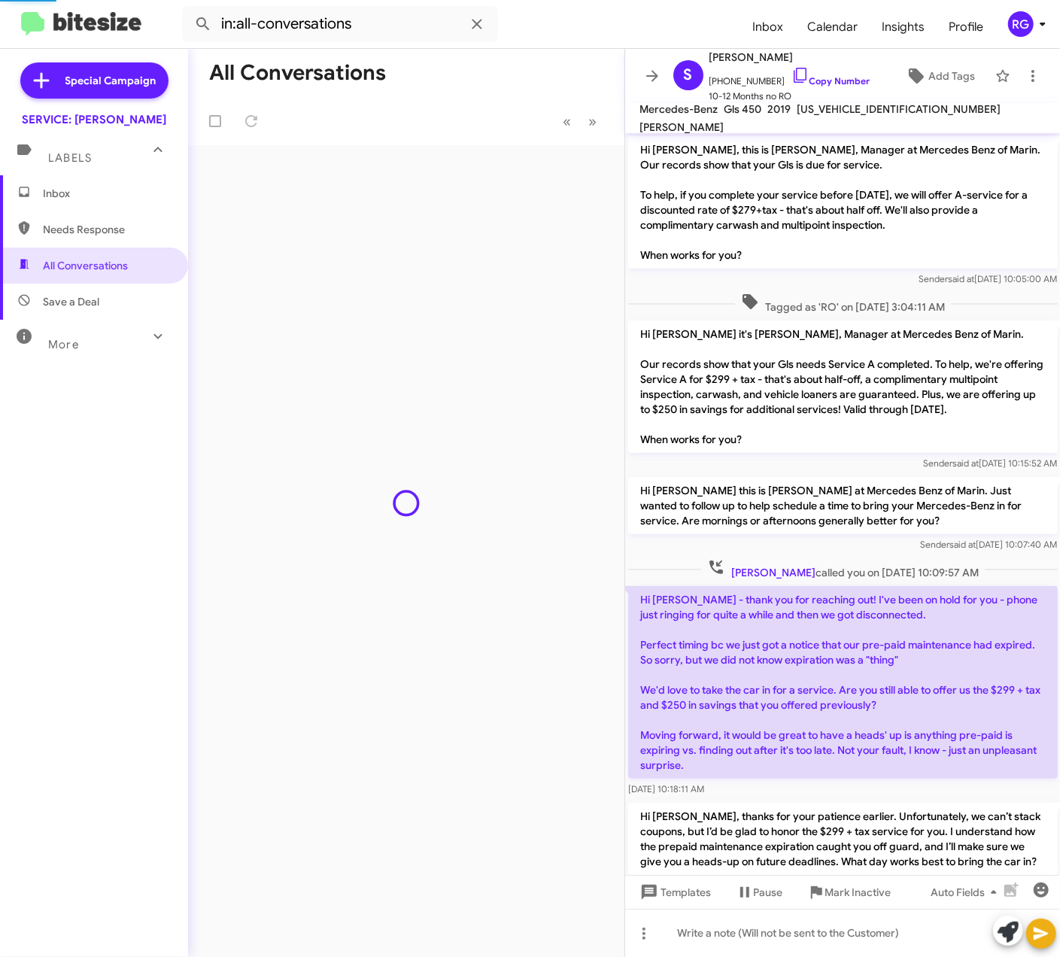
scroll to position [846, 0]
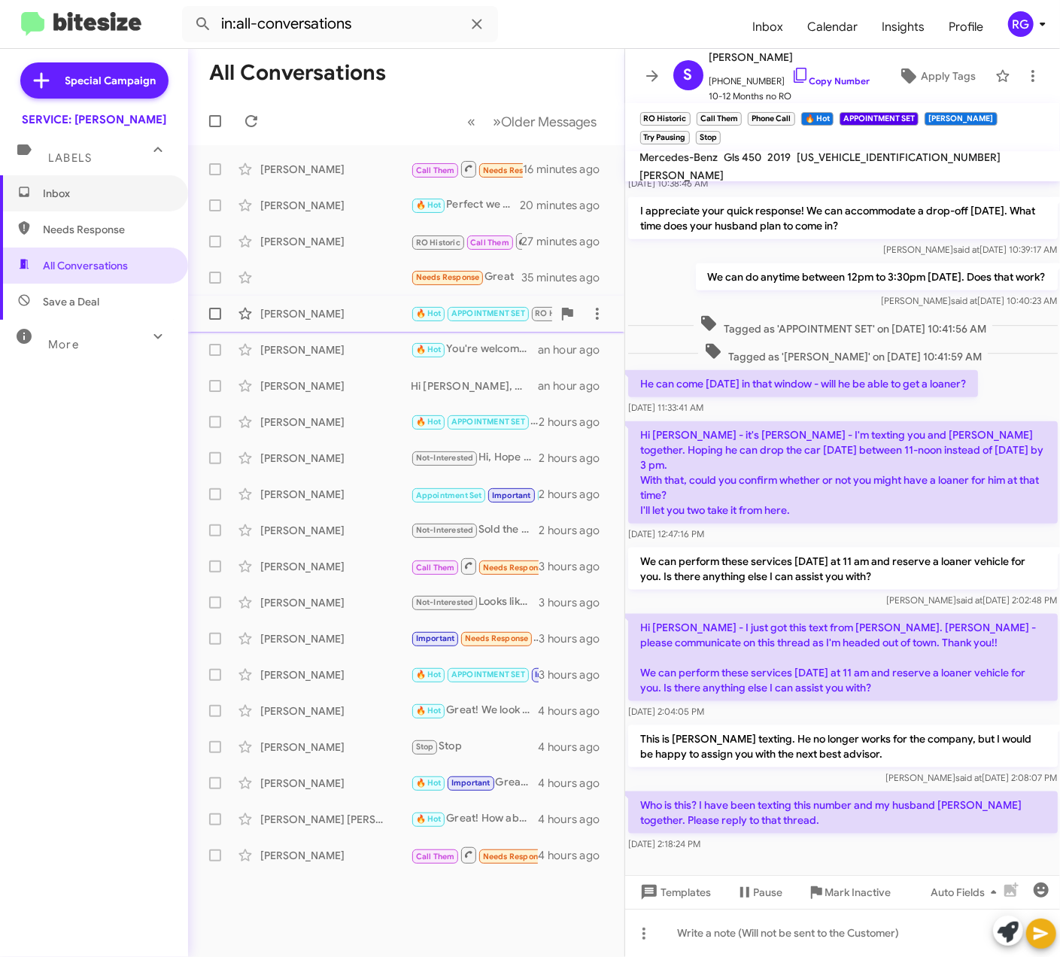
drag, startPoint x: 97, startPoint y: 205, endPoint x: 202, endPoint y: 320, distance: 154.9
click at [69, 235] on span "Needs Response" at bounding box center [107, 229] width 128 height 15
type input "in:needs-response"
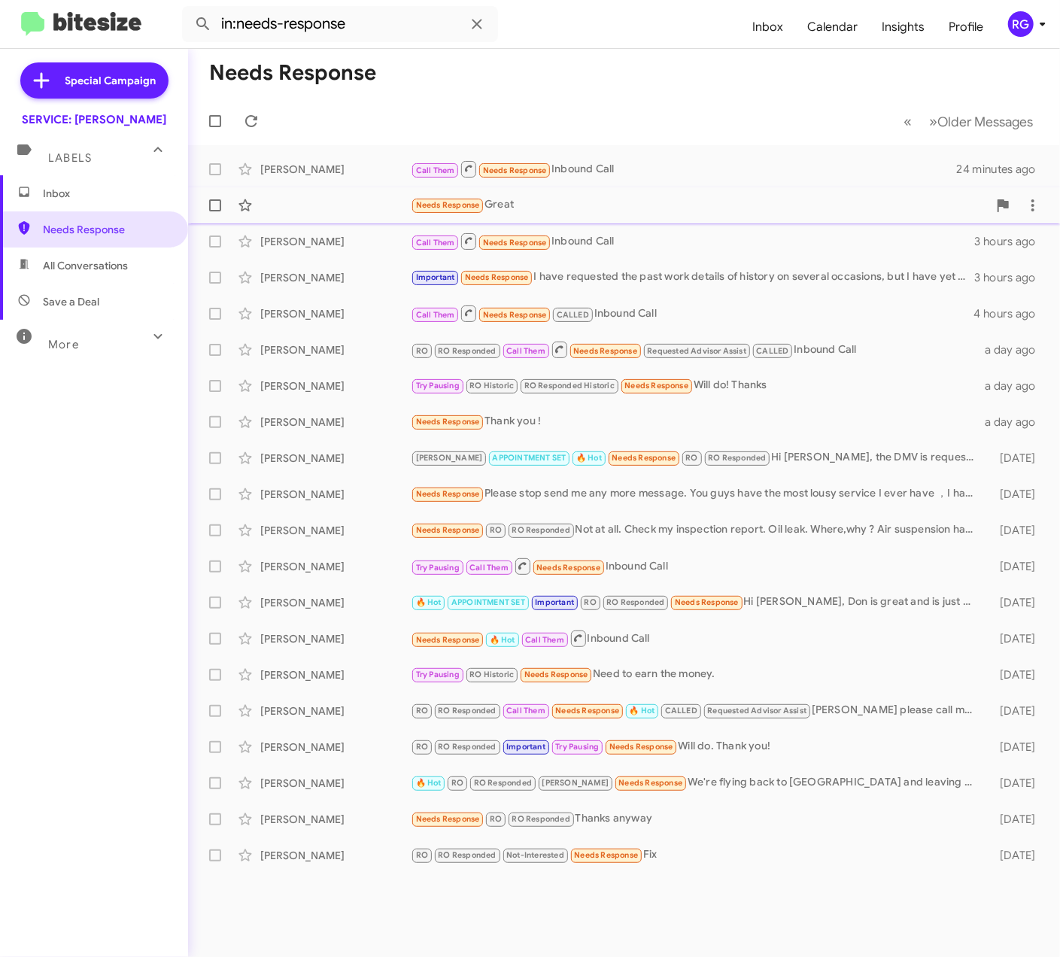
click at [418, 190] on div "Needs Response Great 43 minutes ago" at bounding box center [624, 205] width 848 height 30
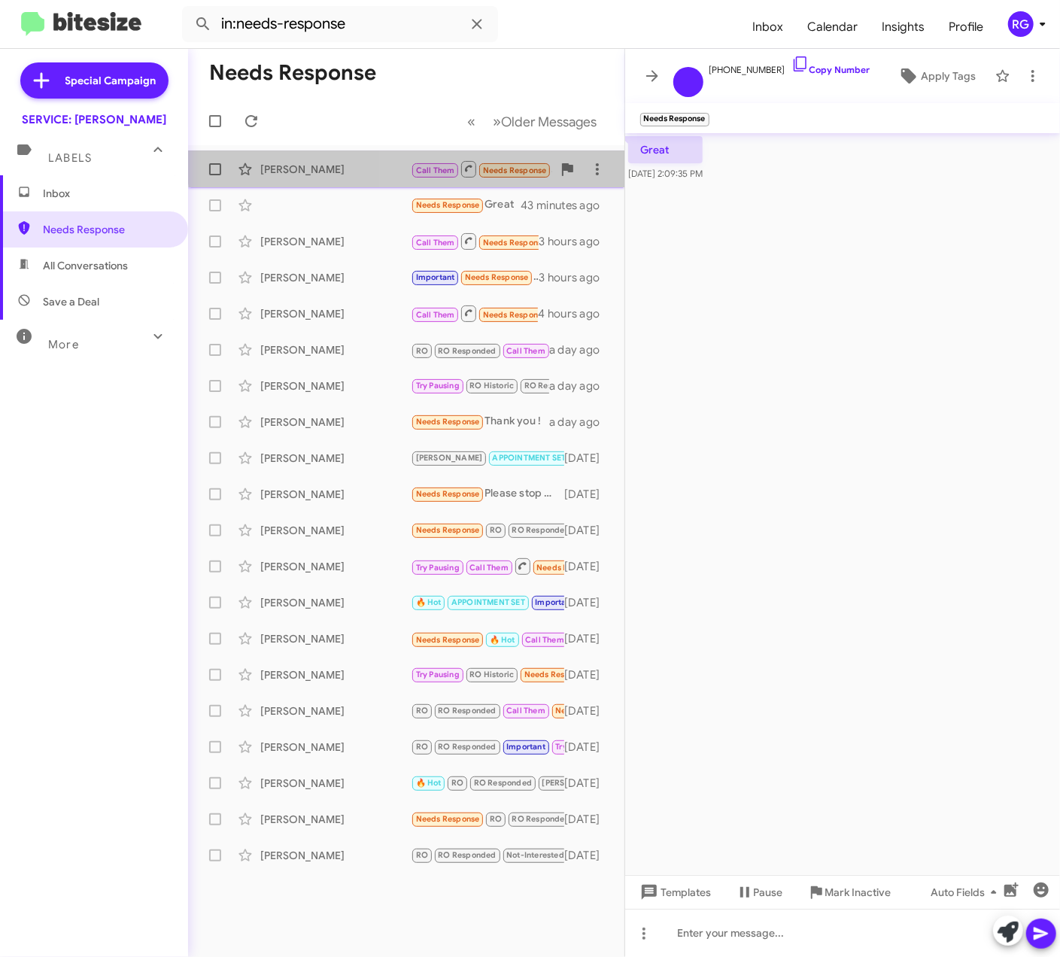
click at [420, 166] on span "Call Them" at bounding box center [435, 171] width 39 height 10
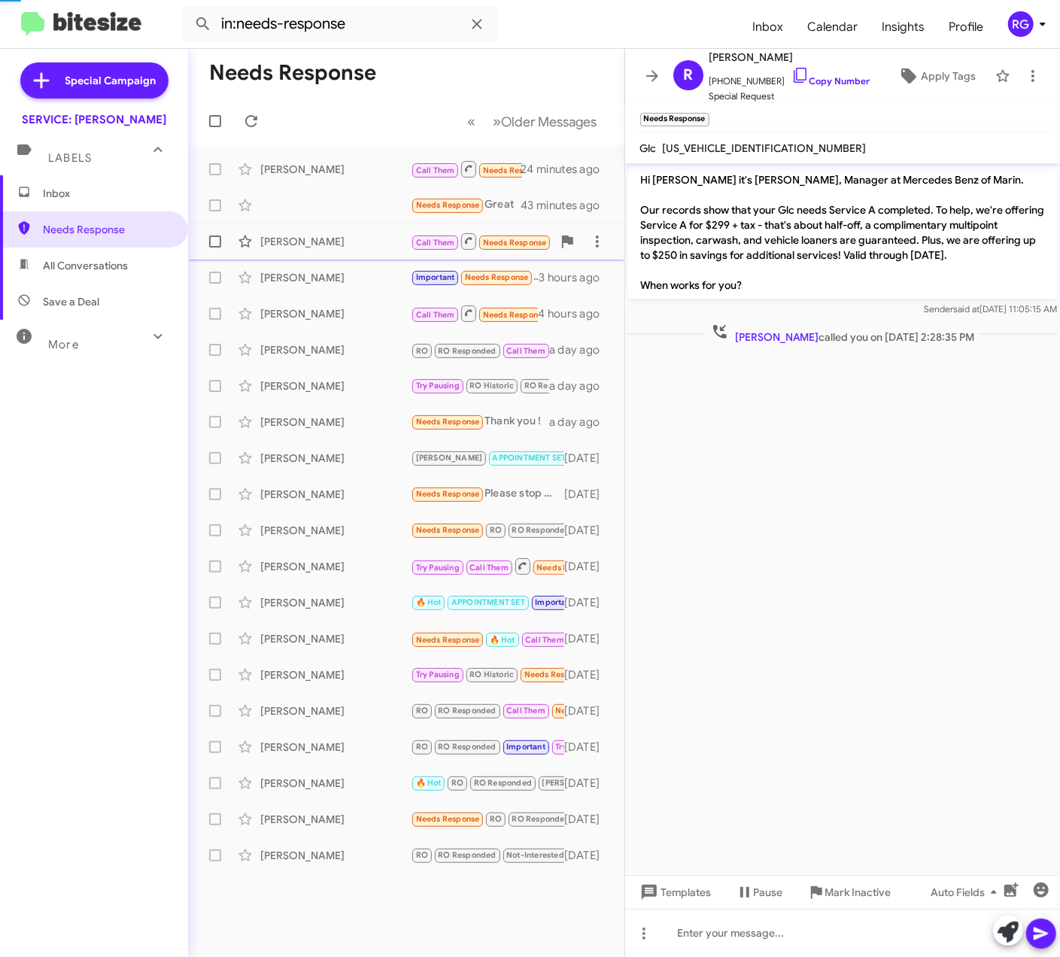
click at [415, 257] on span "[PERSON_NAME] Call Them Needs Response Inbound Call 3 hours ago" at bounding box center [406, 241] width 436 height 36
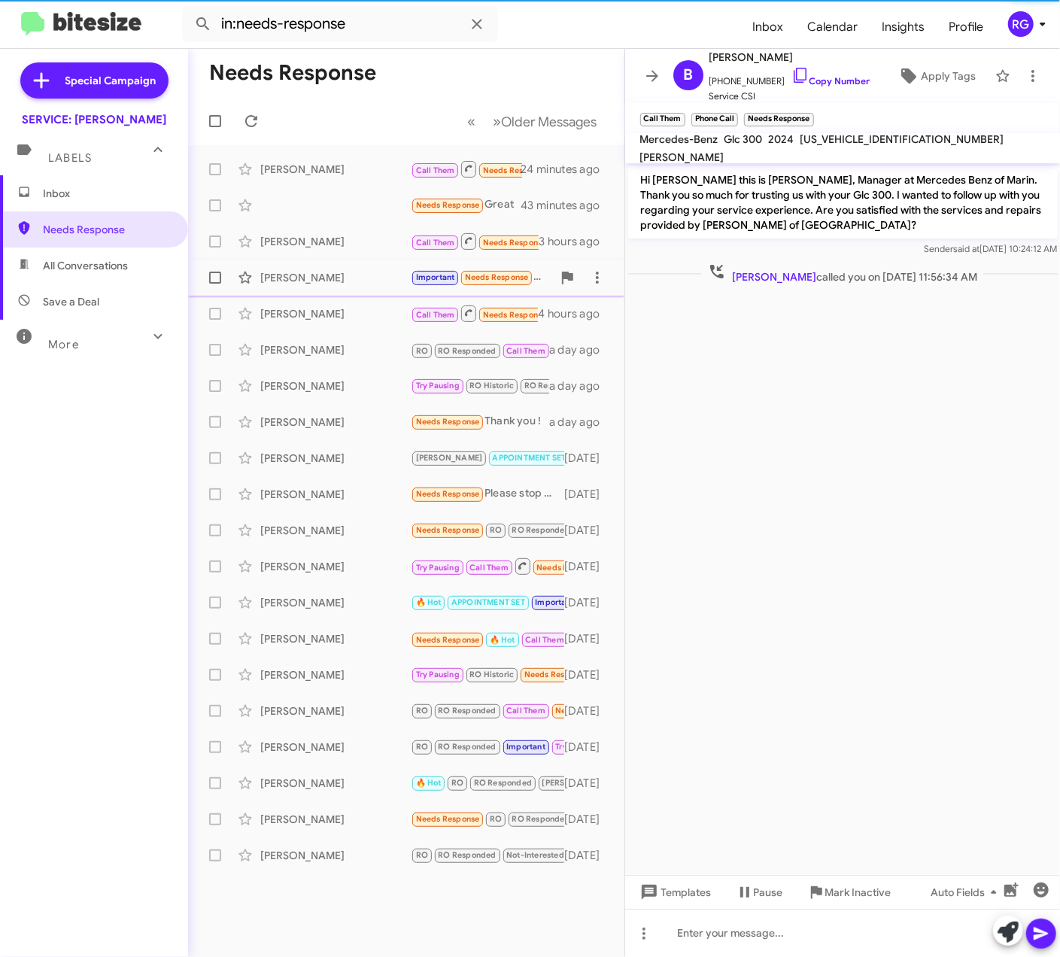
click at [415, 292] on div "[PERSON_NAME] Important Needs Response I have requested the past work details o…" at bounding box center [406, 278] width 412 height 30
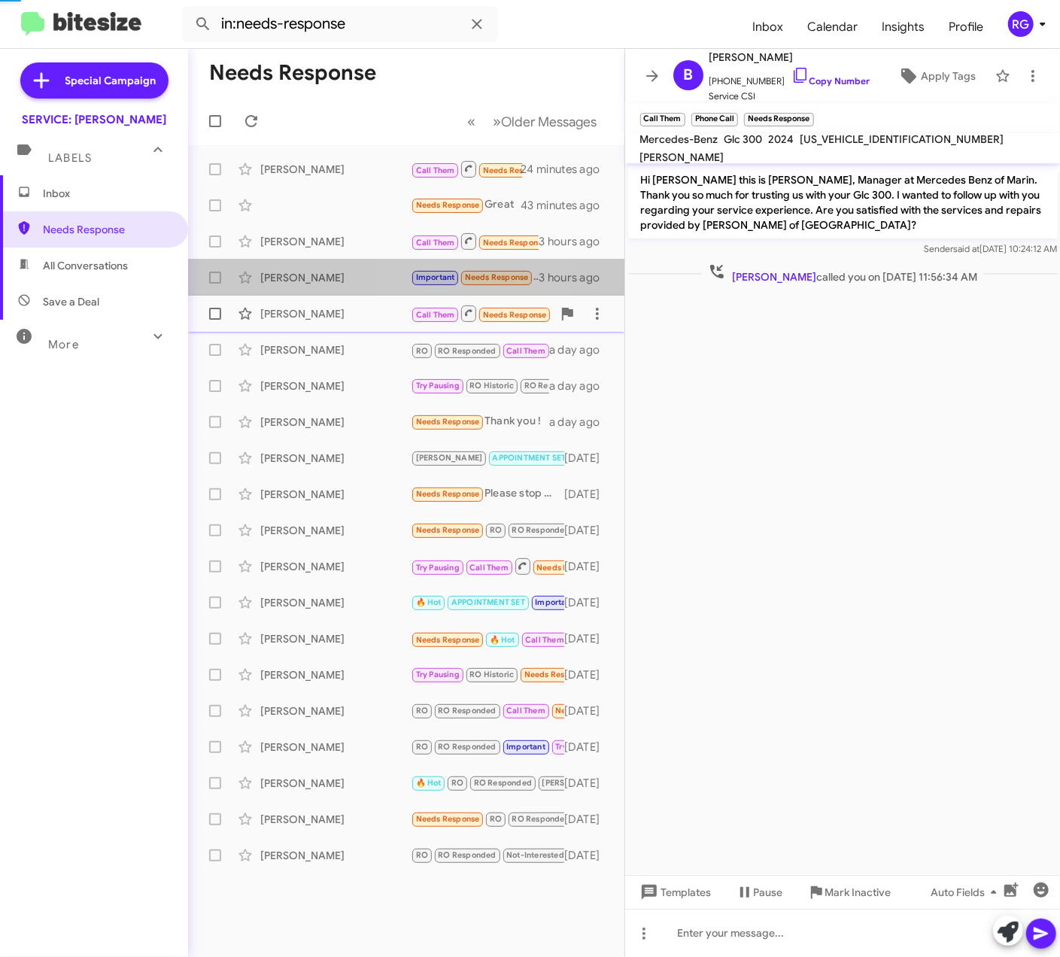
scroll to position [1130, 0]
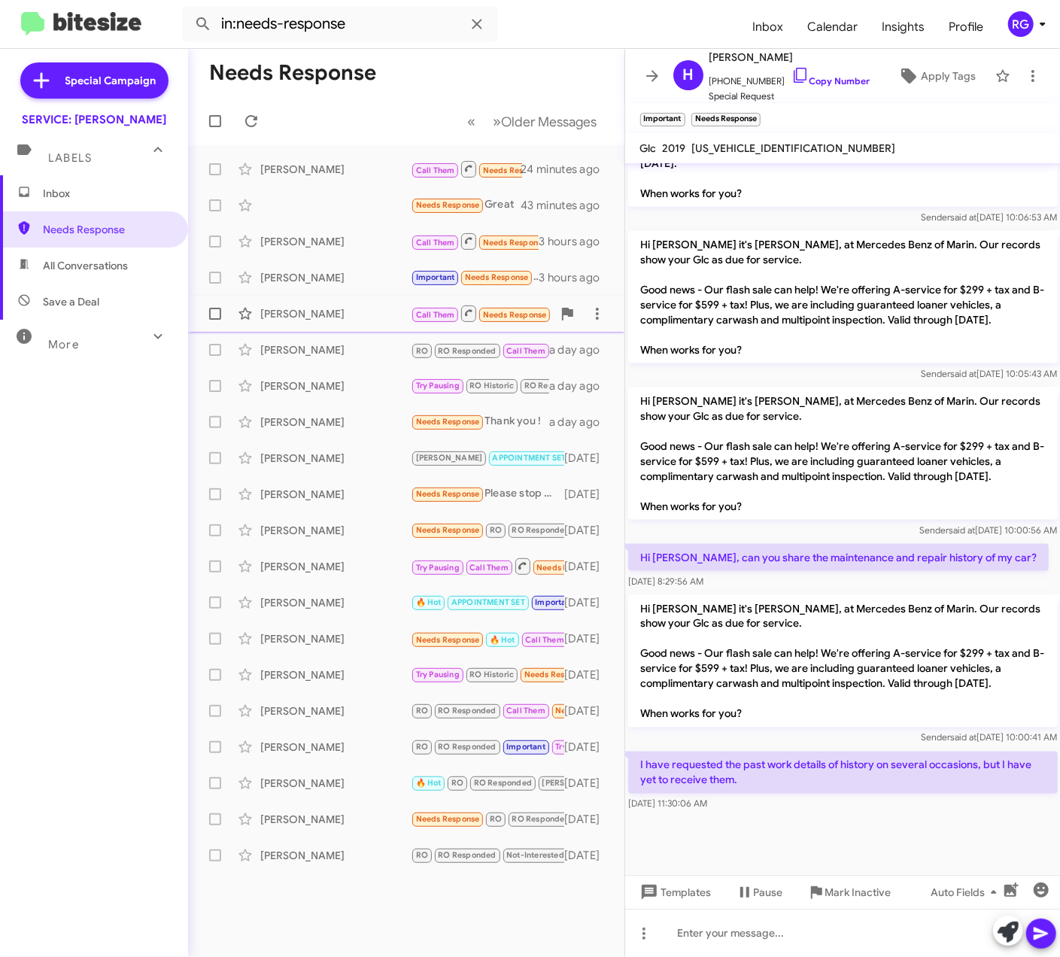
click at [412, 302] on div "[PERSON_NAME] Call Them Needs Response CALLED Inbound Call 4 hours ago" at bounding box center [406, 314] width 412 height 30
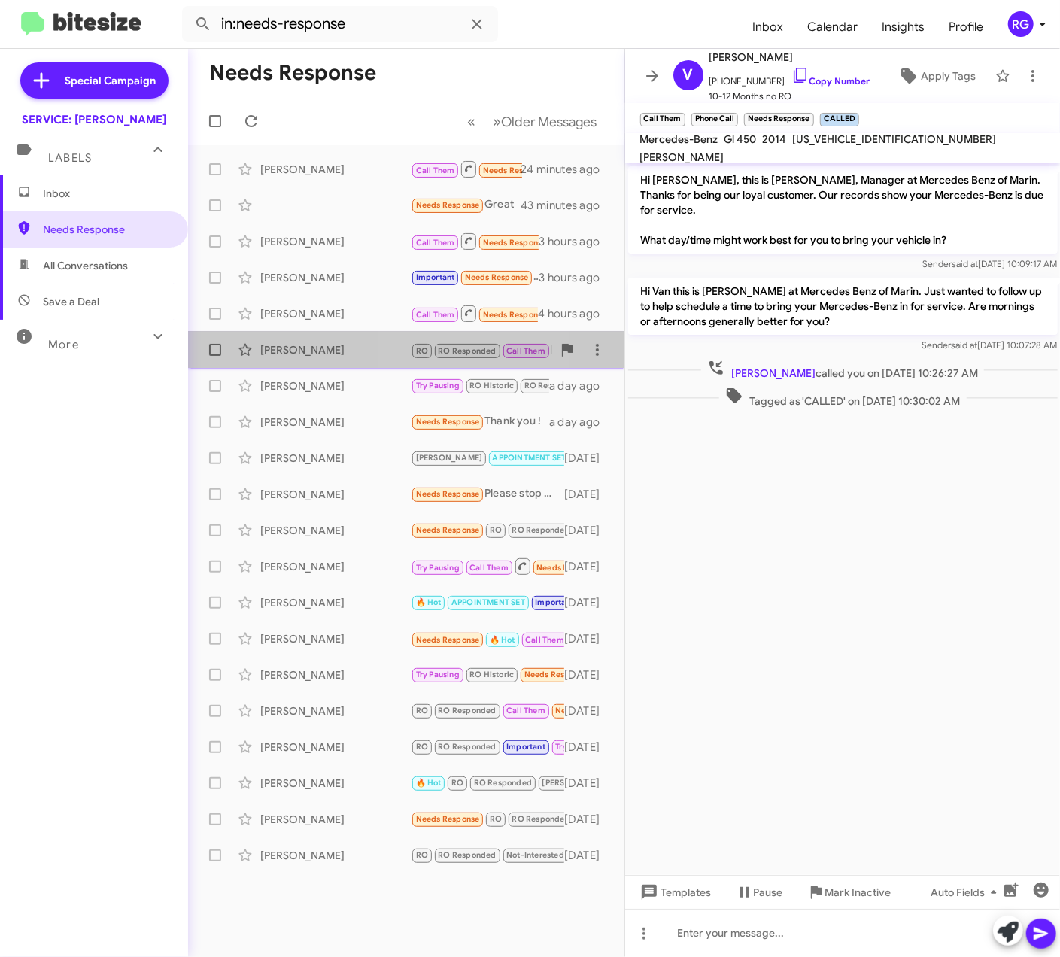
click at [419, 364] on div "[PERSON_NAME] RO RO Responded Call Them Needs Response Requested Advisor Assist…" at bounding box center [406, 350] width 412 height 30
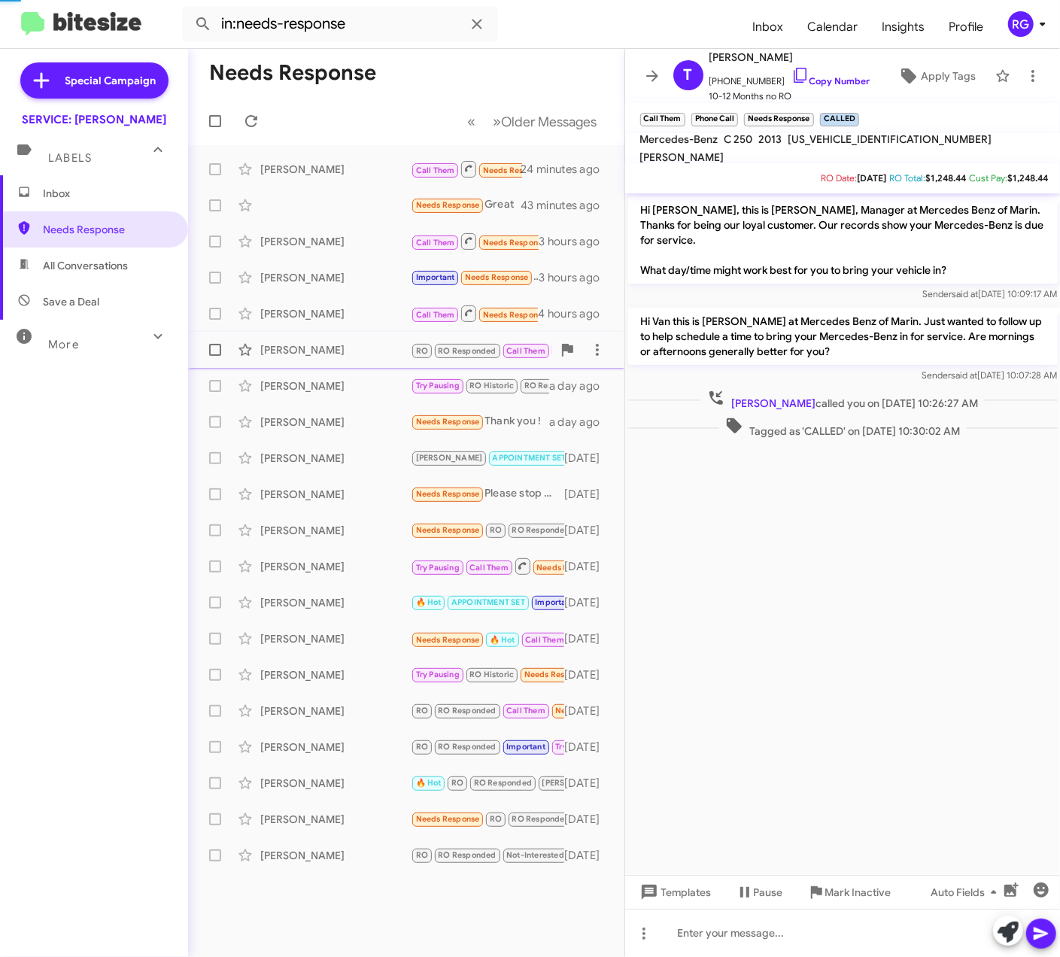
scroll to position [362, 0]
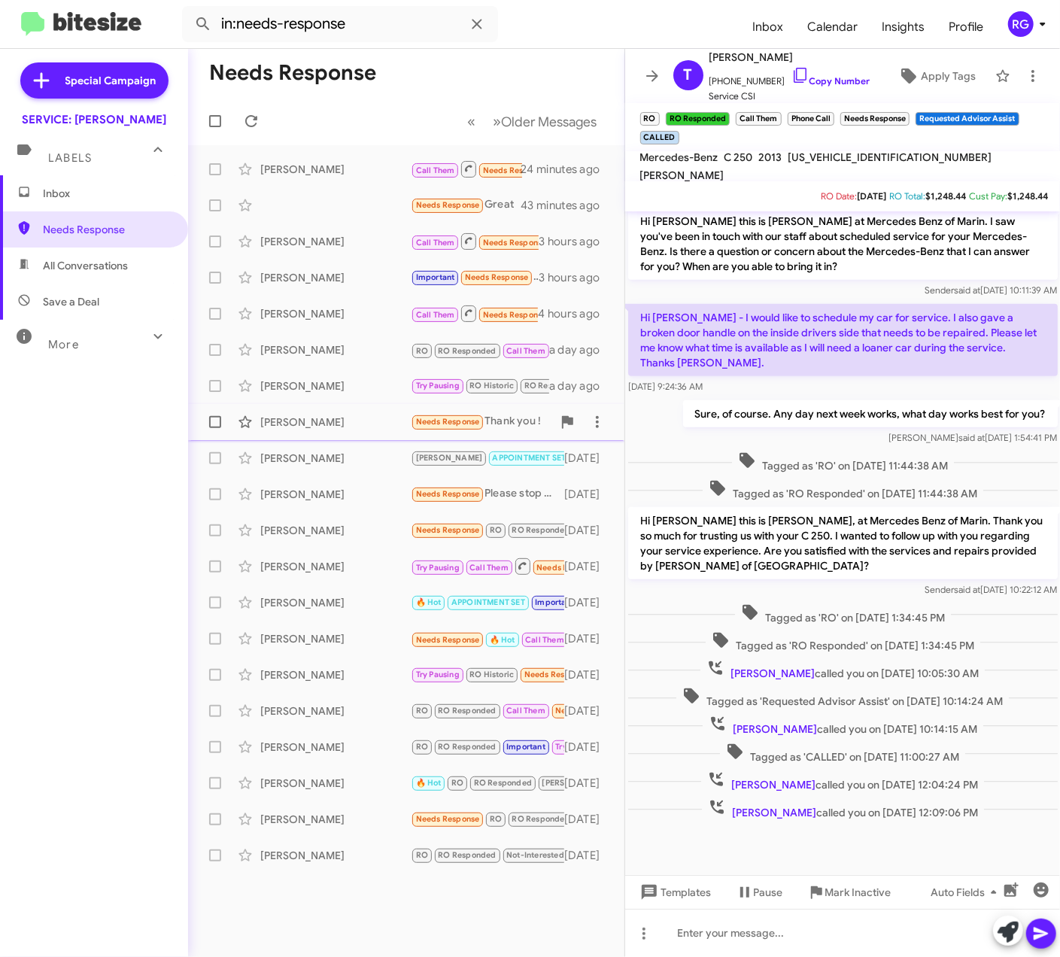
click at [428, 423] on span "Needs Response" at bounding box center [448, 422] width 64 height 10
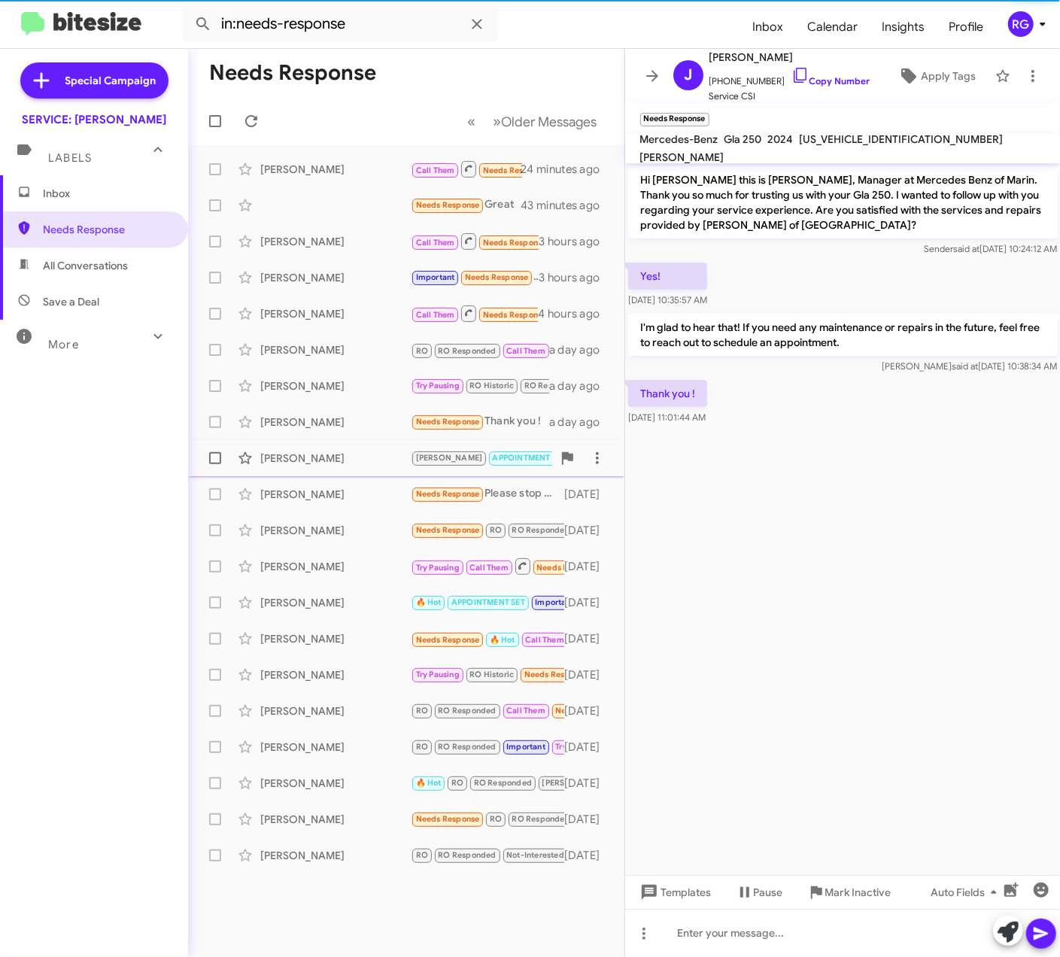
click at [427, 453] on span "[PERSON_NAME]" at bounding box center [449, 458] width 67 height 10
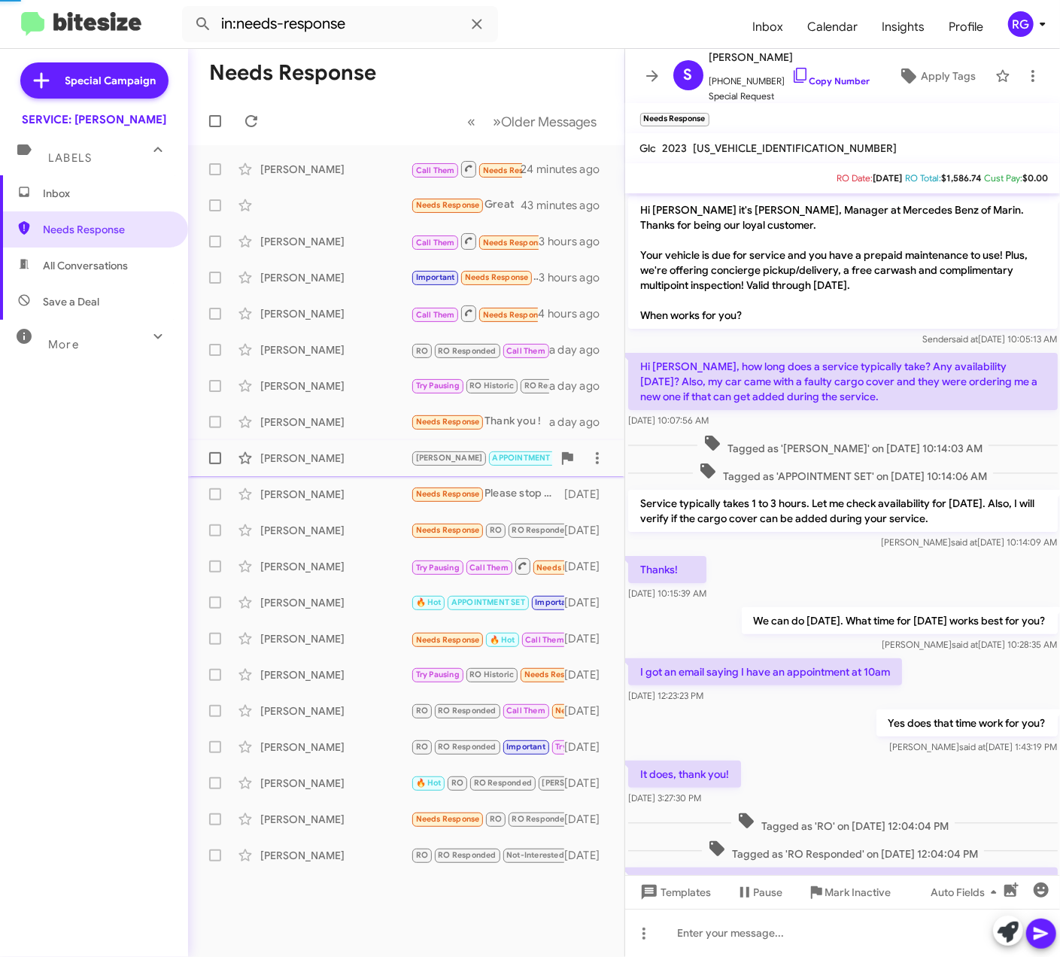
scroll to position [75, 0]
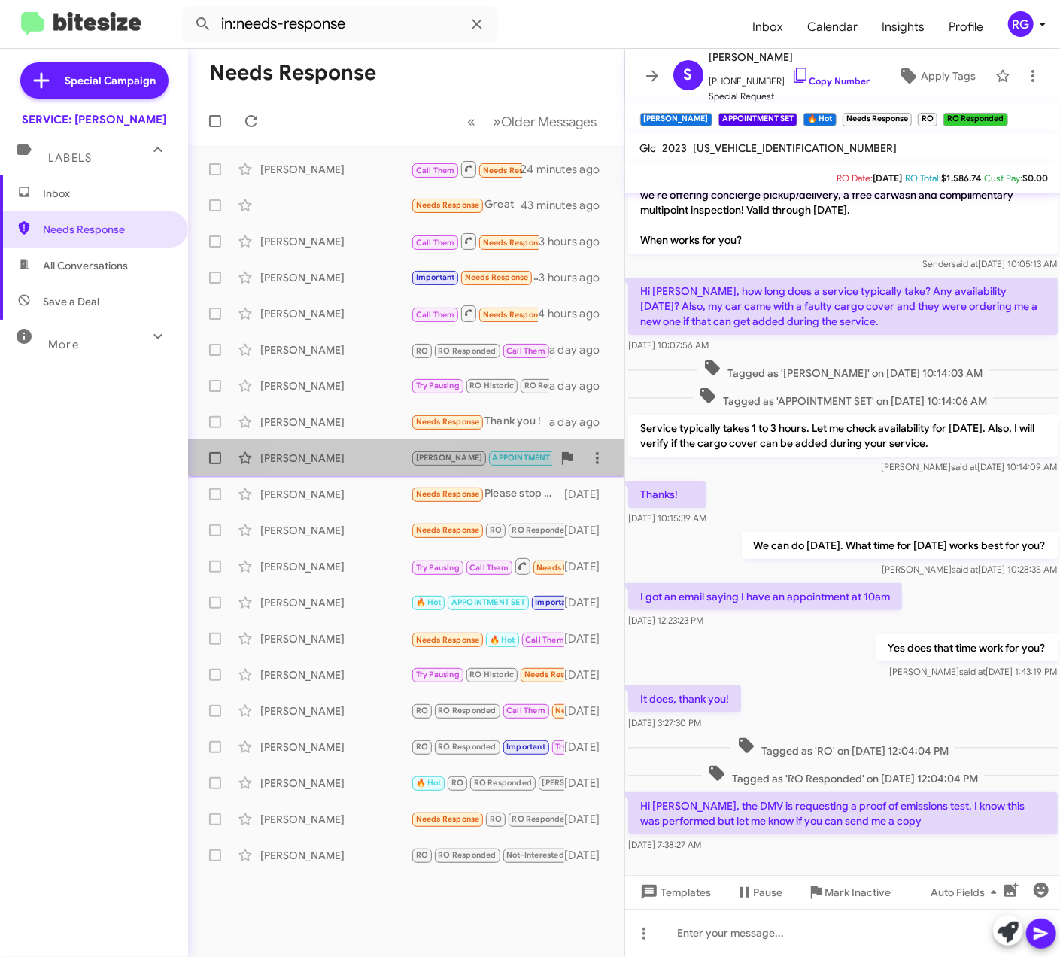
click at [351, 455] on div "[PERSON_NAME]" at bounding box center [335, 458] width 150 height 15
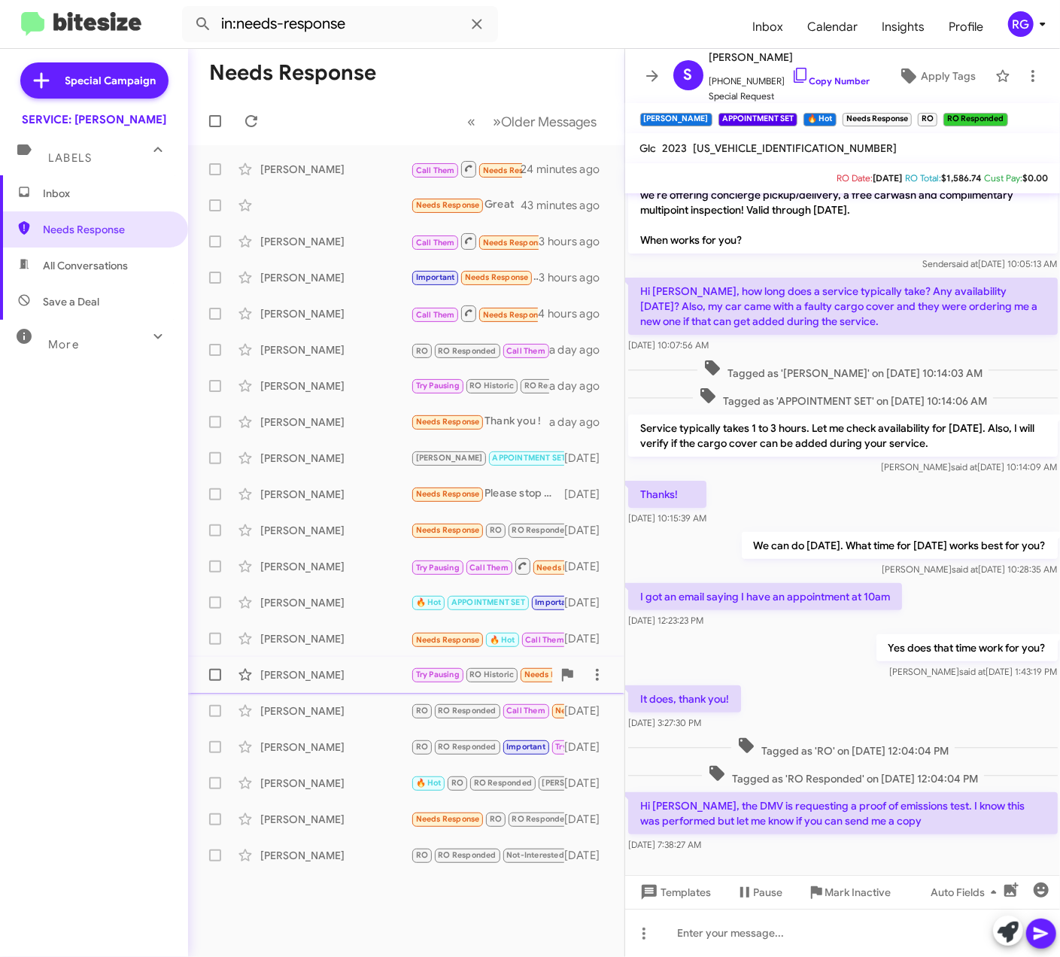
click at [313, 659] on span "[PERSON_NAME] Try Pausing RO Historic Needs Response Need to earn the money. [D…" at bounding box center [406, 675] width 436 height 36
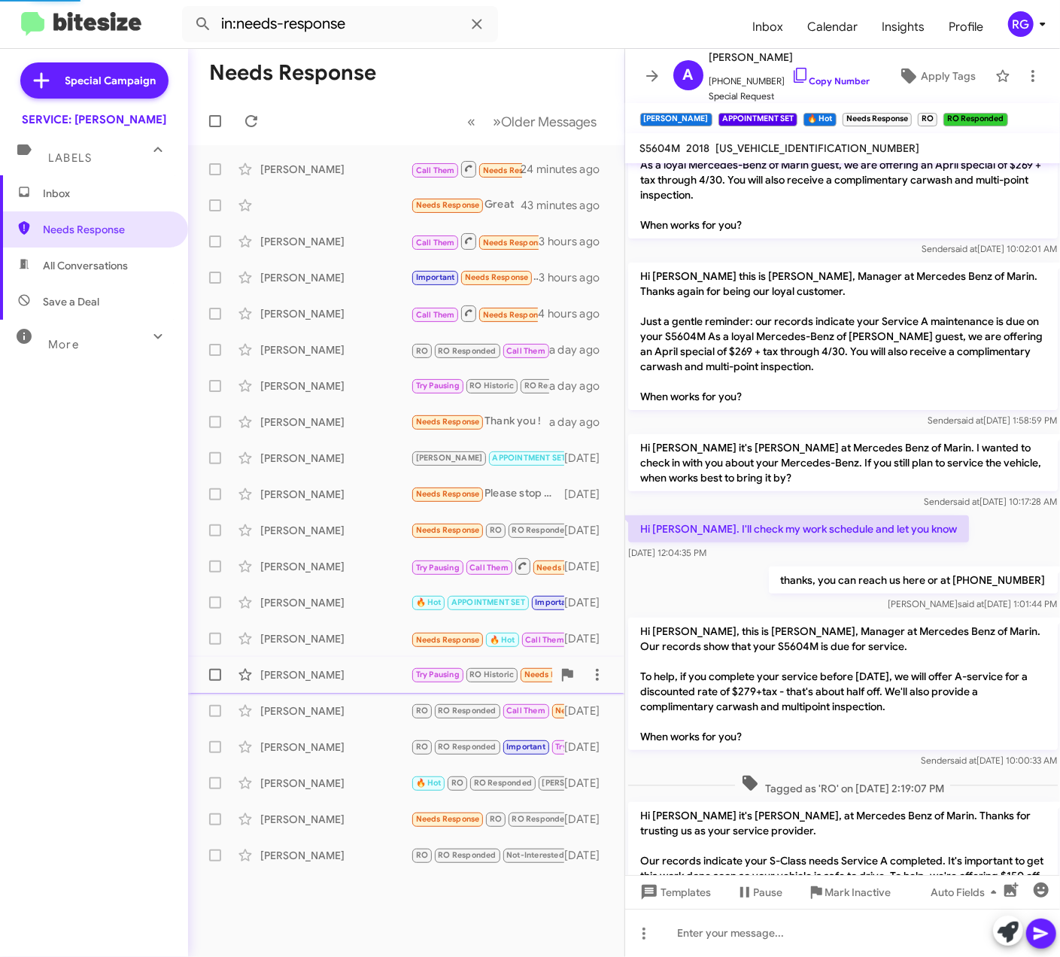
scroll to position [1217, 0]
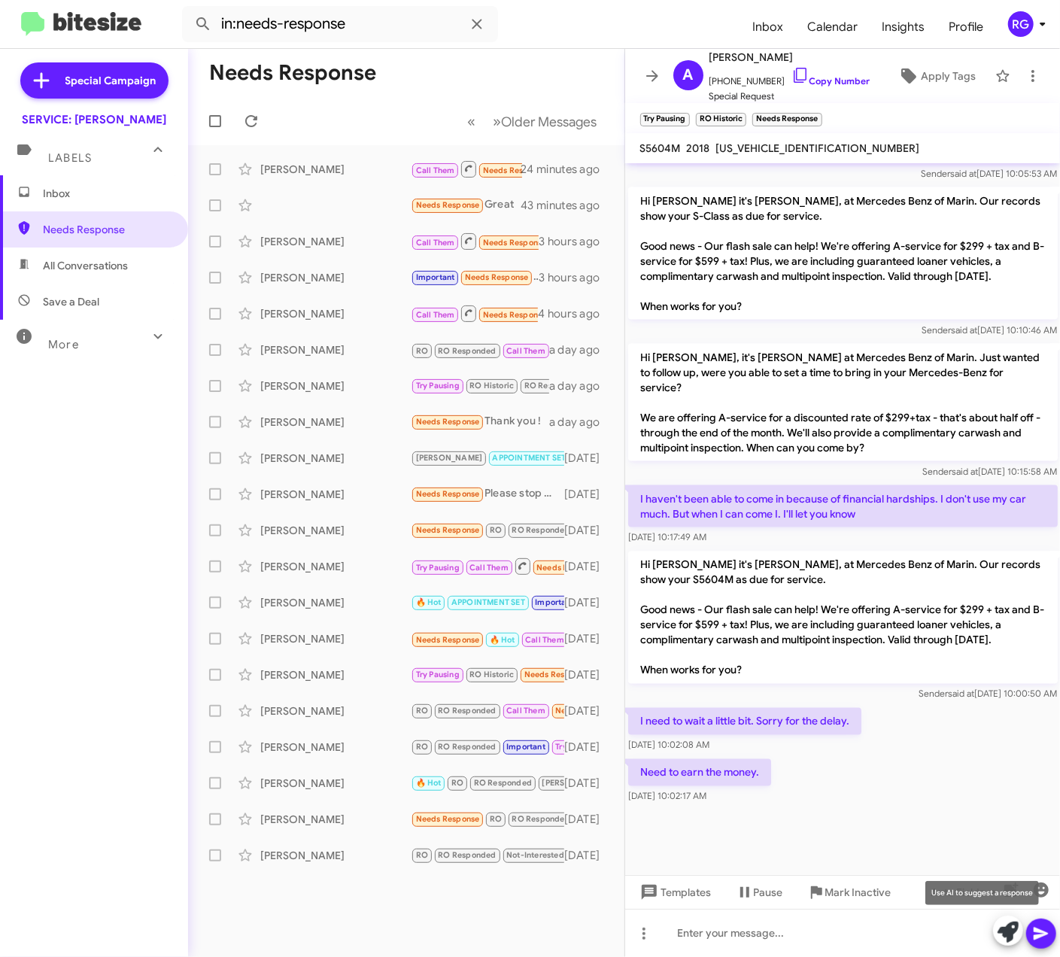
click at [1010, 934] on icon at bounding box center [1008, 932] width 21 height 21
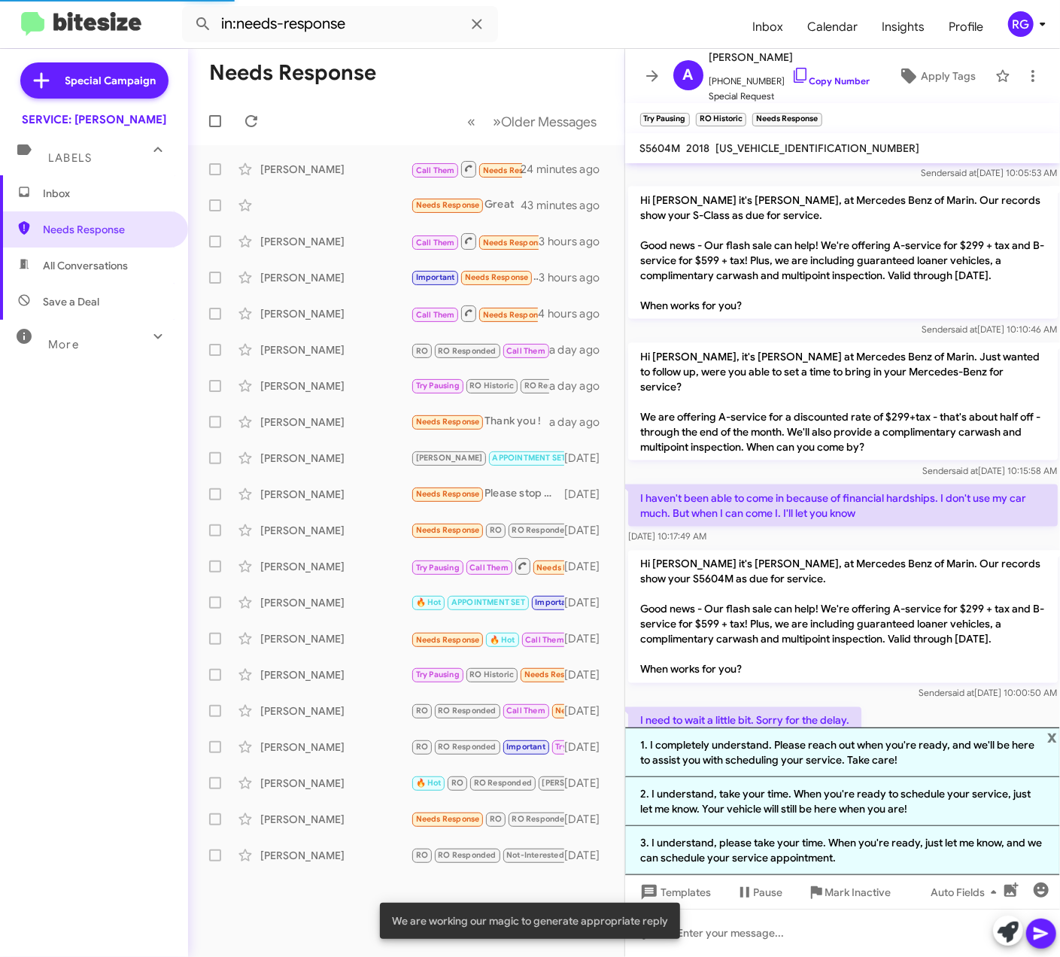
scroll to position [1247, 0]
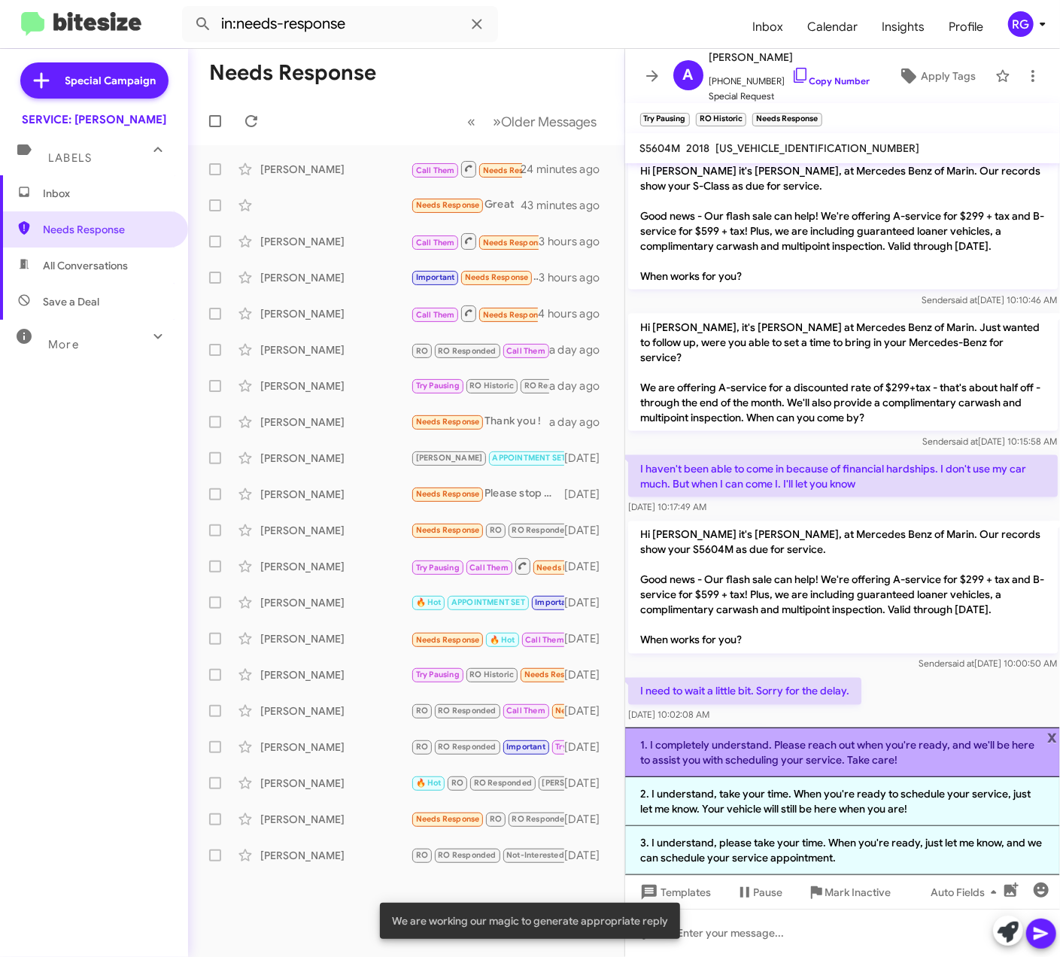
click at [862, 749] on li "1. I completely understand. Please reach out when you're ready, and we'll be he…" at bounding box center [843, 752] width 436 height 50
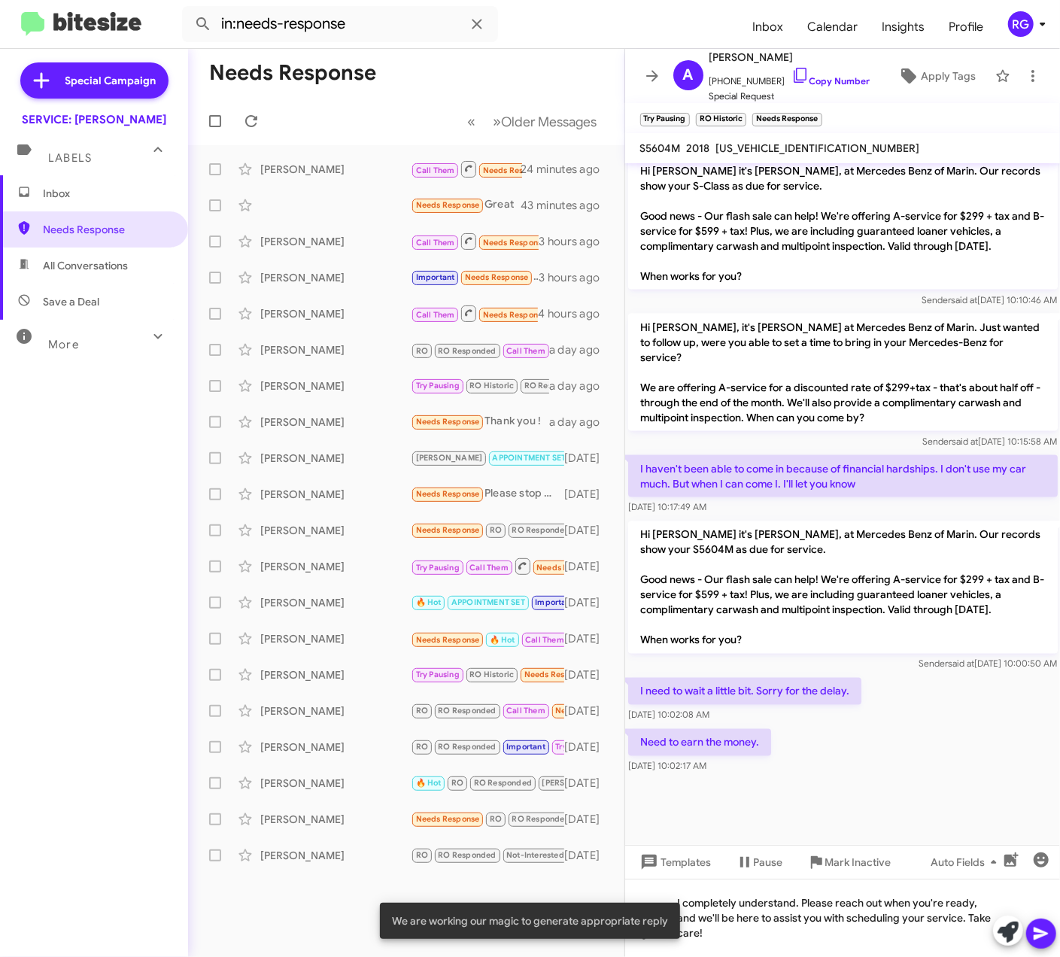
click at [1041, 928] on icon at bounding box center [1041, 934] width 18 height 18
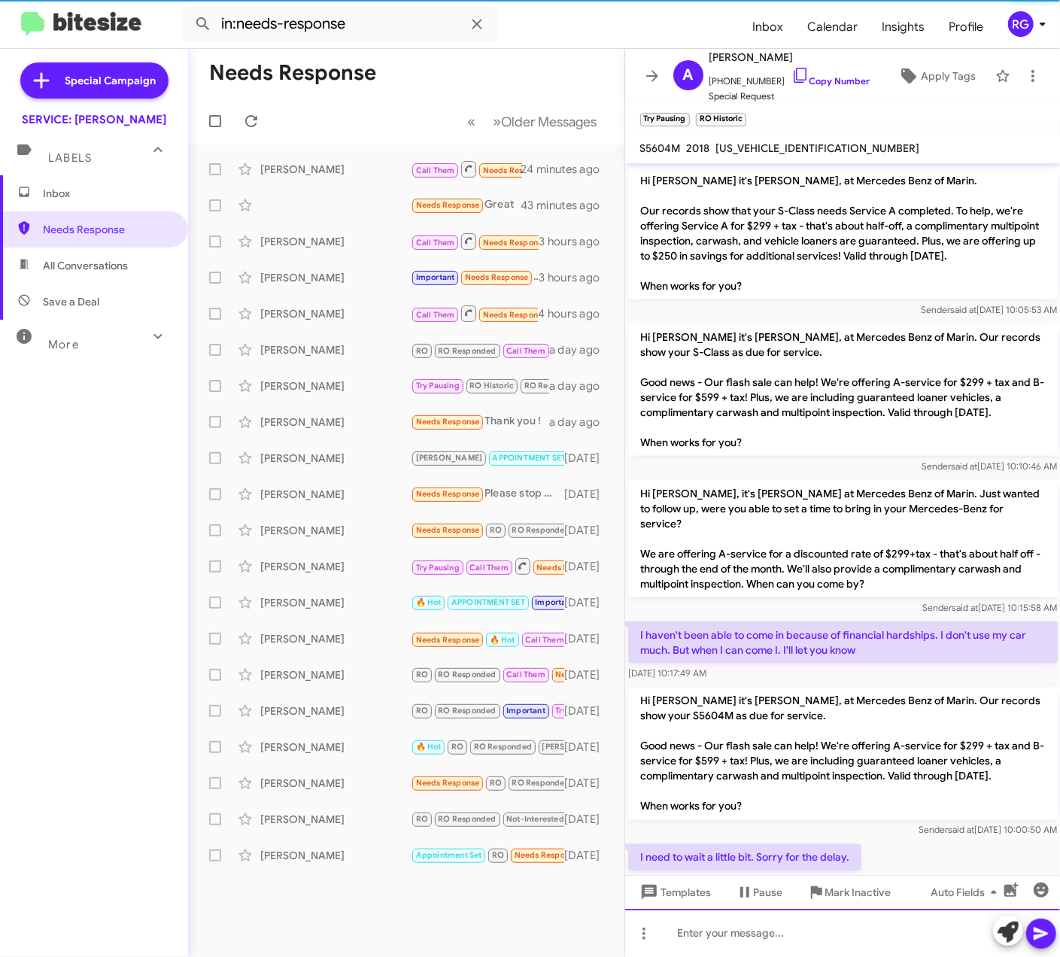
scroll to position [1286, 0]
